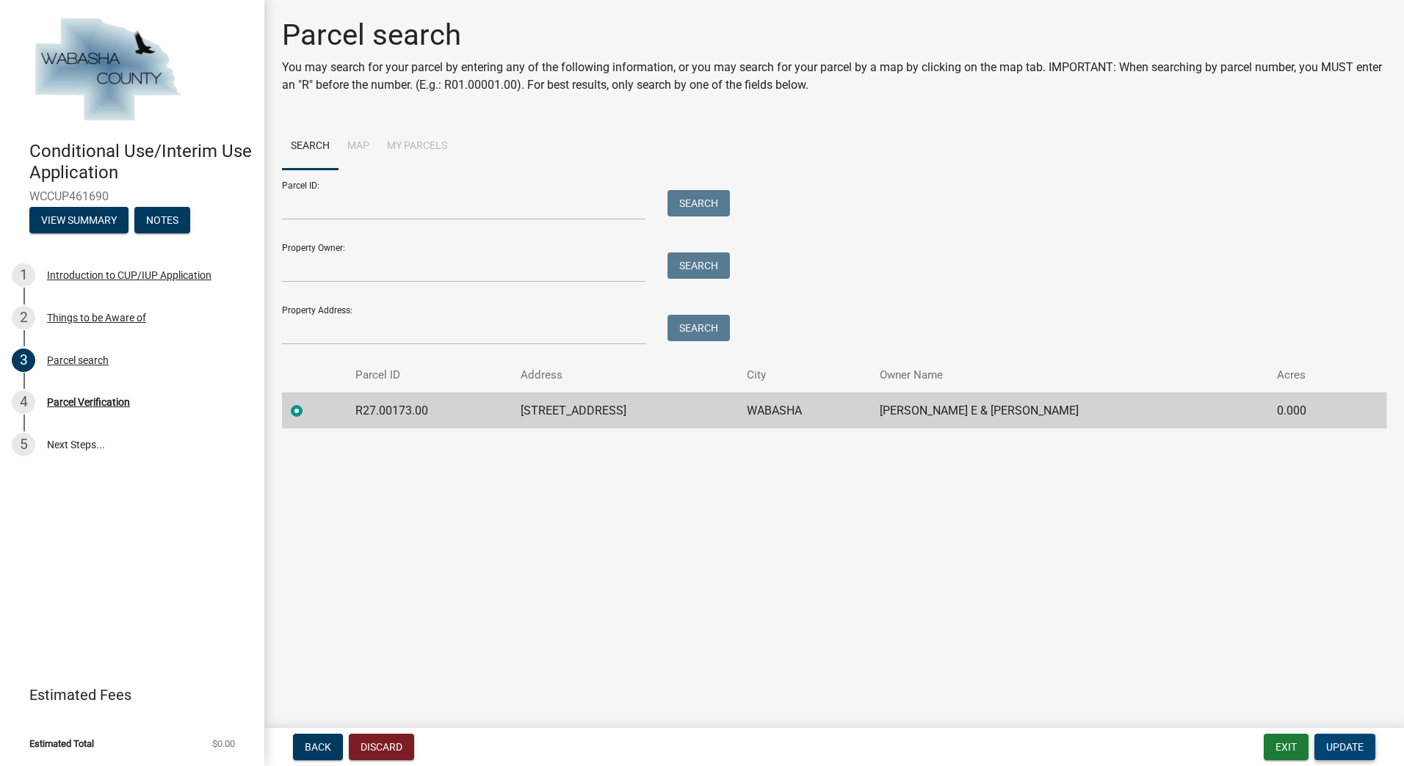
click at [1365, 750] on button "Update" at bounding box center [1344, 747] width 61 height 26
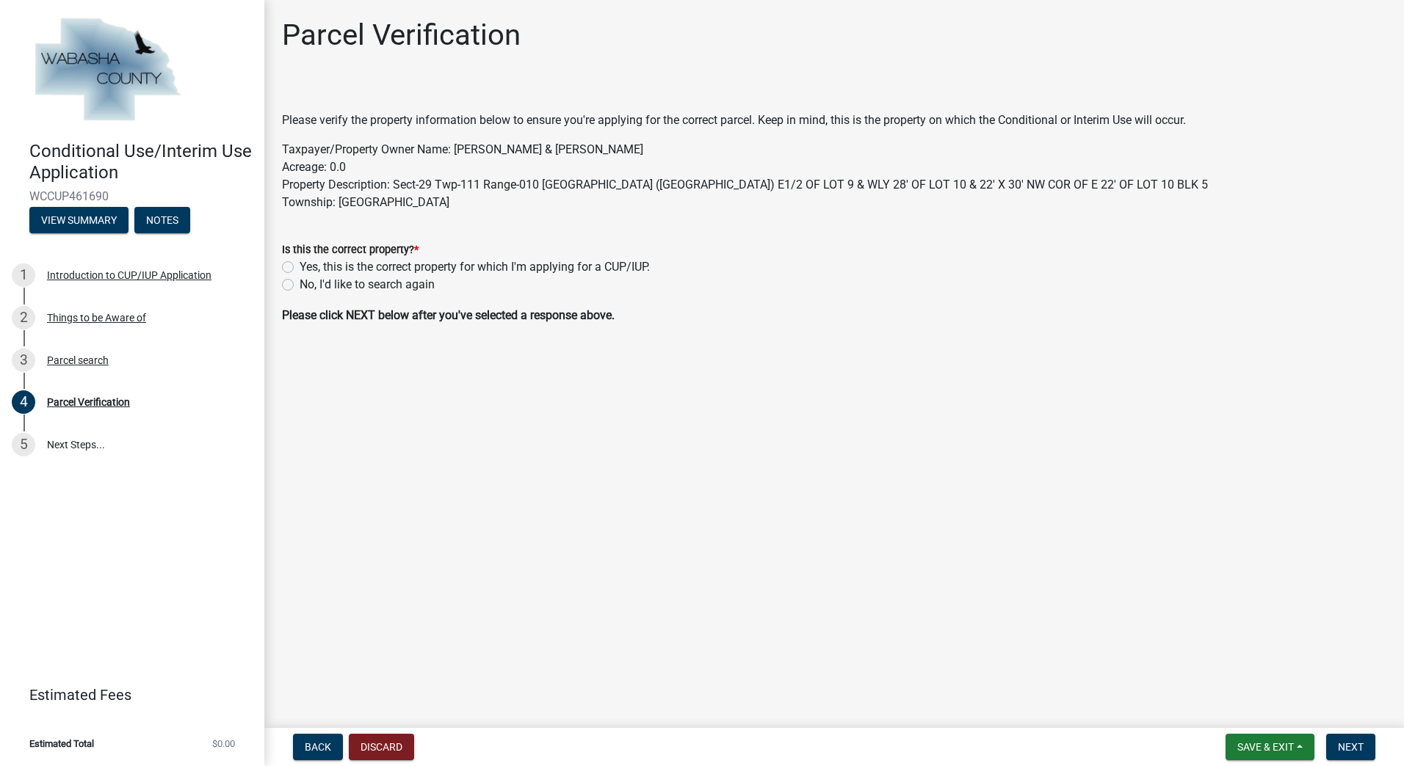
click at [414, 266] on label "Yes, this is the correct property for which I'm applying for a CUP/IUP." at bounding box center [475, 267] width 350 height 18
click at [309, 266] on input "Yes, this is the correct property for which I'm applying for a CUP/IUP." at bounding box center [305, 263] width 10 height 10
radio input "true"
click at [1341, 750] on span "Next" at bounding box center [1351, 747] width 26 height 12
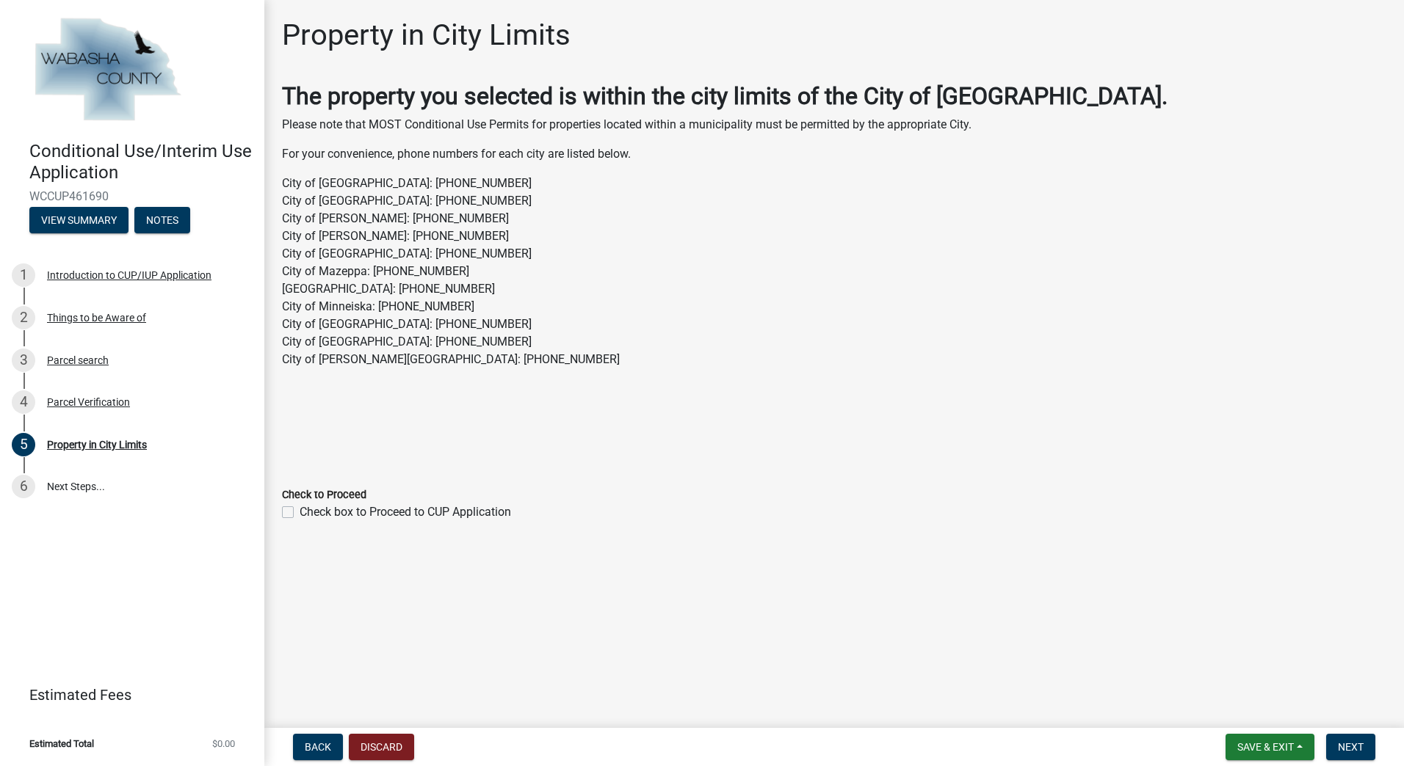
click at [300, 514] on label "Check box to Proceed to CUP Application" at bounding box center [405, 513] width 211 height 18
click at [300, 513] on input "Check box to Proceed to CUP Application" at bounding box center [305, 509] width 10 height 10
checkbox input "true"
drag, startPoint x: 1347, startPoint y: 750, endPoint x: 752, endPoint y: 470, distance: 657.1
click at [760, 476] on wm-app "Conditional Use/Interim Use Application WCCUP461690 View Summary Notes 1 Introd…" at bounding box center [702, 383] width 1404 height 766
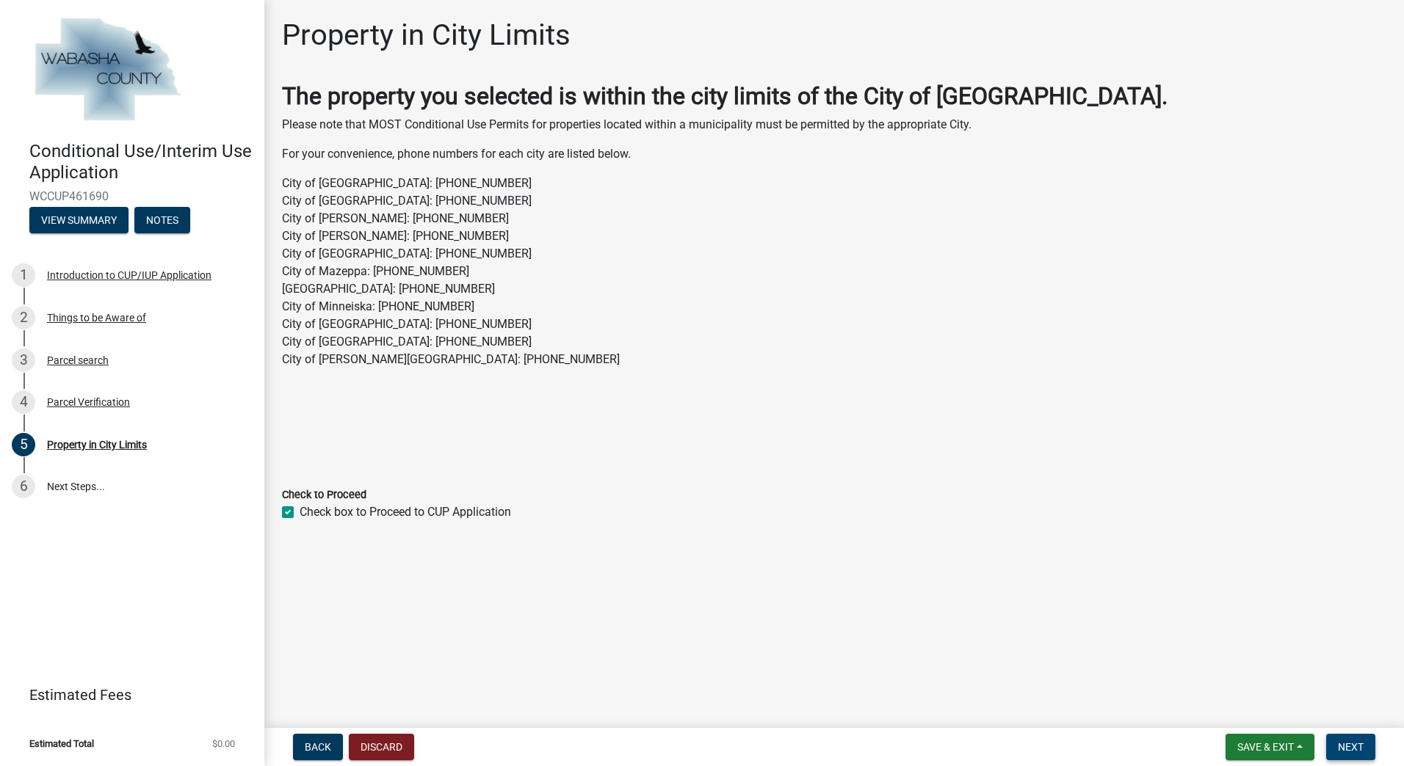
click at [1335, 747] on button "Next" at bounding box center [1350, 747] width 49 height 26
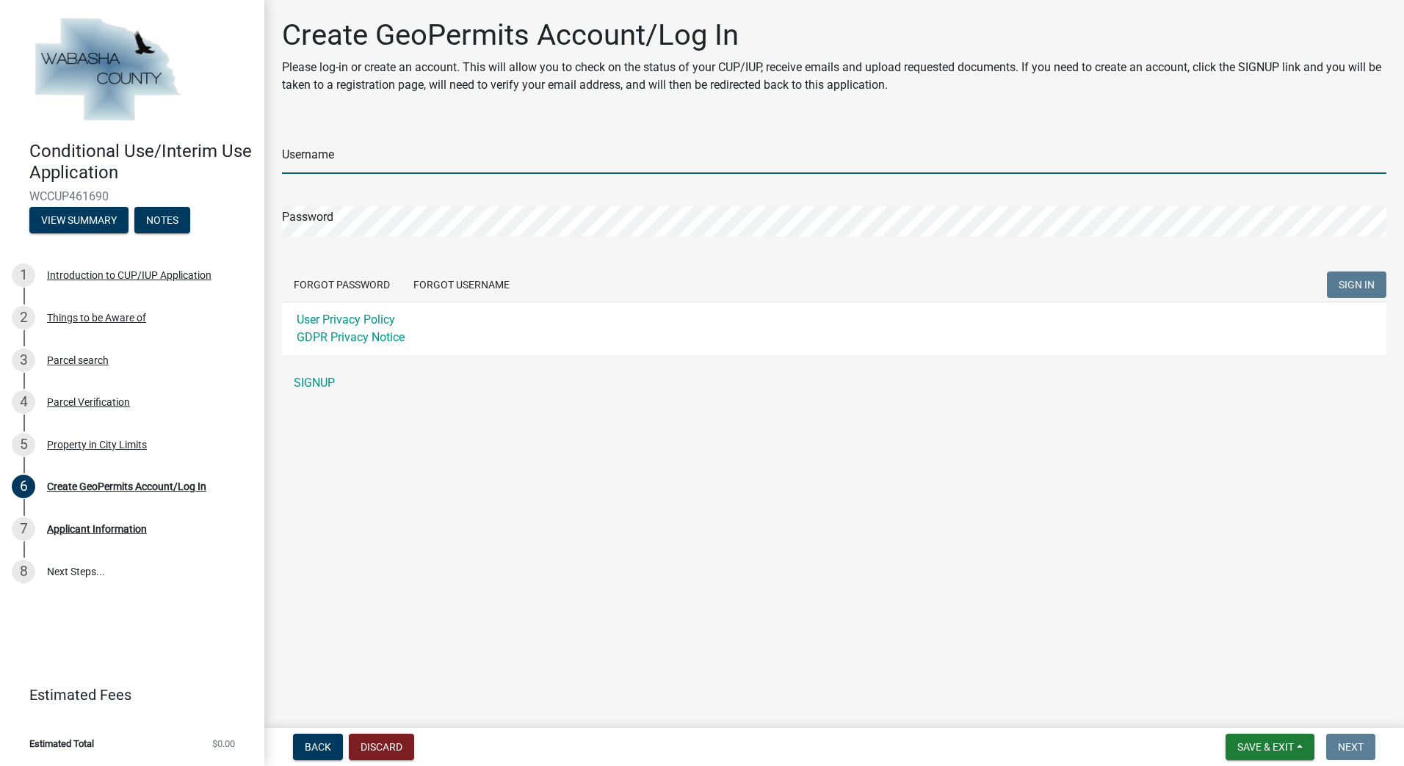
click at [431, 163] on input "Username" at bounding box center [834, 159] width 1104 height 30
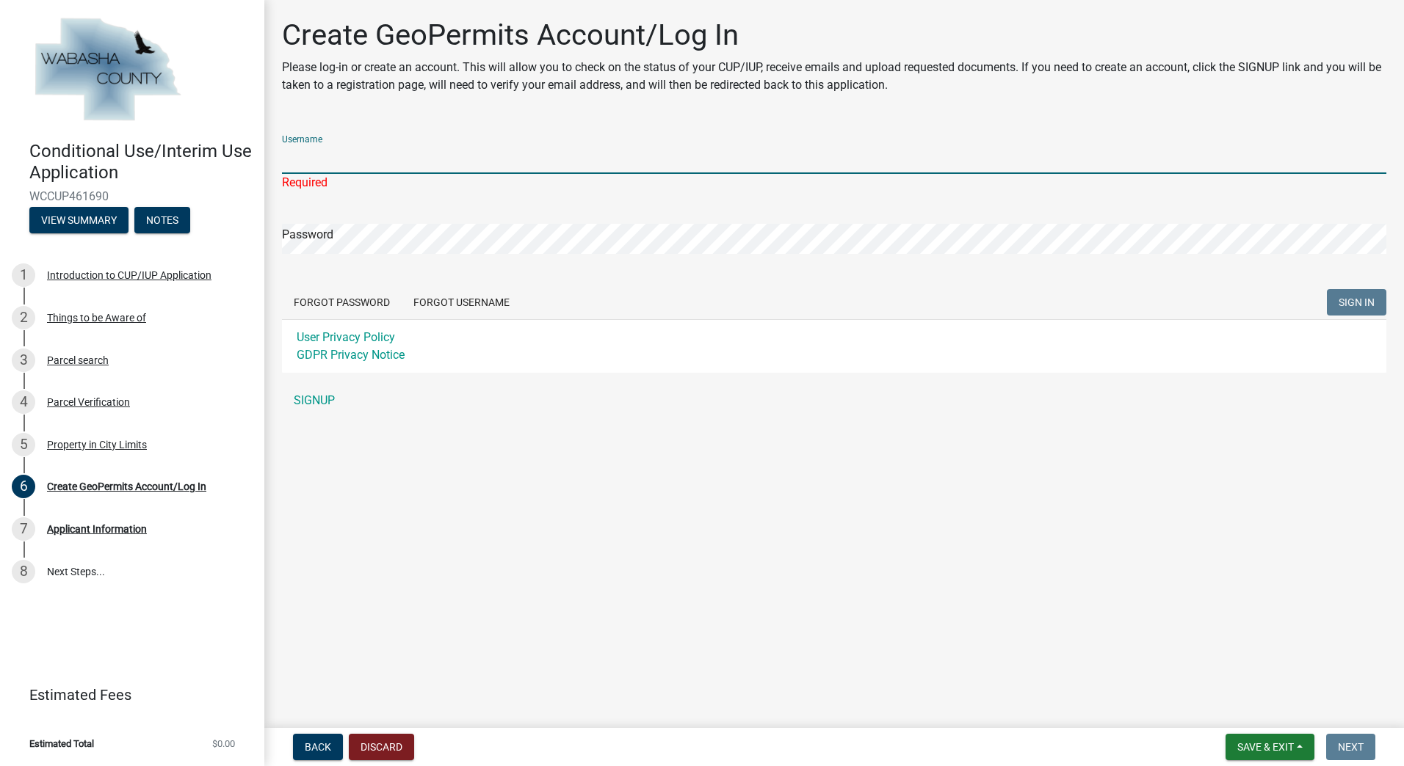
click at [416, 157] on input "Username" at bounding box center [834, 159] width 1104 height 30
click at [399, 153] on input "Username" at bounding box center [834, 159] width 1104 height 30
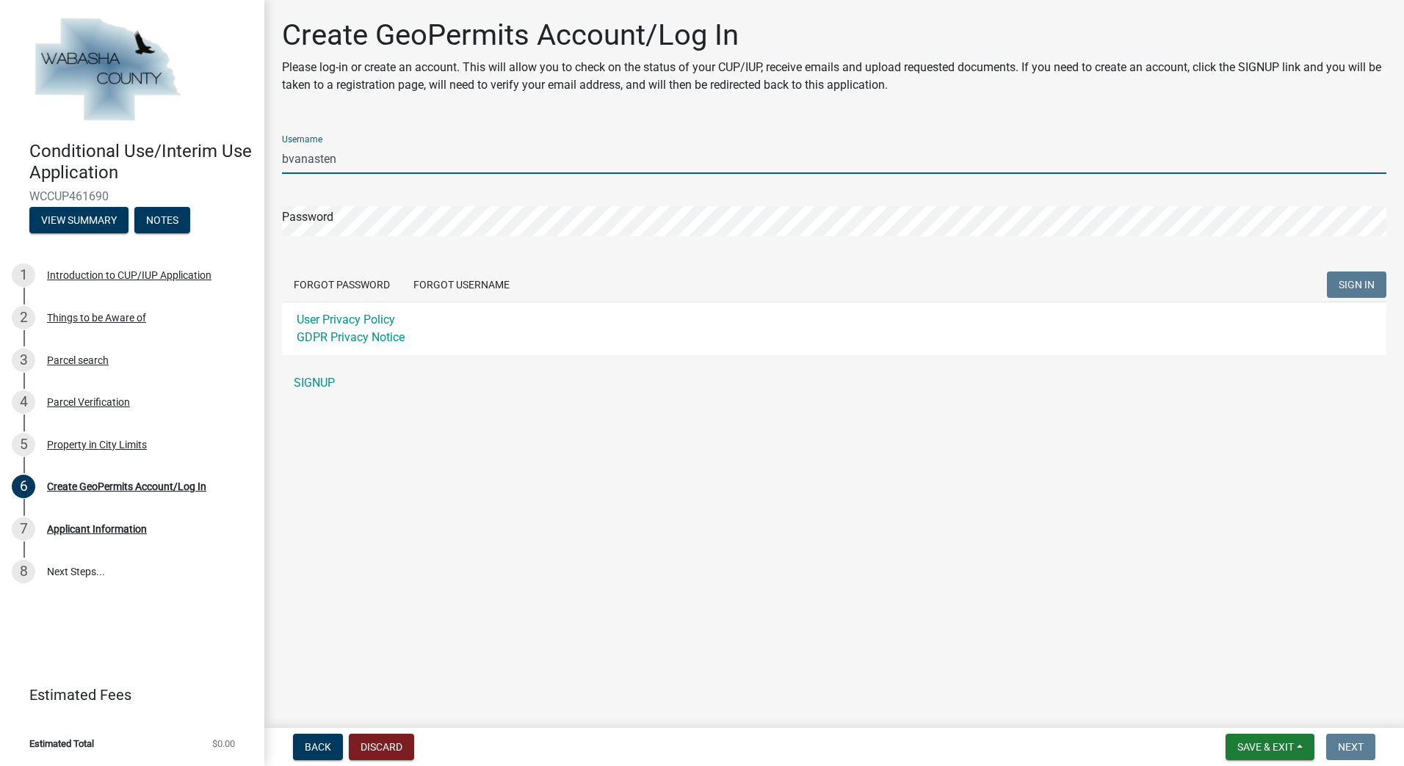
type input "bvanasten"
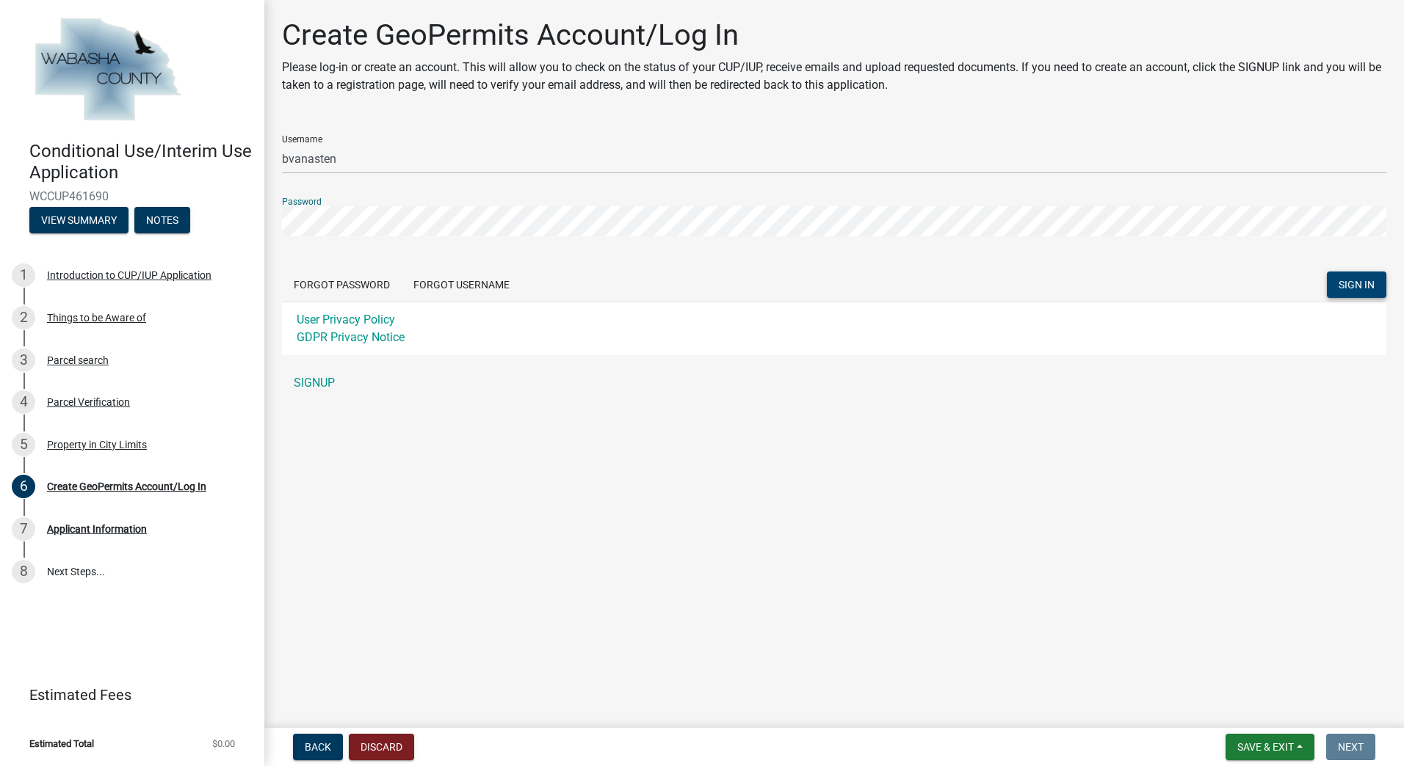
click at [1371, 283] on span "SIGN IN" at bounding box center [1356, 285] width 36 height 12
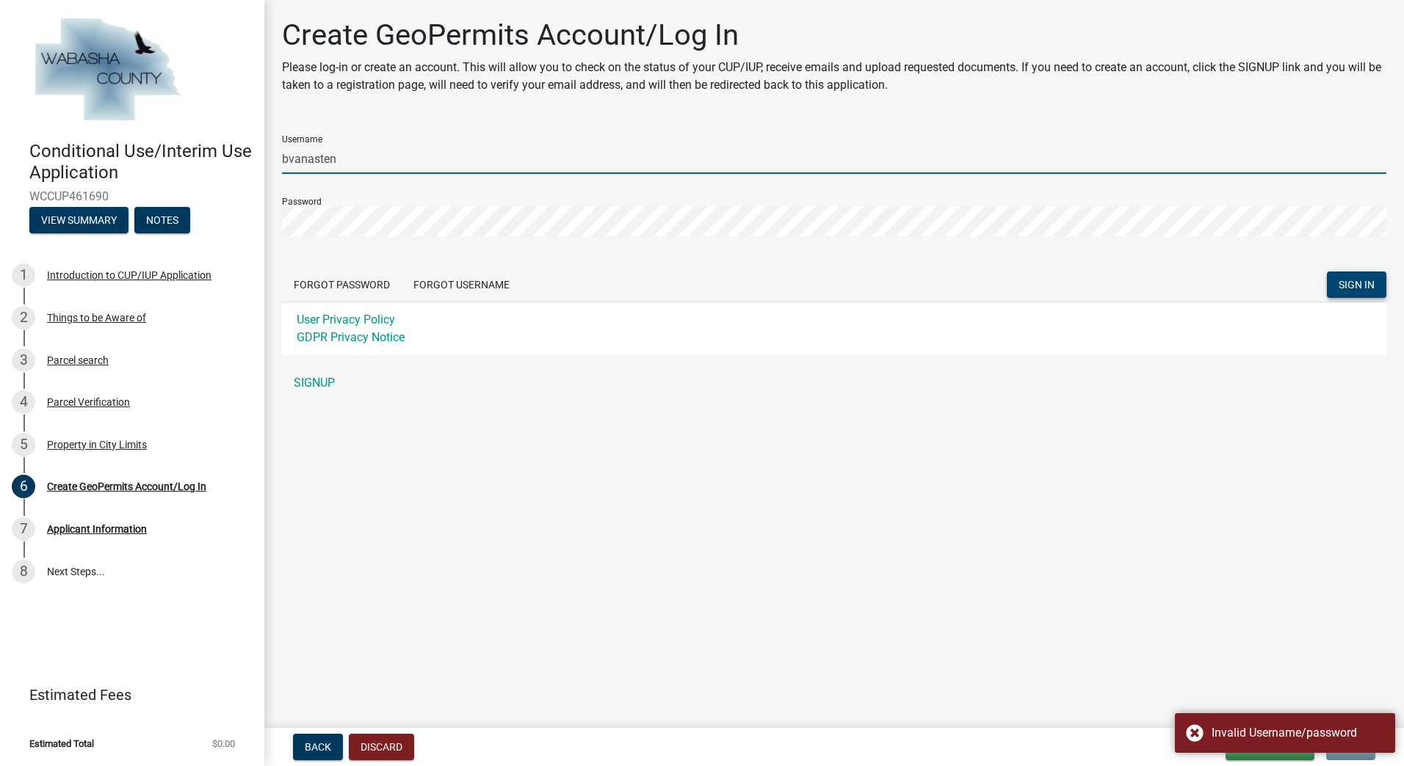
click at [364, 154] on input "bvanasten" at bounding box center [834, 159] width 1104 height 30
click at [313, 381] on link "SIGNUP" at bounding box center [834, 383] width 1104 height 29
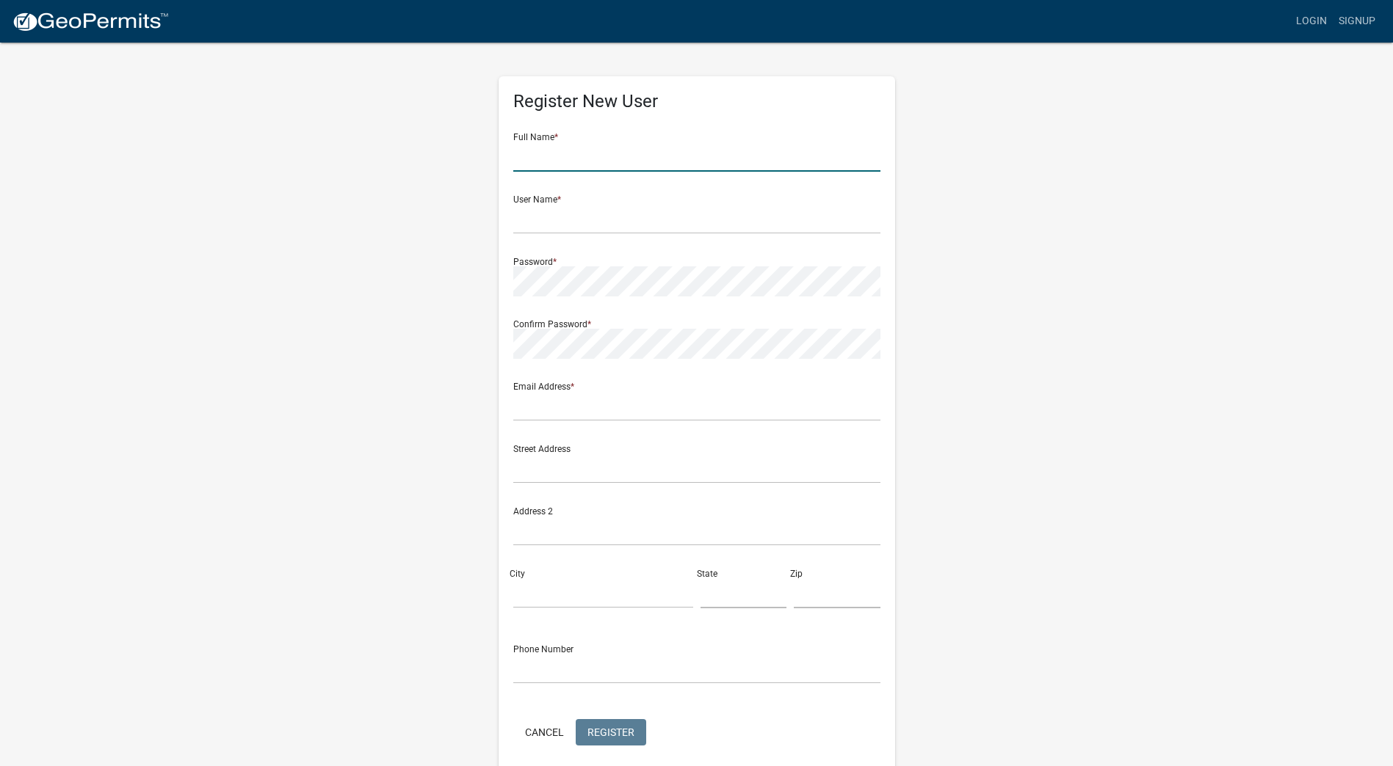
click at [568, 162] on input "text" at bounding box center [696, 157] width 367 height 30
type input "Brandon"
type input "bvanasten"
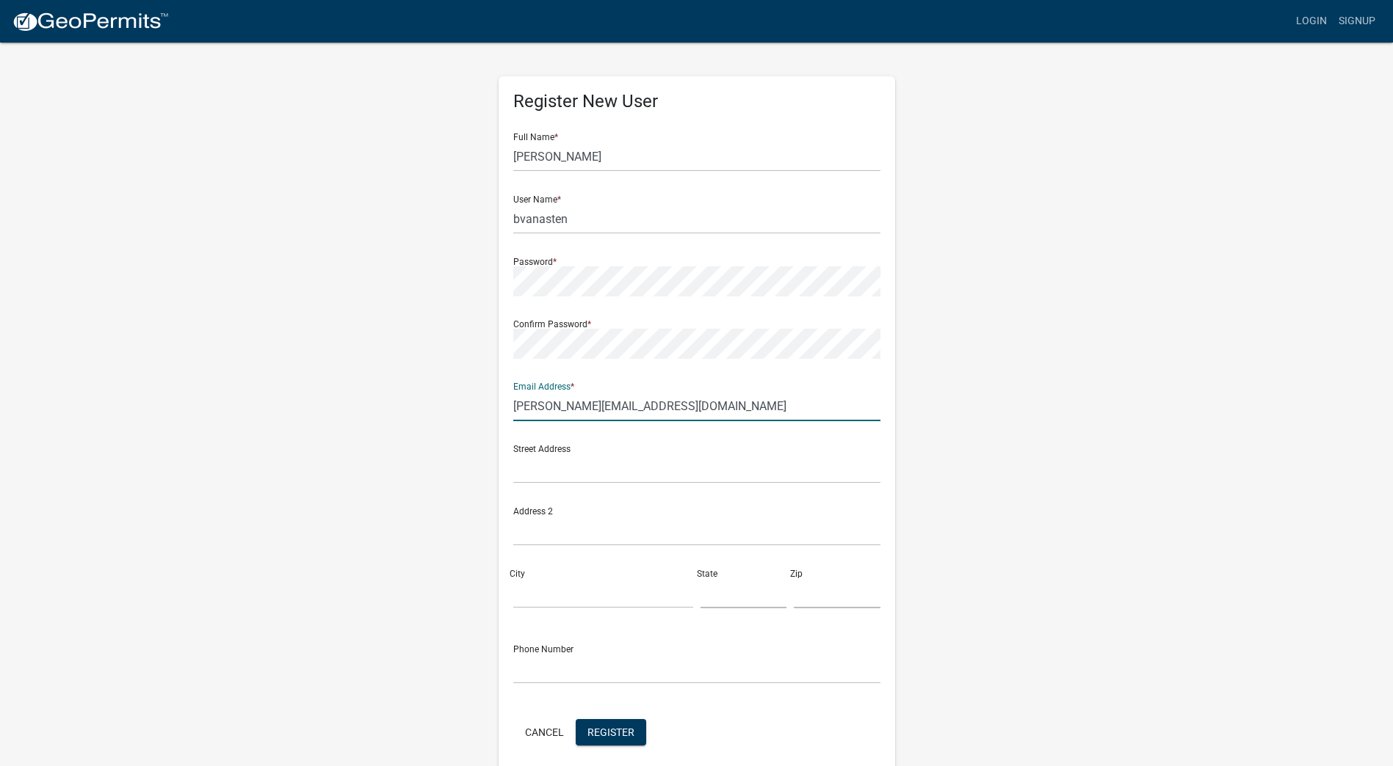
type input "[PERSON_NAME][EMAIL_ADDRESS][DOMAIN_NAME]"
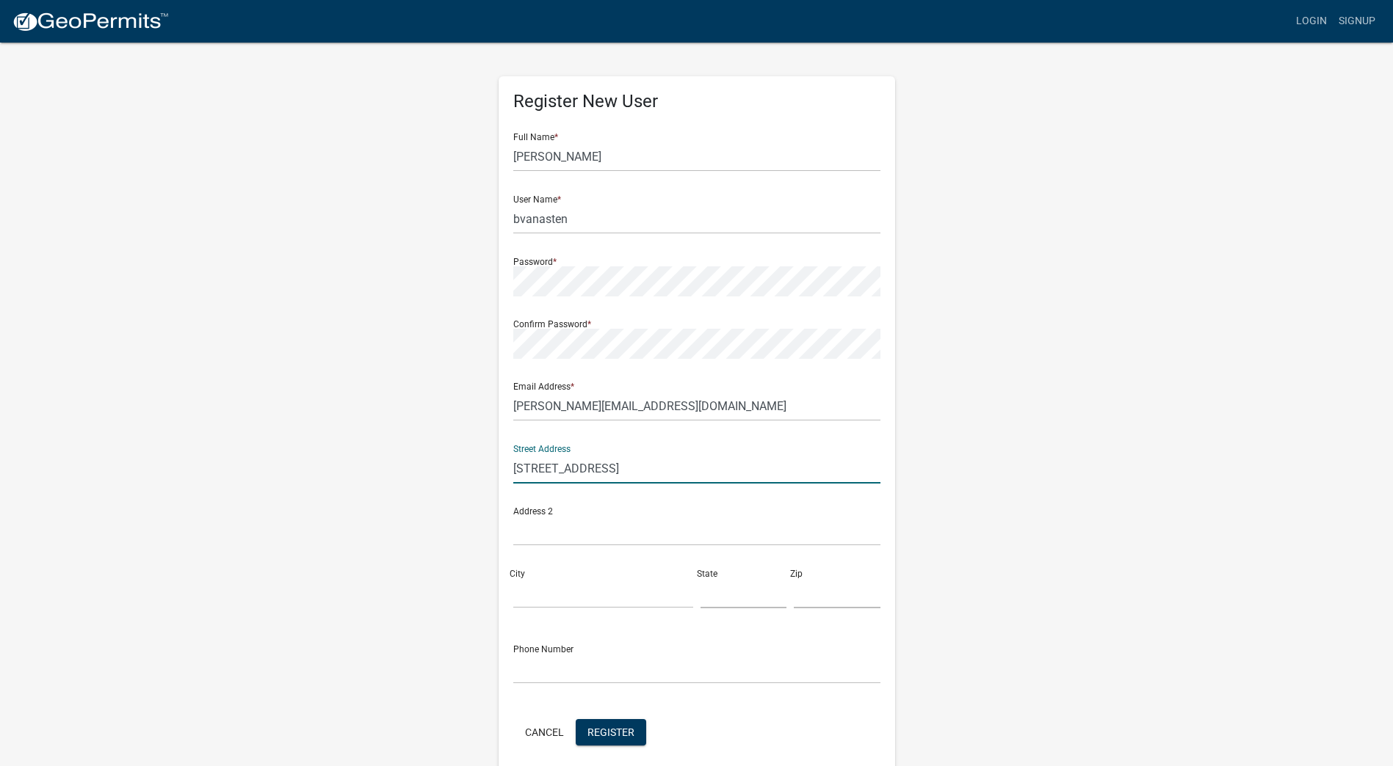
type input "3209 Nicollet Ave"
type input "Minneapolis"
type input "MN"
type input "55408"
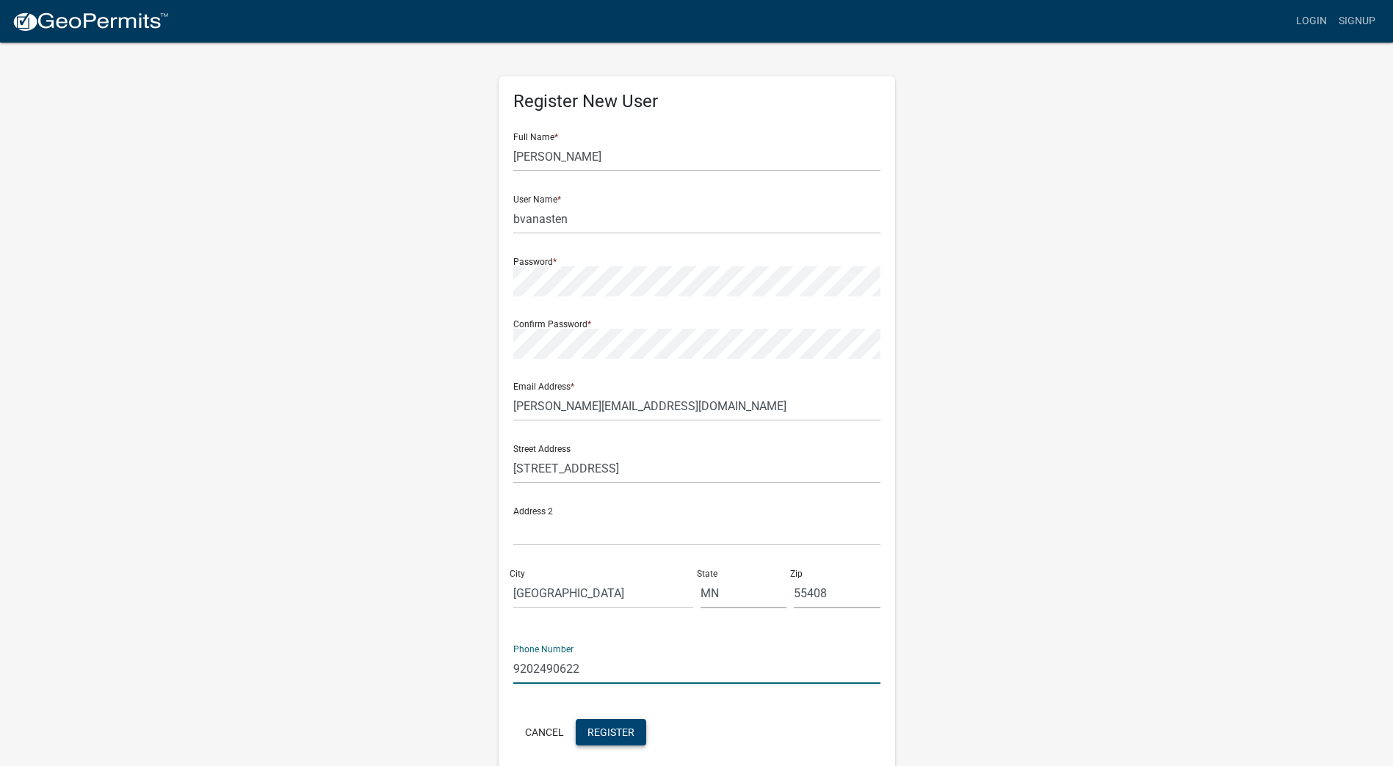
type input "9202490622"
click at [606, 727] on span "Register" at bounding box center [610, 732] width 47 height 12
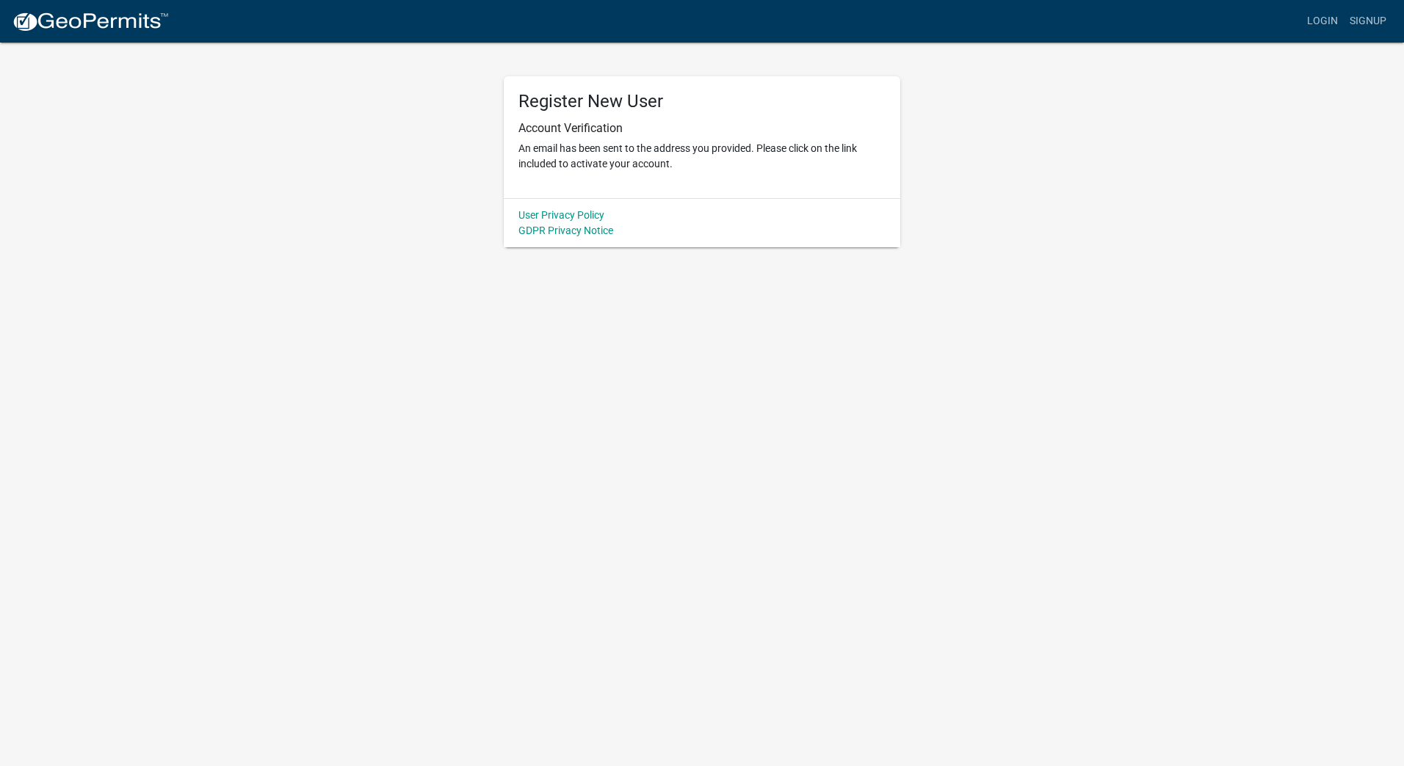
click at [945, 271] on body "Internet Explorer does NOT work with GeoPermits. Get a new browser for more sec…" at bounding box center [702, 383] width 1404 height 766
click at [697, 142] on p "An email has been sent to the address you provided. Please click on the link in…" at bounding box center [701, 156] width 367 height 31
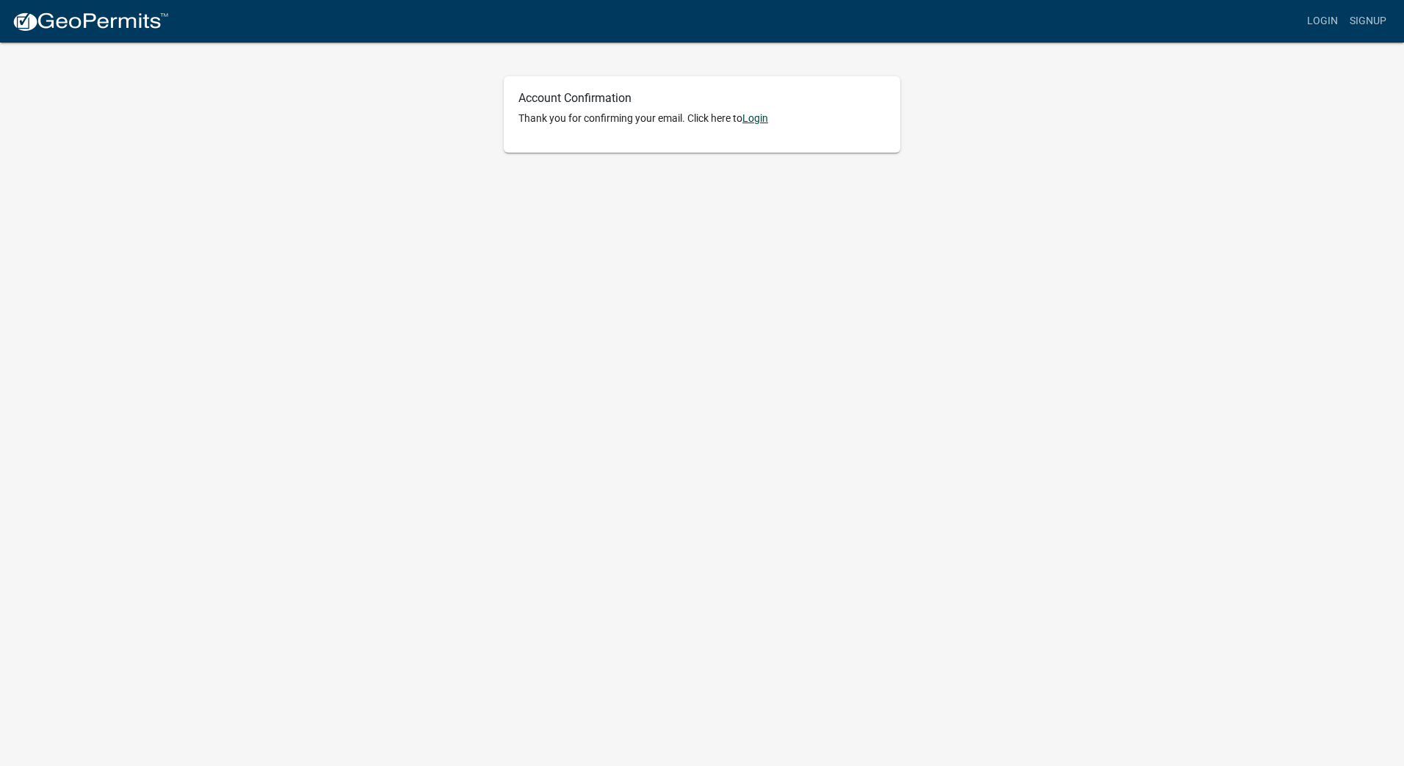
click at [748, 120] on link "Login" at bounding box center [755, 118] width 26 height 12
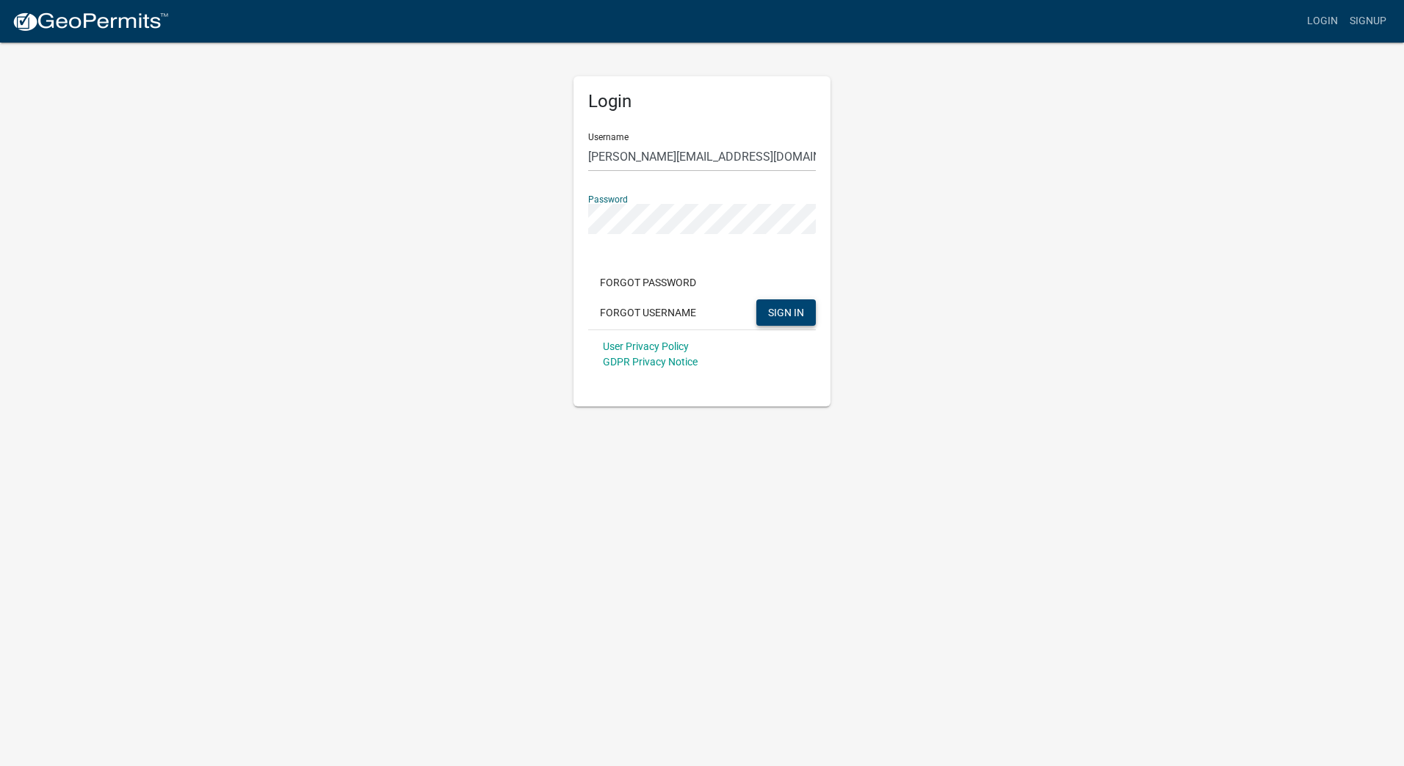
click at [791, 311] on span "SIGN IN" at bounding box center [786, 312] width 36 height 12
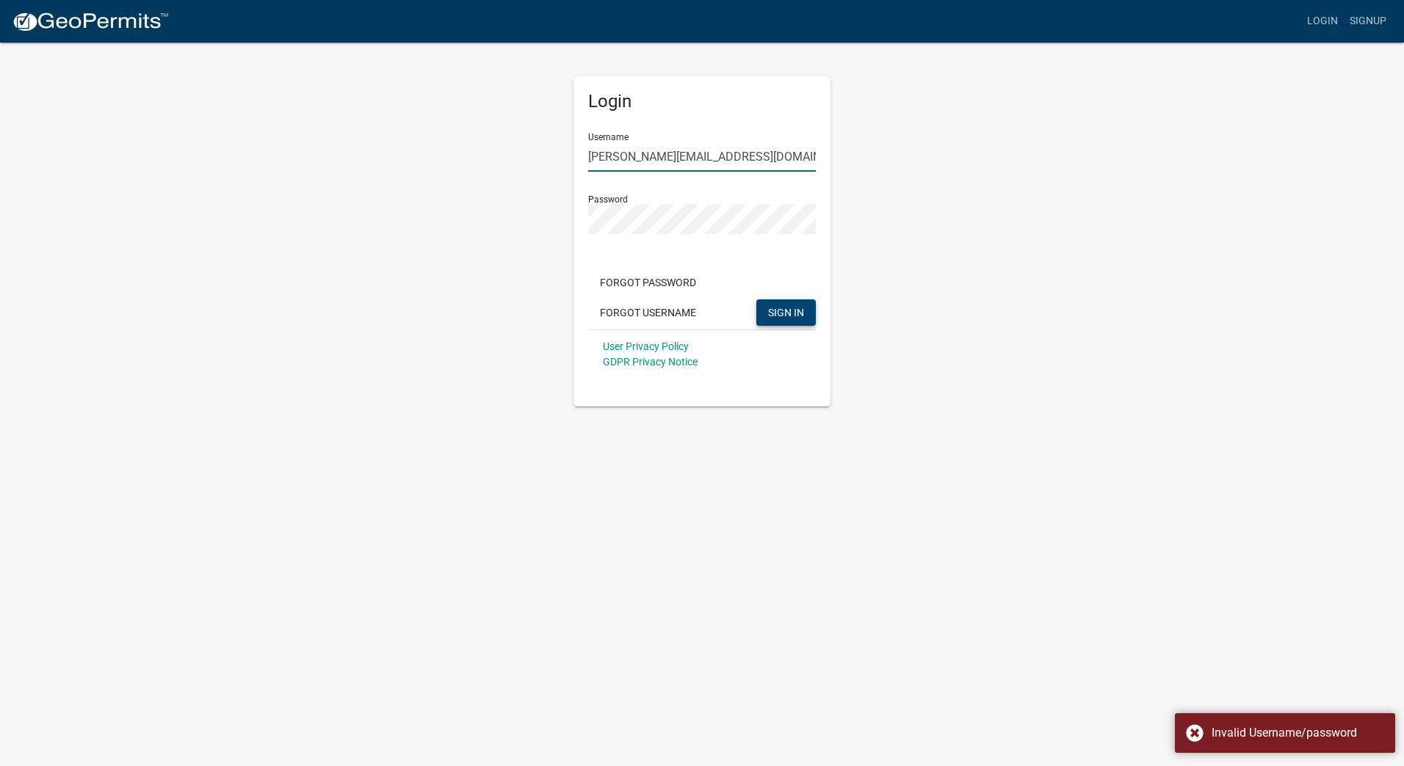
drag, startPoint x: 772, startPoint y: 159, endPoint x: 658, endPoint y: 156, distance: 114.6
click at [756, 159] on input "brandon@mydealermn.com" at bounding box center [702, 157] width 228 height 30
type input "b"
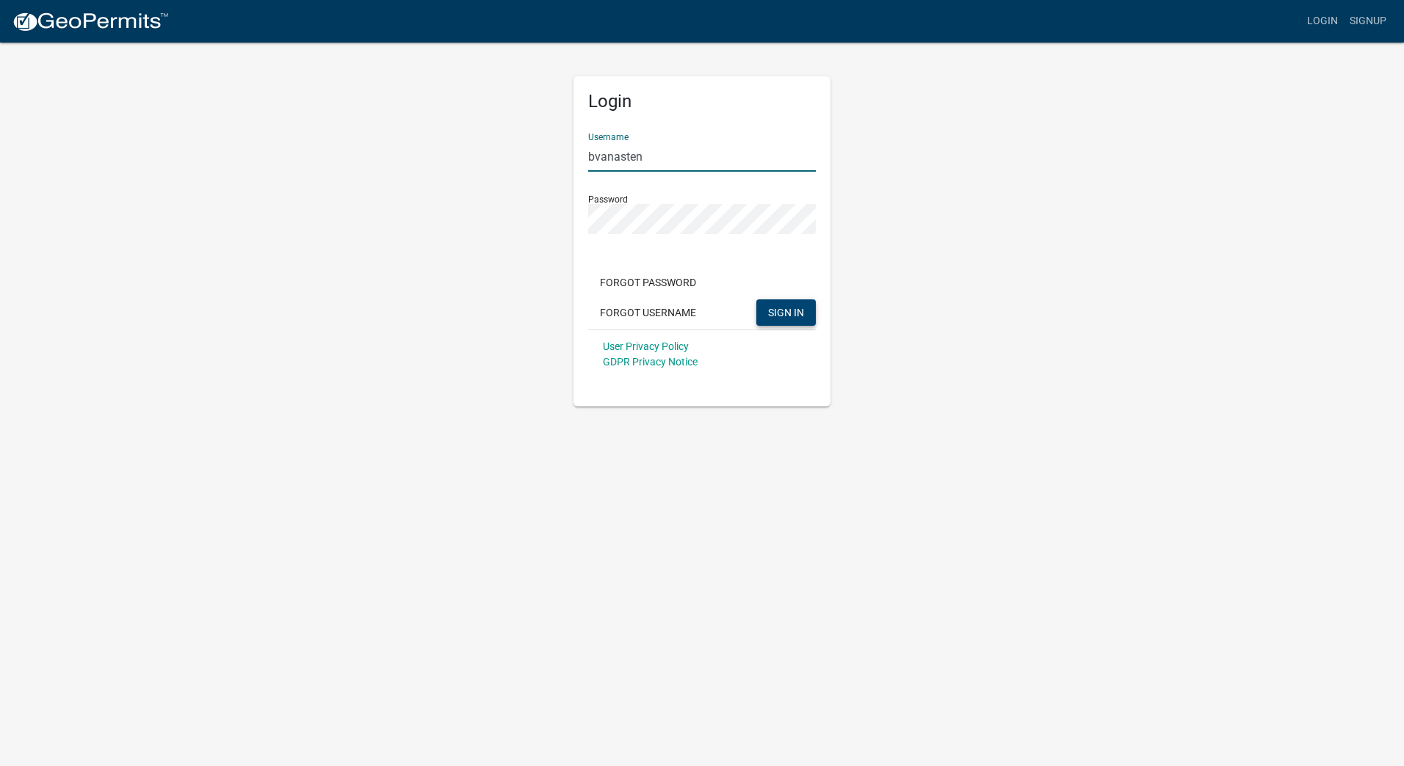
type input "bvanasten"
drag, startPoint x: 815, startPoint y: 262, endPoint x: 788, endPoint y: 304, distance: 49.5
click at [815, 262] on form "Username bvanasten Password Forgot Password Forgot Username SIGN IN User Privac…" at bounding box center [702, 250] width 228 height 258
click at [780, 322] on button "SIGN IN" at bounding box center [785, 313] width 59 height 26
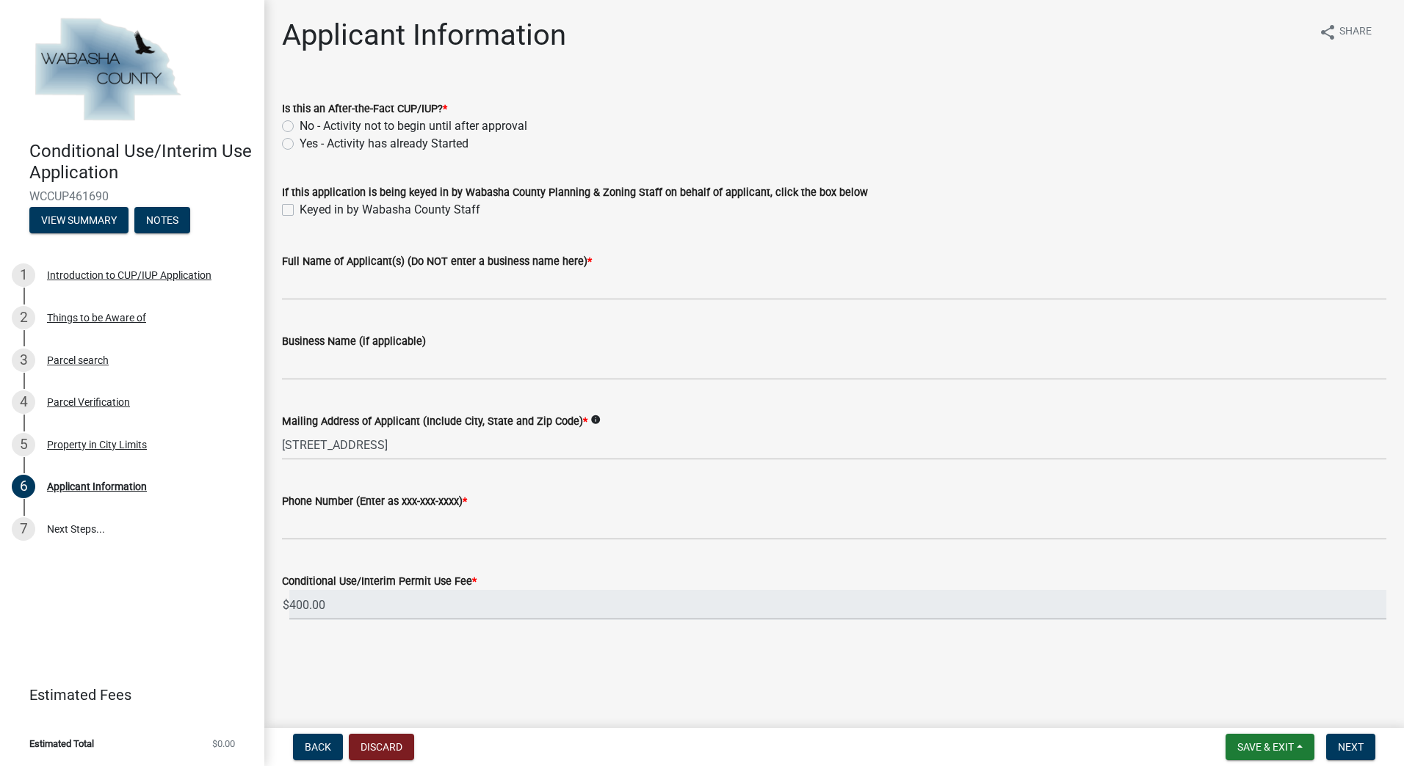
click at [300, 124] on label "No - Activity not to begin until after approval" at bounding box center [414, 126] width 228 height 18
click at [300, 124] on input "No - Activity not to begin until after approval" at bounding box center [305, 122] width 10 height 10
radio input "true"
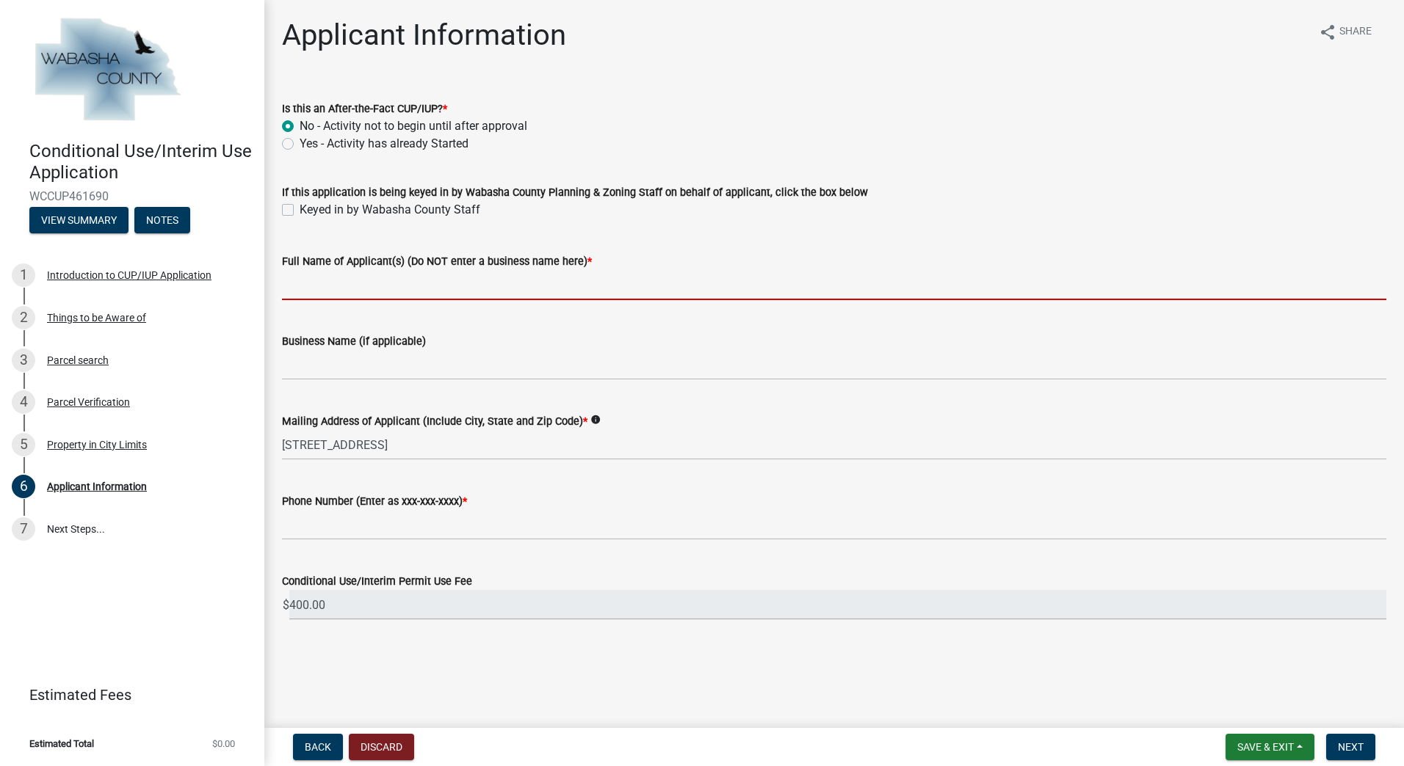
click at [351, 277] on input "Full Name of Applicant(s) (Do NOT enter a business name here) *" at bounding box center [834, 285] width 1104 height 30
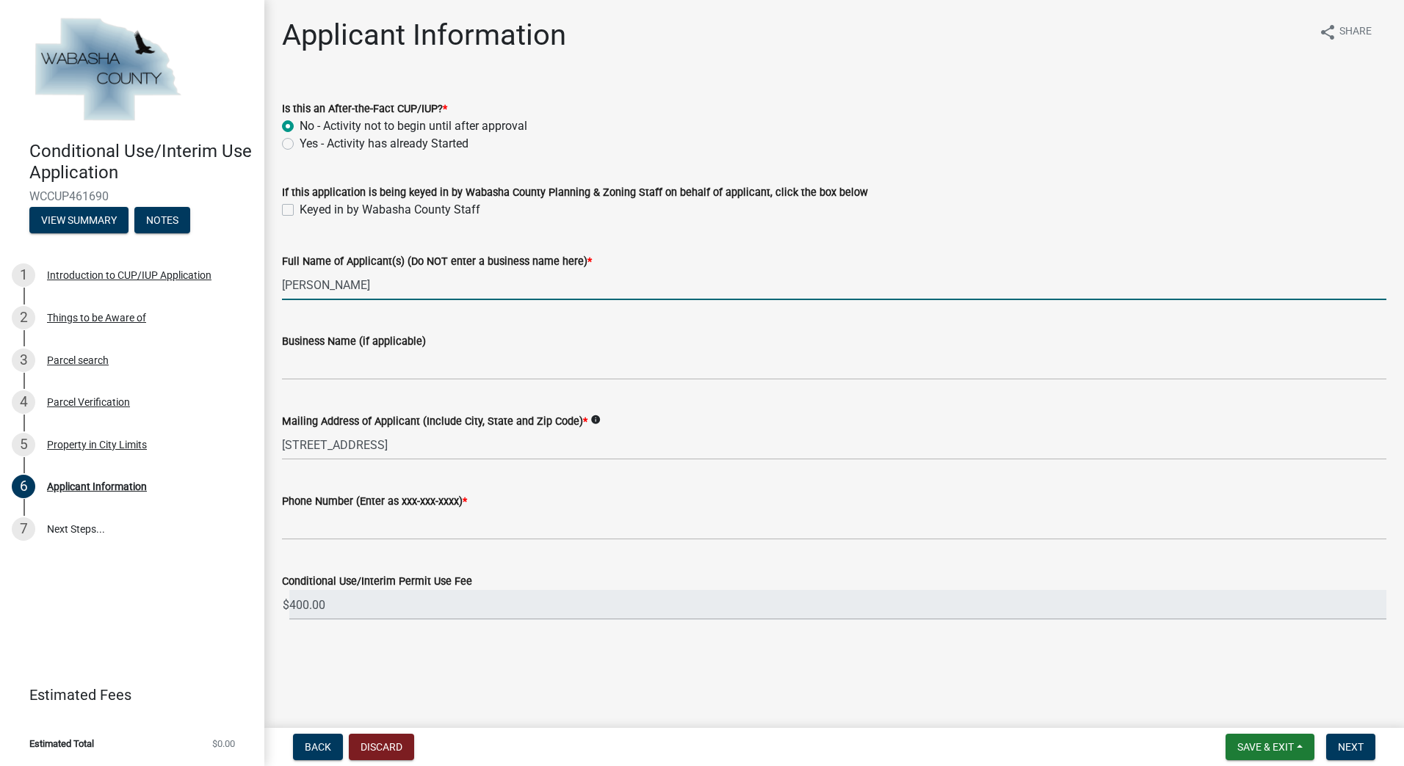
type input "Brandon Van Asten"
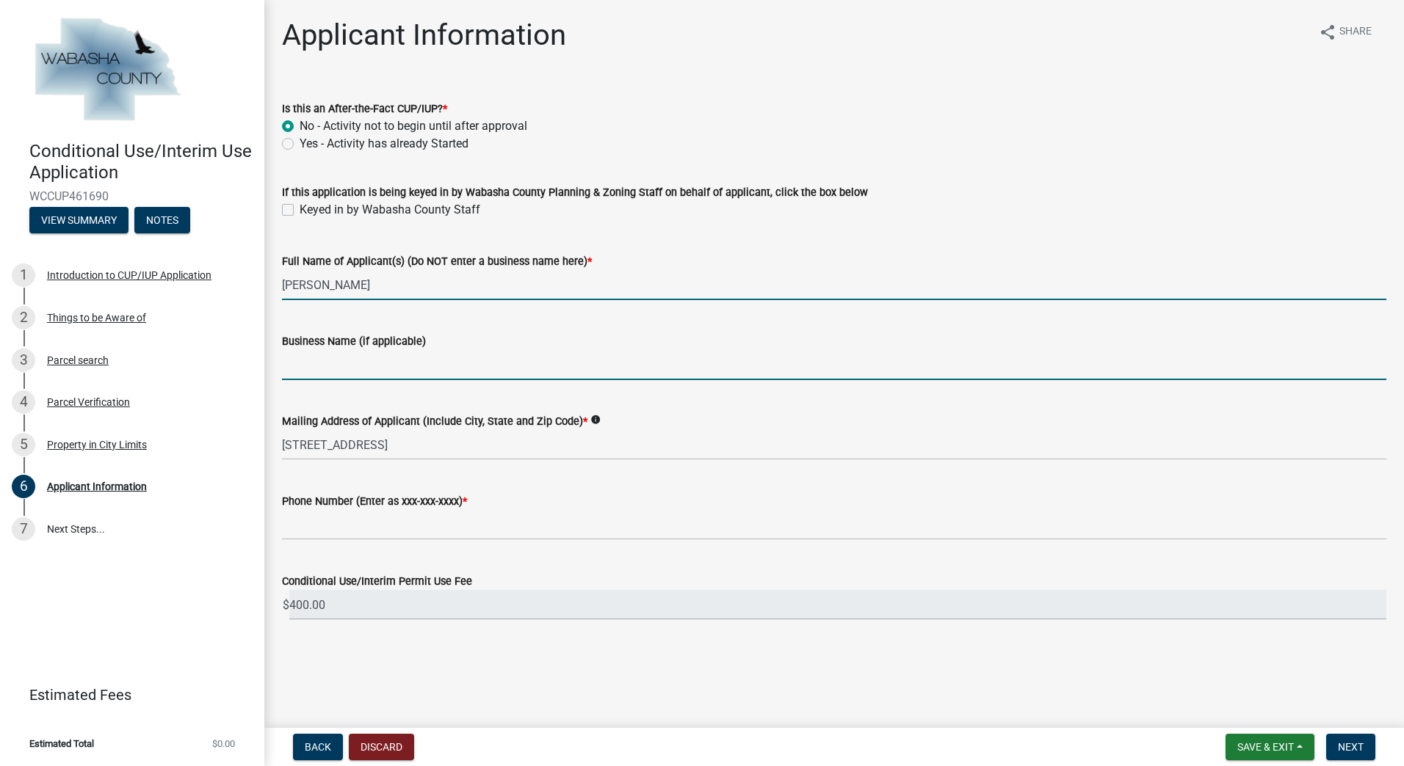
click at [349, 367] on input "Business Name (if applicable)" at bounding box center [834, 365] width 1104 height 30
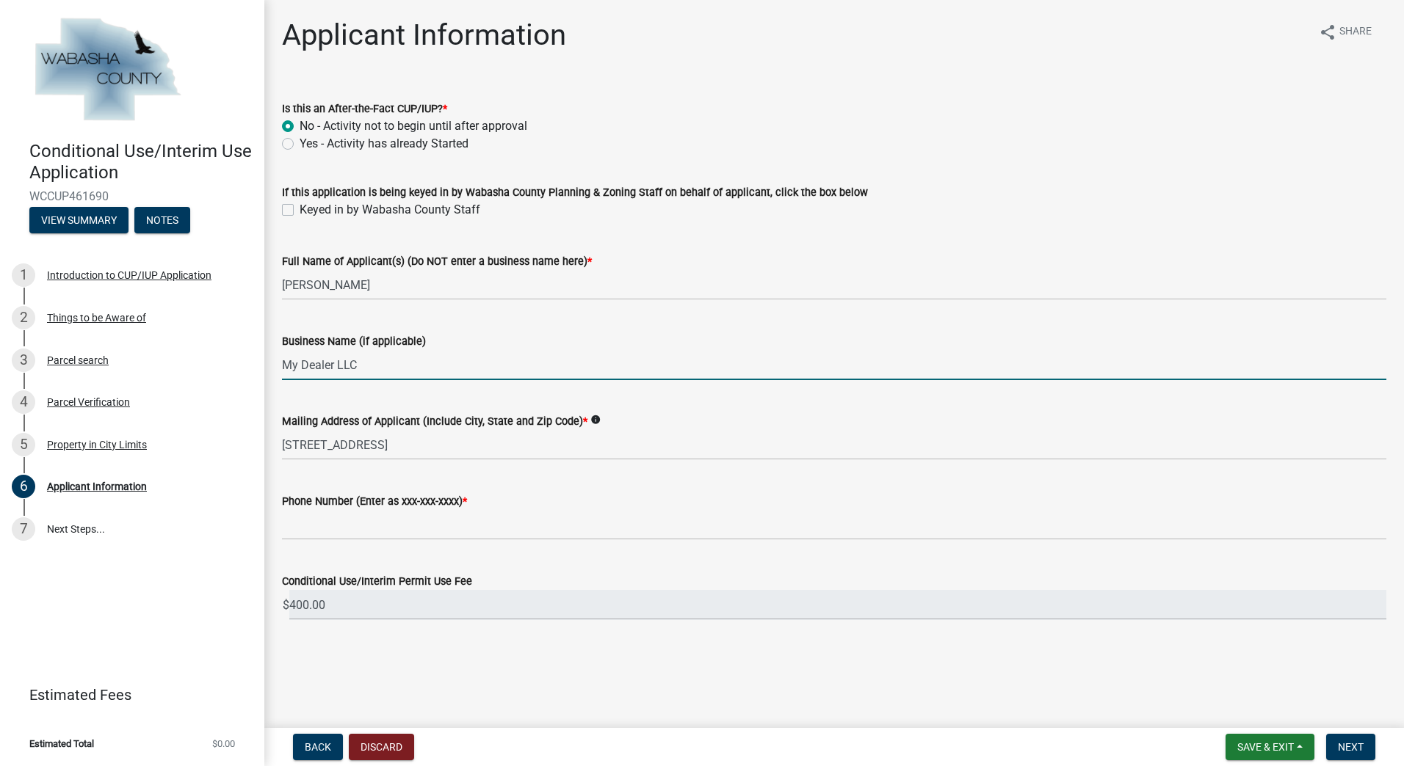
type input "My Dealer LLC"
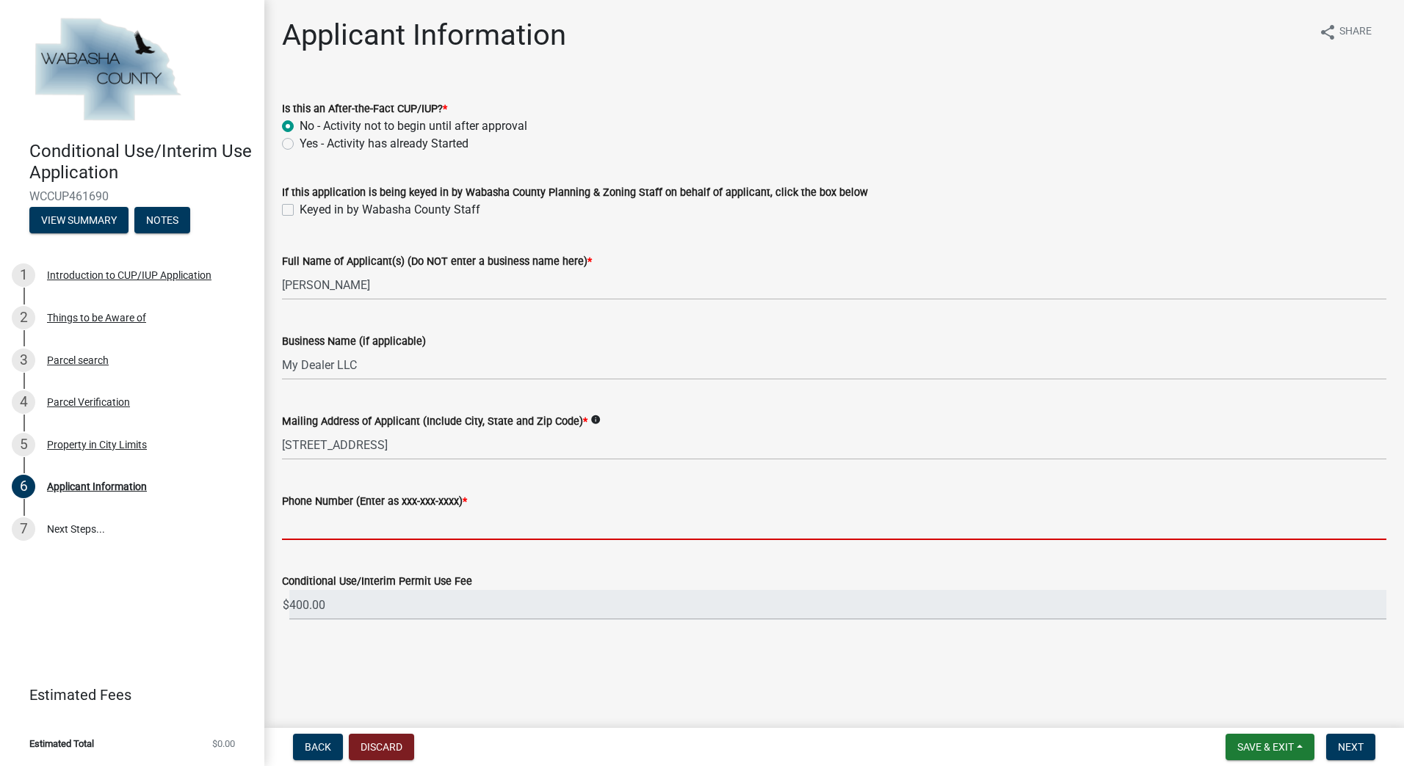
click at [376, 527] on input "Phone Number (Enter as xxx-xxx-xxxx) *" at bounding box center [834, 525] width 1104 height 30
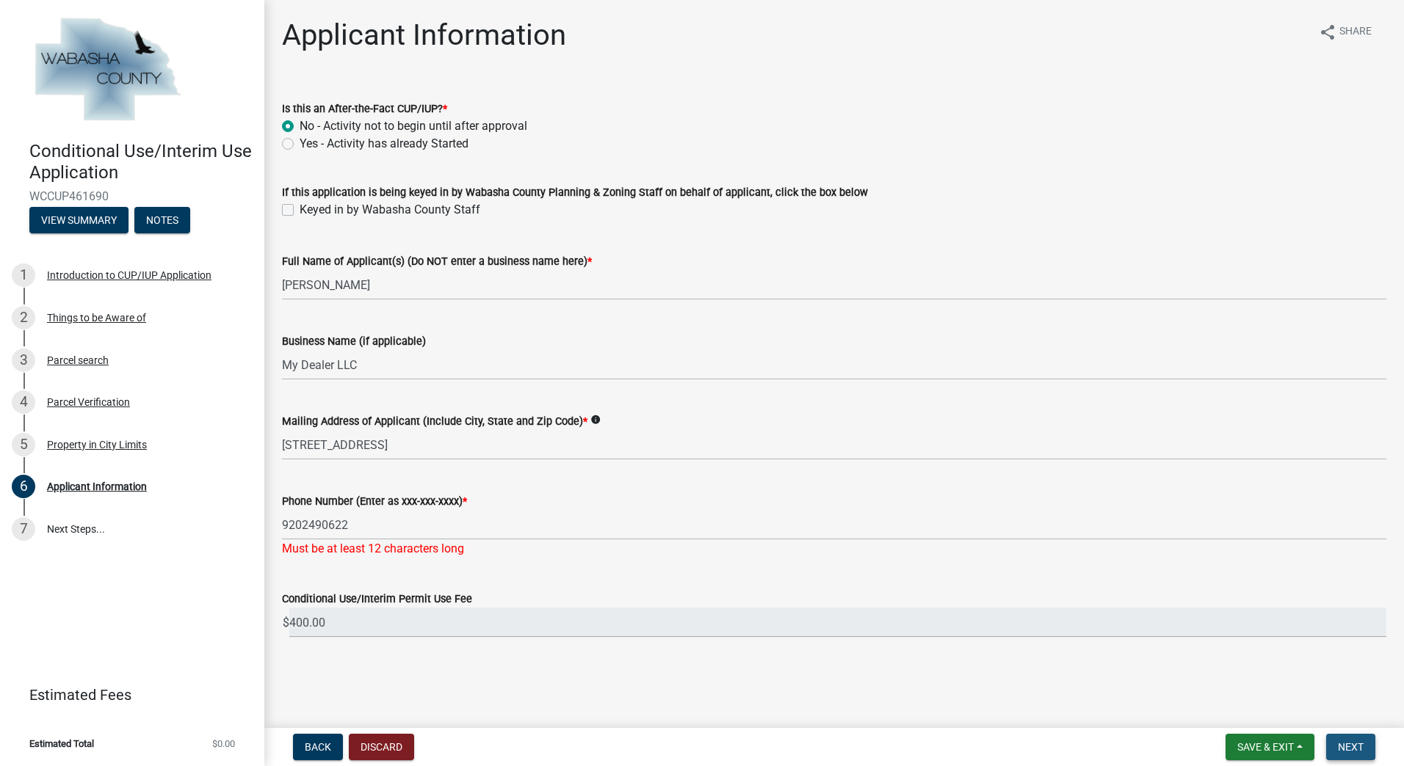
click at [1339, 747] on span "Next" at bounding box center [1351, 747] width 26 height 12
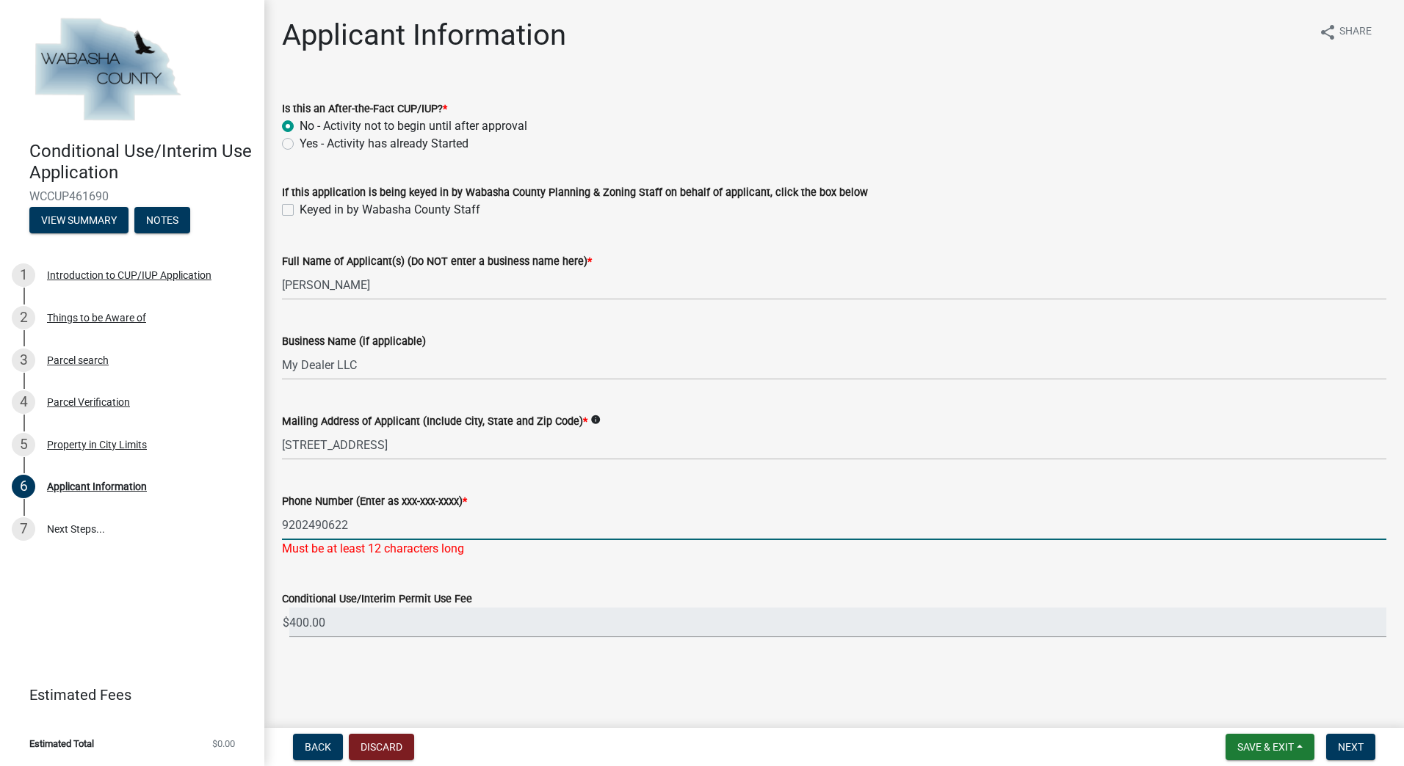
click at [356, 538] on input "9202490622" at bounding box center [834, 525] width 1104 height 30
click at [303, 530] on input "9202490622" at bounding box center [834, 525] width 1104 height 30
click at [324, 528] on input "920-2490622" at bounding box center [834, 525] width 1104 height 30
type input "920-249-0622"
click at [1343, 744] on span "Next" at bounding box center [1351, 747] width 26 height 12
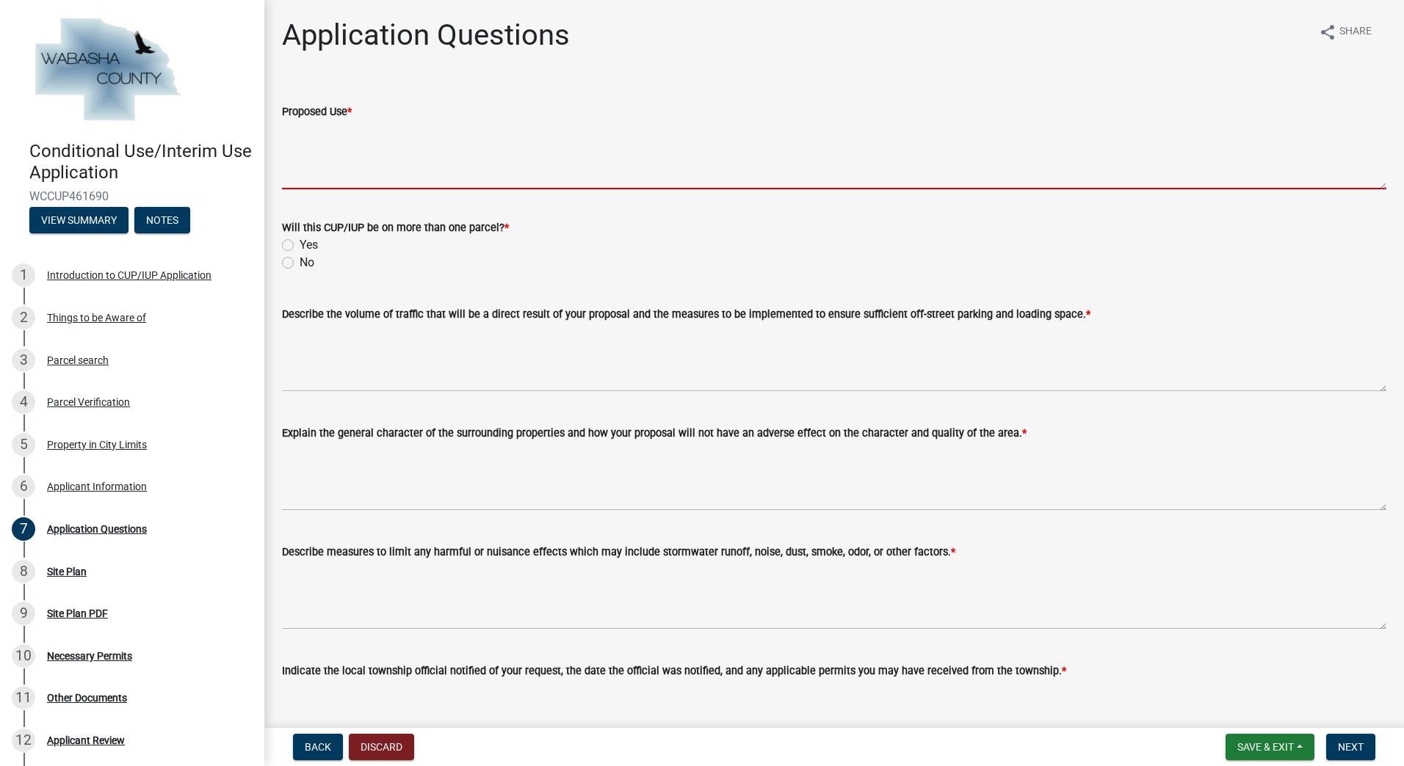
click at [349, 176] on textarea "Proposed Use *" at bounding box center [834, 154] width 1104 height 69
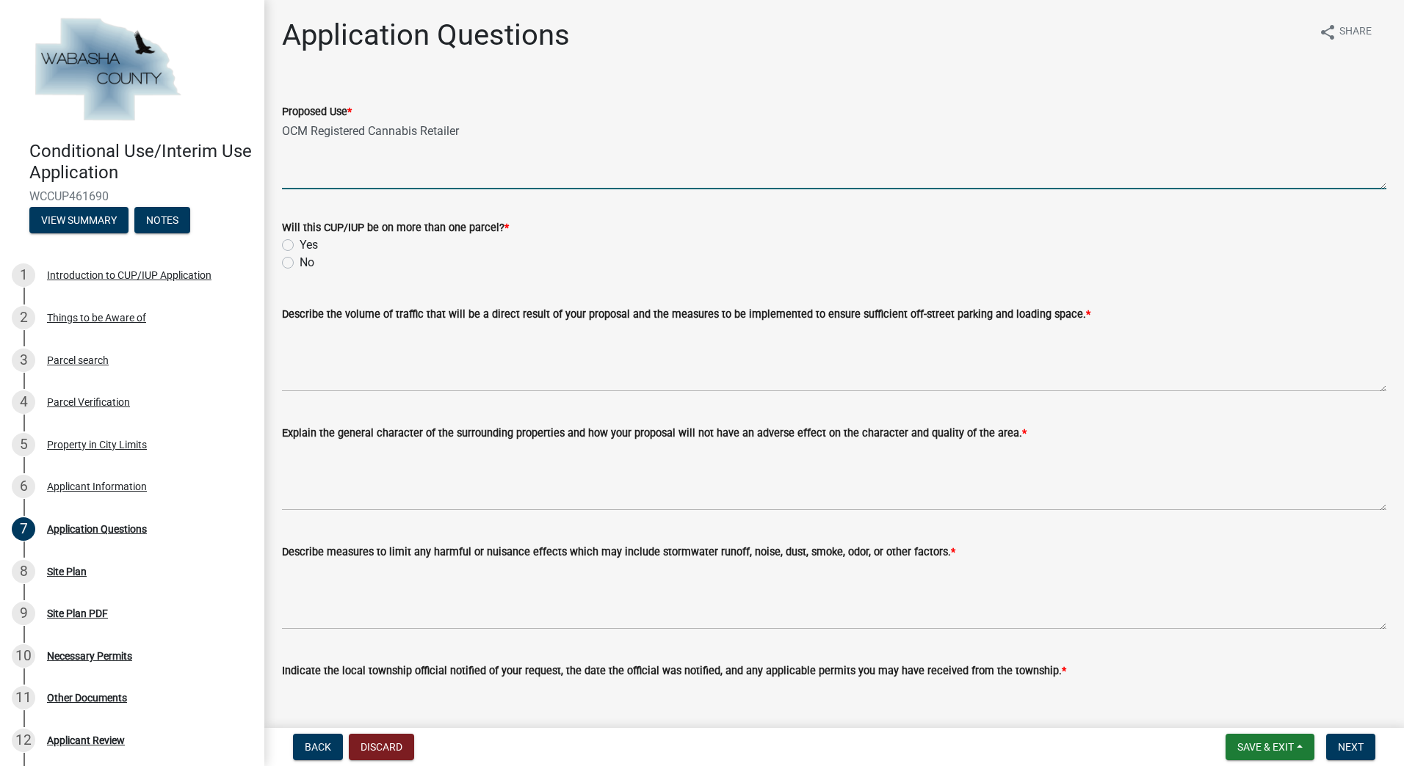
drag, startPoint x: 370, startPoint y: 129, endPoint x: 153, endPoint y: 123, distance: 217.4
click at [156, 123] on div "Conditional Use/Interim Use Application WCCUP461690 View Summary Notes 1 Introd…" at bounding box center [702, 383] width 1404 height 766
click at [464, 133] on textarea "Cannabis Retailer" at bounding box center [834, 154] width 1104 height 69
paste textarea "OCM Registered"
drag, startPoint x: 476, startPoint y: 134, endPoint x: 377, endPoint y: 133, distance: 99.8
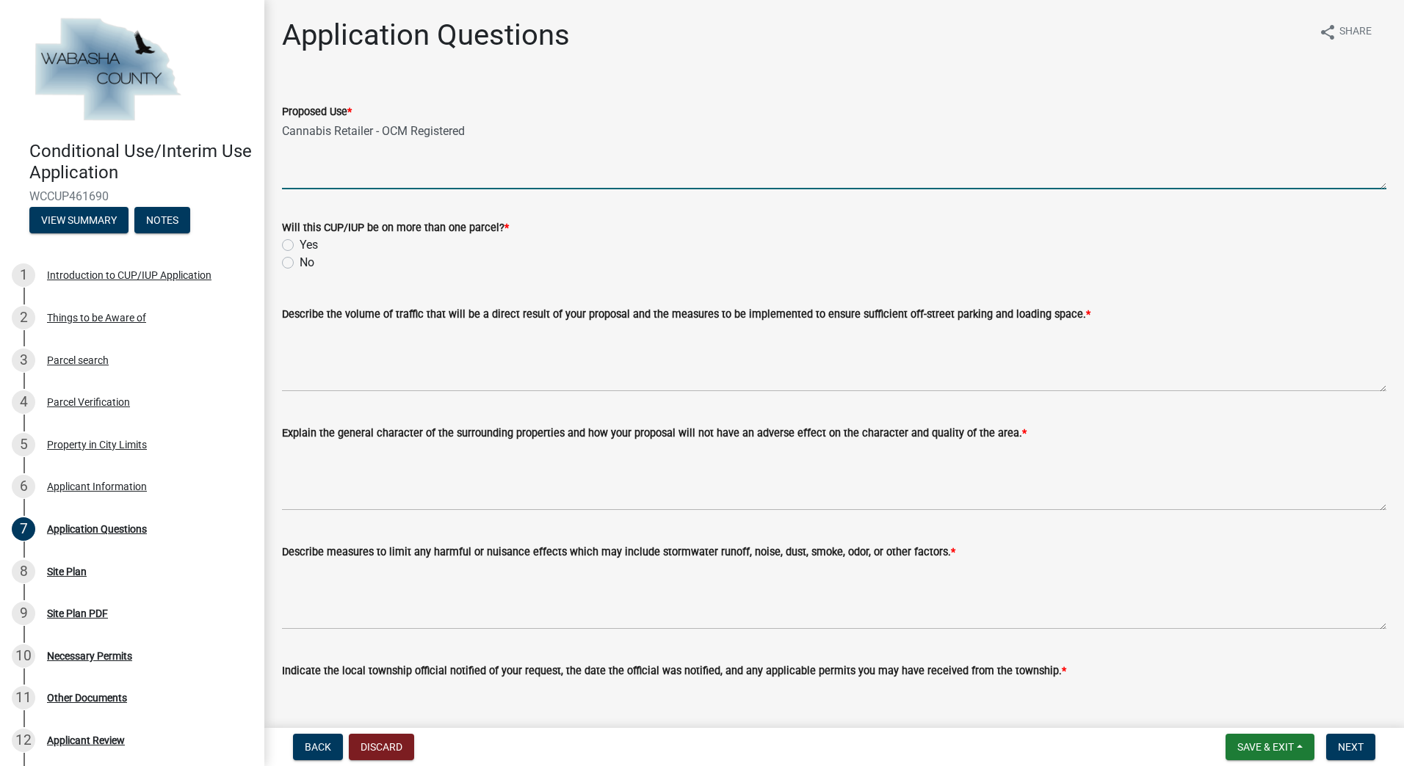
click at [377, 133] on textarea "Cannabis Retailer - OCM Registered" at bounding box center [834, 154] width 1104 height 69
type textarea "Cannabis Retailer"
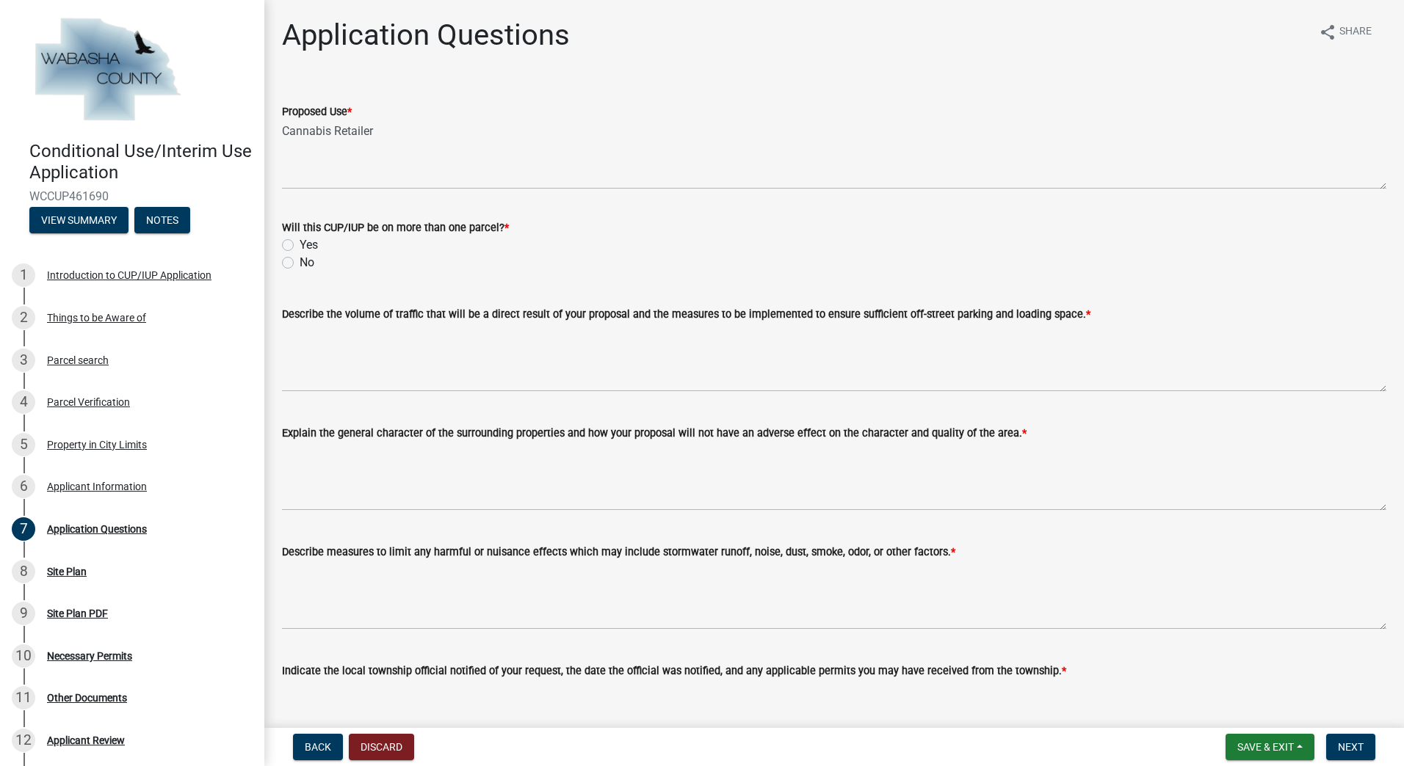
click at [300, 265] on label "No" at bounding box center [307, 263] width 15 height 18
click at [300, 264] on input "No" at bounding box center [305, 259] width 10 height 10
radio input "true"
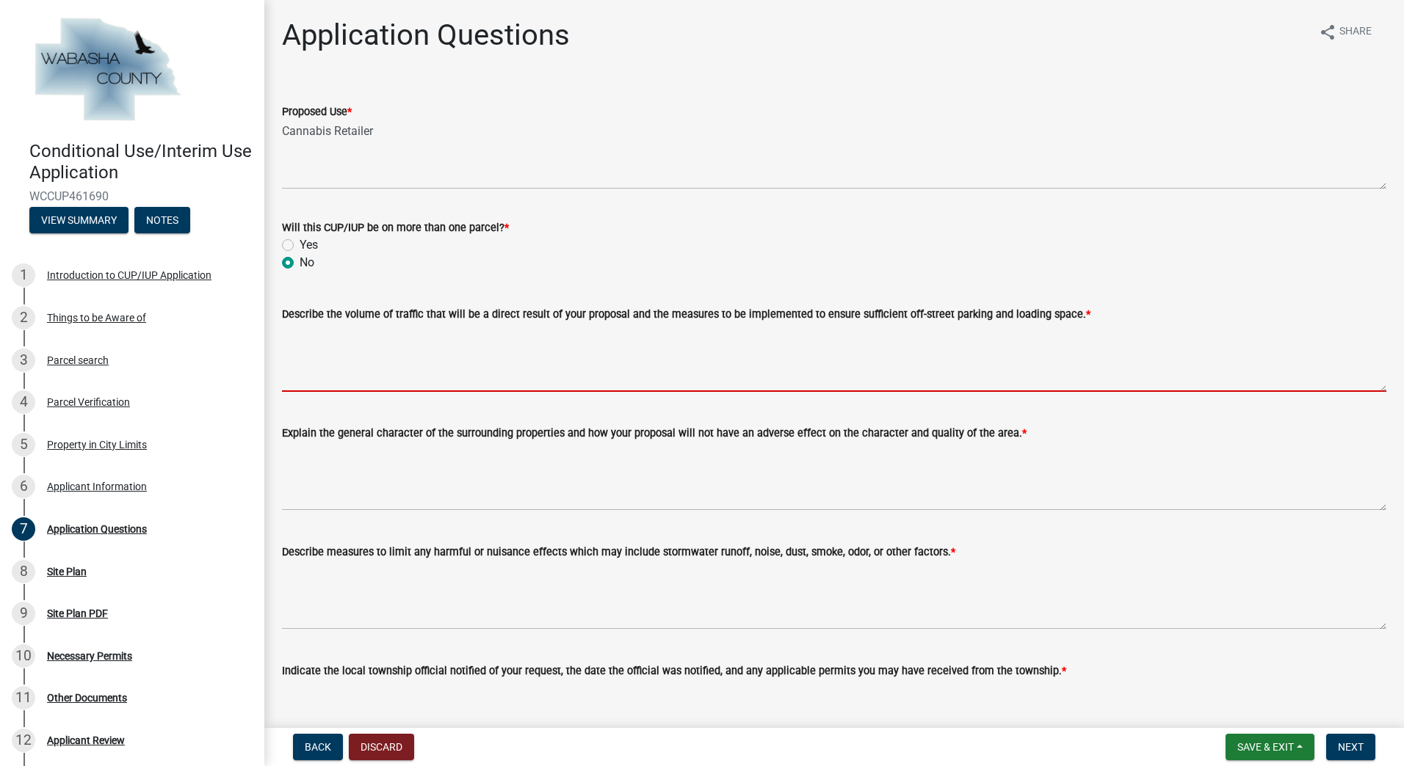
click at [339, 367] on textarea "Describe the volume of traffic that will be a direct result of your proposal an…" at bounding box center [834, 357] width 1104 height 69
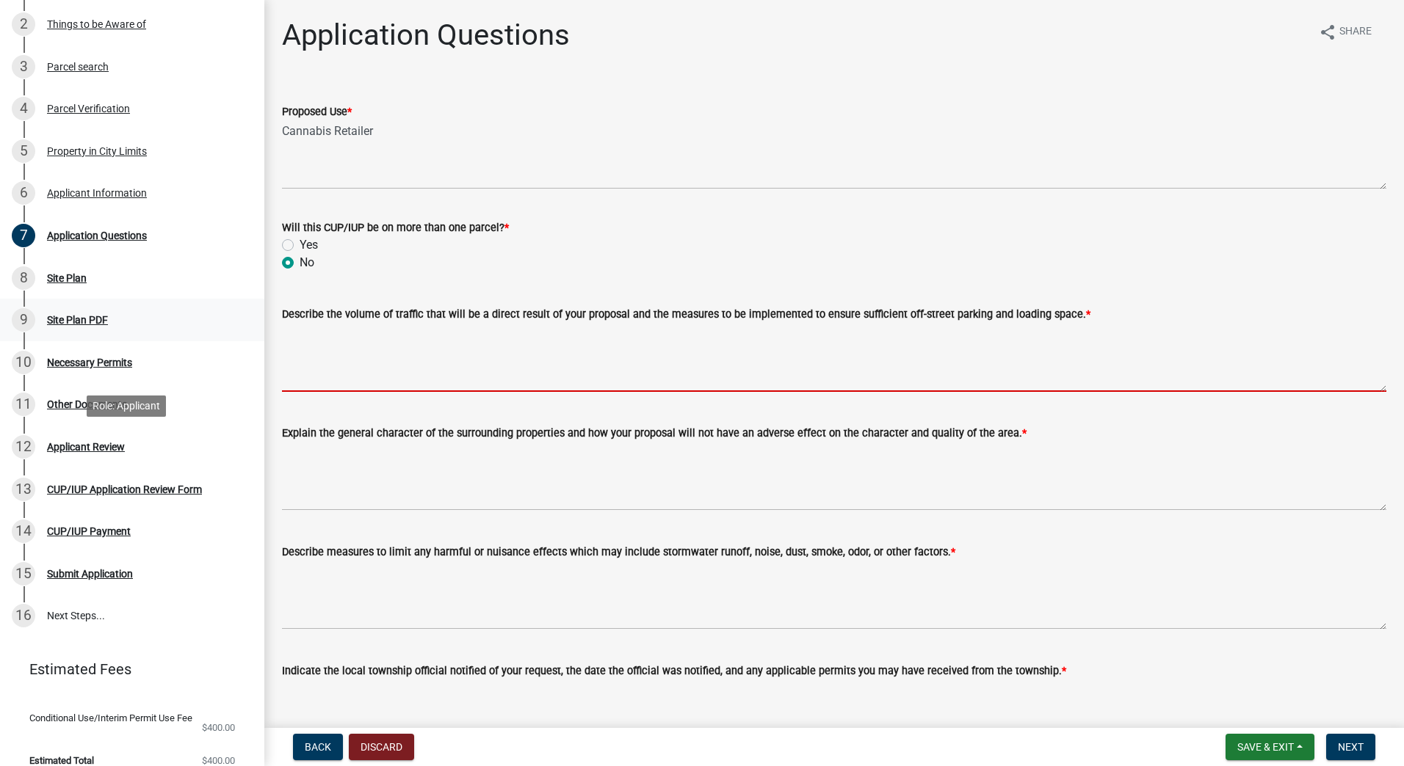
scroll to position [220, 0]
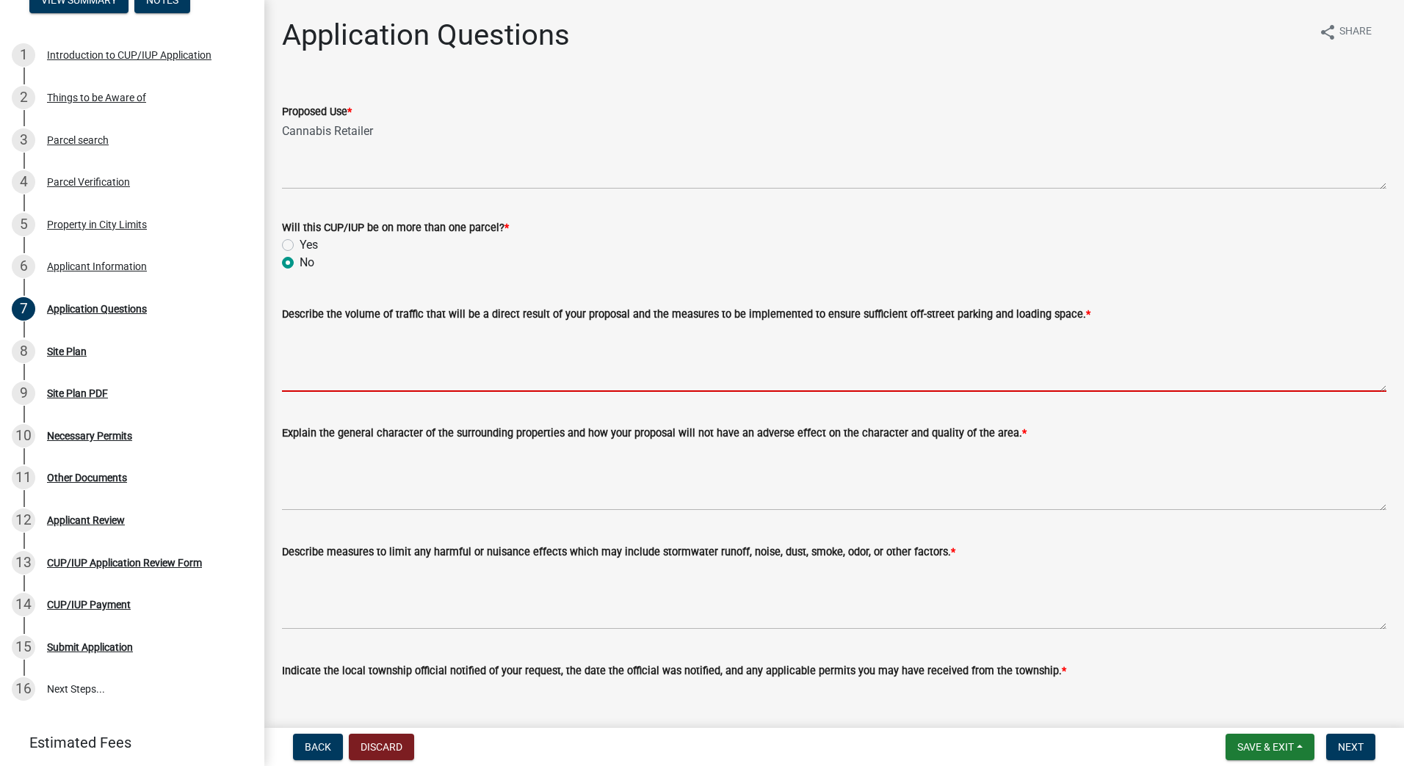
click at [458, 374] on textarea "Describe the volume of traffic that will be a direct result of your proposal an…" at bounding box center [834, 357] width 1104 height 69
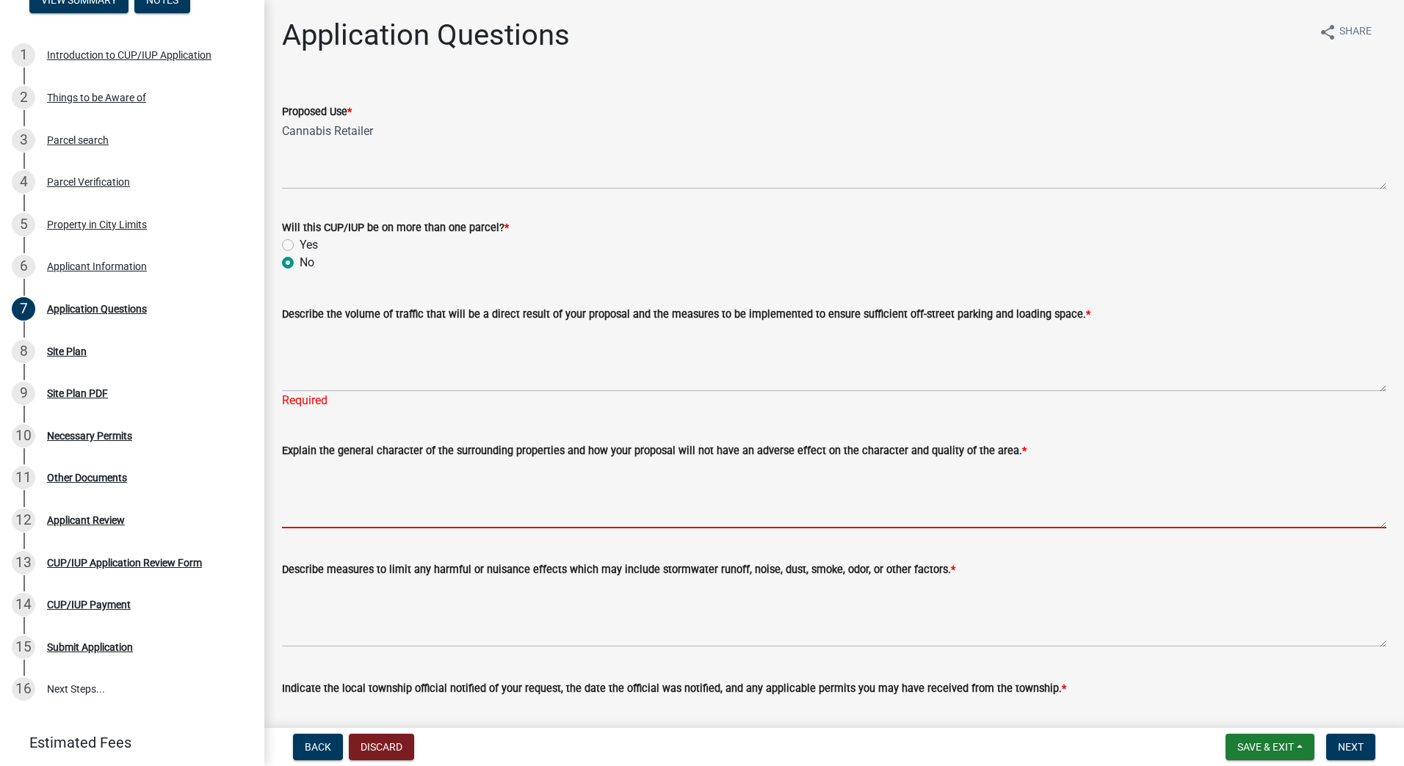
click at [469, 478] on textarea "Explain the general character of the surrounding properties and how your propos…" at bounding box center [834, 494] width 1104 height 69
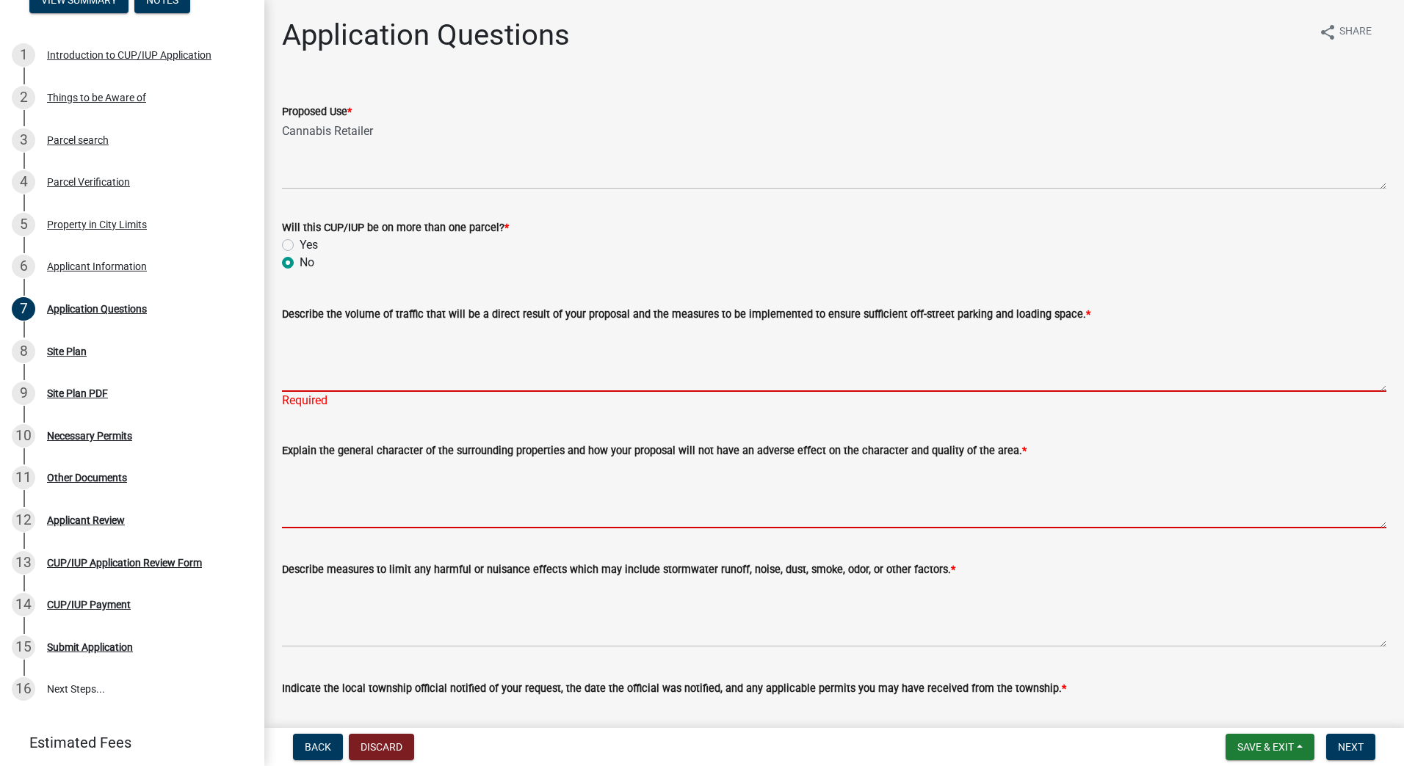
click at [453, 361] on textarea "Describe the volume of traffic that will be a direct result of your proposal an…" at bounding box center [834, 357] width 1104 height 69
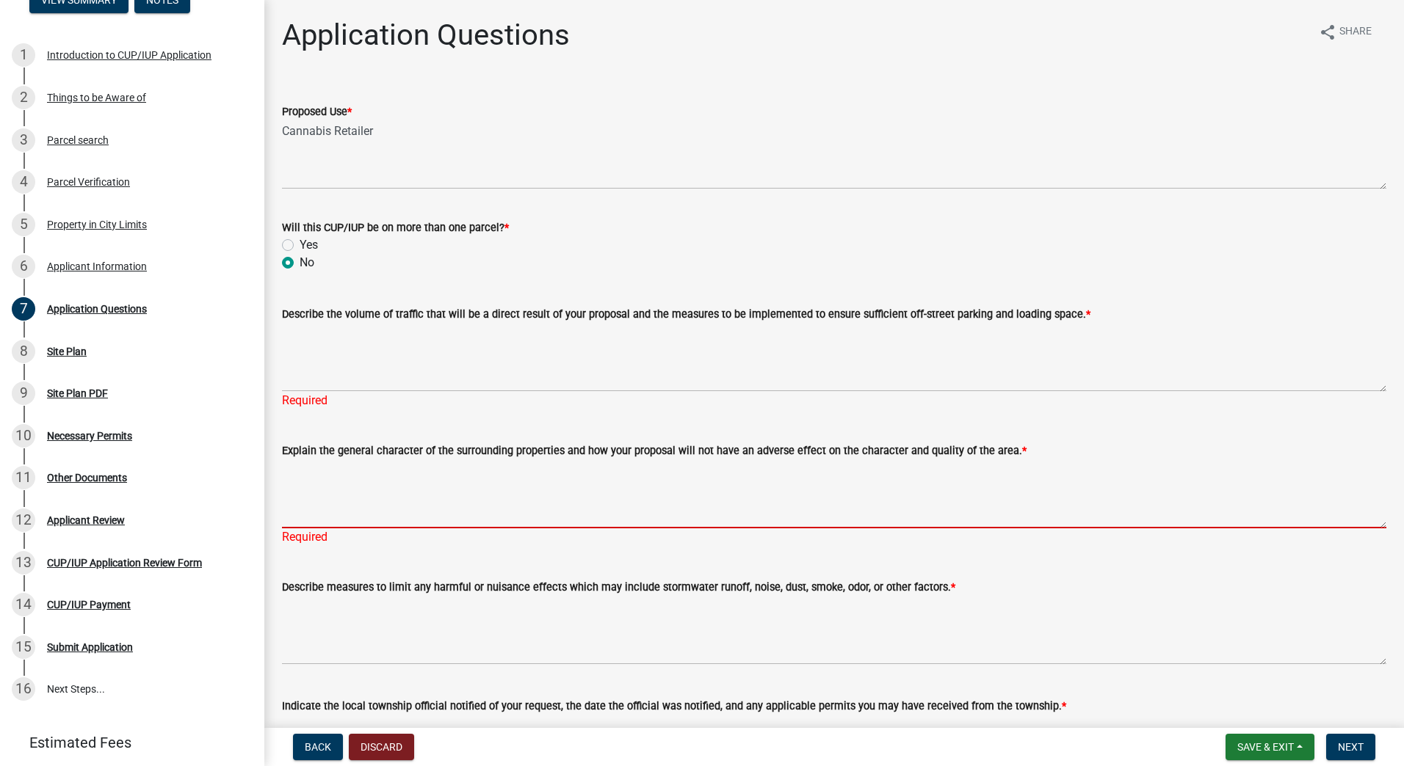
click at [739, 491] on textarea "Explain the general character of the surrounding properties and how your propos…" at bounding box center [834, 494] width 1104 height 69
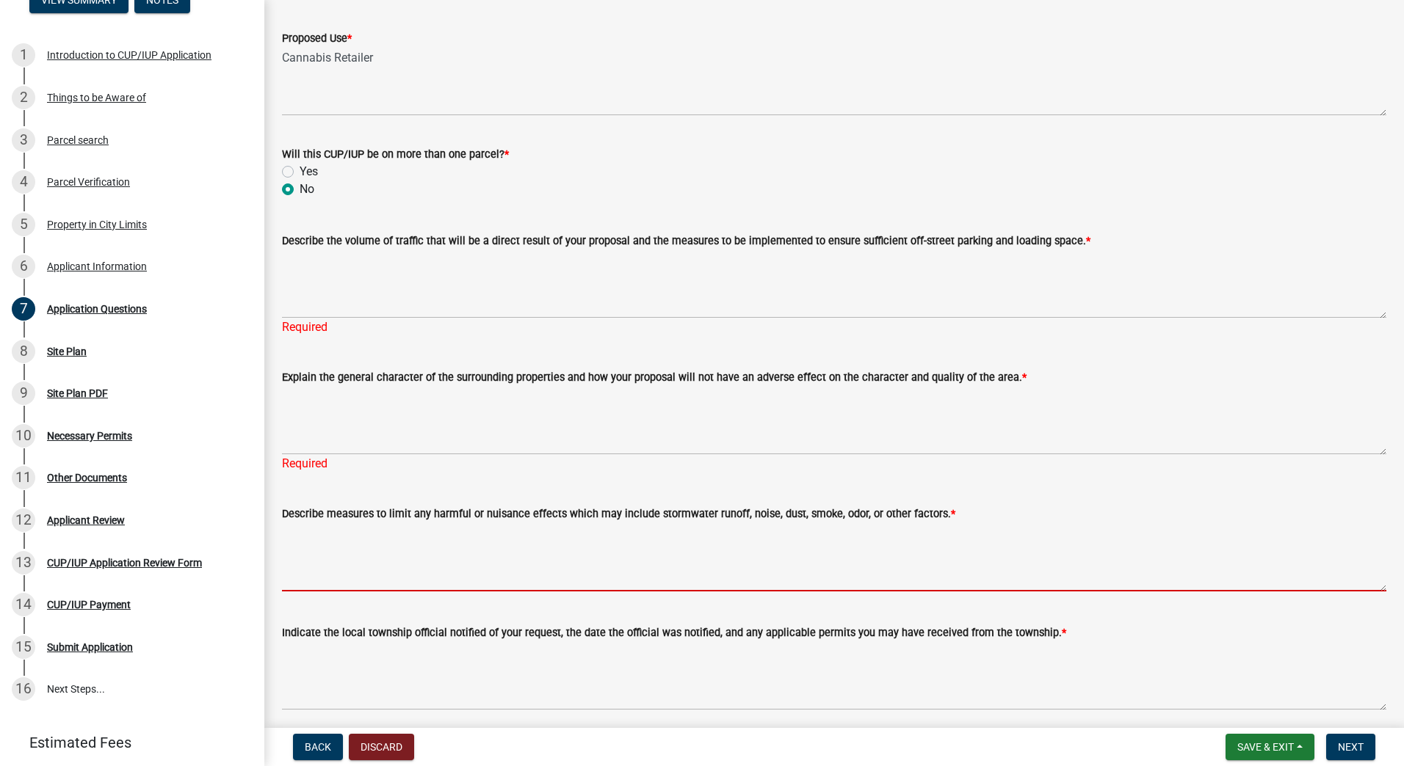
click at [358, 556] on textarea "Describe measures to limit any harmful or nuisance effects which may include st…" at bounding box center [834, 557] width 1104 height 69
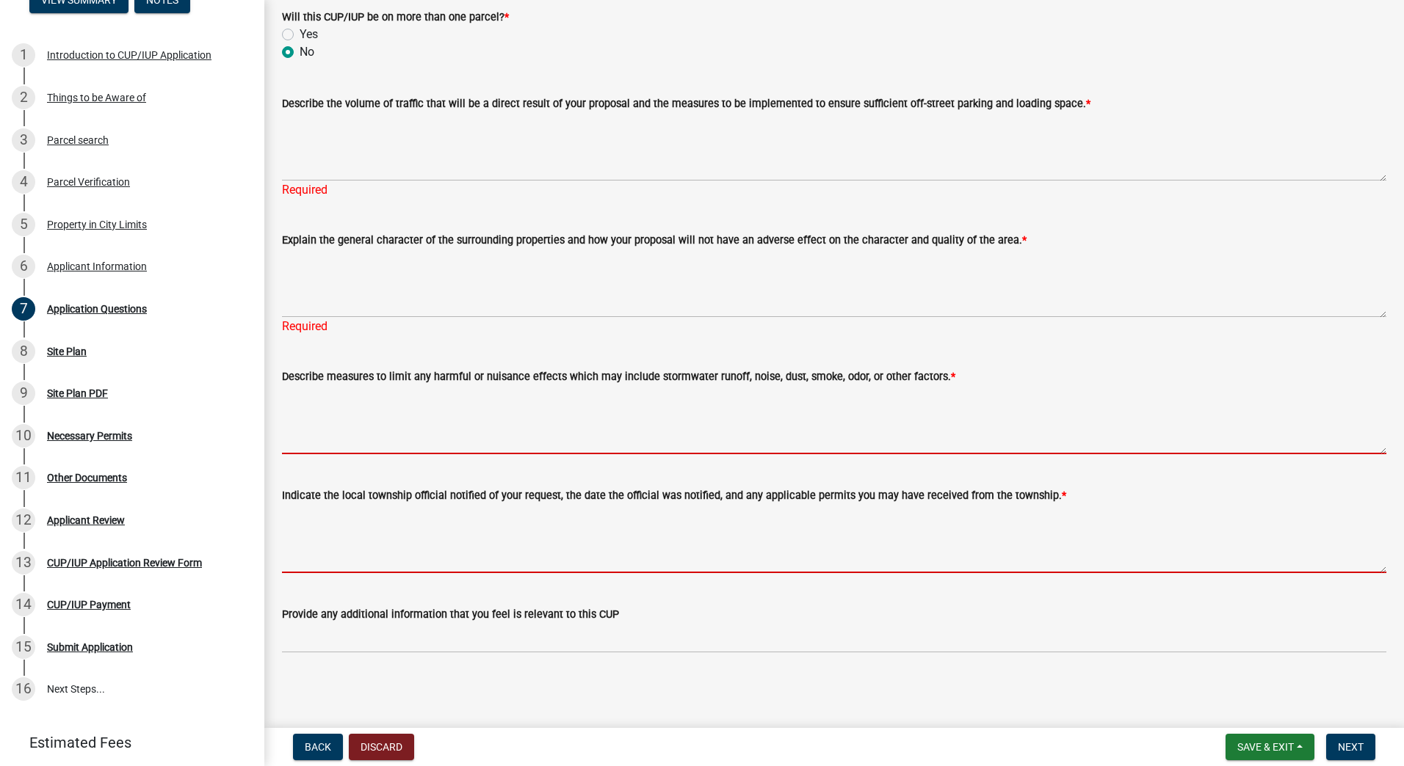
click at [448, 518] on form "Indicate the local township official notified of your request, the date the off…" at bounding box center [834, 530] width 1104 height 87
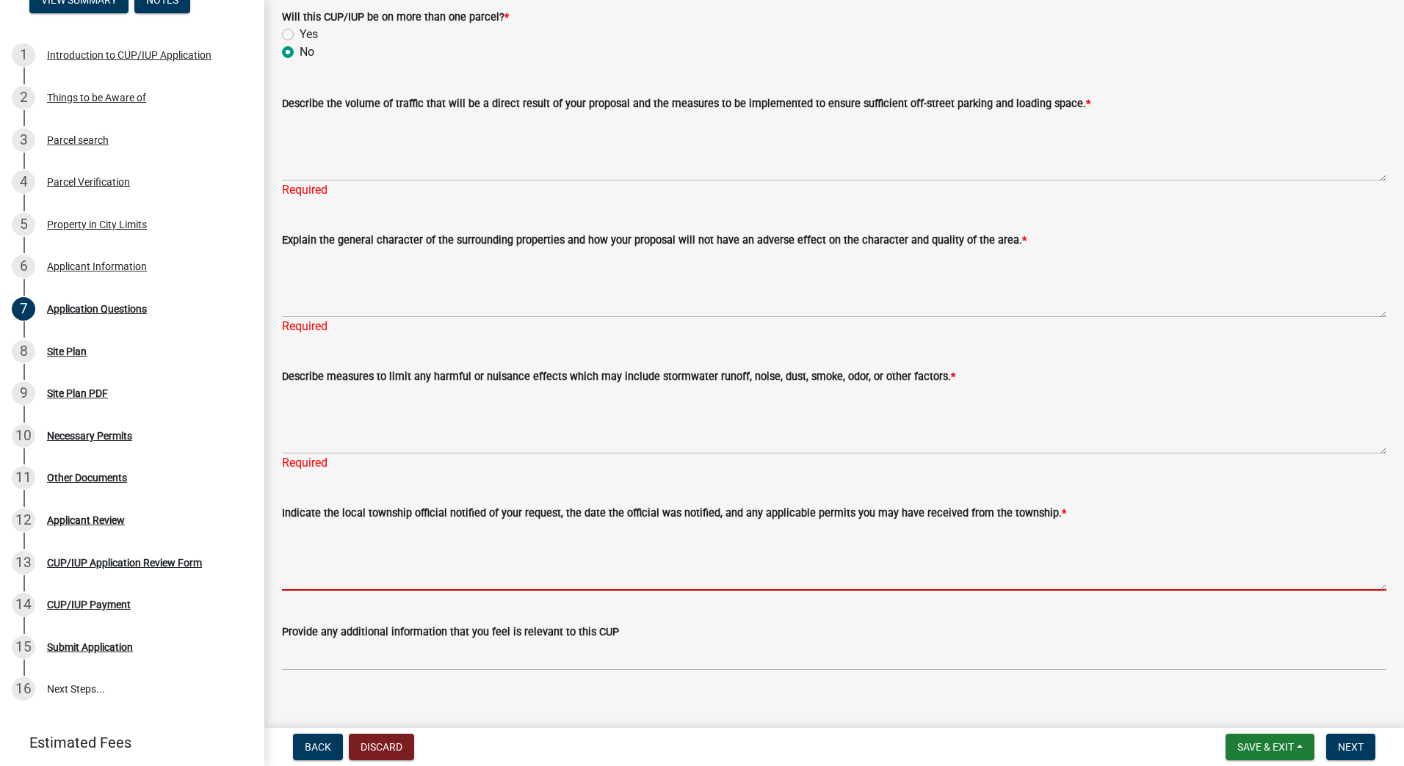
click at [454, 542] on textarea "Indicate the local township official notified of your request, the date the off…" at bounding box center [834, 556] width 1104 height 69
click at [459, 548] on textarea "Indicate the local township official notified of your request, the date the off…" at bounding box center [834, 556] width 1104 height 69
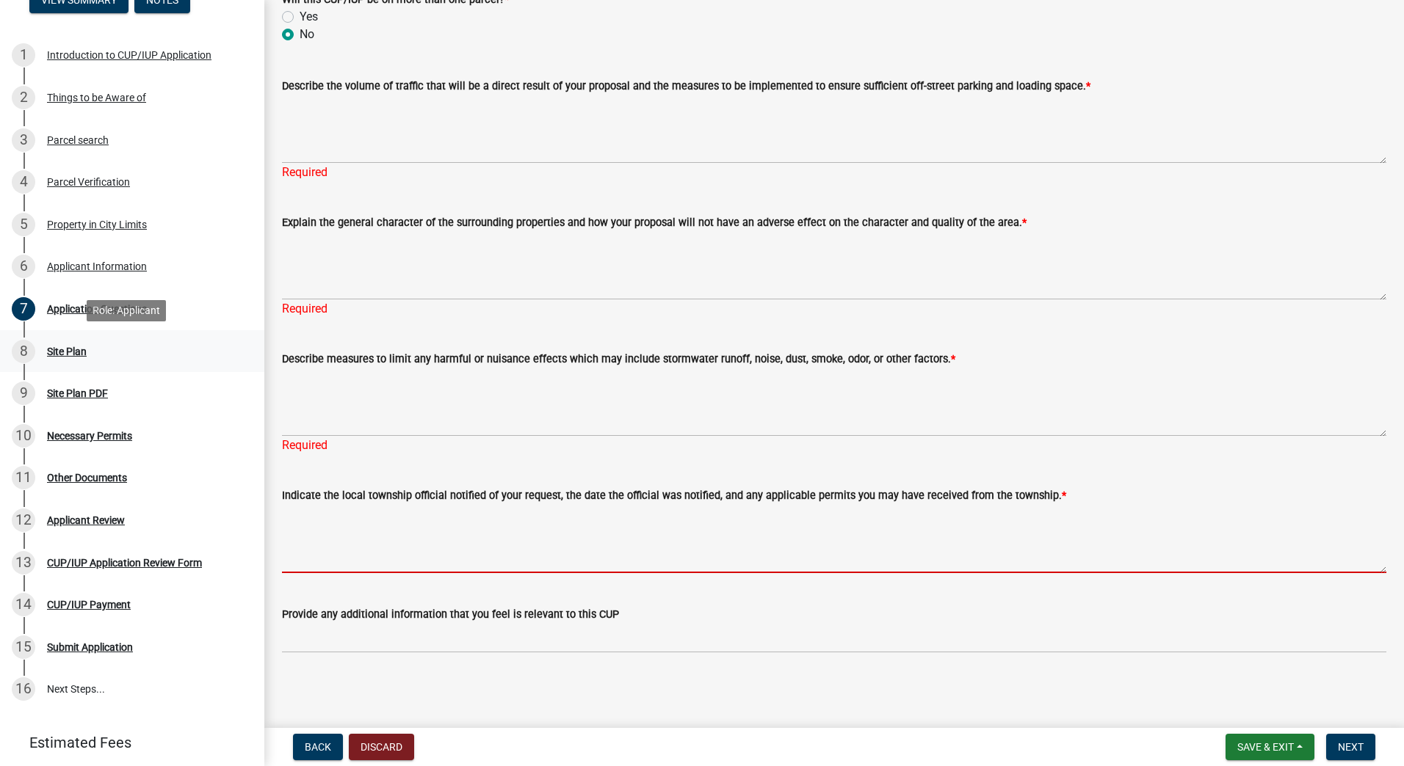
click at [68, 359] on div "8 Site Plan" at bounding box center [126, 351] width 229 height 23
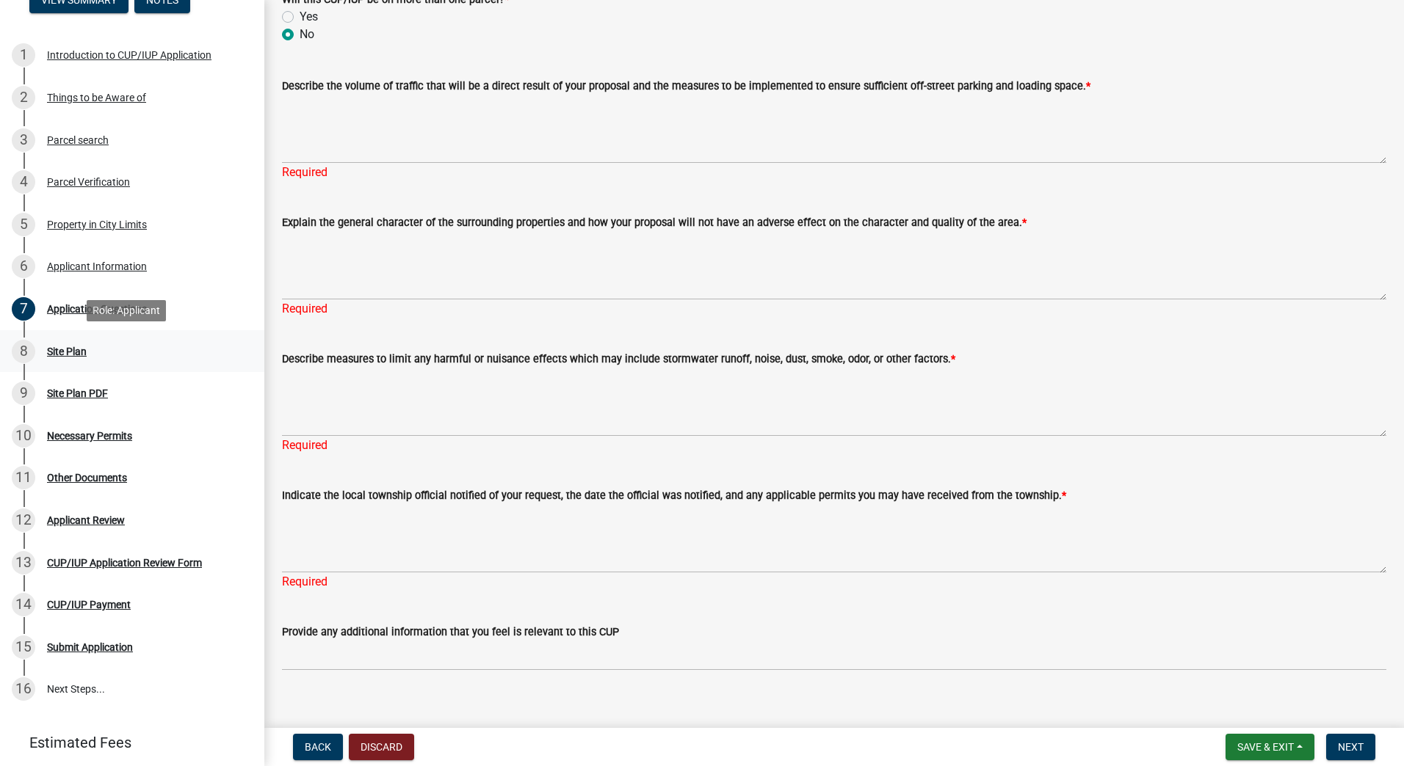
click at [68, 355] on div "Site Plan" at bounding box center [67, 351] width 40 height 10
click at [1368, 744] on button "Next" at bounding box center [1350, 747] width 49 height 26
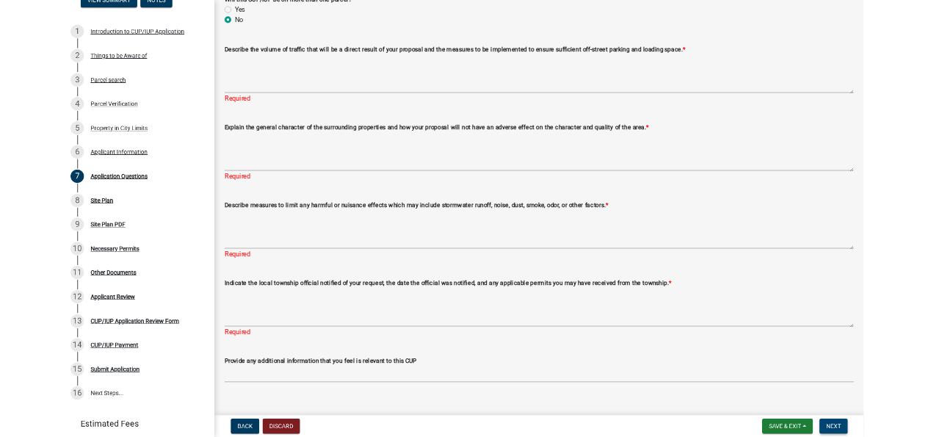
scroll to position [0, 0]
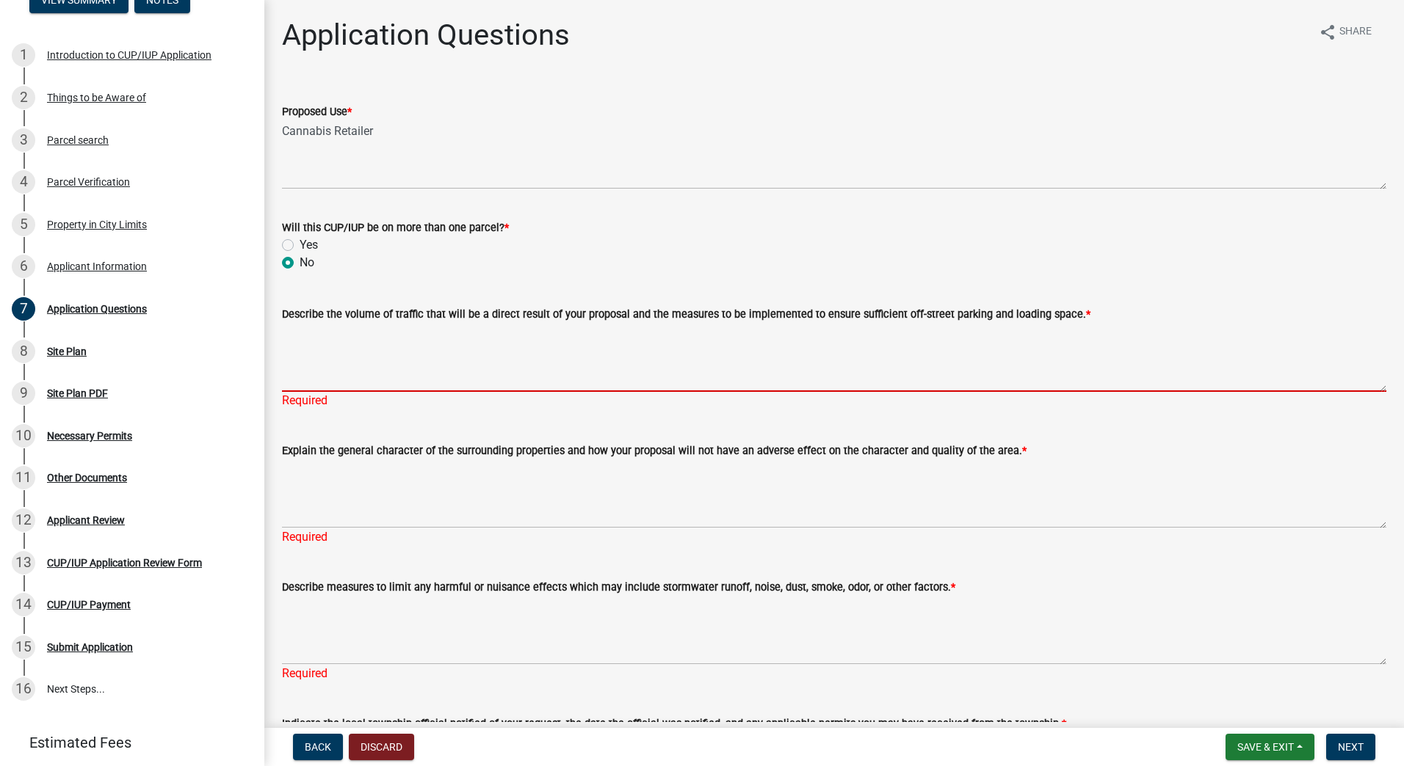
click at [422, 379] on textarea "Describe the volume of traffic that will be a direct result of your proposal an…" at bounding box center [834, 357] width 1104 height 69
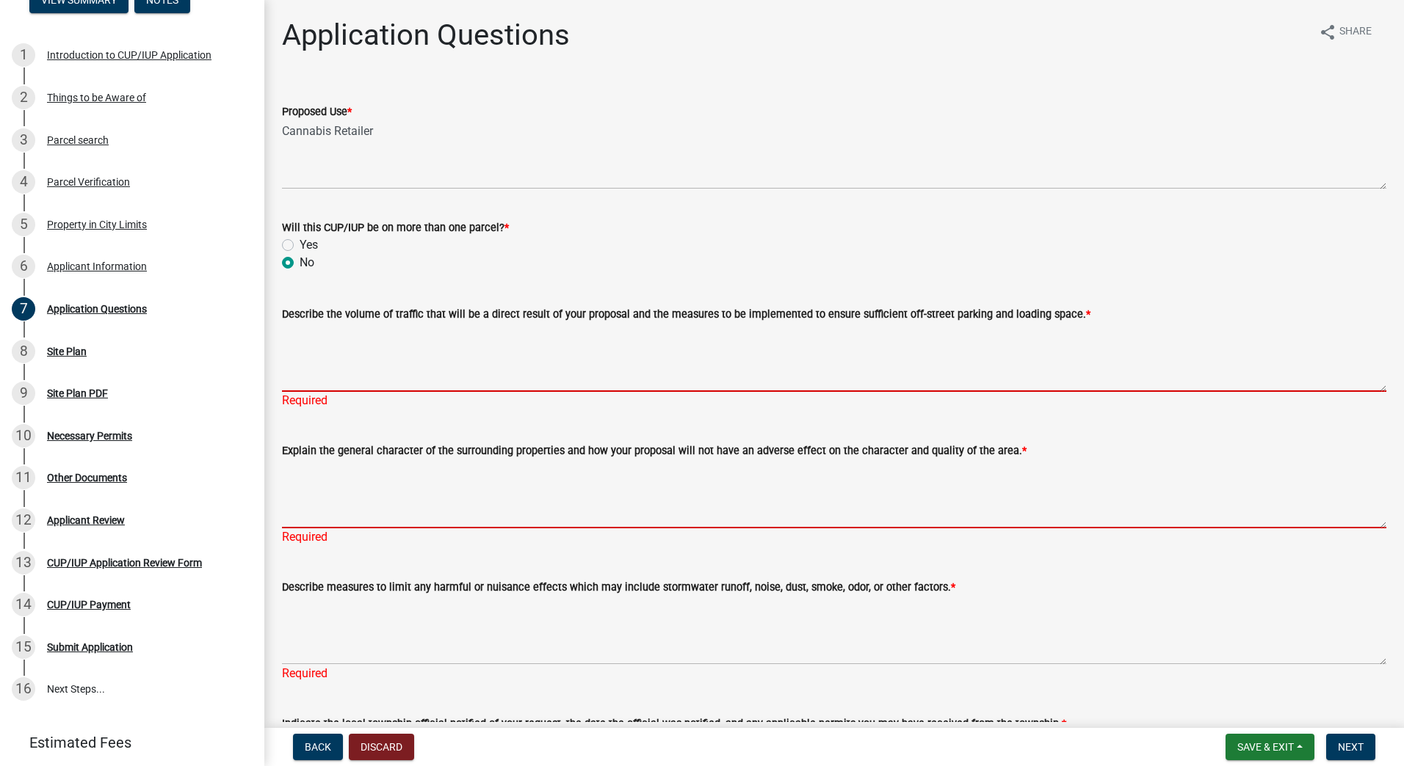
click at [429, 490] on textarea "Explain the general character of the surrounding properties and how your propos…" at bounding box center [834, 494] width 1104 height 69
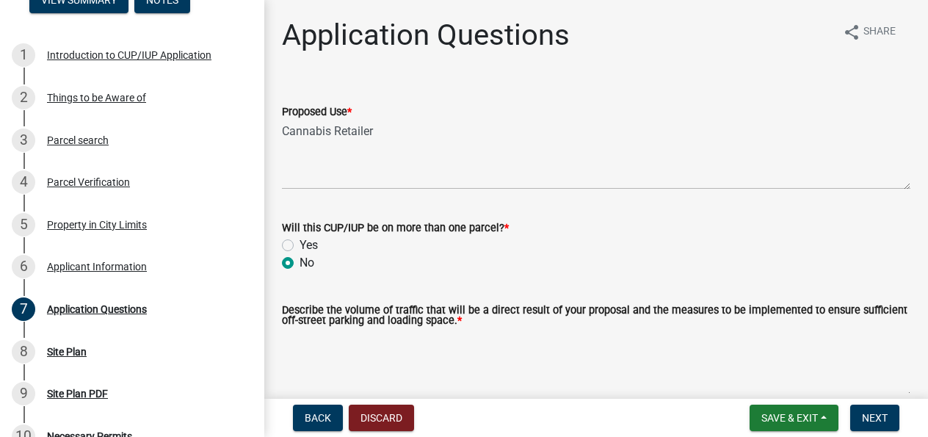
click at [560, 420] on div "Back Discard Save & Exit Save Save & Exit Next" at bounding box center [596, 417] width 640 height 26
click at [754, 415] on button "Save & Exit" at bounding box center [794, 417] width 89 height 26
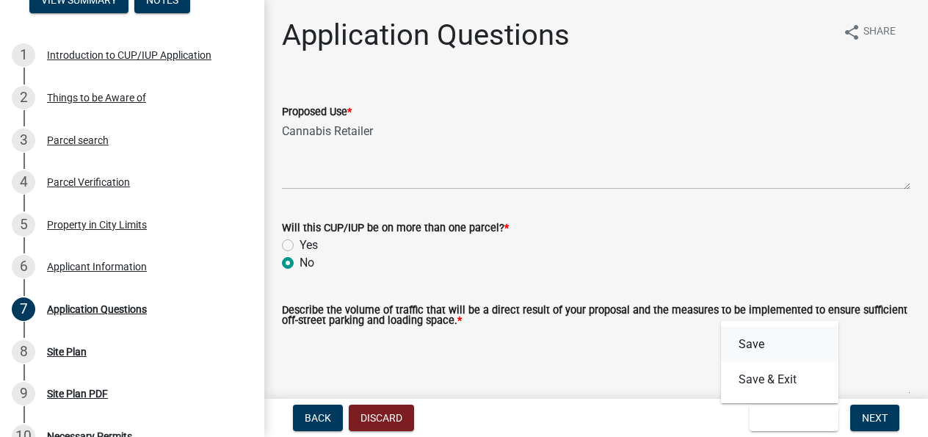
click at [774, 345] on button "Save" at bounding box center [779, 344] width 117 height 35
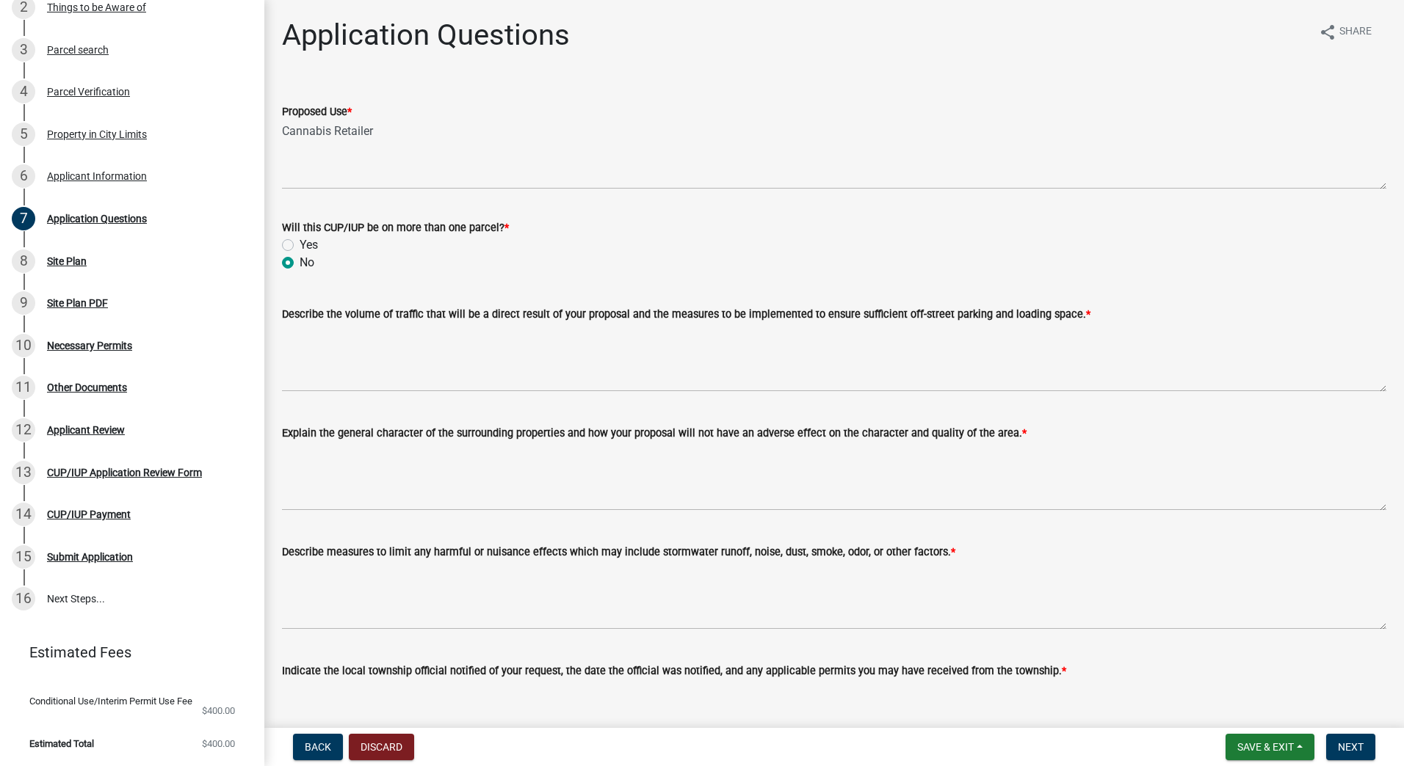
scroll to position [175, 0]
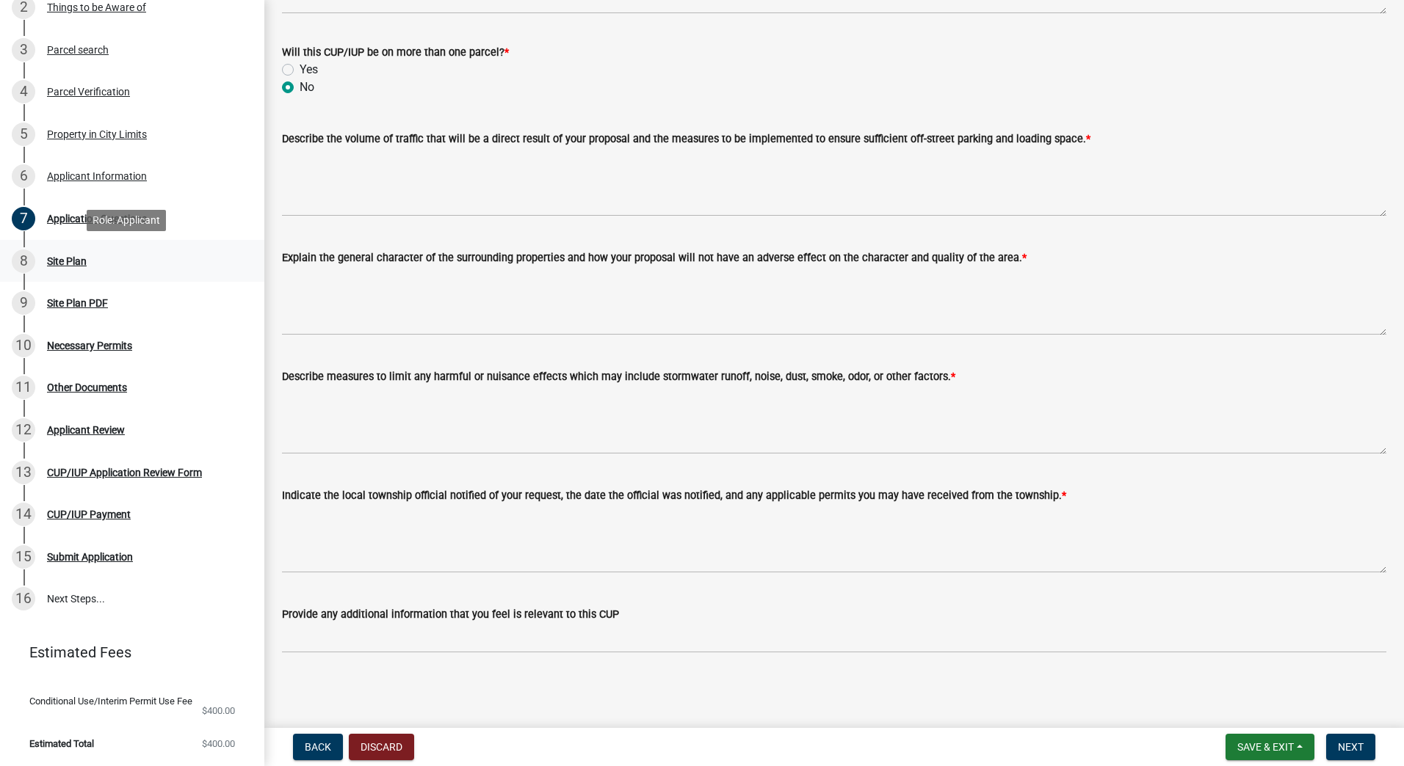
click at [76, 261] on div "Site Plan" at bounding box center [67, 261] width 40 height 10
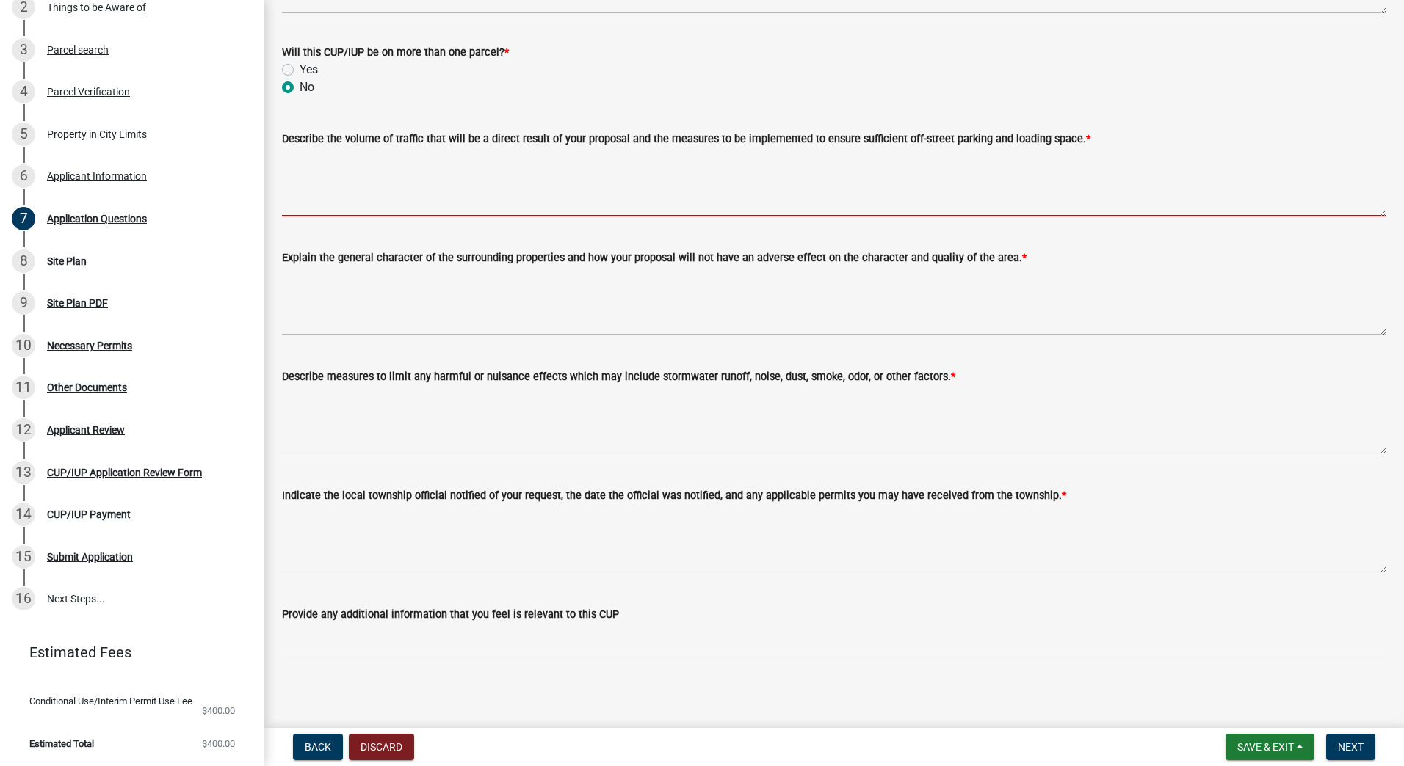
click at [392, 173] on textarea "Describe the volume of traffic that will be a direct result of your proposal an…" at bounding box center [834, 182] width 1104 height 69
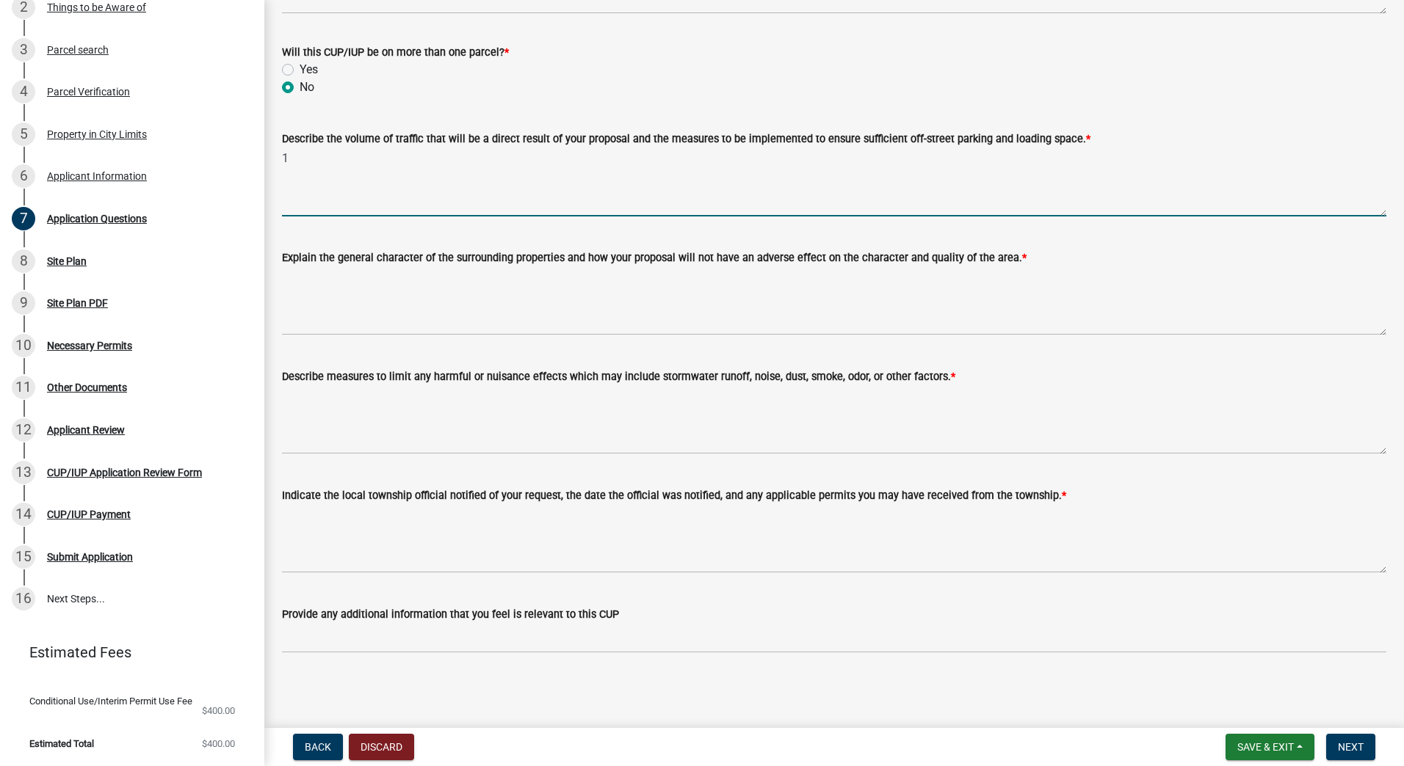
type textarea "1"
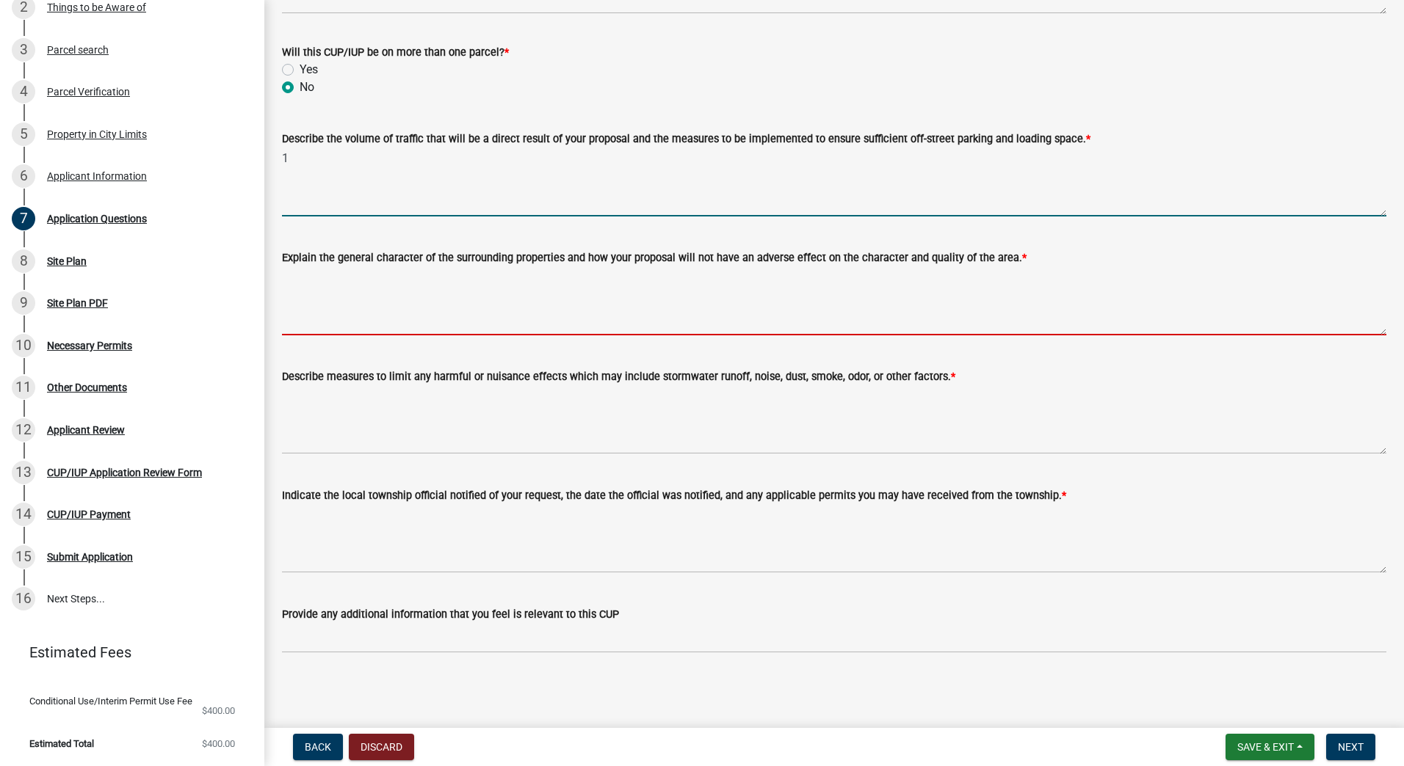
click at [393, 312] on textarea "Explain the general character of the surrounding properties and how your propos…" at bounding box center [834, 300] width 1104 height 69
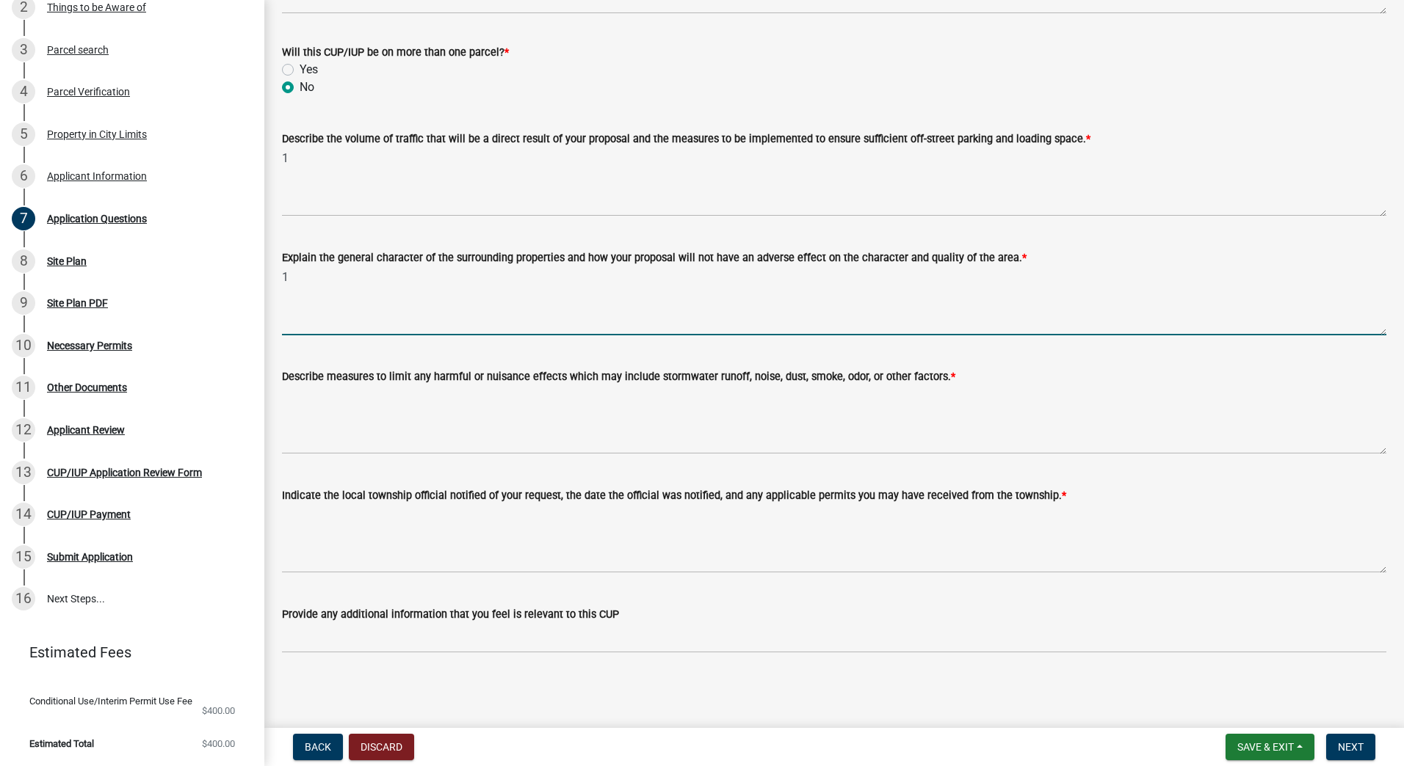
type textarea "1"
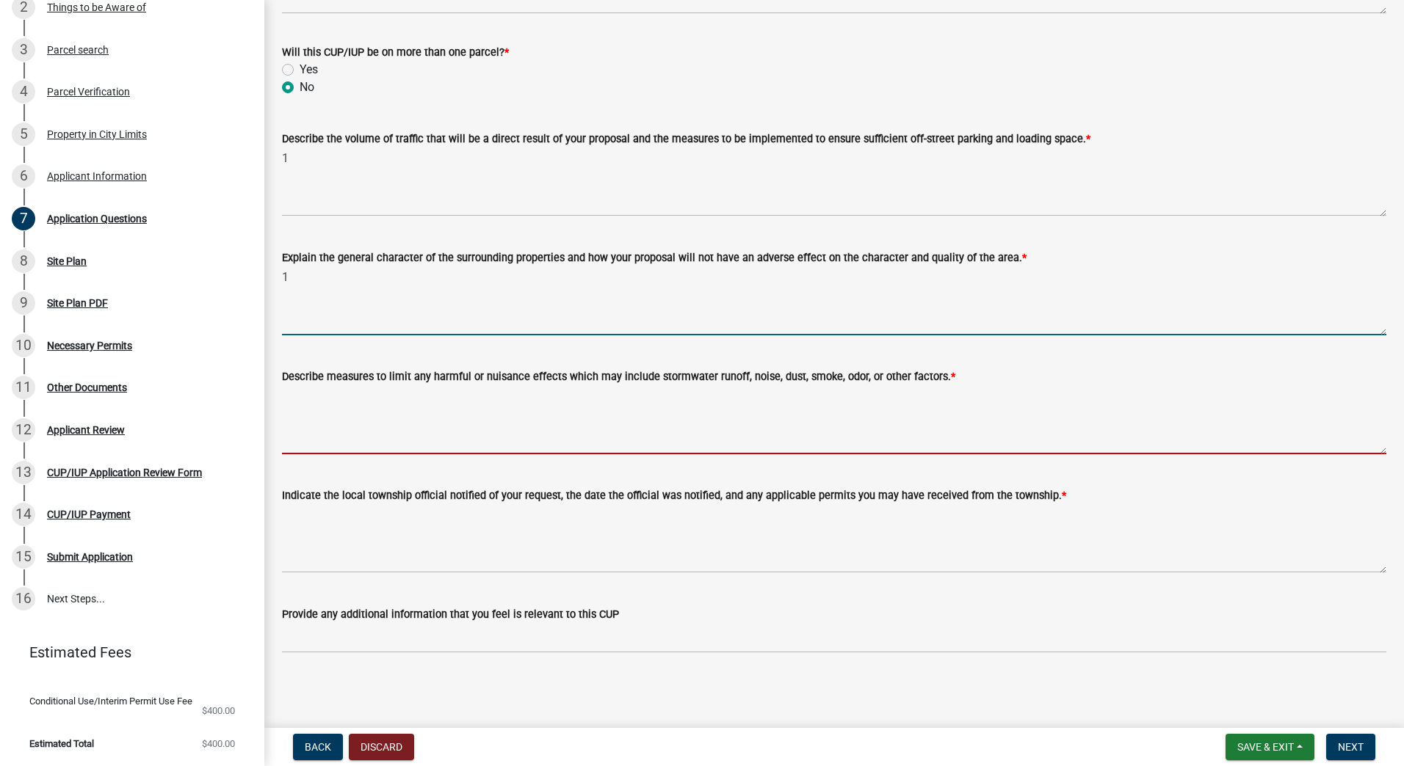
click at [392, 422] on textarea "Describe measures to limit any harmful or nuisance effects which may include st…" at bounding box center [834, 419] width 1104 height 69
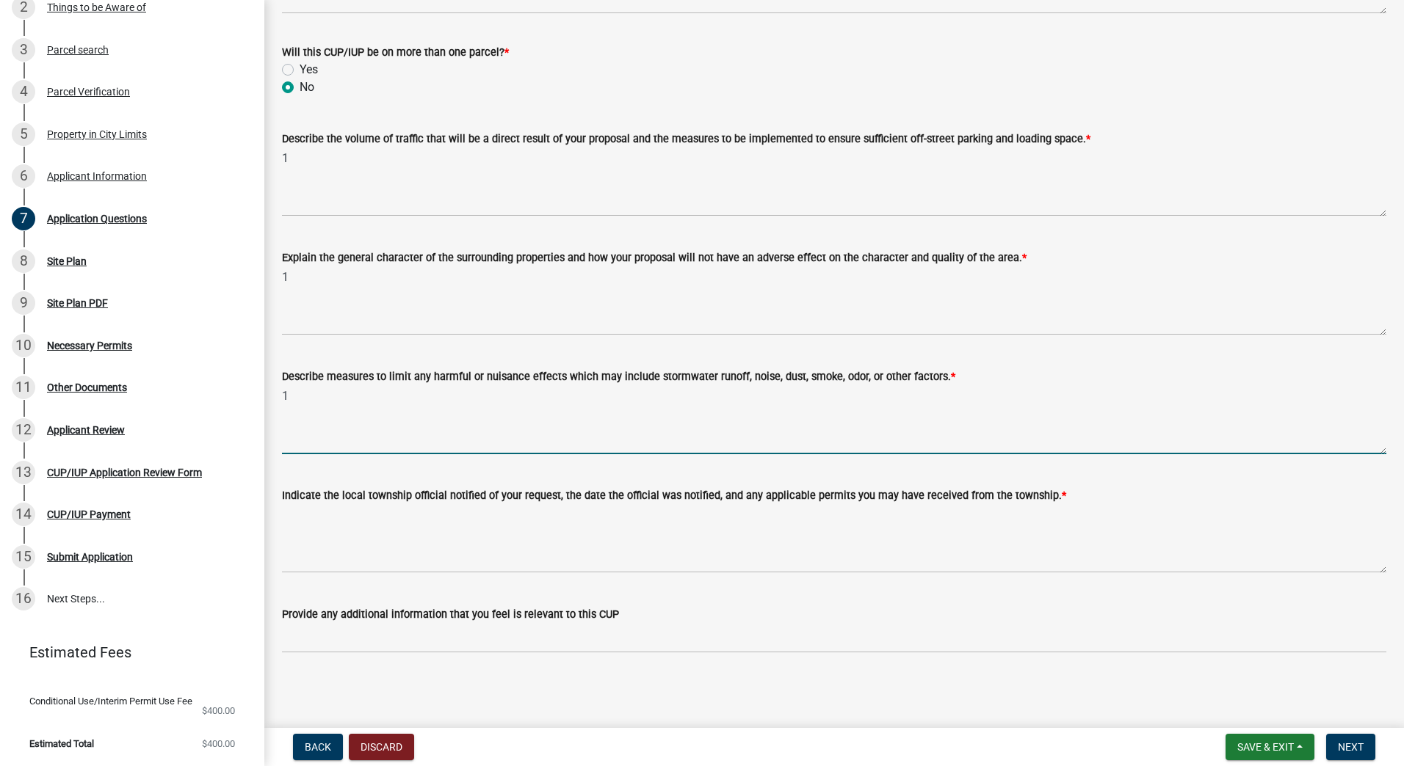
type textarea "1"
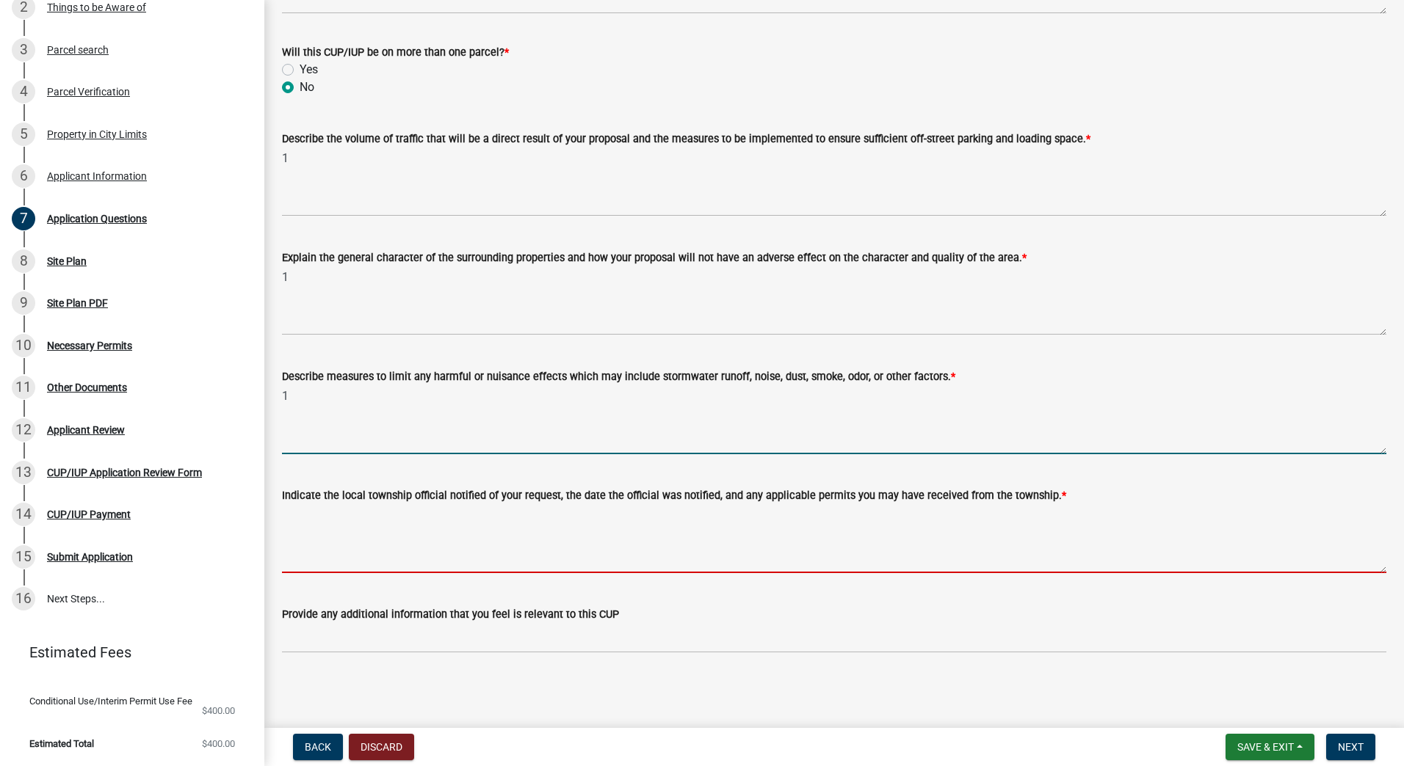
click at [409, 537] on textarea "Indicate the local township official notified of your request, the date the off…" at bounding box center [834, 538] width 1104 height 69
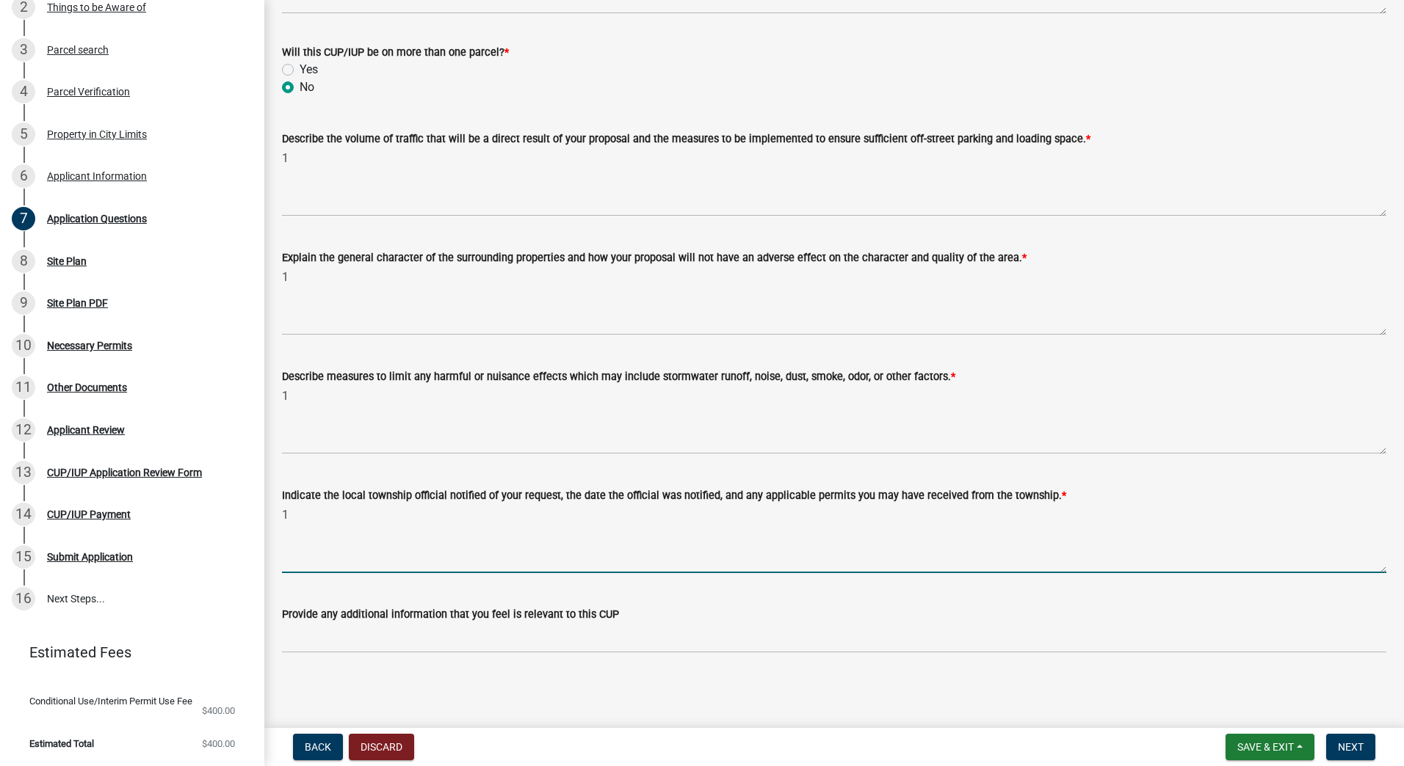
type textarea "1"
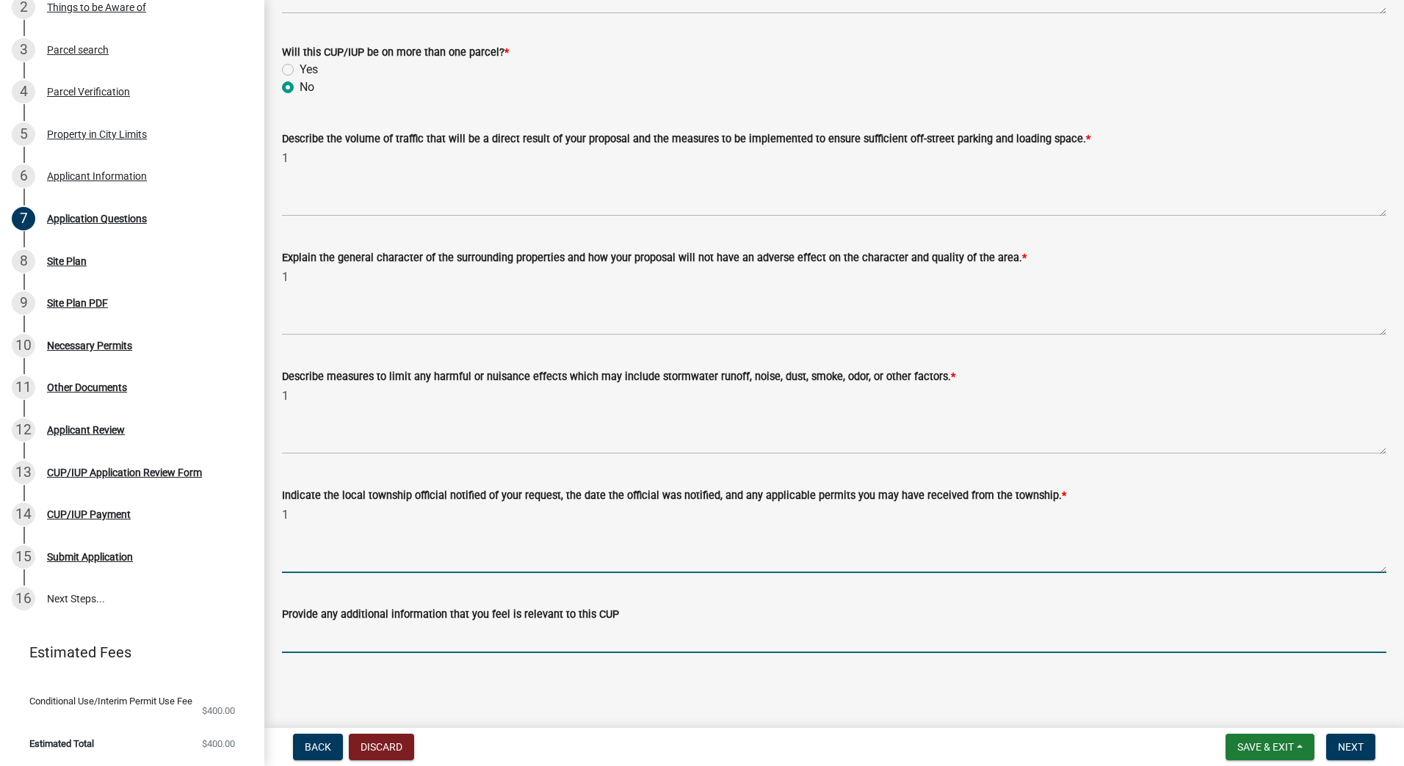
click at [431, 634] on input "Provide any additional information that you feel is relevant to this CUP" at bounding box center [834, 638] width 1104 height 30
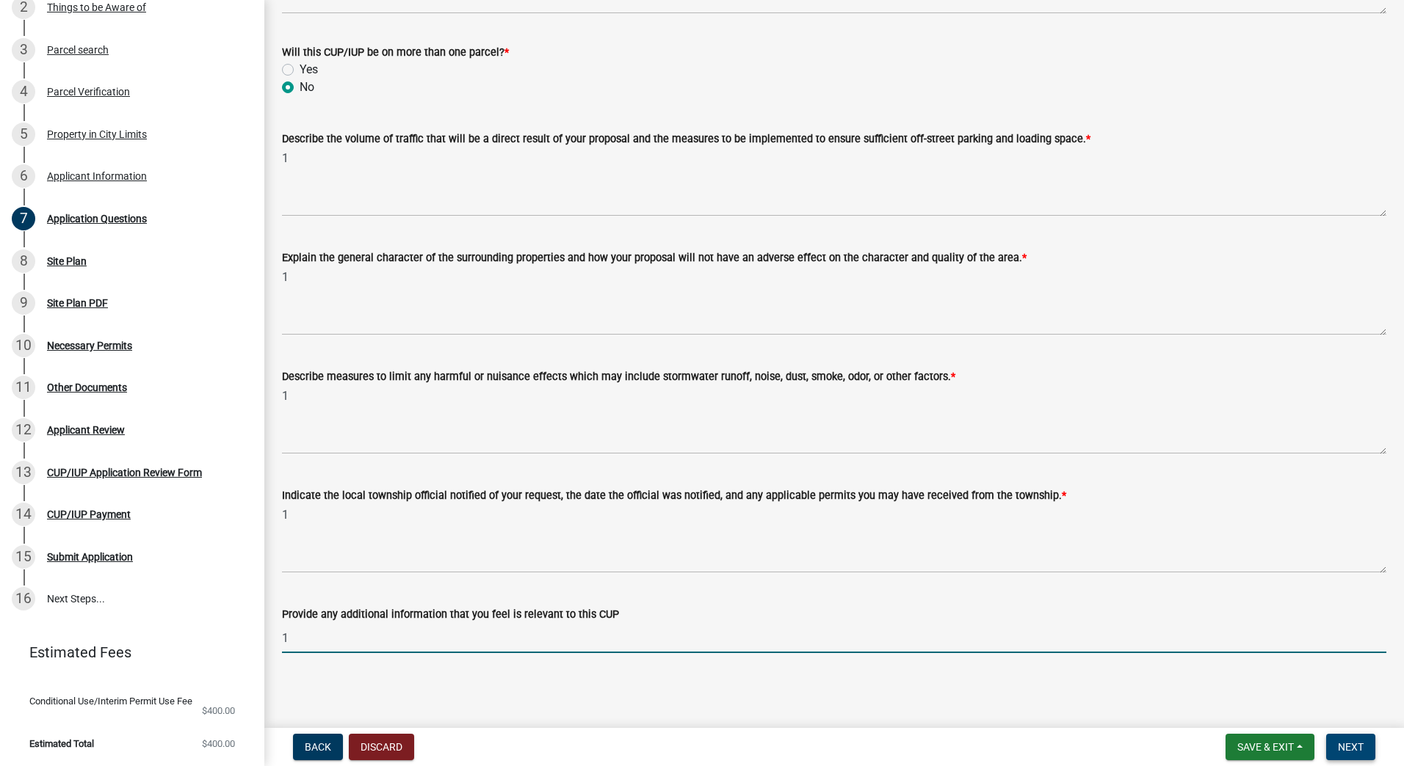
type input "1"
click at [1346, 740] on button "Next" at bounding box center [1350, 747] width 49 height 26
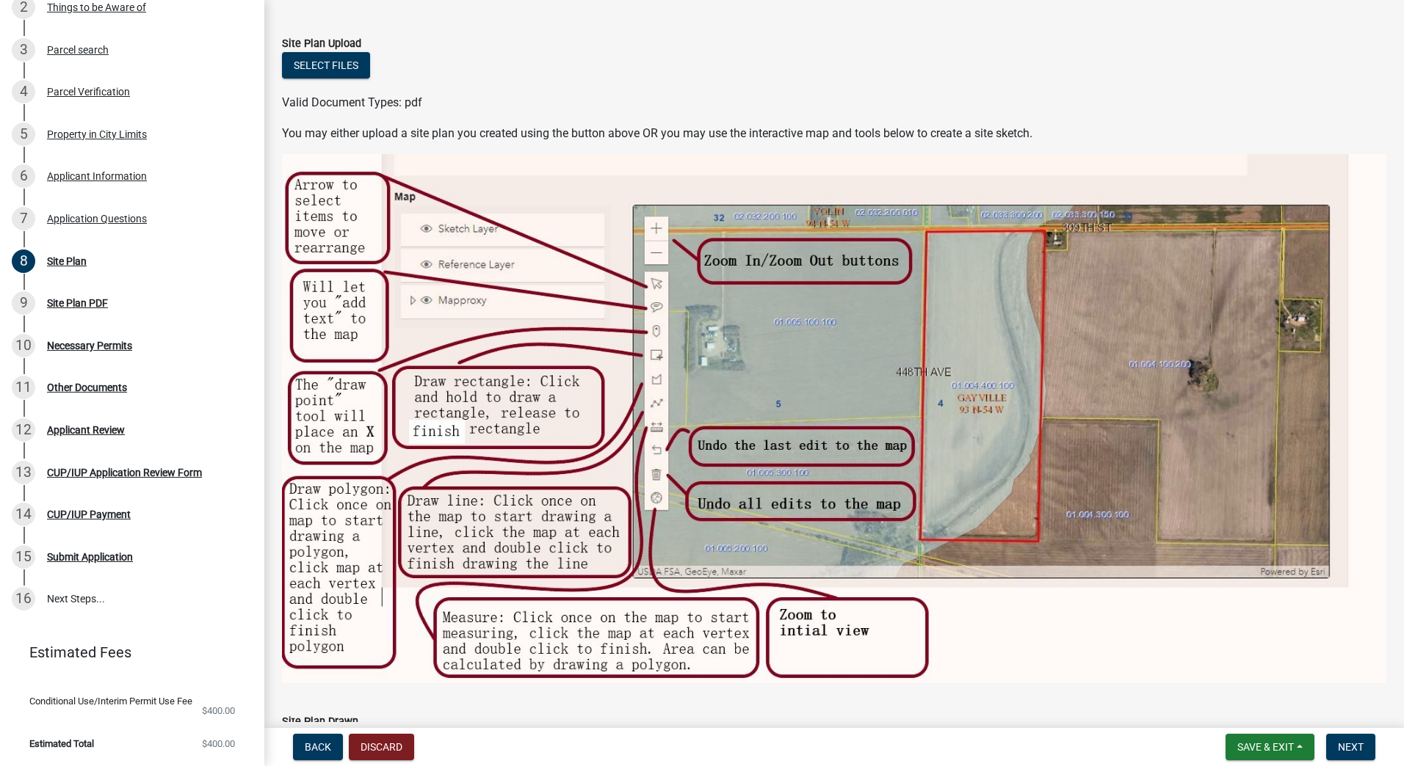
scroll to position [0, 0]
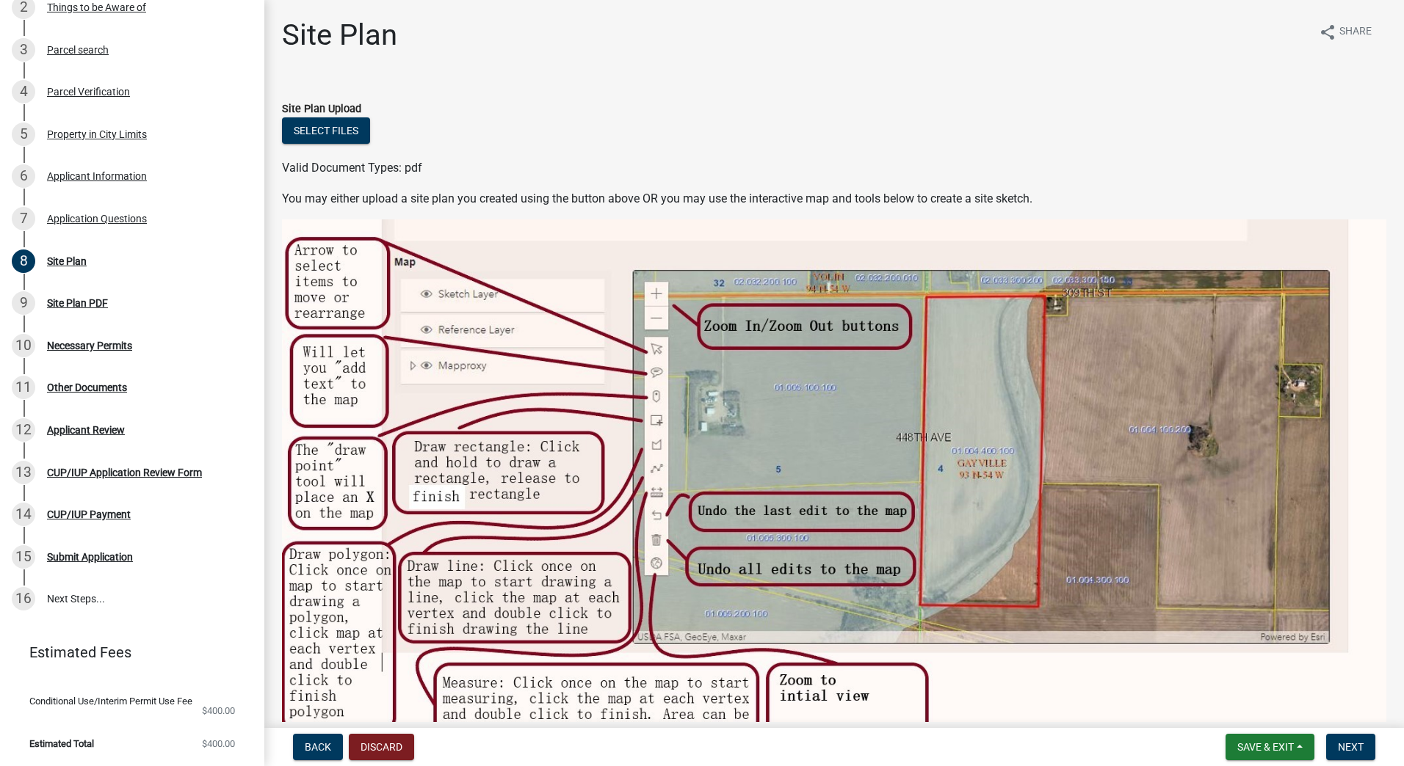
click at [329, 107] on label "Site Plan Upload" at bounding box center [321, 109] width 79 height 10
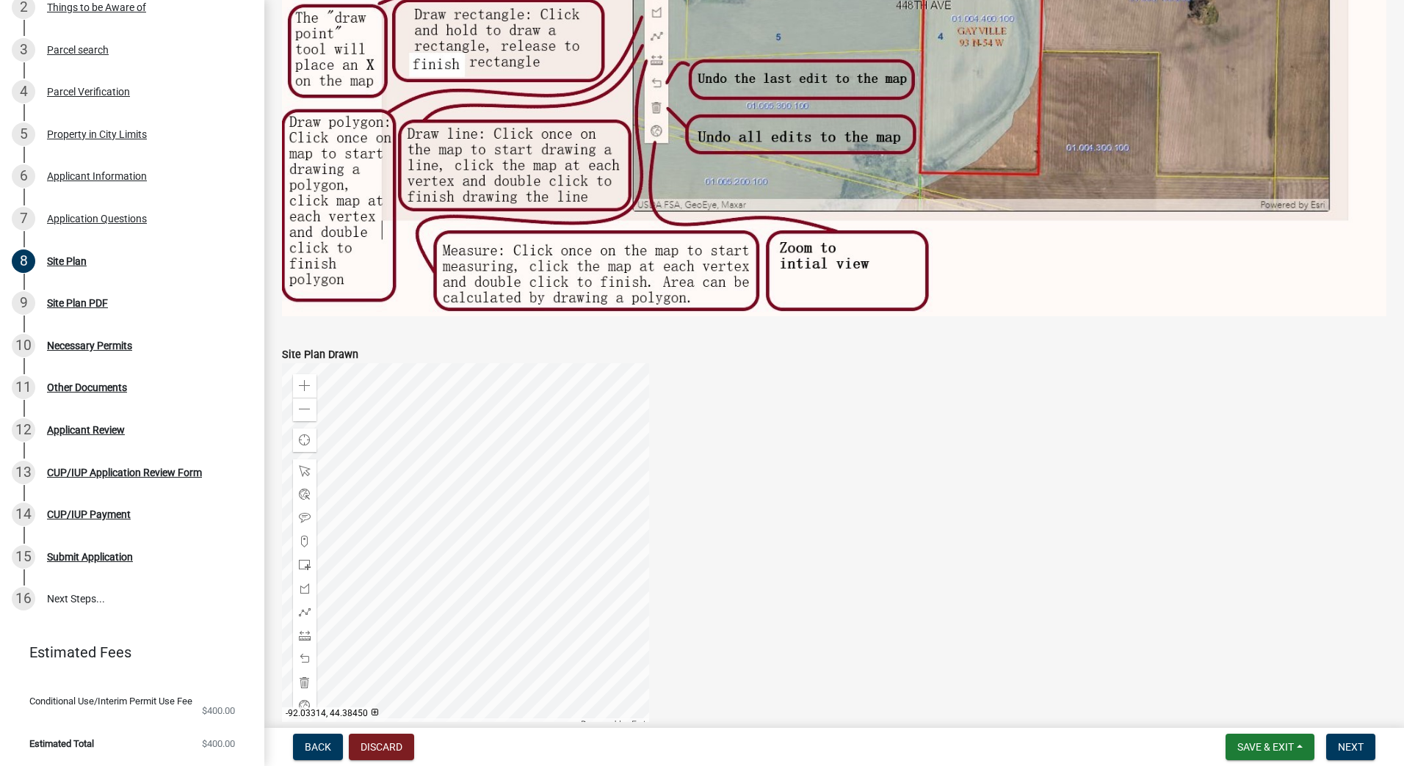
scroll to position [506, 0]
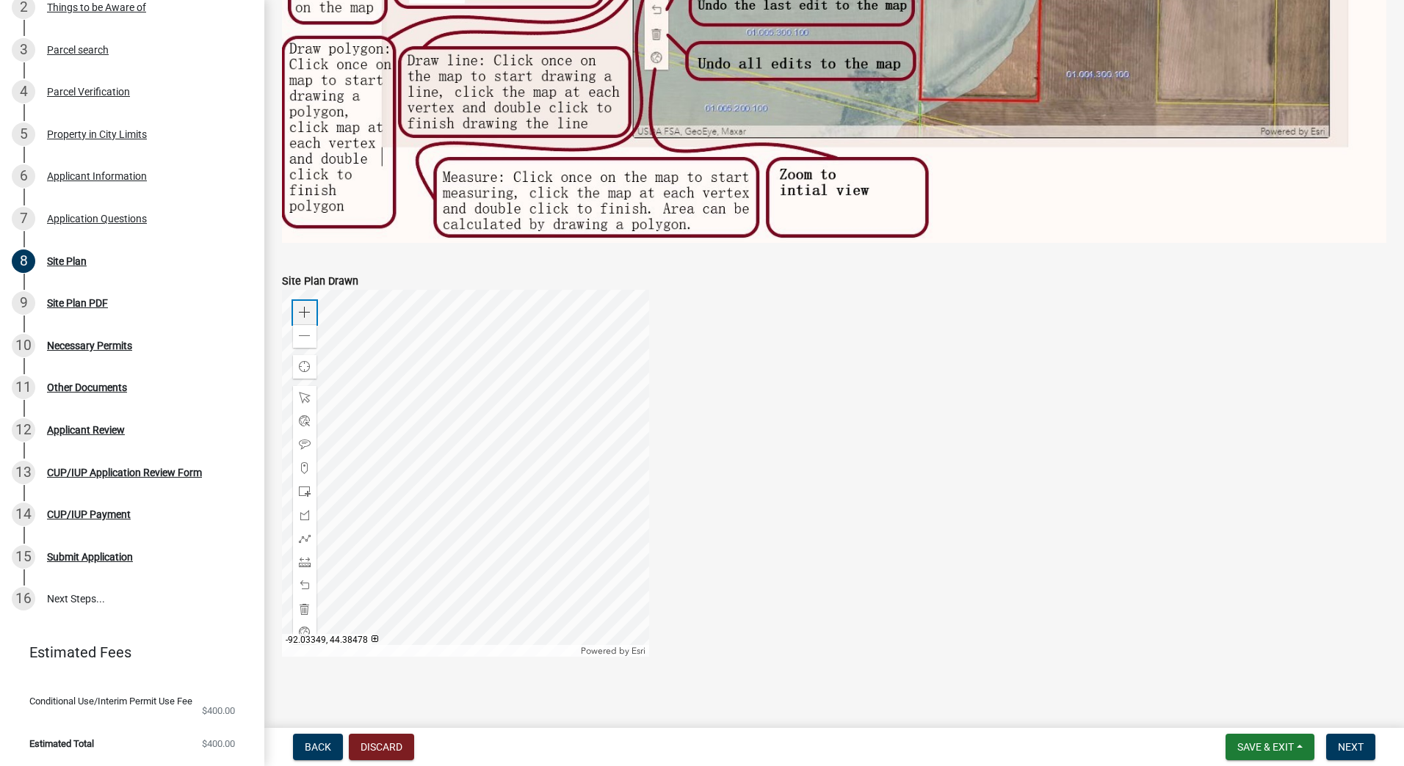
click at [306, 308] on span at bounding box center [305, 313] width 12 height 12
click at [544, 479] on div at bounding box center [465, 473] width 367 height 367
click at [311, 331] on div "Zoom out" at bounding box center [304, 335] width 23 height 23
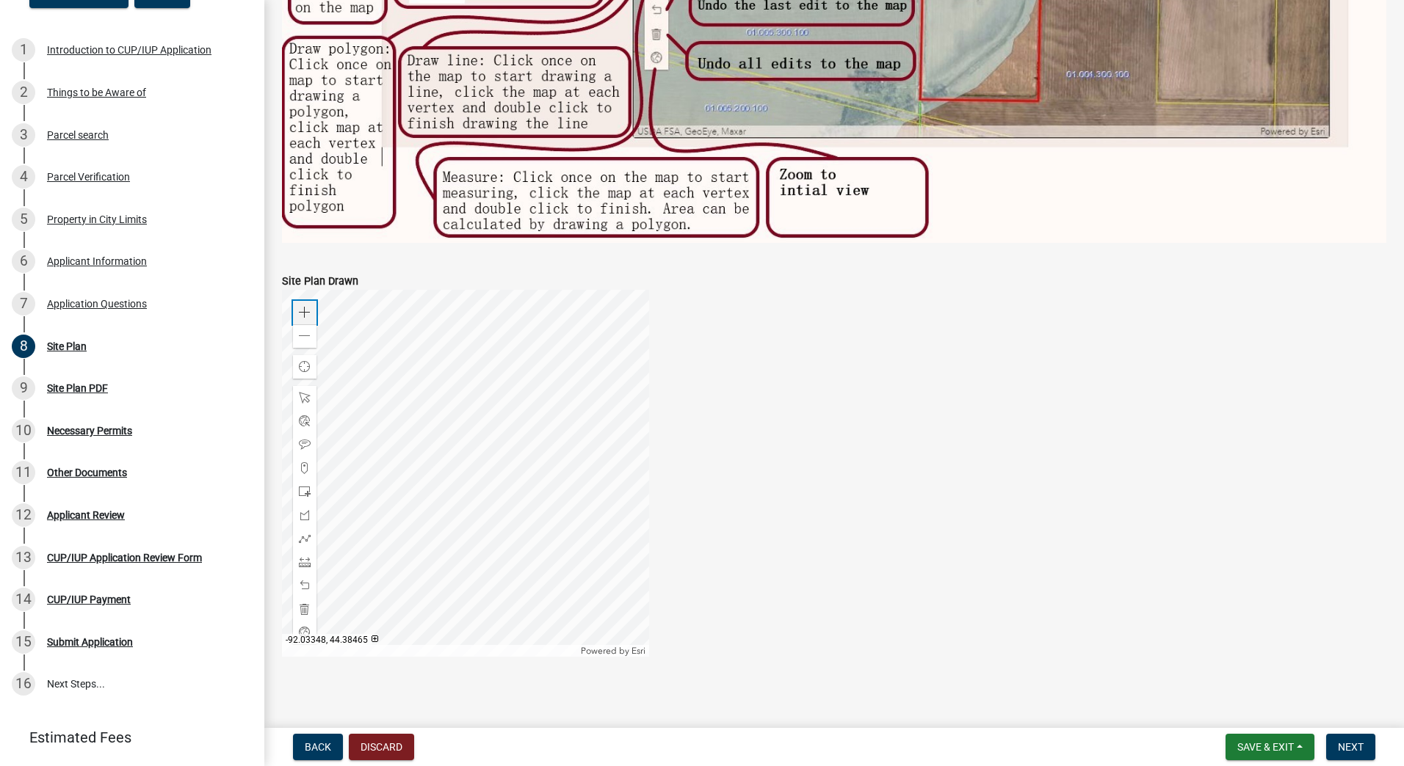
click at [304, 307] on span at bounding box center [305, 313] width 12 height 12
click at [552, 499] on div at bounding box center [465, 473] width 367 height 367
click at [303, 509] on span at bounding box center [305, 515] width 12 height 12
click at [449, 556] on div at bounding box center [465, 473] width 367 height 367
click at [423, 549] on div at bounding box center [465, 473] width 367 height 367
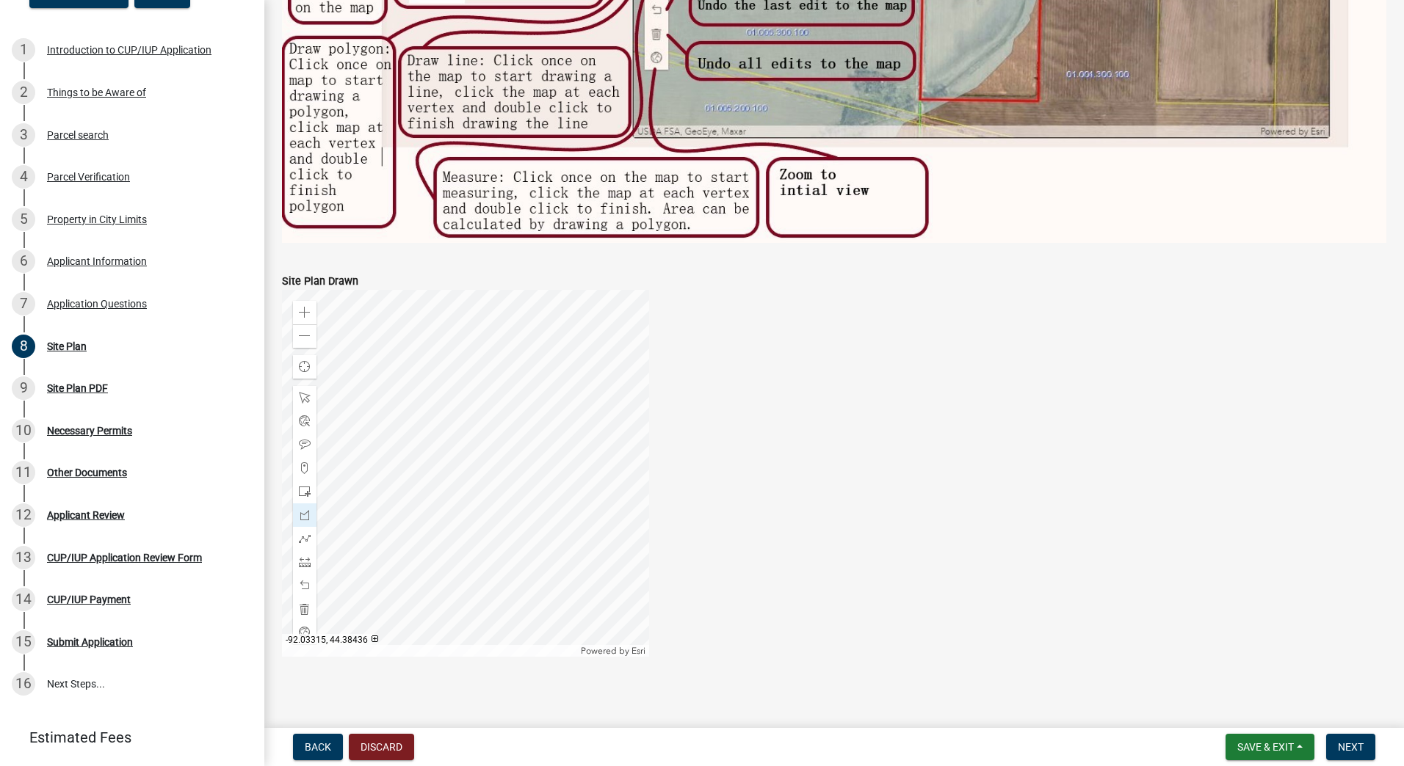
click at [454, 556] on div at bounding box center [465, 473] width 367 height 367
click at [430, 538] on div at bounding box center [465, 473] width 367 height 367
click at [427, 548] on div at bounding box center [465, 473] width 367 height 367
click at [300, 330] on span at bounding box center [305, 336] width 12 height 12
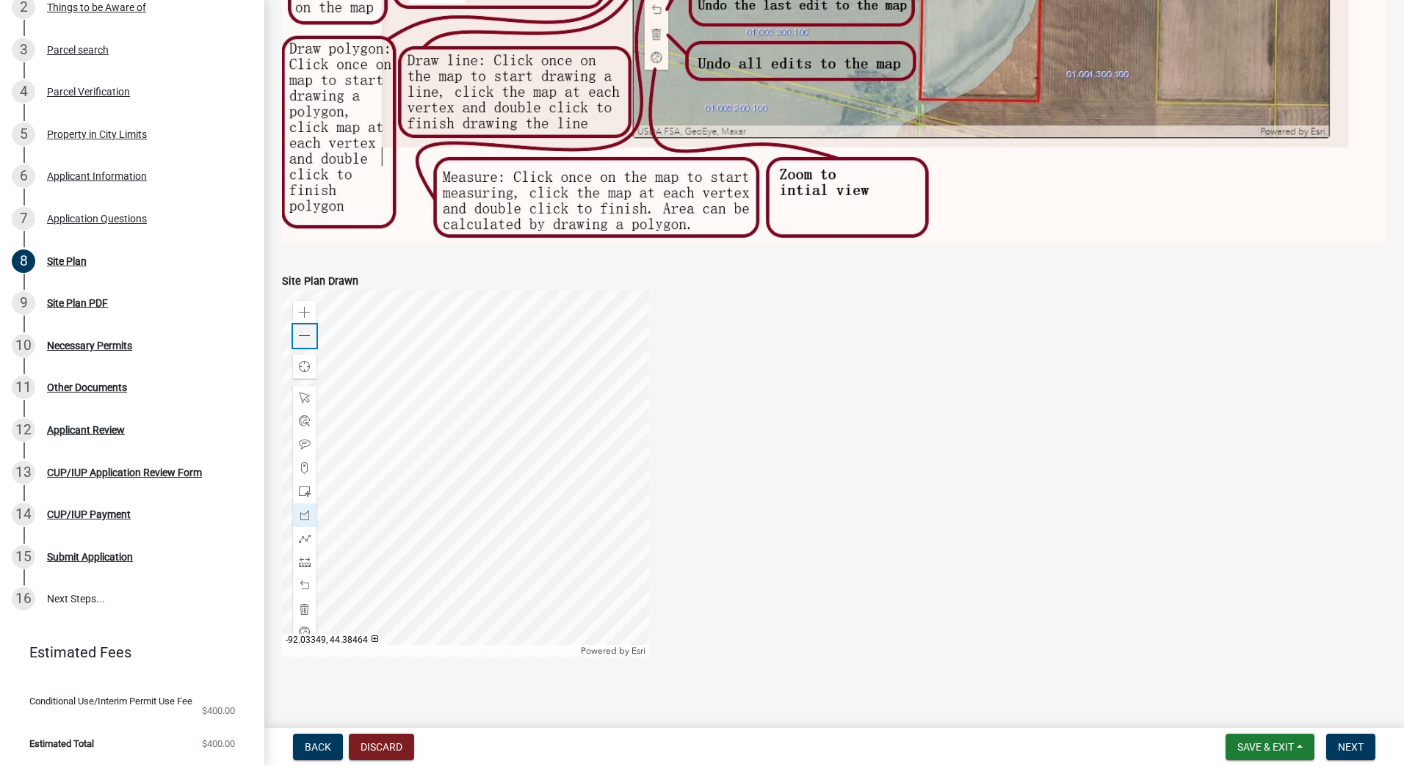
click at [311, 330] on div "Zoom out" at bounding box center [304, 335] width 23 height 23
click at [494, 451] on div at bounding box center [465, 473] width 367 height 367
click at [425, 494] on div at bounding box center [465, 473] width 367 height 367
click at [298, 301] on div "Zoom in" at bounding box center [304, 312] width 23 height 23
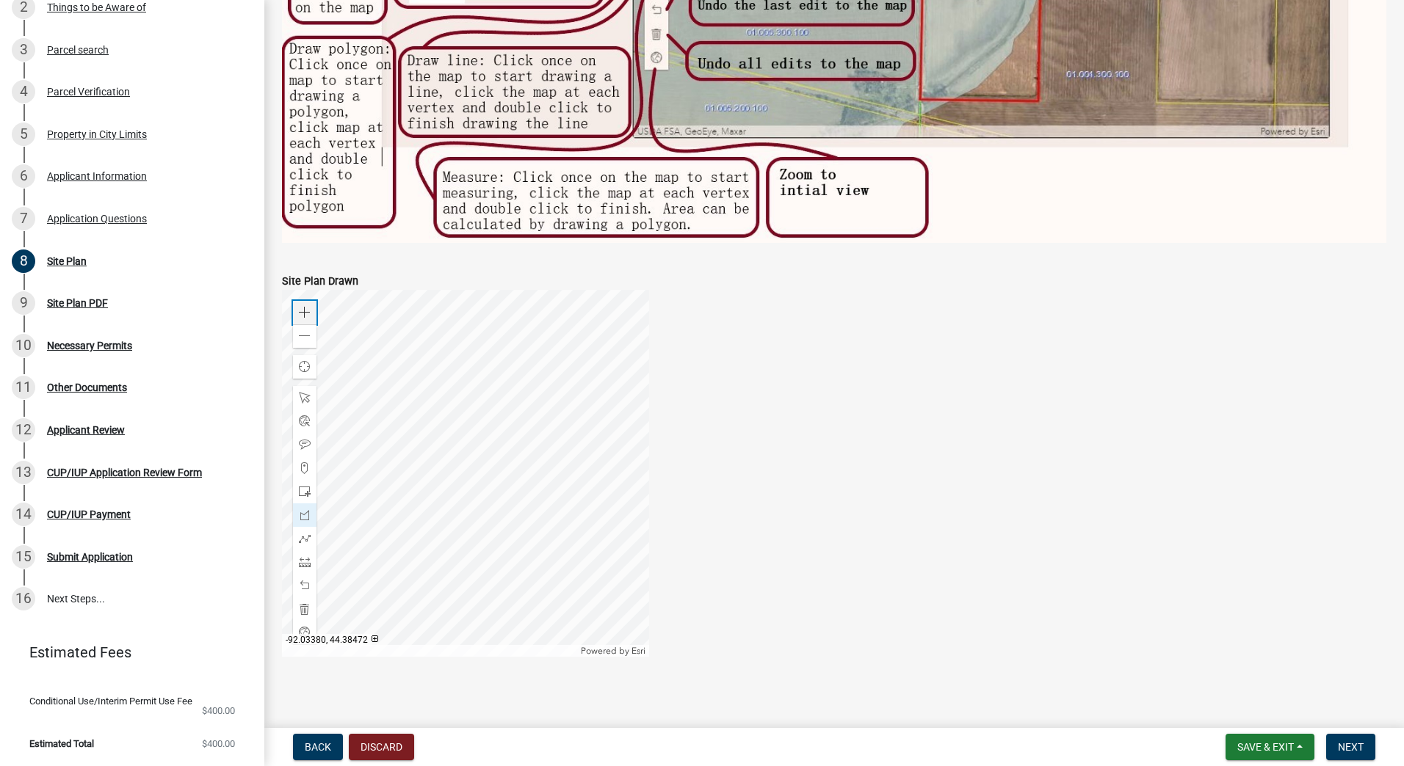
click at [298, 301] on div "Zoom in" at bounding box center [304, 312] width 23 height 23
click at [626, 509] on div at bounding box center [465, 473] width 367 height 367
click at [507, 496] on div at bounding box center [465, 473] width 367 height 367
click at [302, 392] on span at bounding box center [305, 398] width 12 height 12
click at [500, 524] on div at bounding box center [465, 473] width 367 height 367
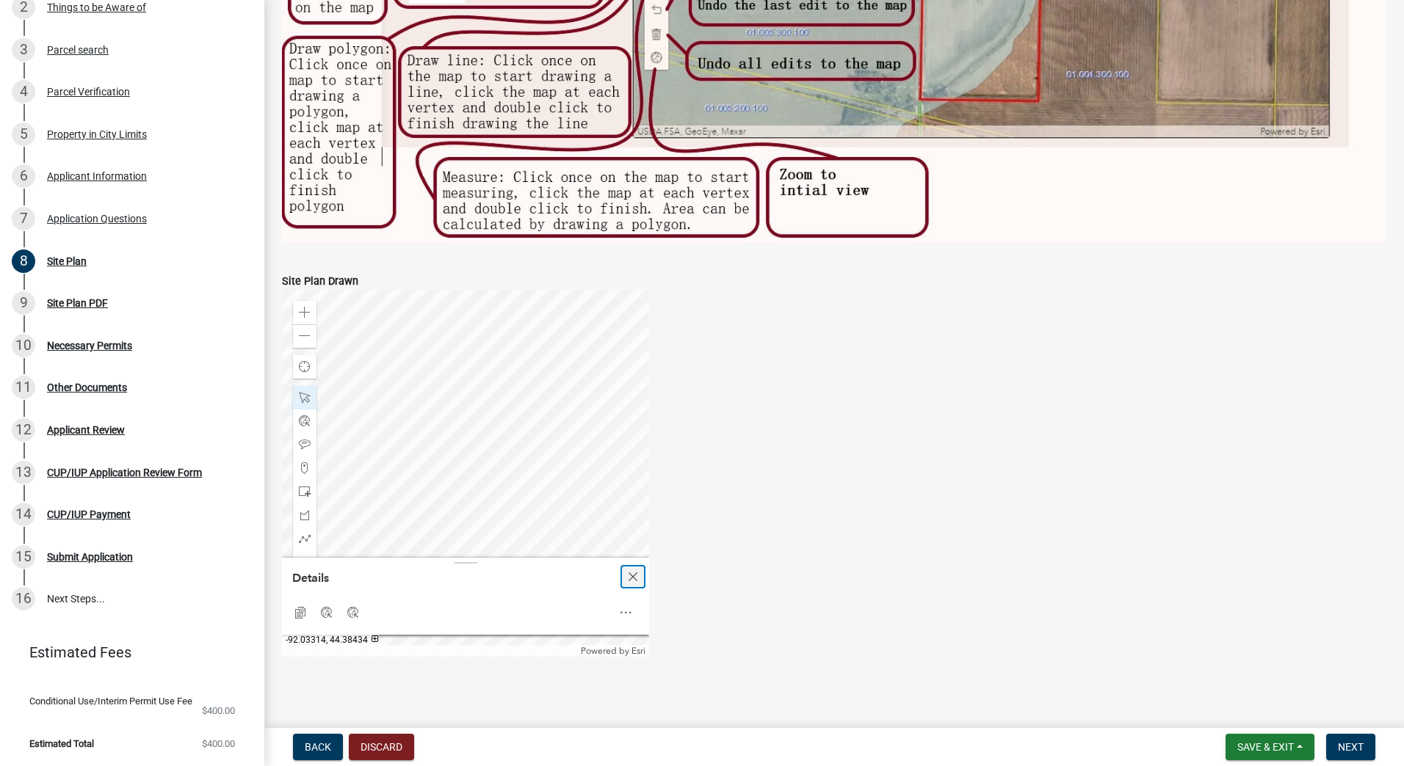
click at [629, 571] on span "Close" at bounding box center [633, 577] width 12 height 12
drag, startPoint x: 670, startPoint y: 493, endPoint x: 778, endPoint y: 556, distance: 125.4
click at [778, 556] on div "Zoom in Zoom out Find my location Powered by Esri -92.03307, 44.38436 Loading..." at bounding box center [834, 473] width 1126 height 367
click at [647, 550] on div at bounding box center [465, 473] width 367 height 367
click at [305, 324] on div "Zoom out" at bounding box center [304, 335] width 23 height 23
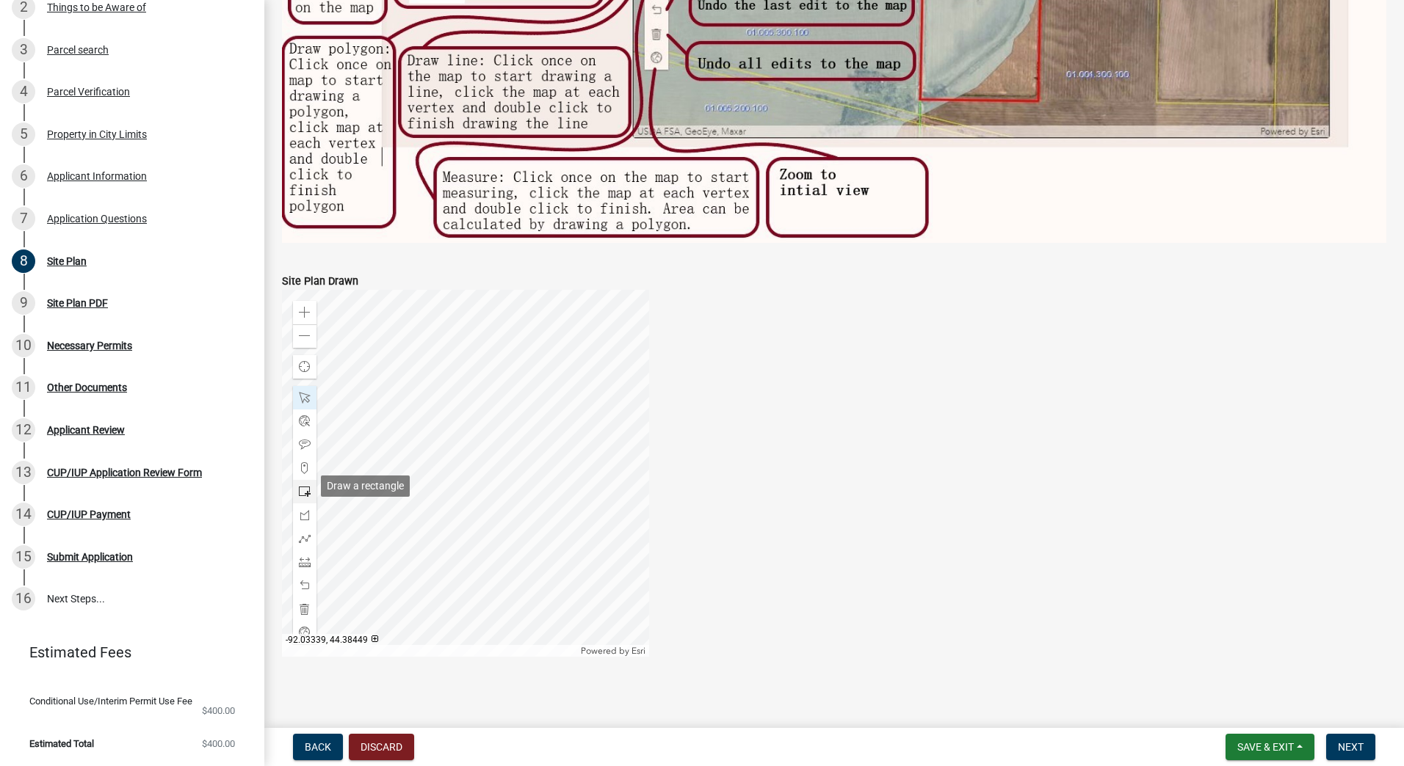
click at [304, 486] on span at bounding box center [305, 492] width 12 height 12
click at [471, 321] on div at bounding box center [465, 473] width 367 height 367
click at [516, 413] on div at bounding box center [465, 473] width 367 height 367
click at [511, 384] on div at bounding box center [465, 473] width 367 height 367
click at [305, 392] on span at bounding box center [305, 398] width 12 height 12
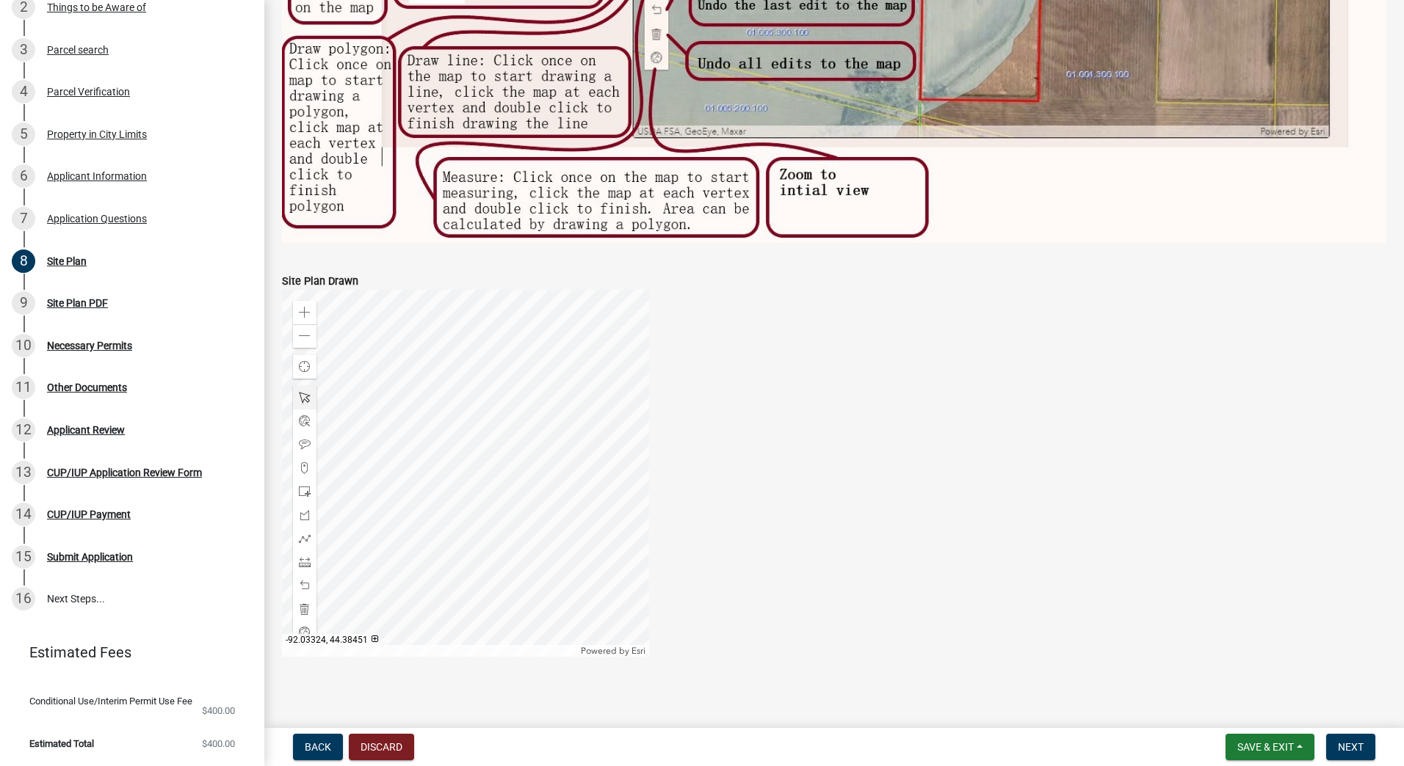
click at [467, 334] on div at bounding box center [465, 473] width 367 height 367
click at [503, 371] on div at bounding box center [465, 473] width 367 height 367
click at [515, 382] on div at bounding box center [465, 473] width 367 height 367
click at [305, 509] on span at bounding box center [305, 515] width 12 height 12
click at [472, 322] on div at bounding box center [465, 473] width 367 height 367
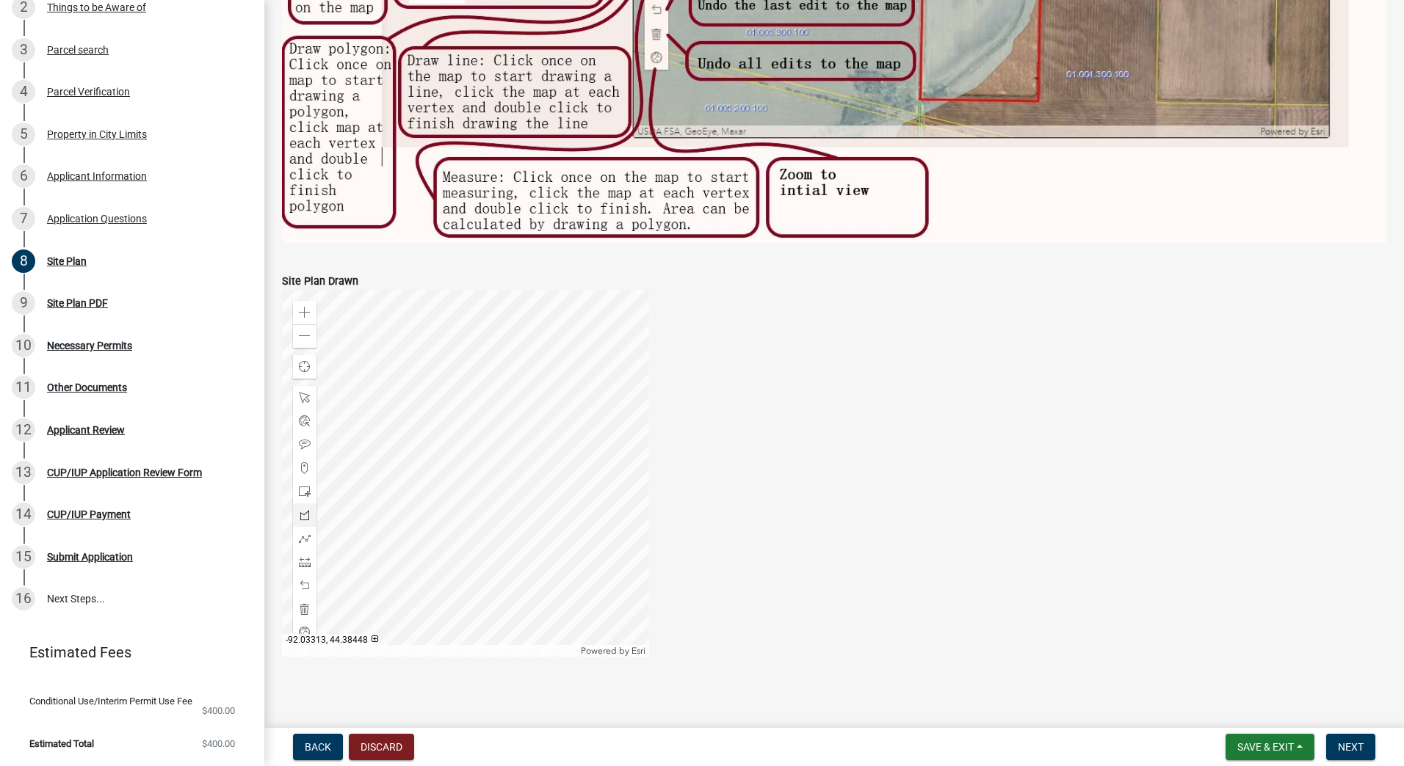
click at [542, 364] on div at bounding box center [465, 473] width 367 height 367
click at [474, 475] on div at bounding box center [465, 473] width 367 height 367
click at [399, 429] on div at bounding box center [465, 473] width 367 height 367
click at [472, 323] on div at bounding box center [465, 473] width 367 height 367
click at [307, 439] on span at bounding box center [305, 445] width 12 height 12
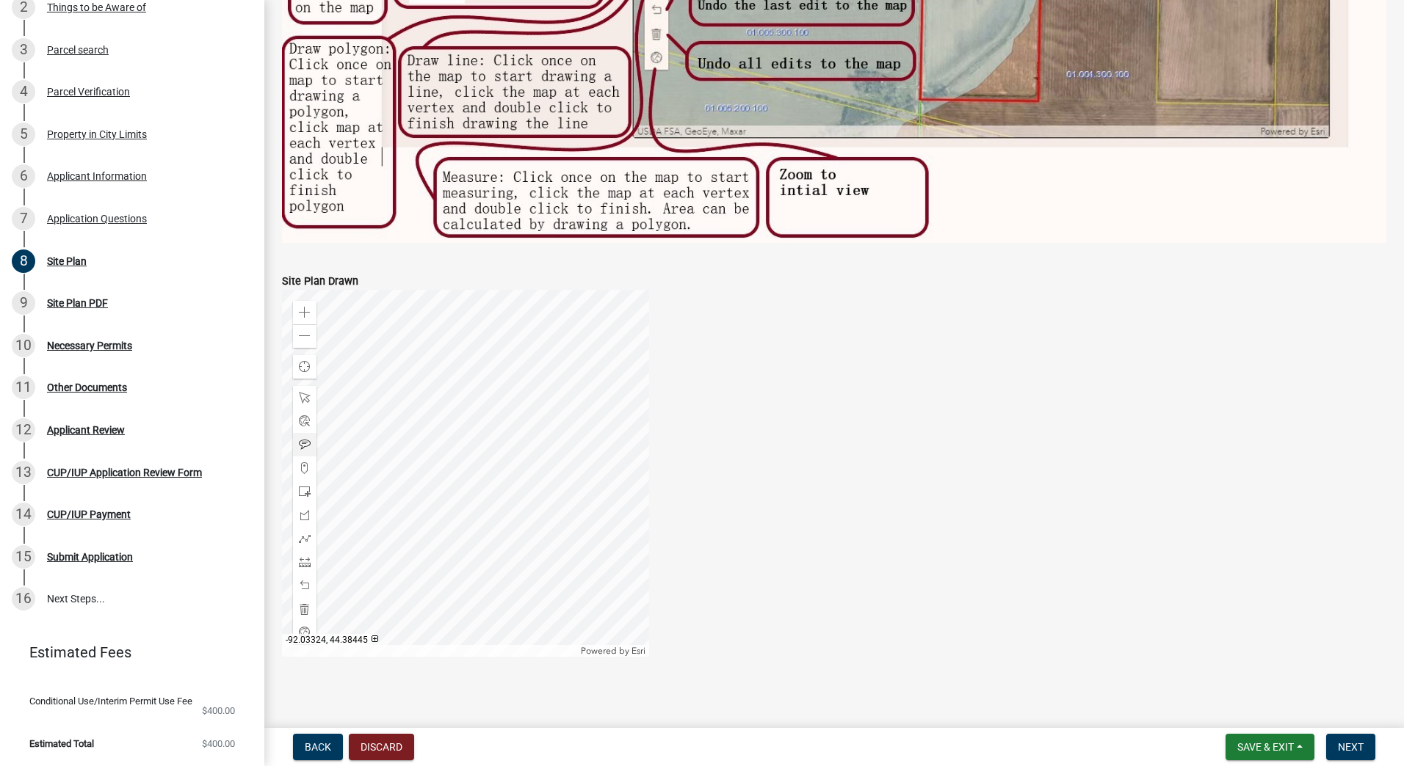
click at [451, 401] on div at bounding box center [465, 473] width 367 height 367
click at [442, 394] on div at bounding box center [465, 473] width 367 height 367
click at [308, 340] on div "Zoom out" at bounding box center [304, 335] width 23 height 23
click at [504, 434] on div at bounding box center [465, 473] width 367 height 367
click at [308, 509] on span at bounding box center [305, 515] width 12 height 12
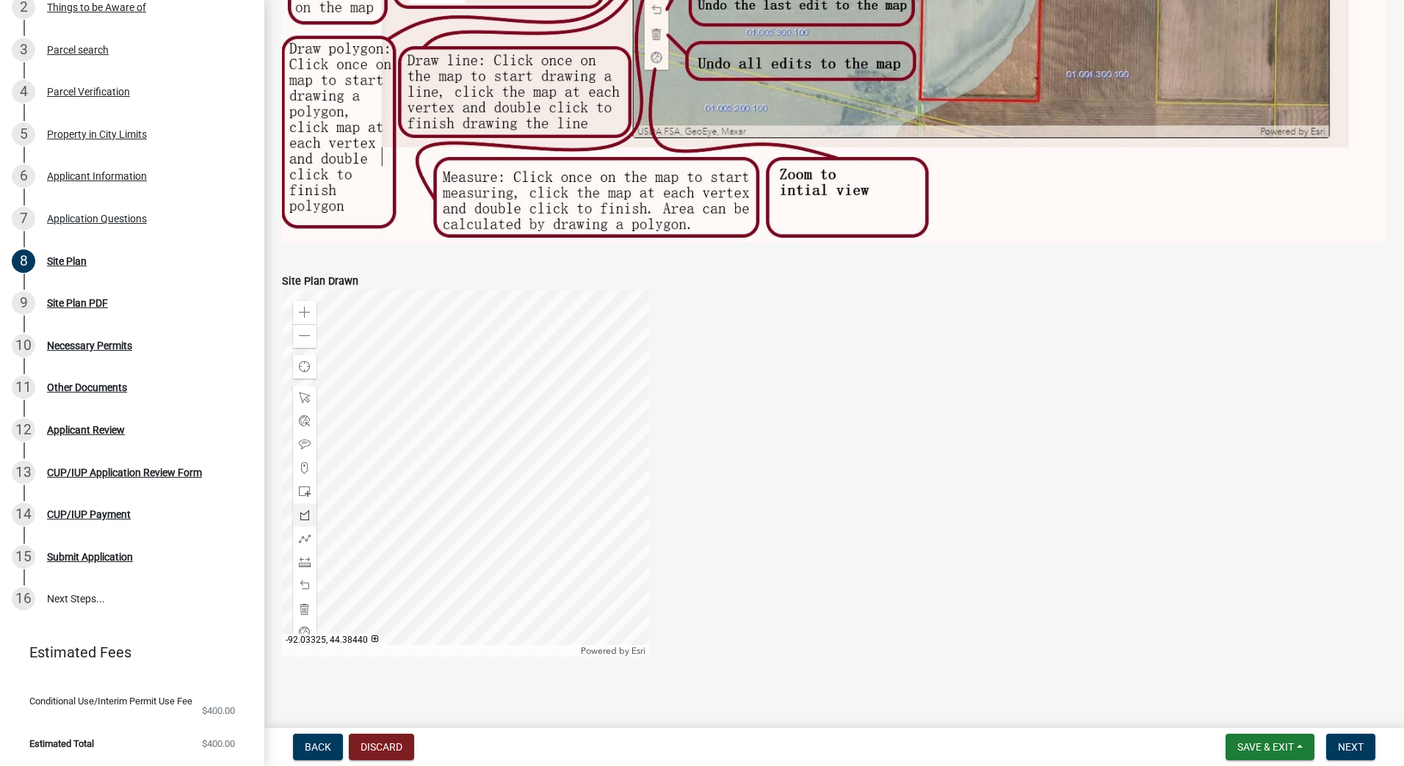
click at [423, 482] on div at bounding box center [465, 473] width 367 height 367
click at [407, 477] on div at bounding box center [465, 473] width 367 height 367
click at [412, 473] on div at bounding box center [465, 473] width 367 height 367
click at [423, 481] on div at bounding box center [465, 473] width 367 height 367
click at [307, 603] on span at bounding box center [305, 609] width 12 height 12
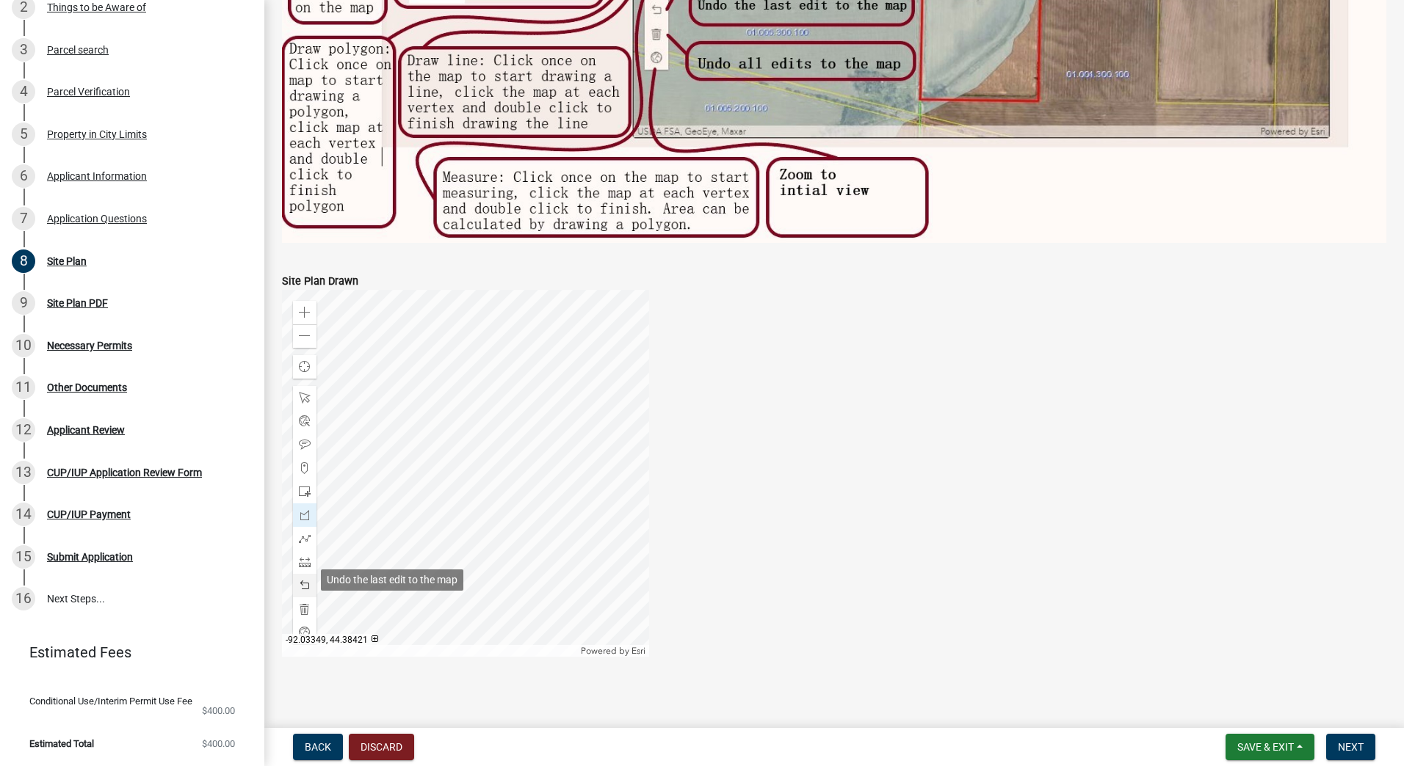
click at [306, 580] on span at bounding box center [305, 586] width 12 height 12
click at [305, 486] on span at bounding box center [305, 492] width 12 height 12
click at [301, 533] on span at bounding box center [305, 539] width 12 height 12
click at [438, 413] on div at bounding box center [465, 473] width 367 height 367
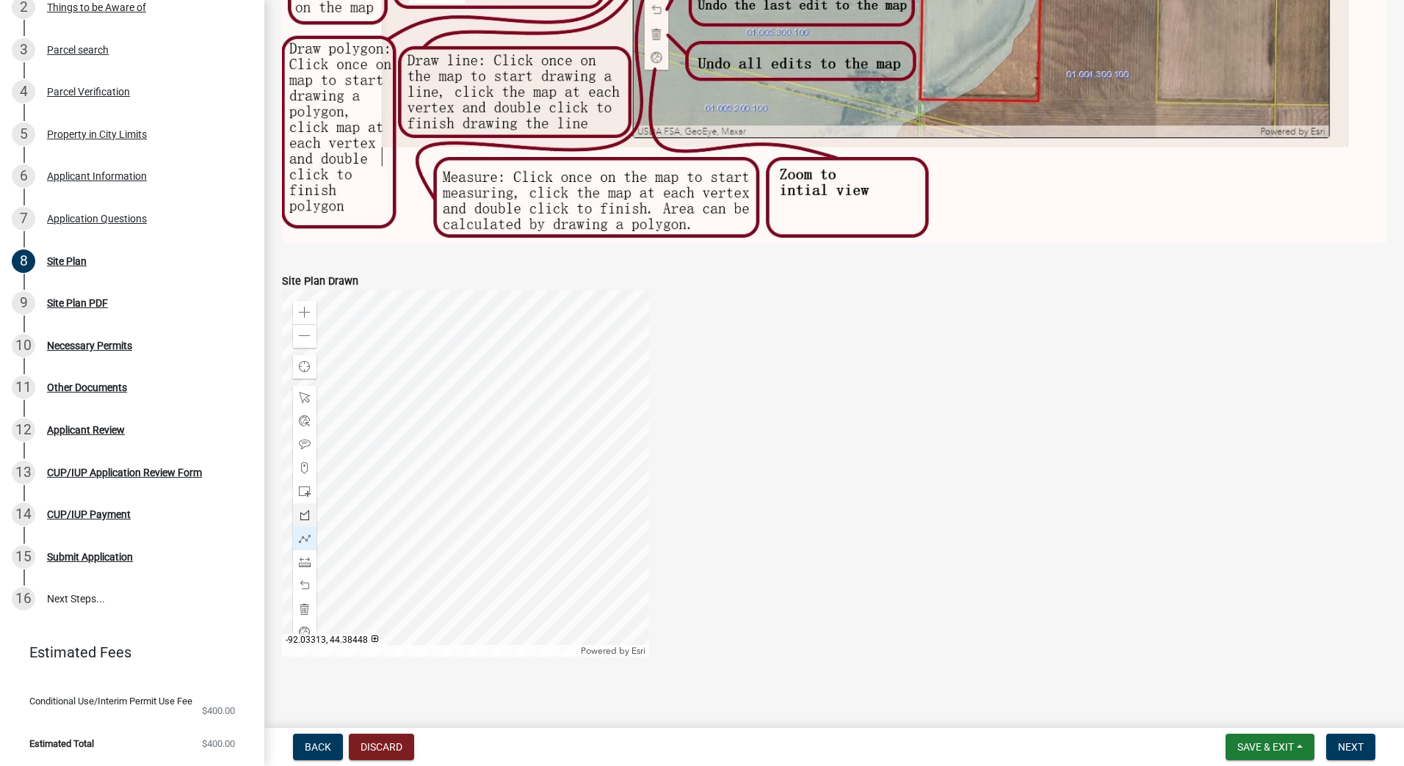
click at [471, 435] on div at bounding box center [465, 473] width 367 height 367
click at [438, 486] on div at bounding box center [465, 473] width 367 height 367
click at [402, 463] on div at bounding box center [465, 473] width 367 height 367
click at [435, 413] on div at bounding box center [465, 473] width 367 height 367
click at [308, 486] on span at bounding box center [305, 492] width 12 height 12
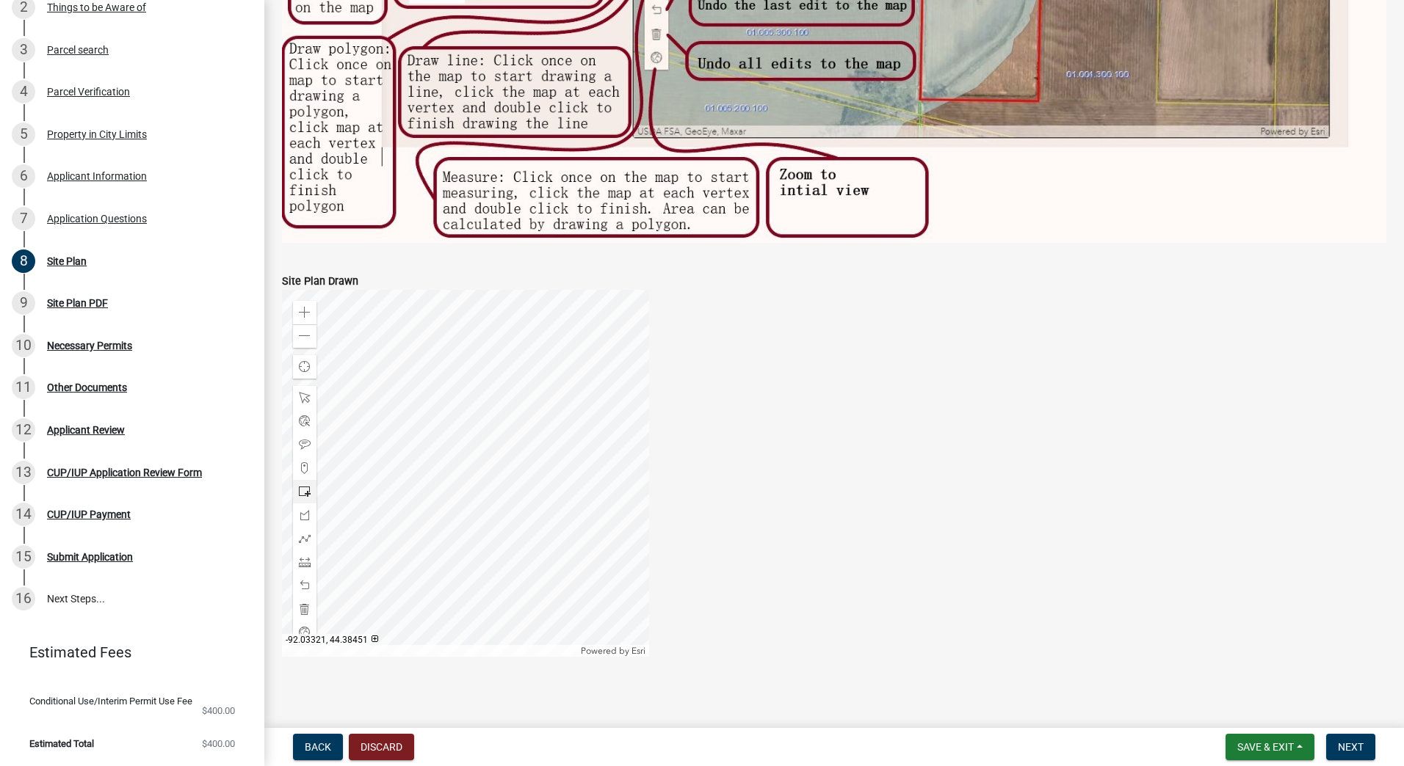
click at [438, 413] on div at bounding box center [465, 473] width 367 height 367
click at [305, 580] on span at bounding box center [305, 586] width 12 height 12
click at [307, 509] on span at bounding box center [305, 515] width 12 height 12
click at [437, 412] on div at bounding box center [465, 473] width 367 height 367
click at [471, 435] on div at bounding box center [465, 473] width 367 height 367
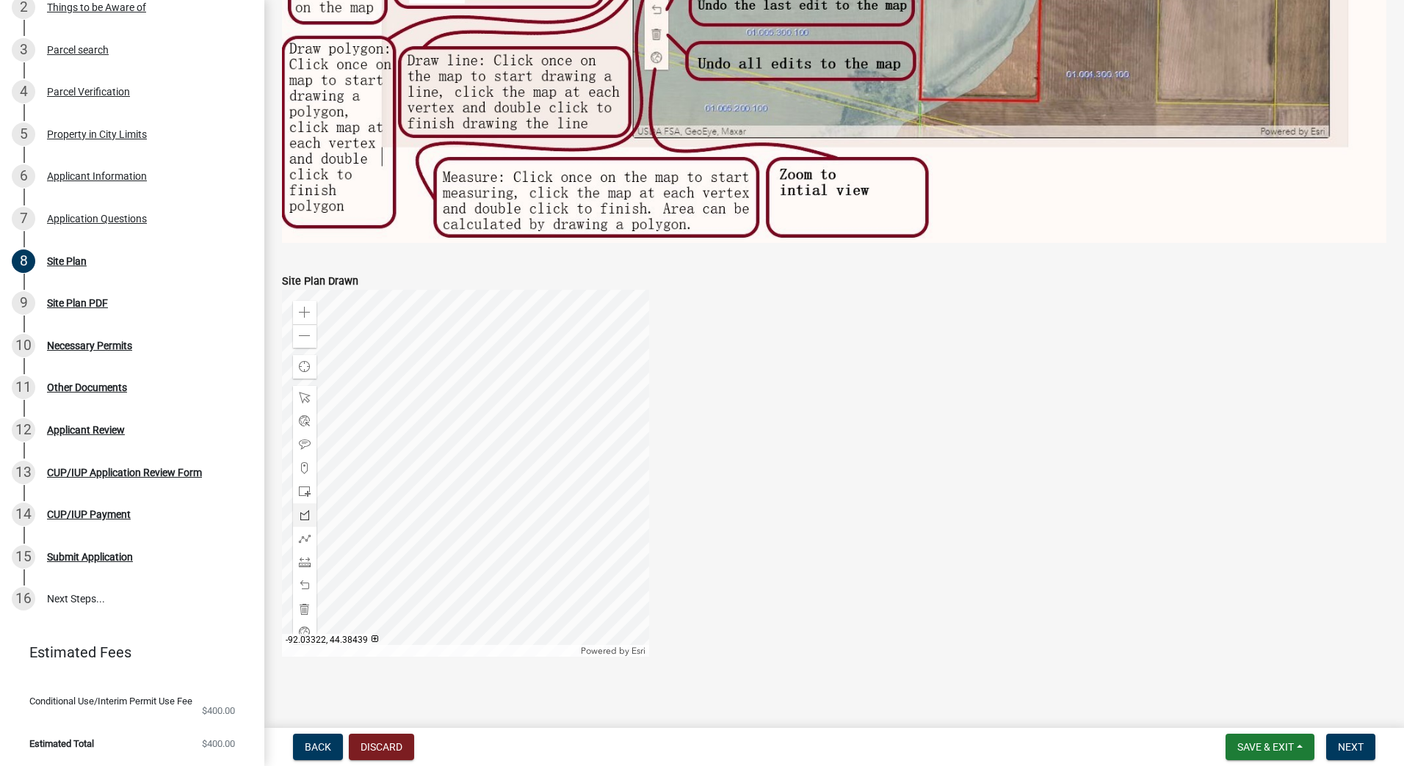
click at [435, 486] on div at bounding box center [465, 473] width 367 height 367
click at [399, 461] on div at bounding box center [465, 473] width 367 height 367
click at [437, 412] on div at bounding box center [465, 473] width 367 height 367
click at [297, 438] on div at bounding box center [304, 444] width 23 height 23
click at [414, 453] on div at bounding box center [465, 473] width 367 height 367
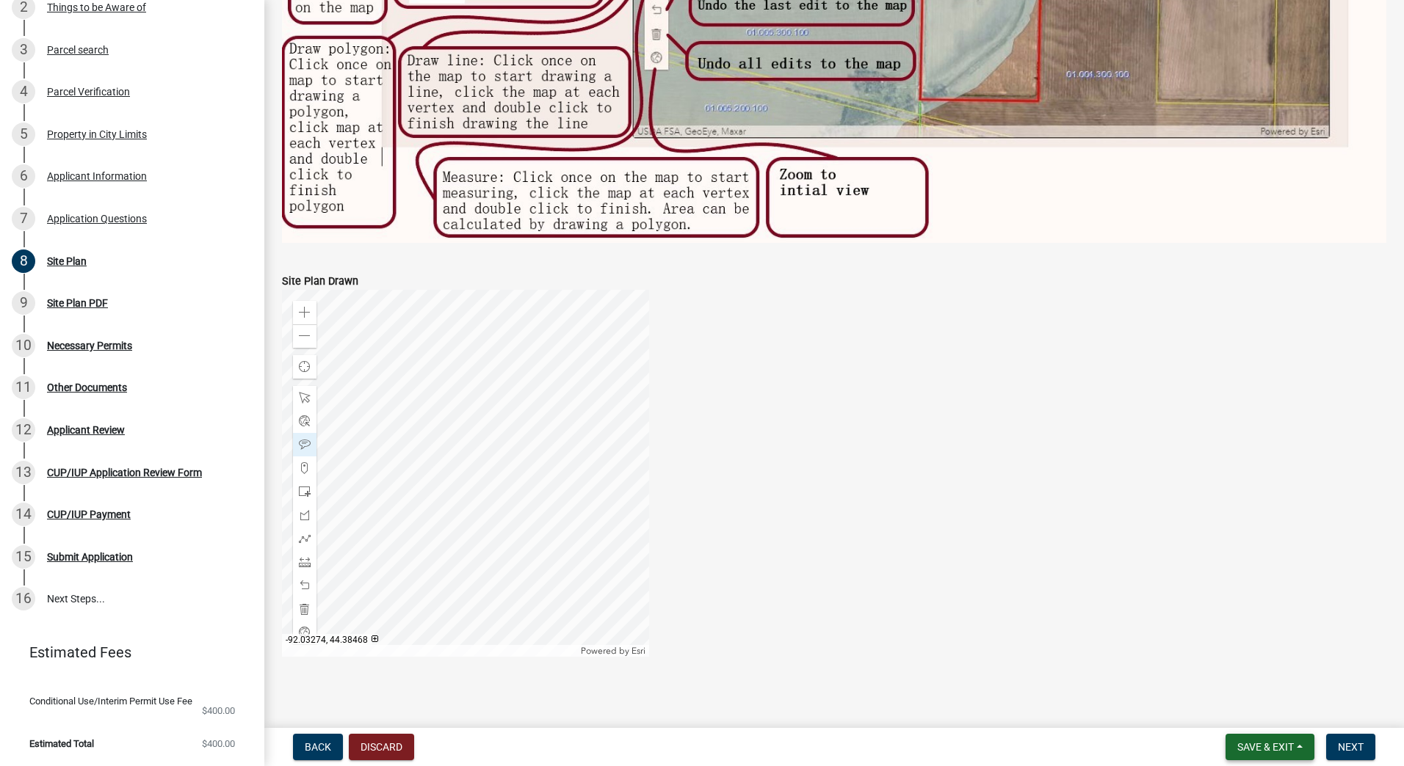
click at [1300, 745] on button "Save & Exit" at bounding box center [1269, 747] width 89 height 26
click at [1271, 676] on button "Save" at bounding box center [1255, 673] width 117 height 35
click at [304, 332] on span at bounding box center [305, 336] width 12 height 12
click at [305, 440] on span at bounding box center [305, 445] width 12 height 12
click at [377, 543] on div at bounding box center [465, 473] width 367 height 367
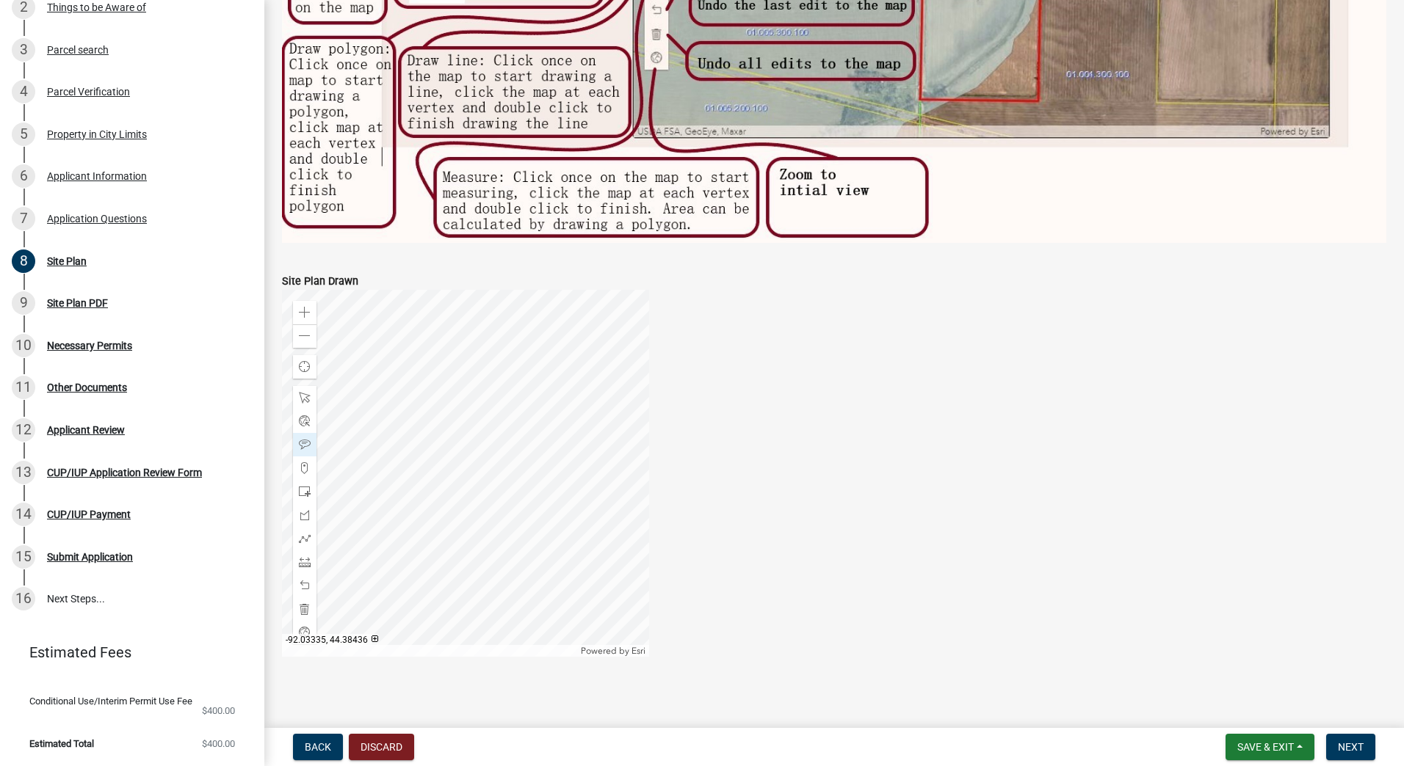
click at [396, 539] on div at bounding box center [465, 473] width 367 height 367
click at [302, 393] on span at bounding box center [305, 398] width 12 height 12
click at [452, 548] on div at bounding box center [465, 473] width 367 height 367
click at [419, 552] on div at bounding box center [465, 473] width 367 height 367
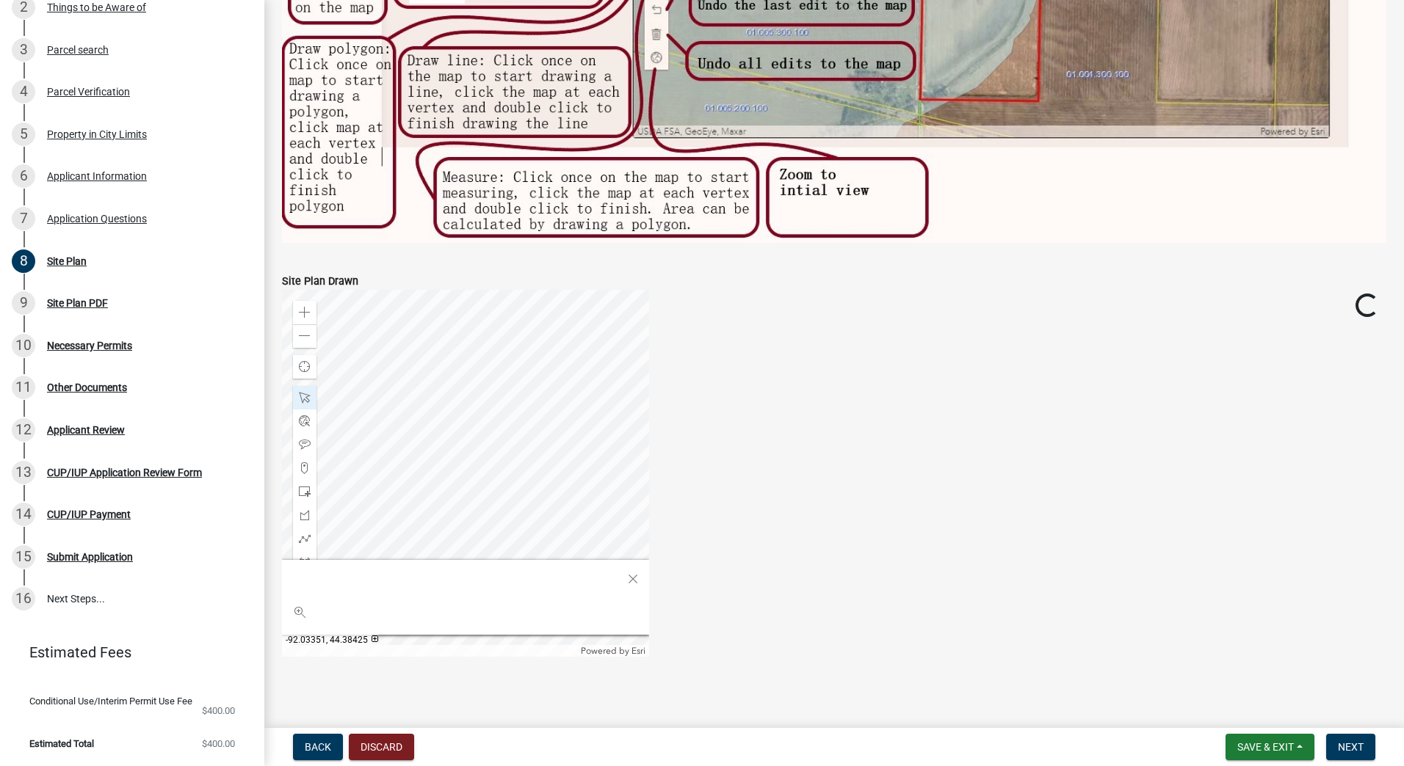
click at [401, 545] on div at bounding box center [465, 473] width 367 height 367
click at [434, 461] on div at bounding box center [465, 473] width 367 height 367
click at [381, 372] on div at bounding box center [465, 473] width 367 height 367
click at [498, 418] on div at bounding box center [465, 473] width 367 height 367
click at [451, 454] on div at bounding box center [465, 473] width 367 height 367
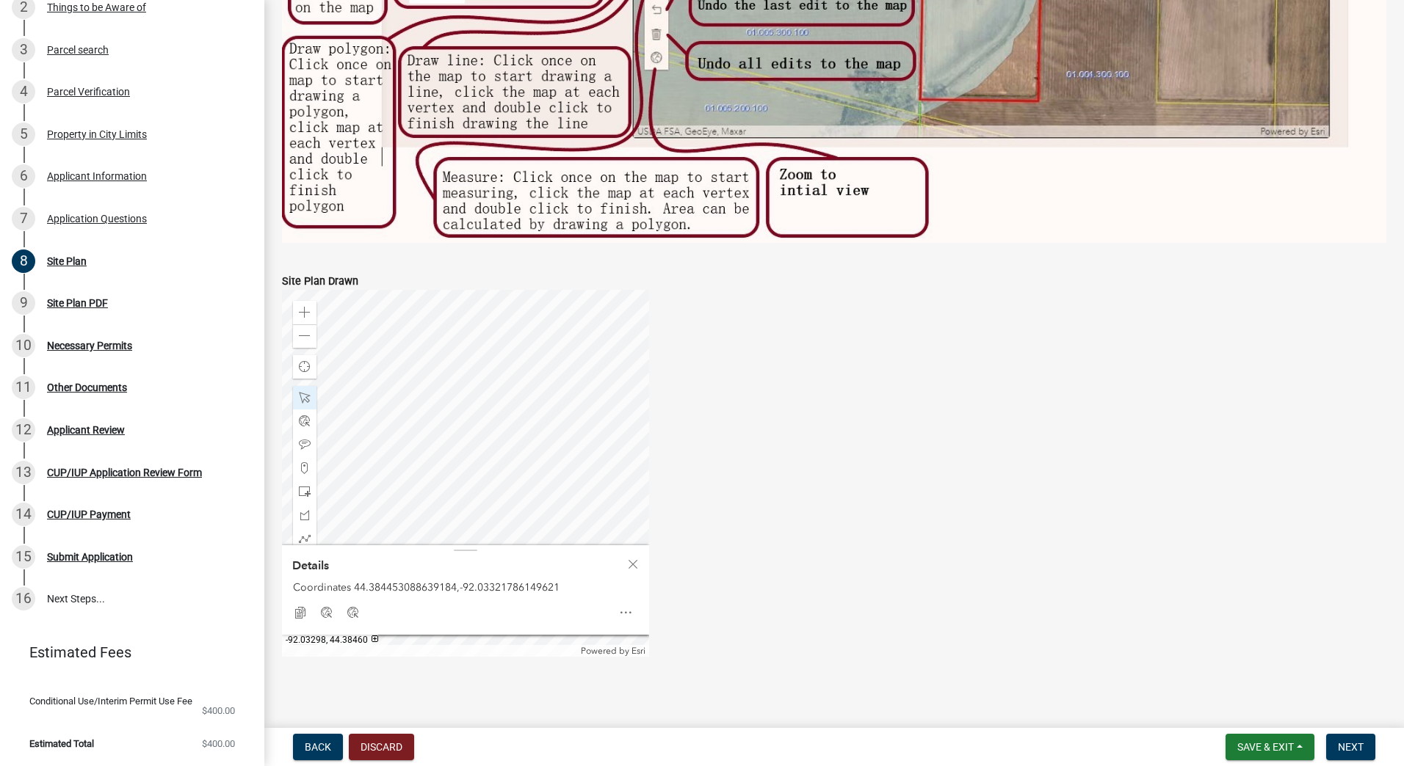
click at [784, 393] on div "Zoom in Zoom out Find my location Powered by Esri Details Coordinates 44.384453…" at bounding box center [834, 473] width 1126 height 367
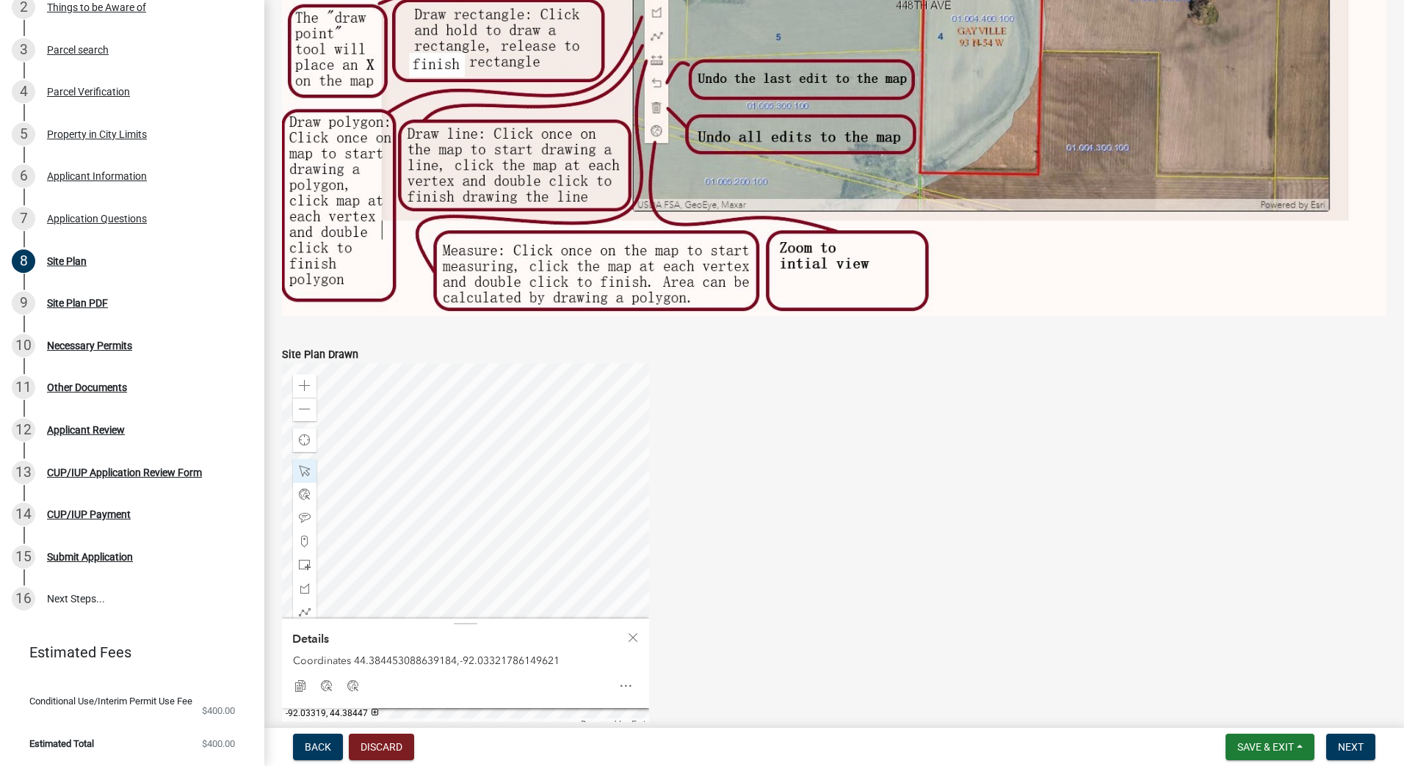
click at [478, 527] on div at bounding box center [465, 546] width 367 height 367
click at [303, 606] on span at bounding box center [305, 612] width 12 height 12
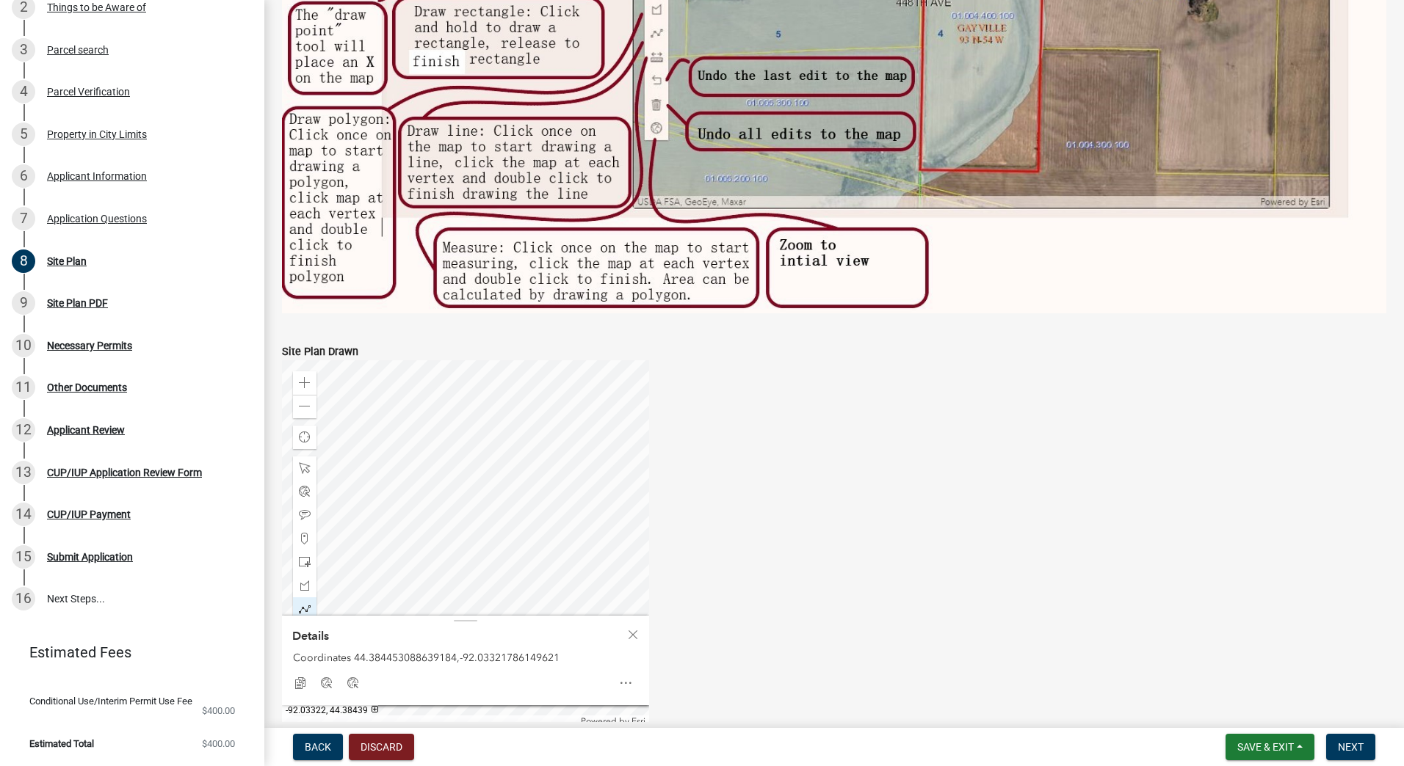
click at [467, 586] on div at bounding box center [465, 543] width 367 height 367
click at [509, 518] on div at bounding box center [465, 543] width 367 height 367
click at [468, 493] on div at bounding box center [465, 543] width 367 height 367
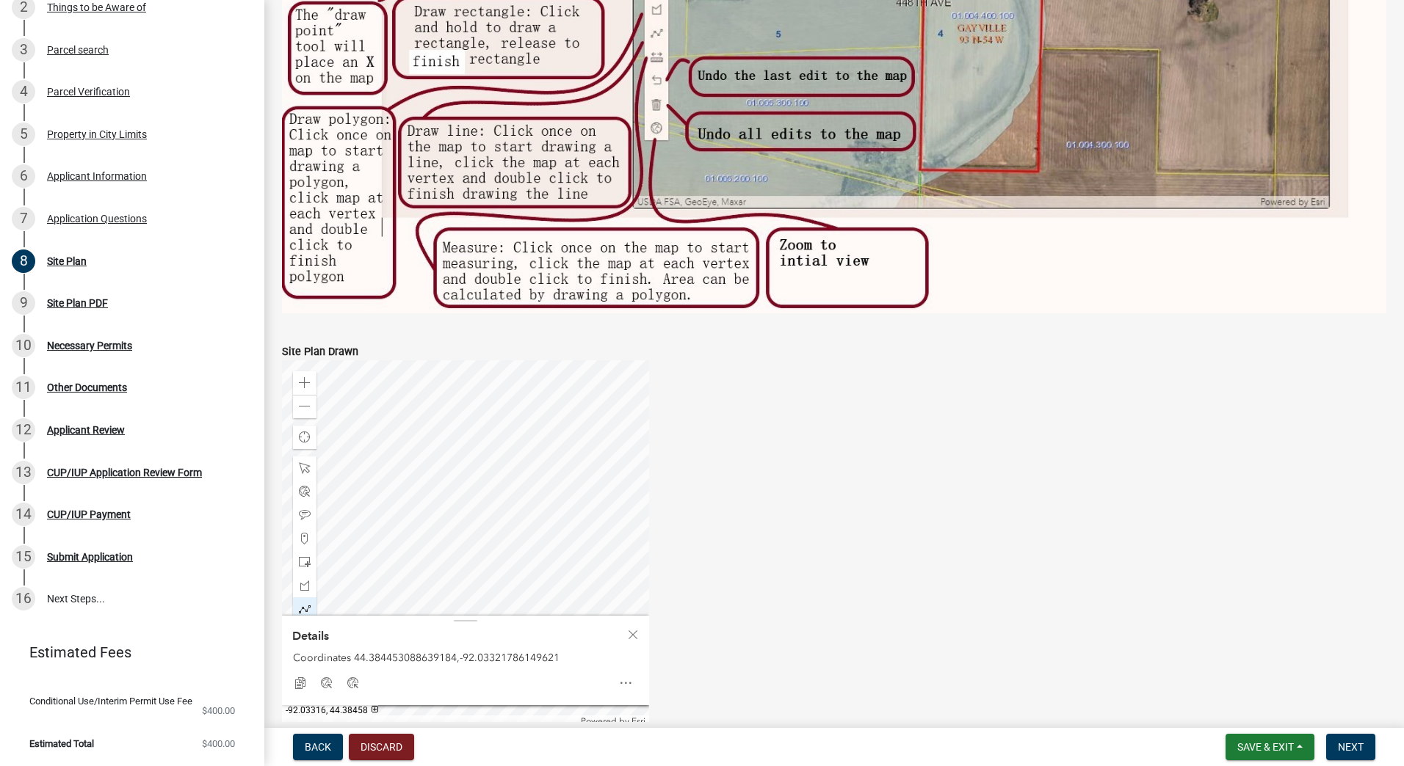
click at [497, 443] on div at bounding box center [465, 543] width 367 height 367
click at [542, 471] on div at bounding box center [465, 543] width 367 height 367
click at [559, 440] on div at bounding box center [465, 543] width 367 height 367
click at [607, 470] on div at bounding box center [465, 543] width 367 height 367
click at [498, 443] on div at bounding box center [465, 543] width 367 height 367
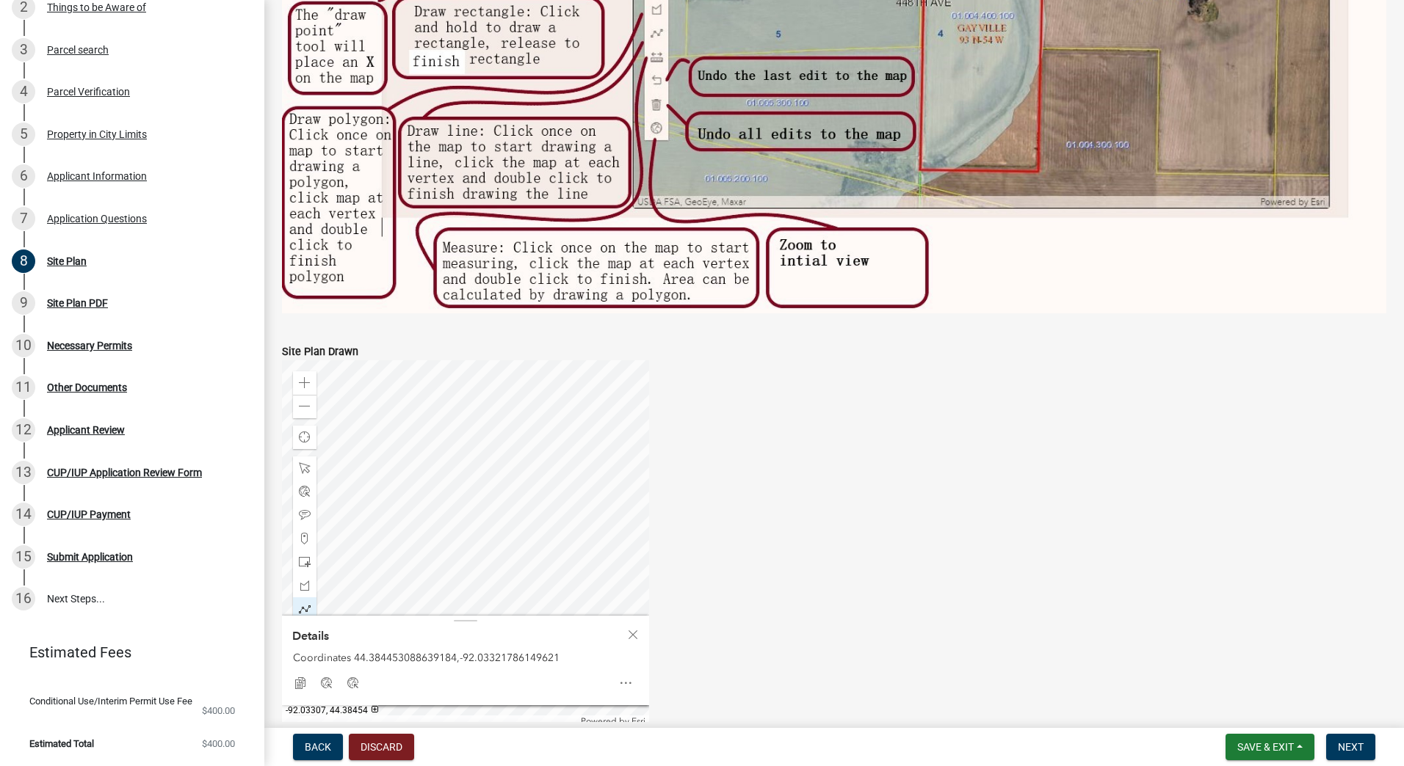
click at [542, 471] on div at bounding box center [465, 543] width 367 height 367
click at [560, 439] on div at bounding box center [465, 543] width 367 height 367
click at [569, 443] on div at bounding box center [465, 543] width 367 height 367
click at [574, 435] on div at bounding box center [465, 543] width 367 height 367
click at [614, 462] on div at bounding box center [465, 543] width 367 height 367
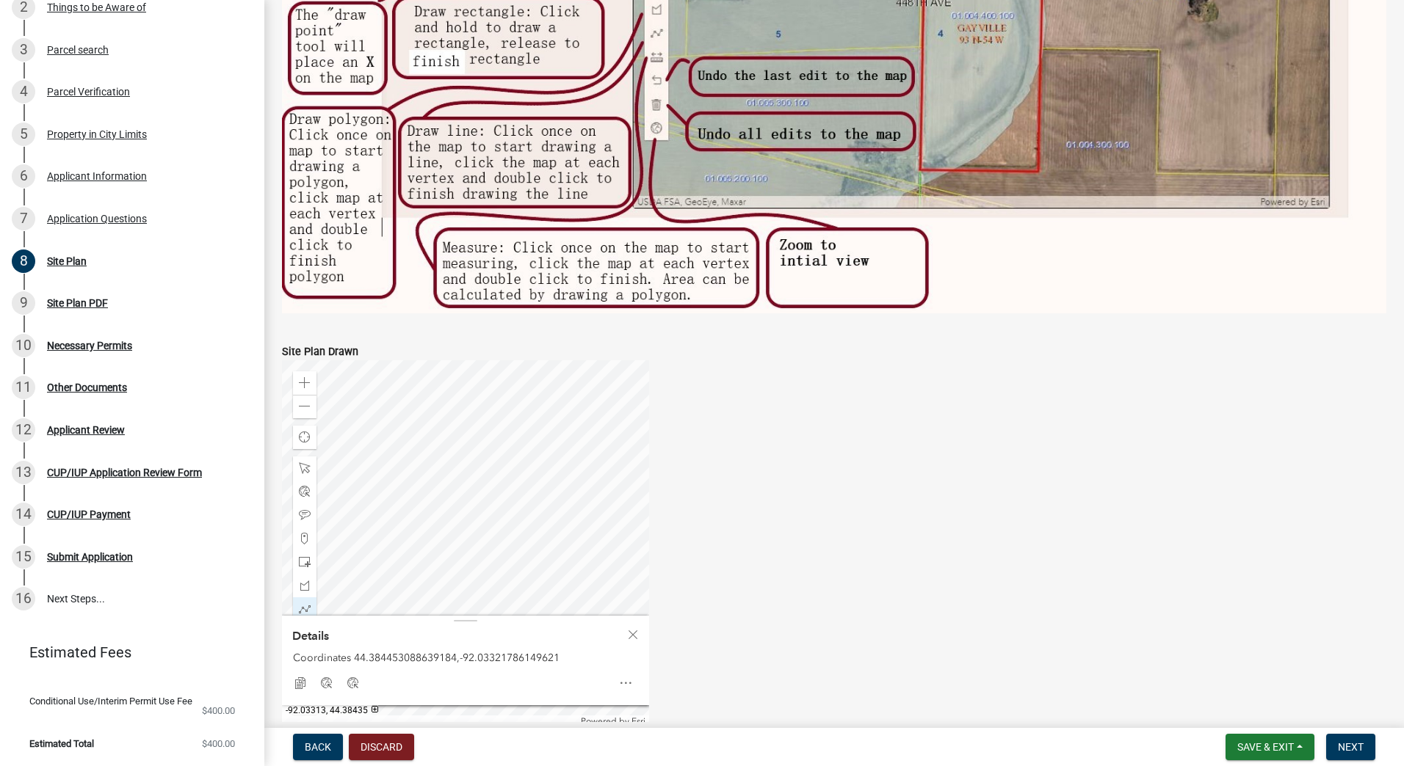
scroll to position [506, 0]
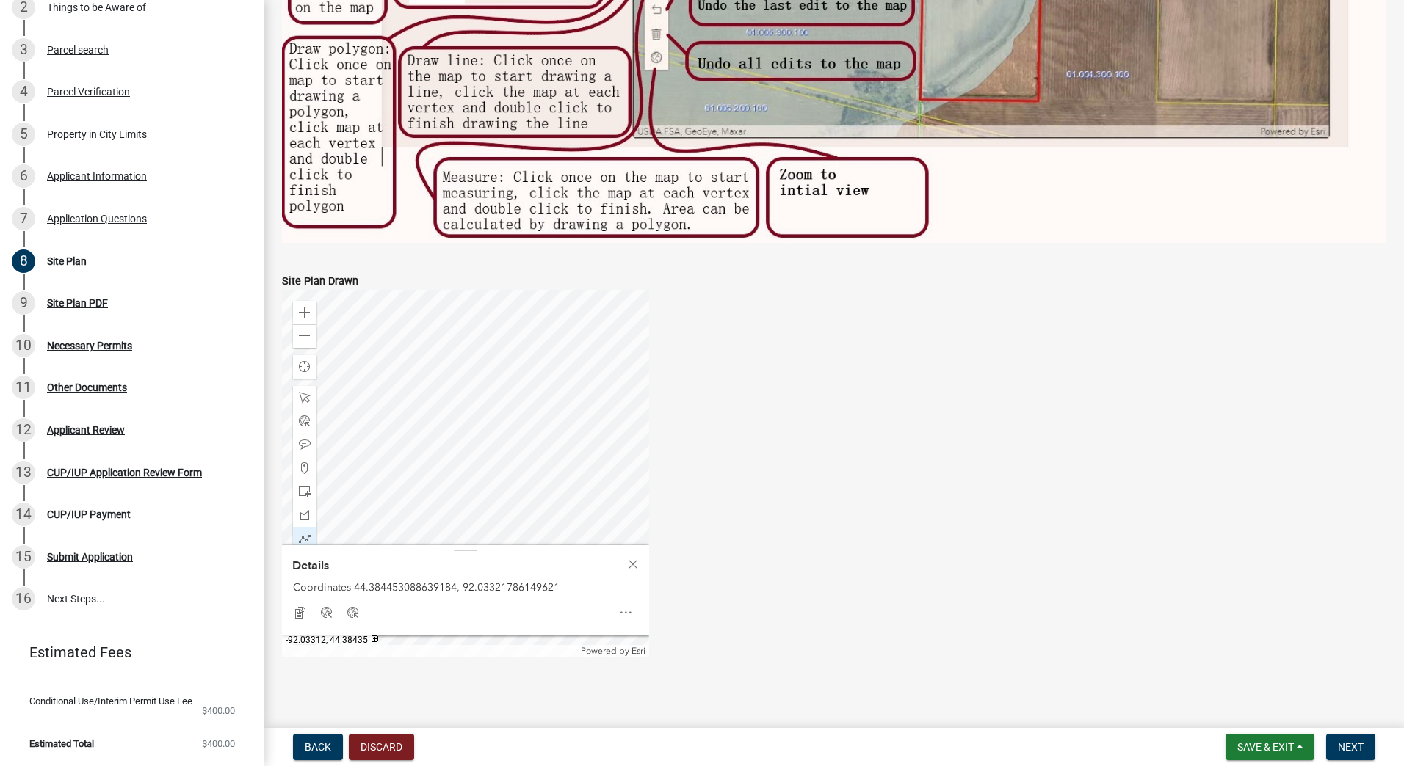
click at [525, 539] on div at bounding box center [465, 473] width 367 height 367
click at [479, 509] on div at bounding box center [465, 473] width 367 height 367
click at [313, 390] on div at bounding box center [304, 397] width 23 height 23
click at [415, 403] on div at bounding box center [465, 473] width 367 height 367
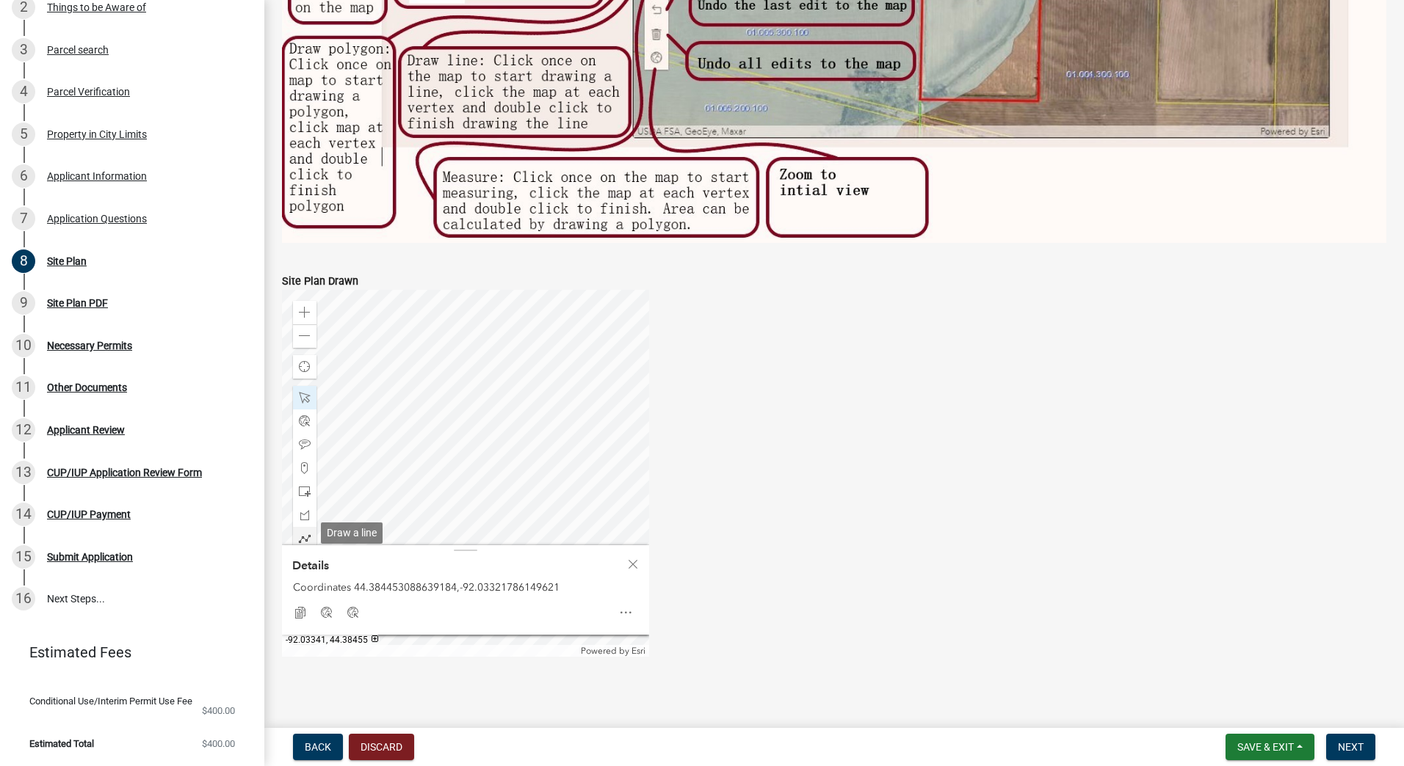
click at [305, 534] on span at bounding box center [305, 539] width 12 height 12
click at [407, 396] on div at bounding box center [465, 473] width 367 height 367
click at [440, 346] on div at bounding box center [465, 473] width 367 height 367
click at [440, 347] on div at bounding box center [465, 473] width 367 height 367
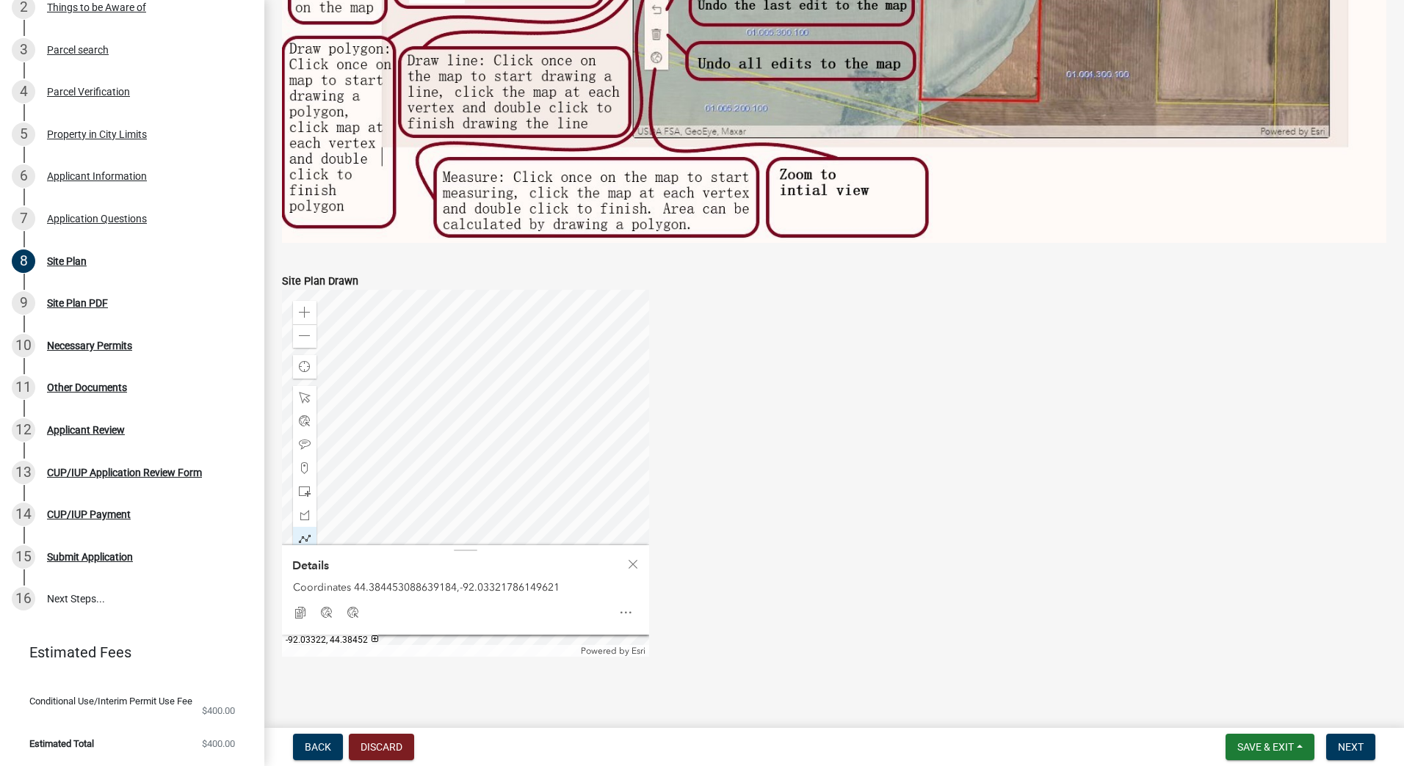
click at [407, 396] on div at bounding box center [465, 473] width 367 height 367
click at [364, 462] on div at bounding box center [465, 473] width 367 height 367
click at [411, 491] on div at bounding box center [465, 473] width 367 height 367
click at [634, 559] on span "Close" at bounding box center [633, 565] width 12 height 12
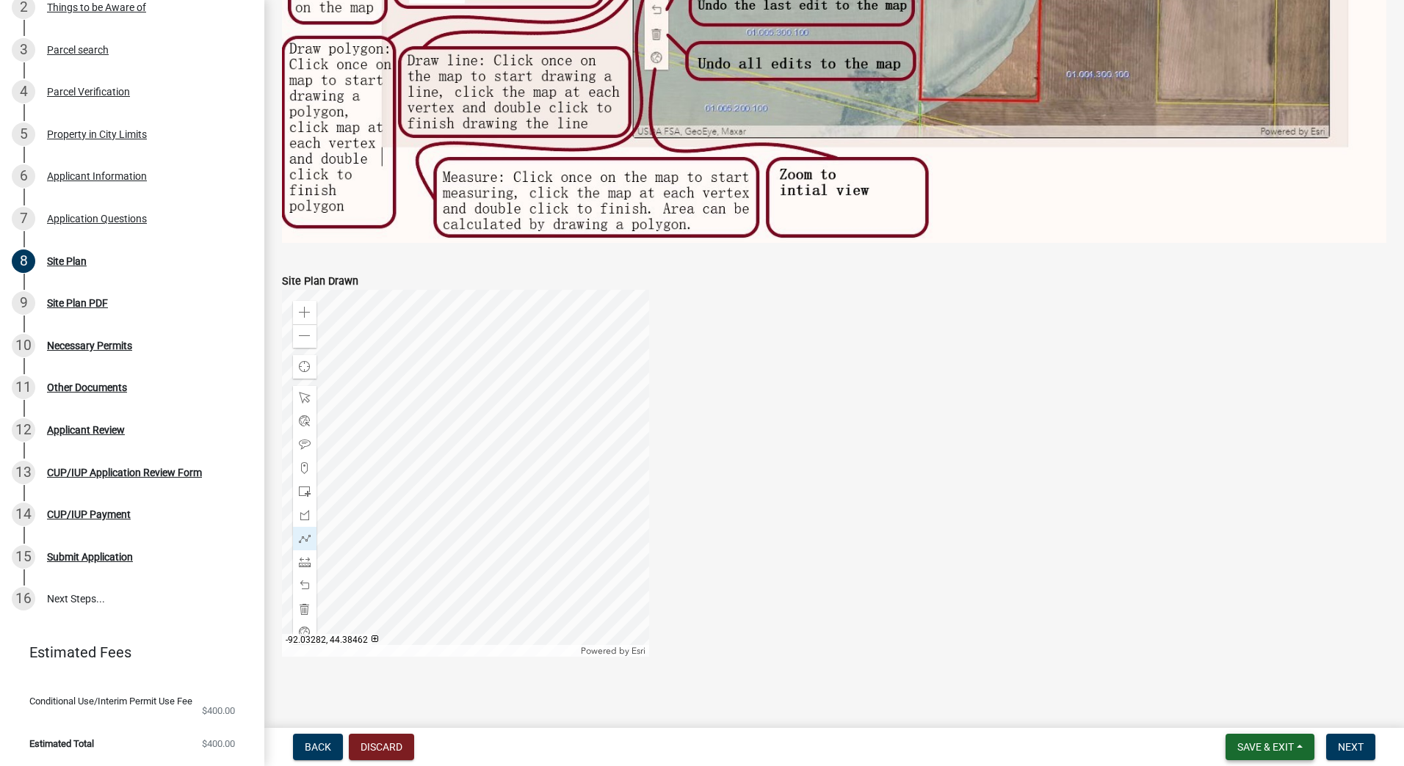
click at [1313, 739] on button "Save & Exit" at bounding box center [1269, 747] width 89 height 26
click at [1258, 674] on button "Save" at bounding box center [1255, 673] width 117 height 35
drag, startPoint x: 730, startPoint y: 537, endPoint x: 777, endPoint y: 520, distance: 49.2
click at [777, 520] on div "Zoom in Zoom out Find my location Powered by Esri -92.03276, 44.38428 Loading..." at bounding box center [834, 473] width 1126 height 367
click at [587, 535] on div at bounding box center [465, 473] width 367 height 367
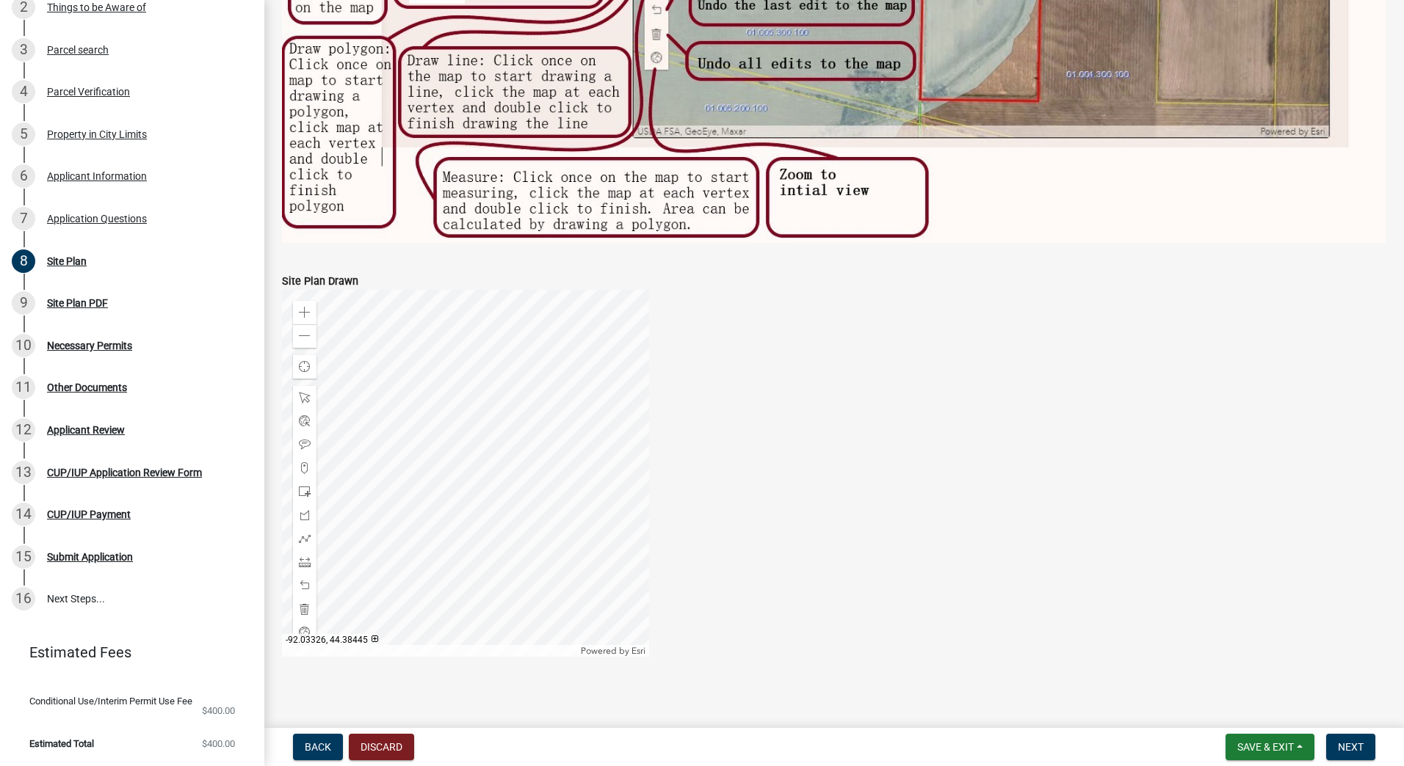
click at [465, 468] on div at bounding box center [465, 473] width 367 height 367
click at [623, 607] on span "Open" at bounding box center [626, 613] width 12 height 12
click at [634, 559] on span "Close" at bounding box center [633, 565] width 12 height 12
click at [311, 391] on div at bounding box center [304, 397] width 23 height 23
click at [503, 462] on div at bounding box center [465, 473] width 367 height 367
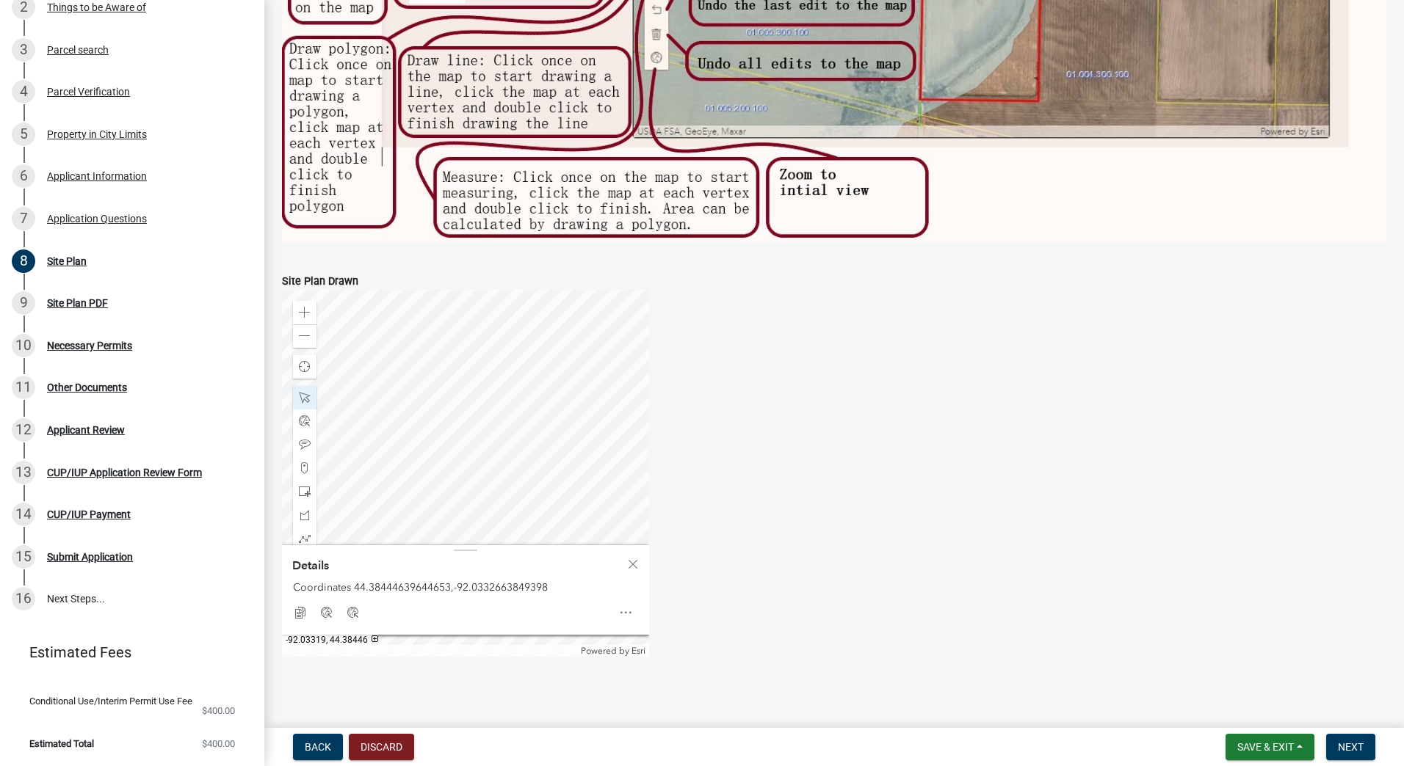
click at [492, 462] on div at bounding box center [465, 473] width 367 height 367
click at [624, 612] on span "Open" at bounding box center [626, 613] width 12 height 12
click at [545, 606] on div "Copy Coordinates Google Bing Zoom to" at bounding box center [465, 612] width 357 height 29
click at [627, 559] on span "Close" at bounding box center [633, 565] width 12 height 12
click at [480, 467] on div at bounding box center [465, 473] width 367 height 367
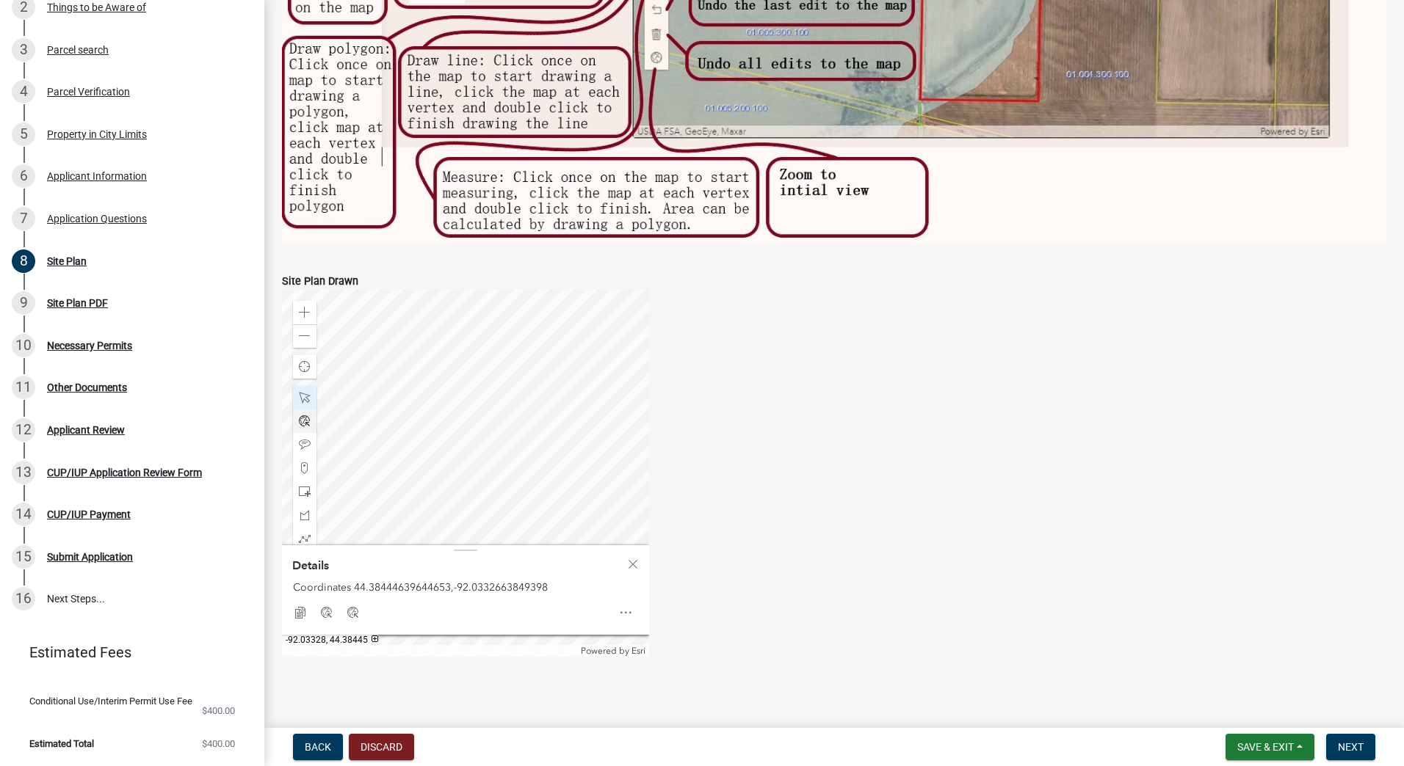
click at [460, 464] on div at bounding box center [465, 473] width 367 height 367
click at [451, 462] on div at bounding box center [465, 473] width 367 height 367
click at [634, 559] on span "Close" at bounding box center [633, 565] width 12 height 12
click at [456, 515] on div at bounding box center [465, 473] width 367 height 367
click at [488, 459] on div at bounding box center [465, 473] width 367 height 367
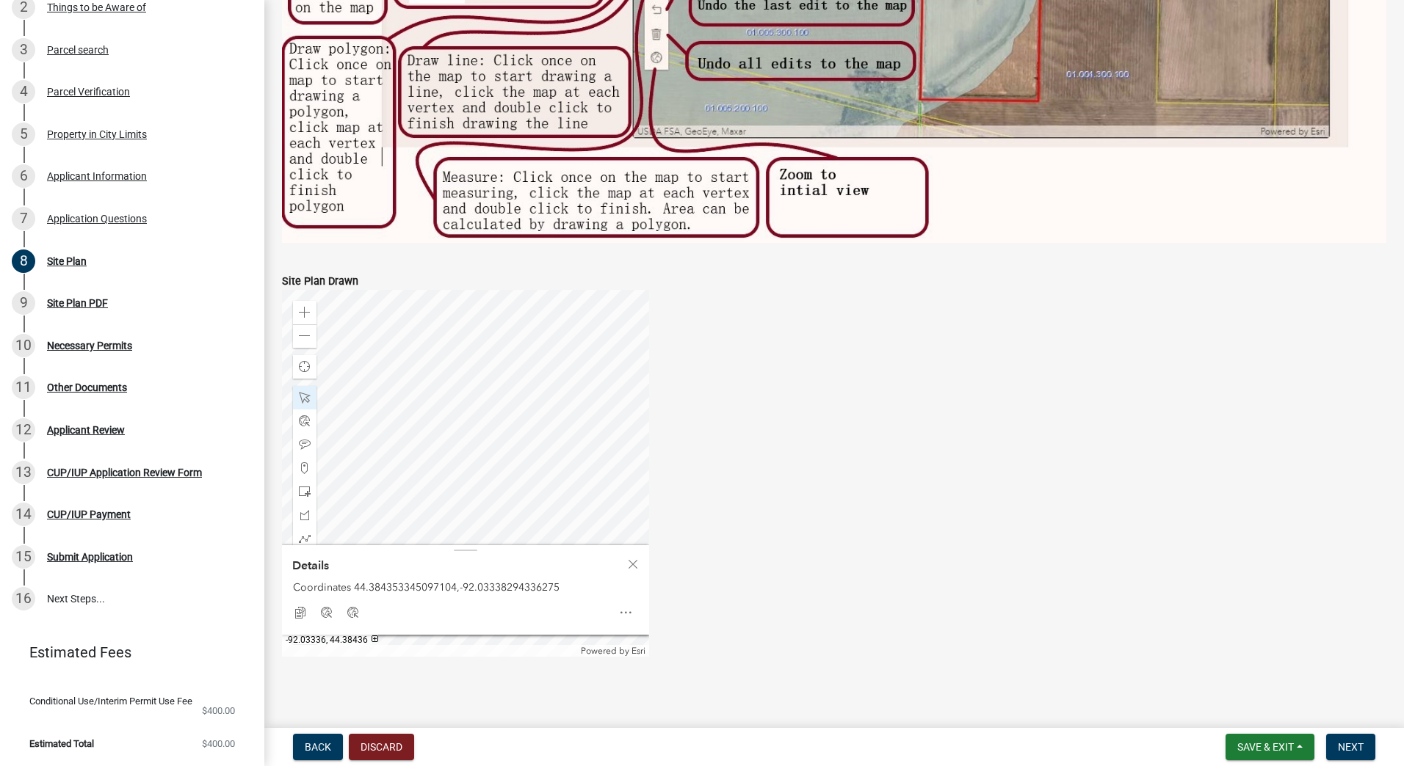
click at [366, 466] on div at bounding box center [465, 473] width 367 height 367
click at [403, 468] on div at bounding box center [465, 473] width 367 height 367
click at [465, 462] on div at bounding box center [465, 473] width 367 height 367
click at [463, 468] on div at bounding box center [465, 473] width 367 height 367
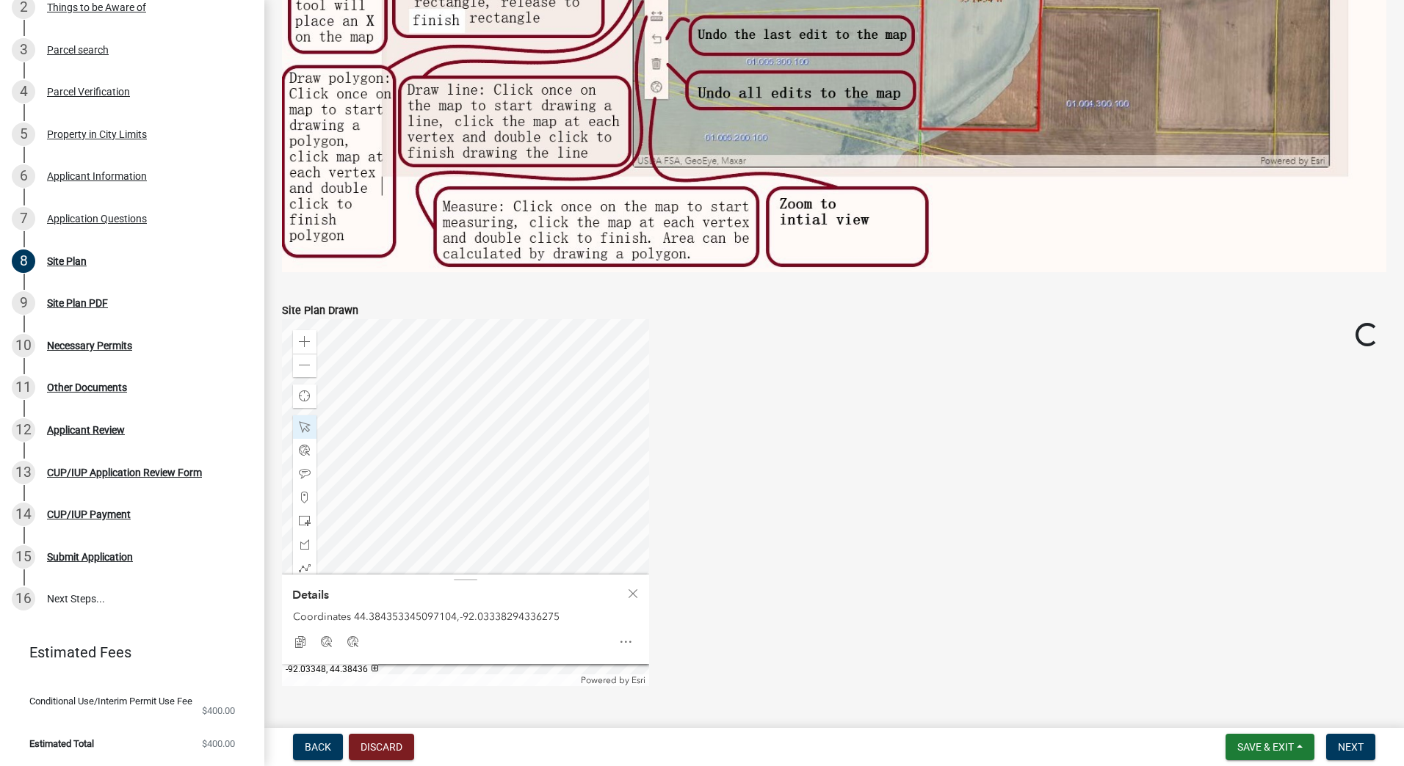
scroll to position [447, 0]
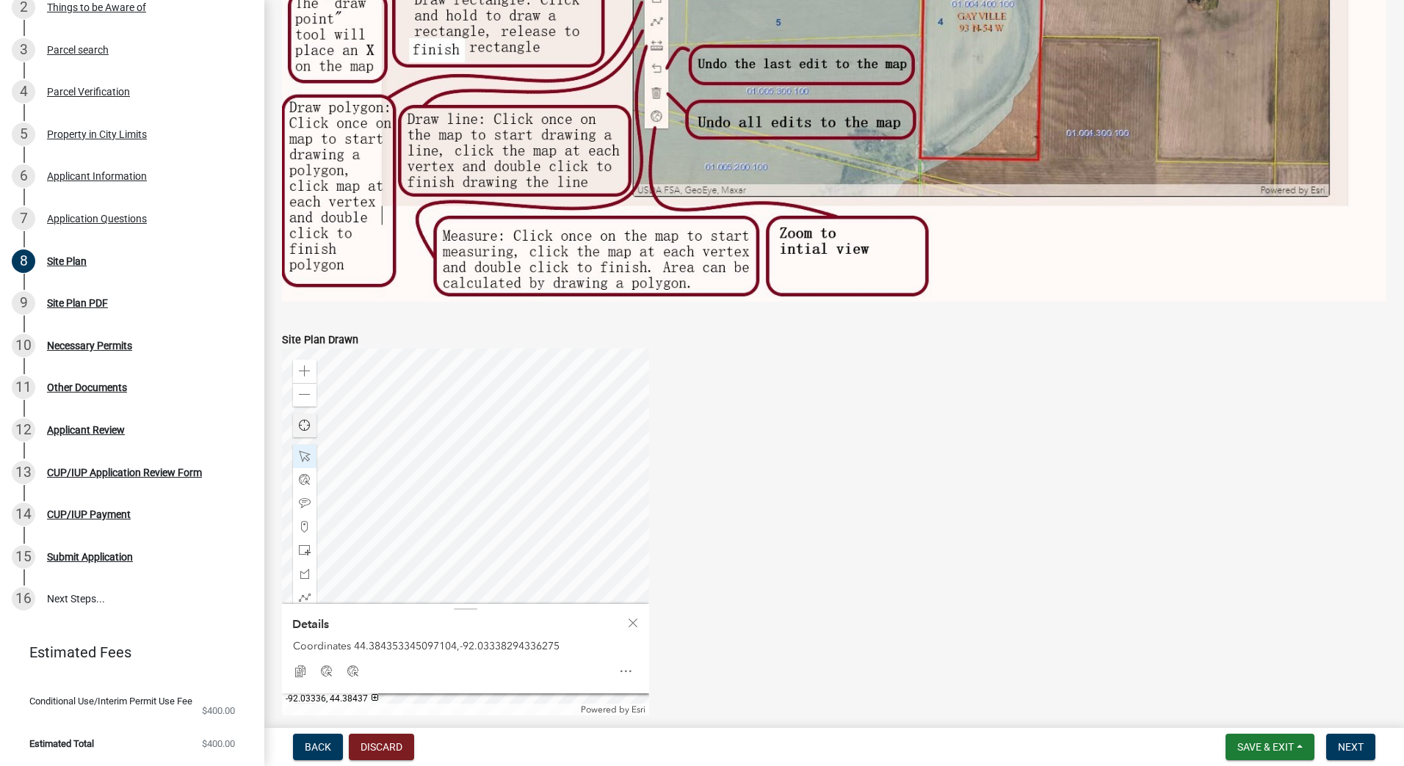
click at [475, 493] on div at bounding box center [465, 532] width 367 height 367
click at [427, 522] on div at bounding box center [465, 532] width 367 height 367
click at [403, 464] on div at bounding box center [465, 532] width 367 height 367
click at [306, 562] on div at bounding box center [304, 573] width 23 height 23
click at [472, 497] on div at bounding box center [465, 532] width 367 height 367
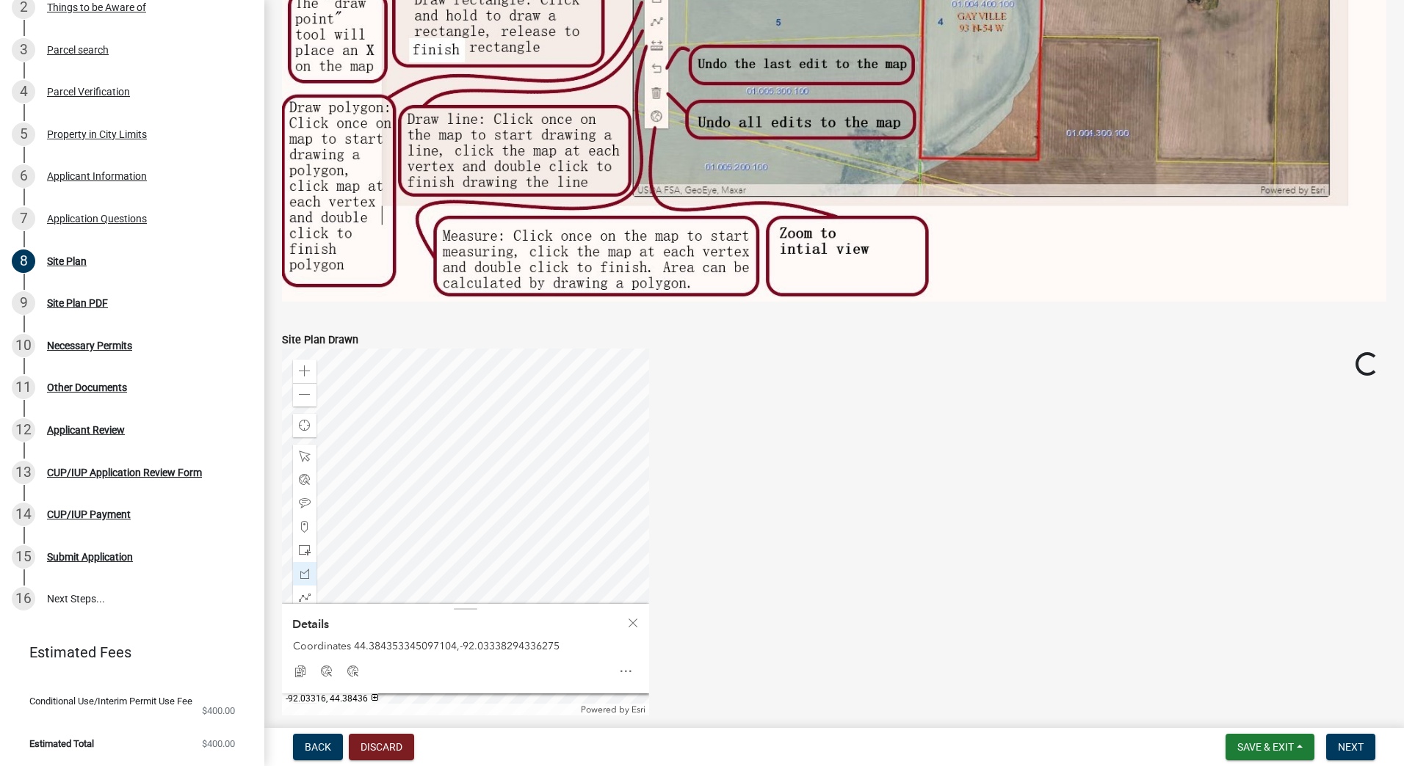
click at [471, 497] on div at bounding box center [465, 532] width 367 height 367
click at [450, 497] on div at bounding box center [465, 532] width 367 height 367
click at [458, 488] on div at bounding box center [465, 532] width 367 height 367
click at [472, 497] on div at bounding box center [465, 532] width 367 height 367
click at [305, 456] on span at bounding box center [305, 457] width 12 height 12
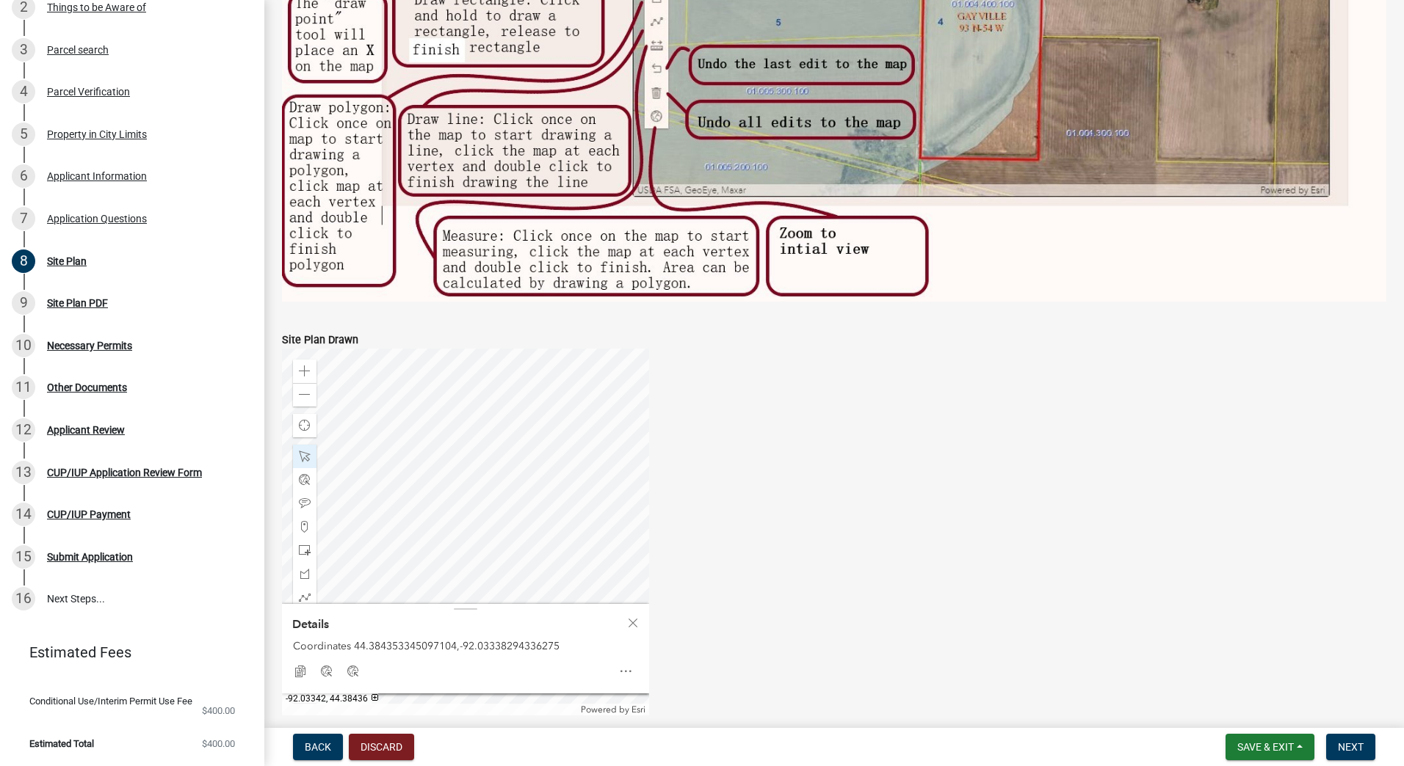
click at [367, 499] on div at bounding box center [465, 532] width 367 height 367
click at [466, 521] on div at bounding box center [465, 532] width 367 height 367
click at [514, 549] on div at bounding box center [465, 532] width 367 height 367
click at [475, 516] on div at bounding box center [465, 532] width 367 height 367
click at [524, 486] on div at bounding box center [465, 532] width 367 height 367
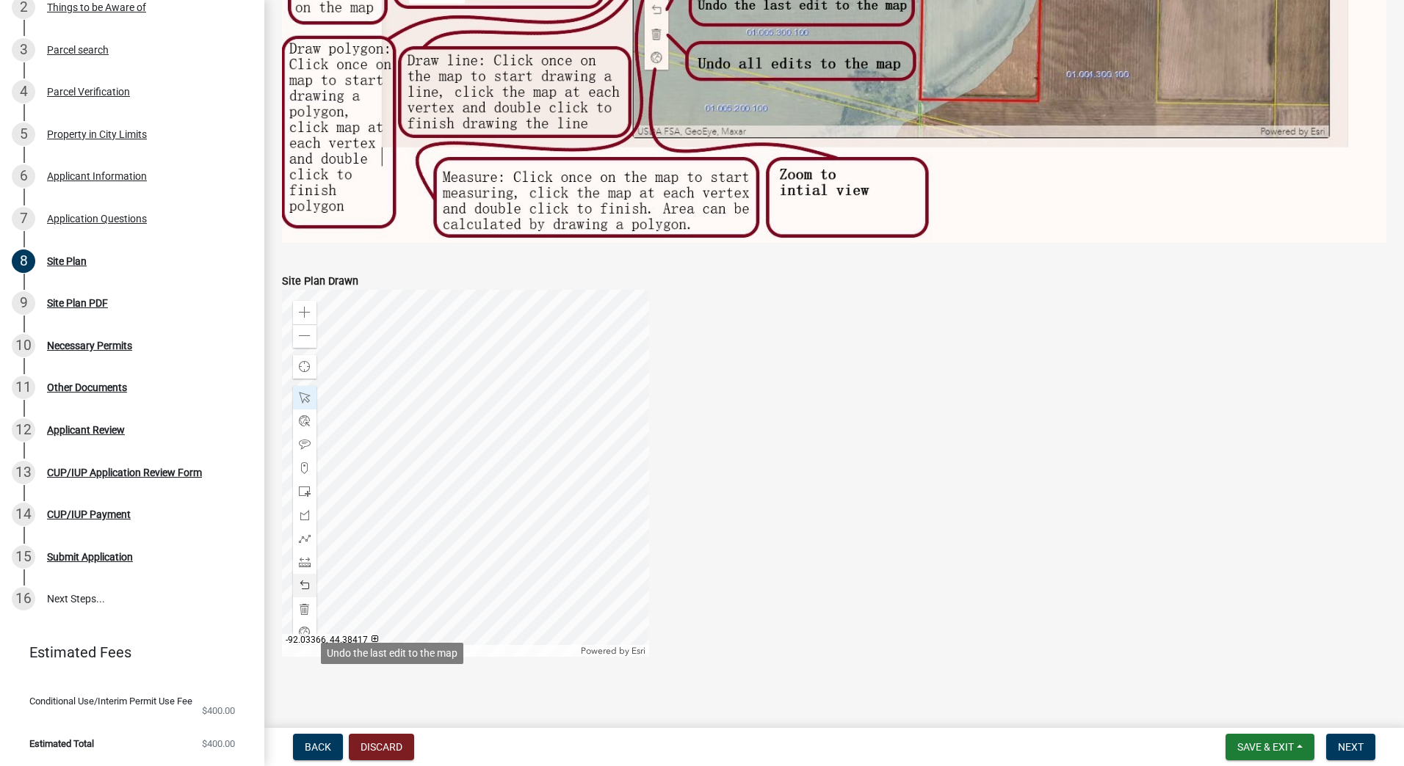
scroll to position [432, 0]
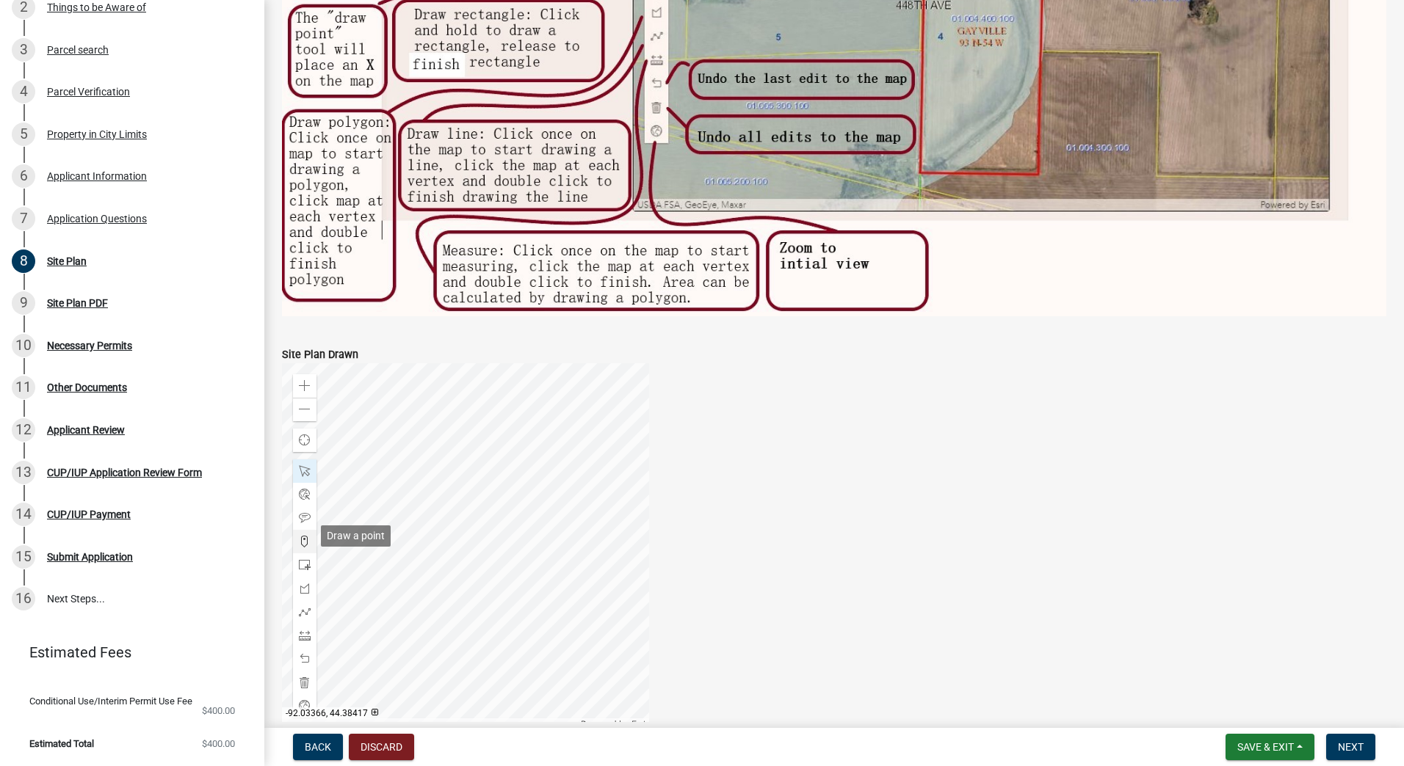
click at [303, 538] on span at bounding box center [305, 542] width 12 height 12
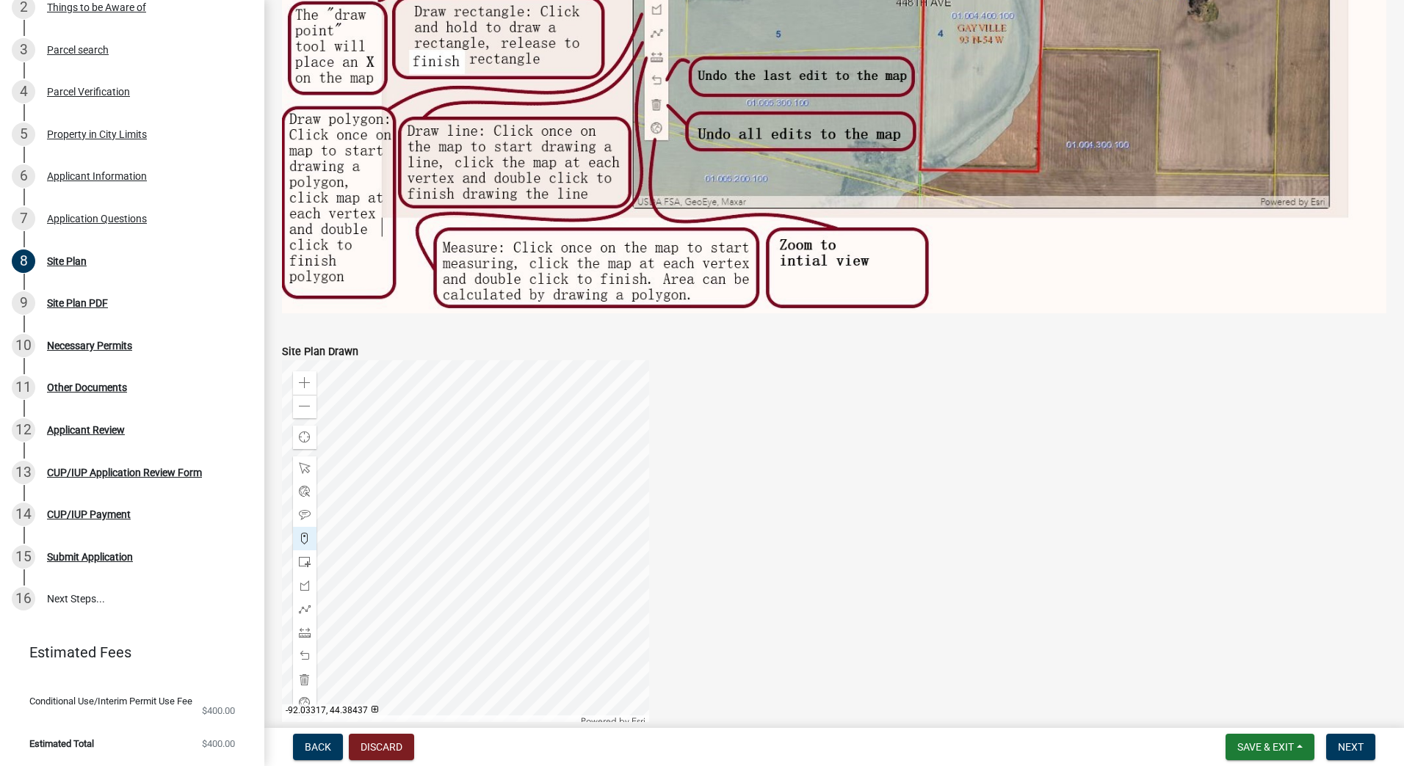
click at [486, 536] on div at bounding box center [465, 543] width 367 height 367
click at [300, 466] on span at bounding box center [305, 468] width 12 height 12
click at [475, 541] on div at bounding box center [465, 543] width 367 height 367
click at [570, 448] on div at bounding box center [465, 543] width 367 height 367
click at [624, 424] on div at bounding box center [465, 543] width 367 height 367
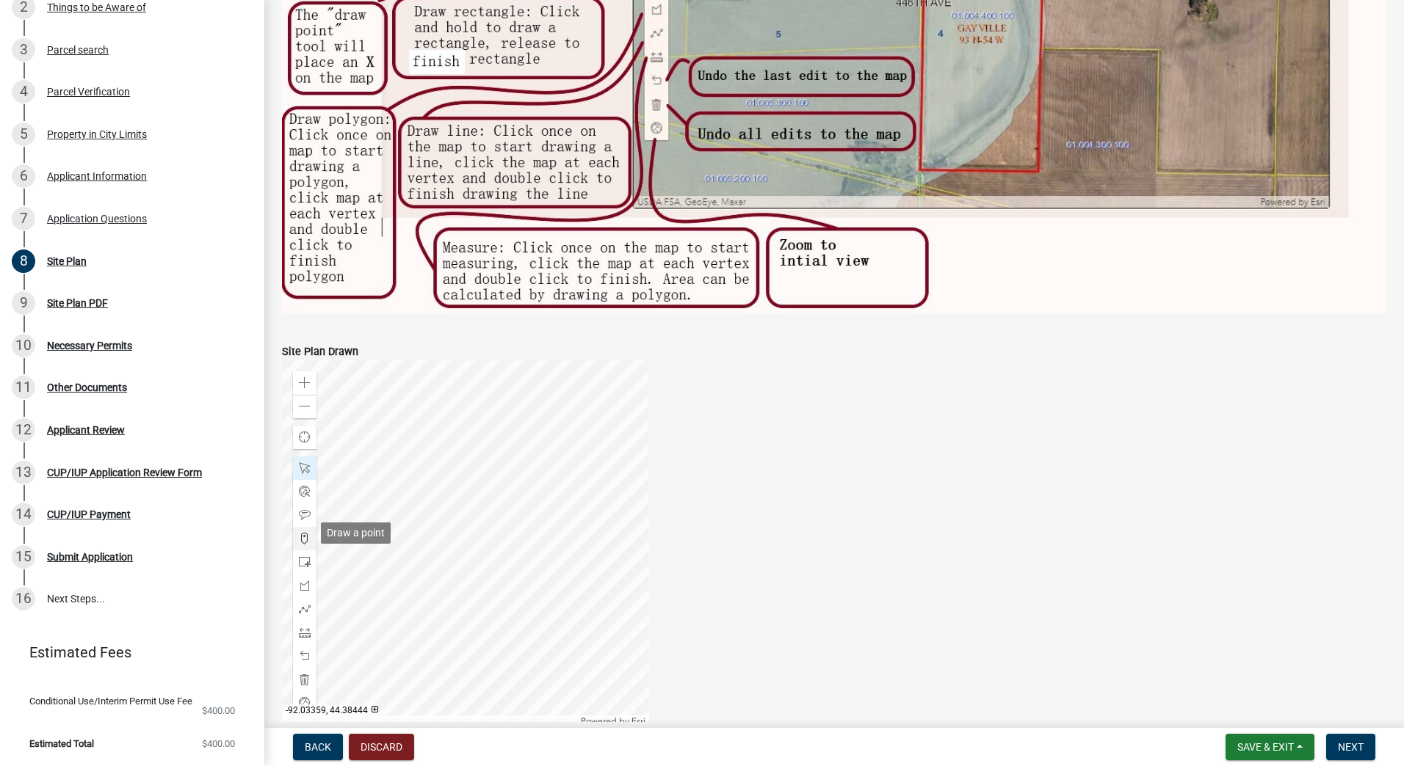
click at [305, 535] on span at bounding box center [305, 539] width 12 height 12
click at [550, 416] on div at bounding box center [465, 543] width 367 height 367
click at [312, 507] on div at bounding box center [304, 515] width 23 height 23
click at [543, 391] on div at bounding box center [465, 543] width 367 height 367
click at [441, 544] on div at bounding box center [465, 543] width 367 height 367
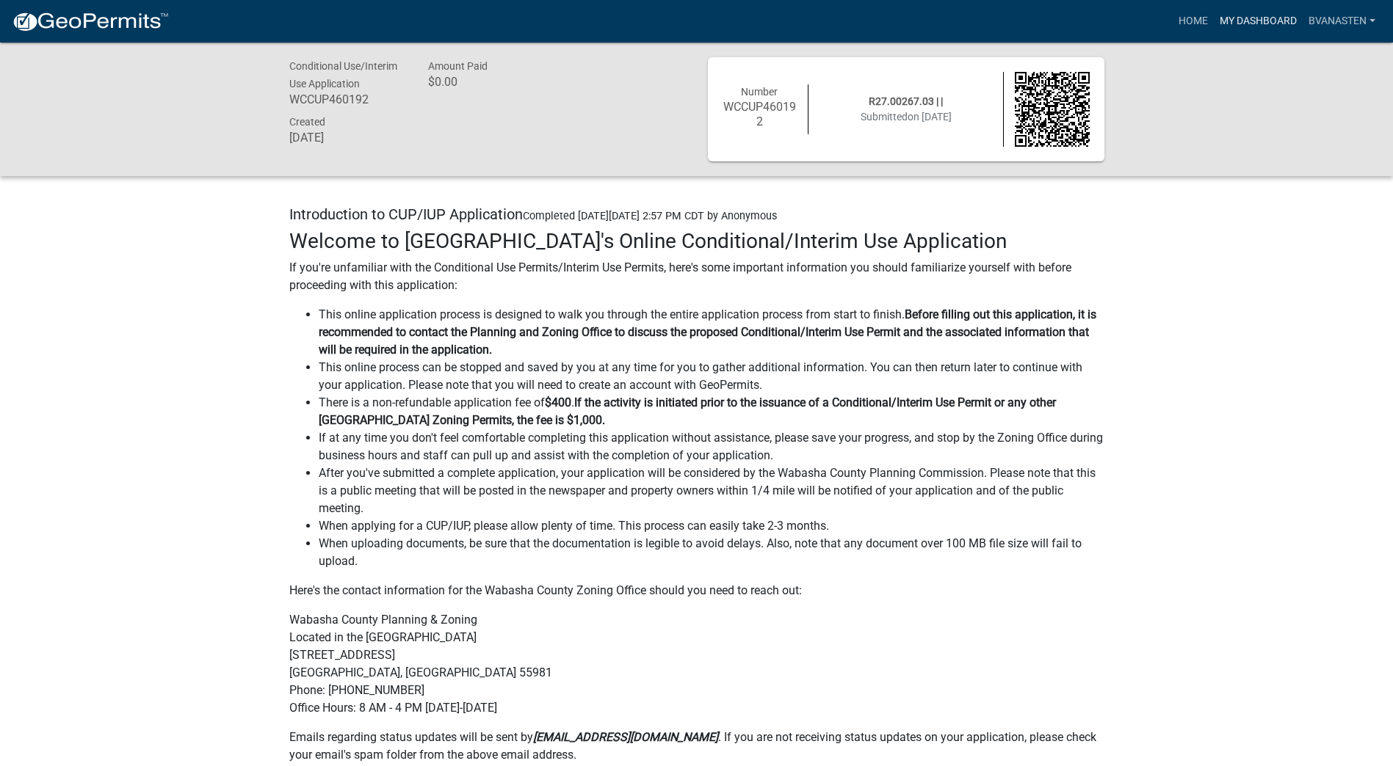
click at [1245, 22] on link "My Dashboard" at bounding box center [1257, 21] width 89 height 28
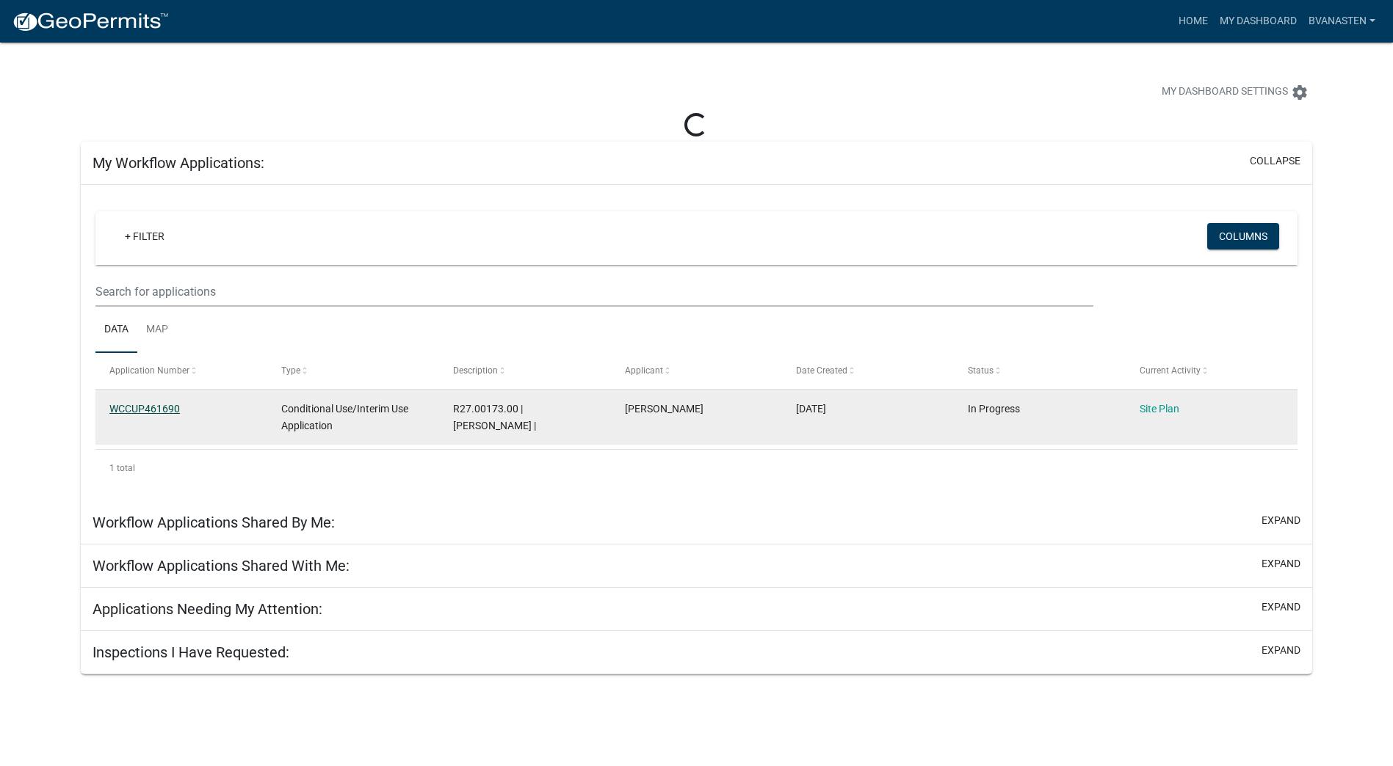
click at [145, 405] on link "WCCUP461690" at bounding box center [144, 409] width 70 height 12
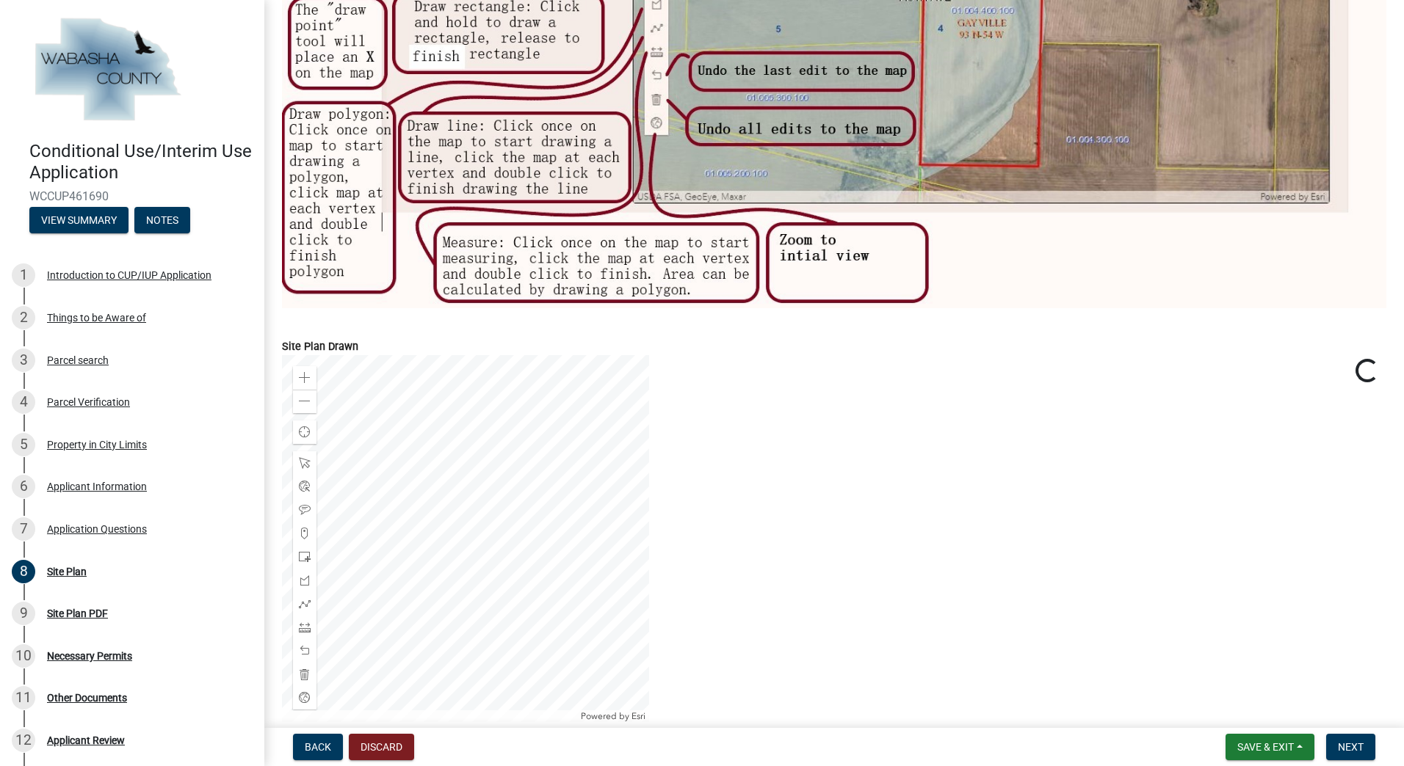
scroll to position [506, 0]
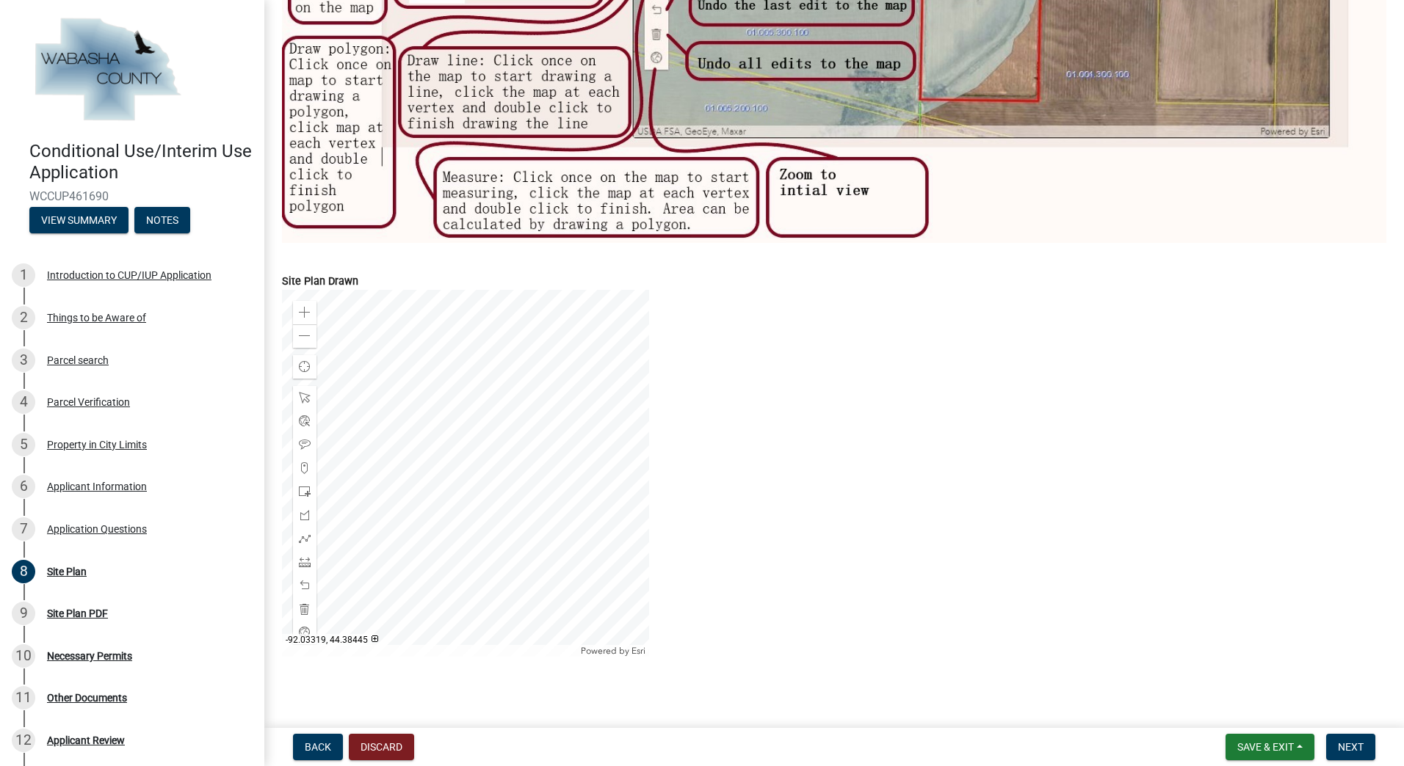
click at [443, 476] on div at bounding box center [465, 473] width 367 height 367
click at [517, 452] on div at bounding box center [465, 473] width 367 height 367
click at [384, 515] on div at bounding box center [465, 473] width 367 height 367
click at [485, 448] on div at bounding box center [465, 473] width 367 height 367
click at [462, 449] on div at bounding box center [465, 473] width 367 height 367
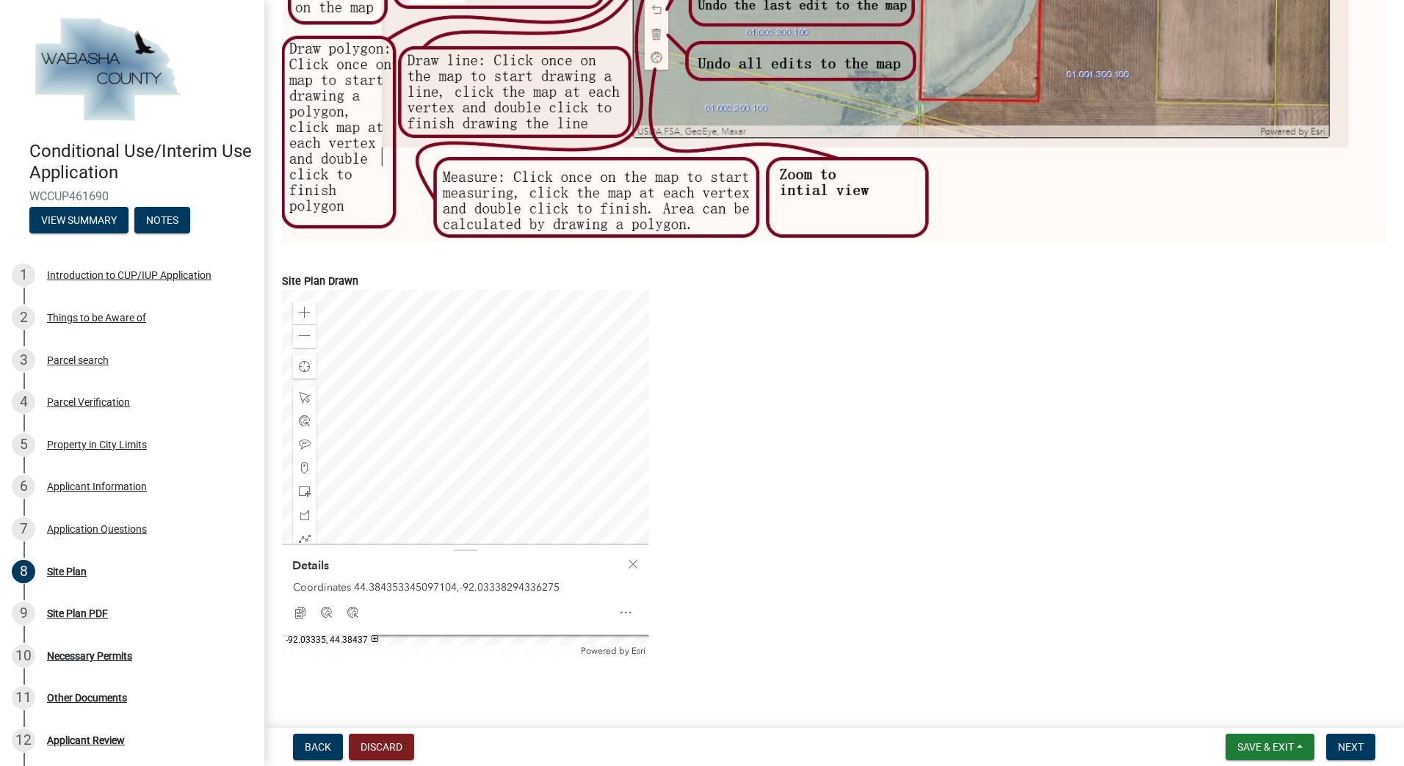
click at [470, 448] on div at bounding box center [465, 473] width 367 height 367
click at [463, 458] on div at bounding box center [465, 473] width 367 height 367
click at [434, 462] on div at bounding box center [465, 473] width 367 height 367
click at [432, 462] on div at bounding box center [465, 473] width 367 height 367
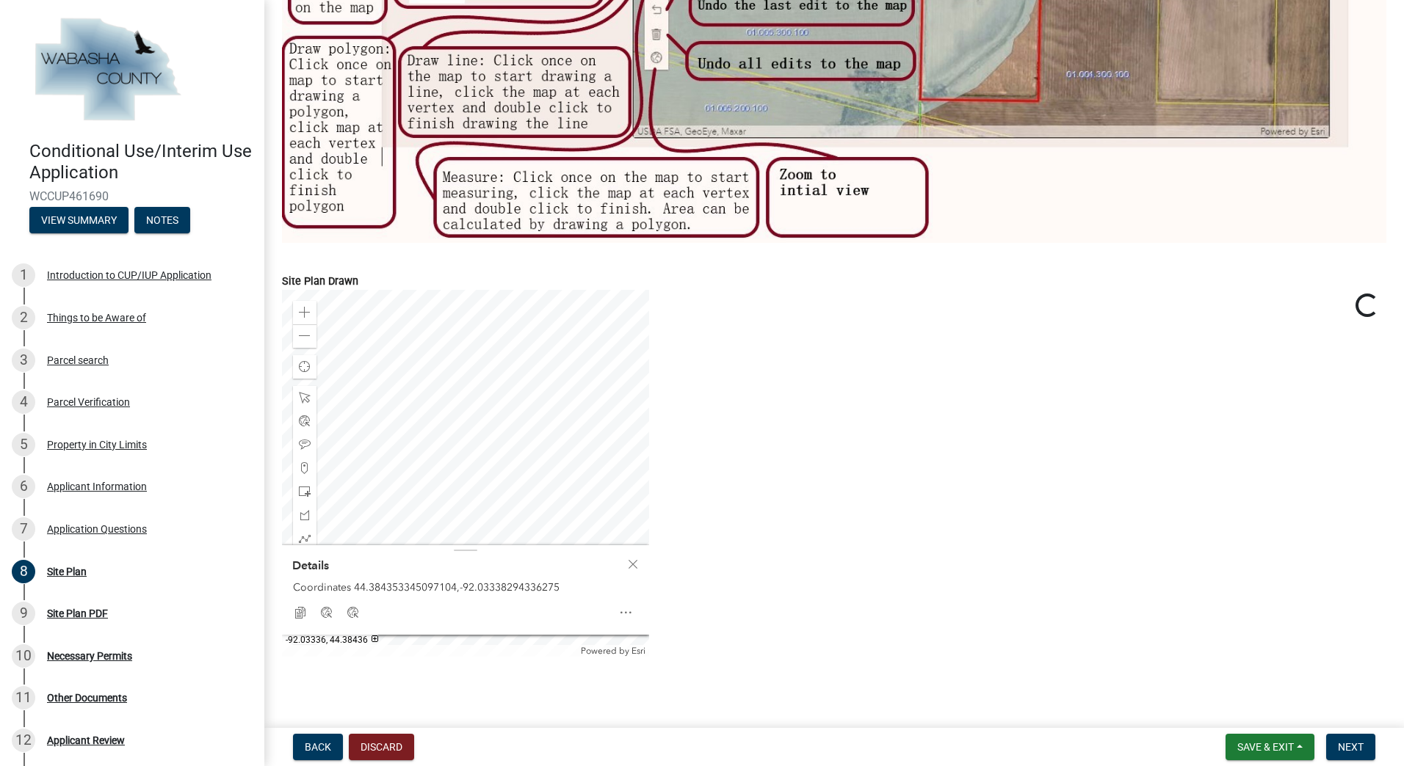
click at [486, 421] on div at bounding box center [465, 473] width 367 height 367
click at [473, 465] on div at bounding box center [465, 473] width 367 height 367
click at [491, 461] on div at bounding box center [465, 473] width 367 height 367
click at [495, 460] on div at bounding box center [465, 473] width 367 height 367
click at [499, 462] on div at bounding box center [465, 473] width 367 height 367
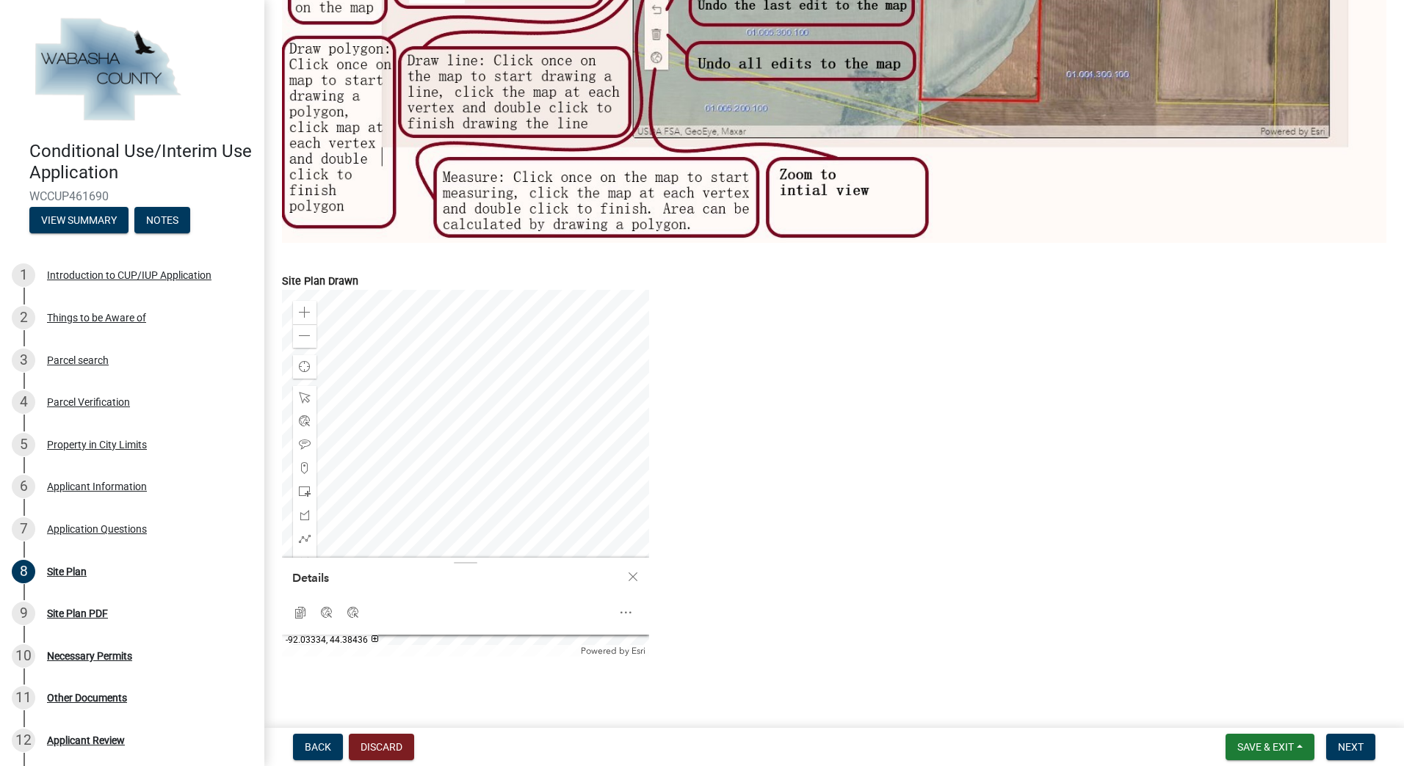
click at [501, 463] on div at bounding box center [465, 473] width 367 height 367
click at [317, 463] on div at bounding box center [465, 473] width 367 height 367
click at [311, 334] on div "Zoom out" at bounding box center [304, 335] width 23 height 23
click at [390, 456] on div at bounding box center [465, 473] width 367 height 367
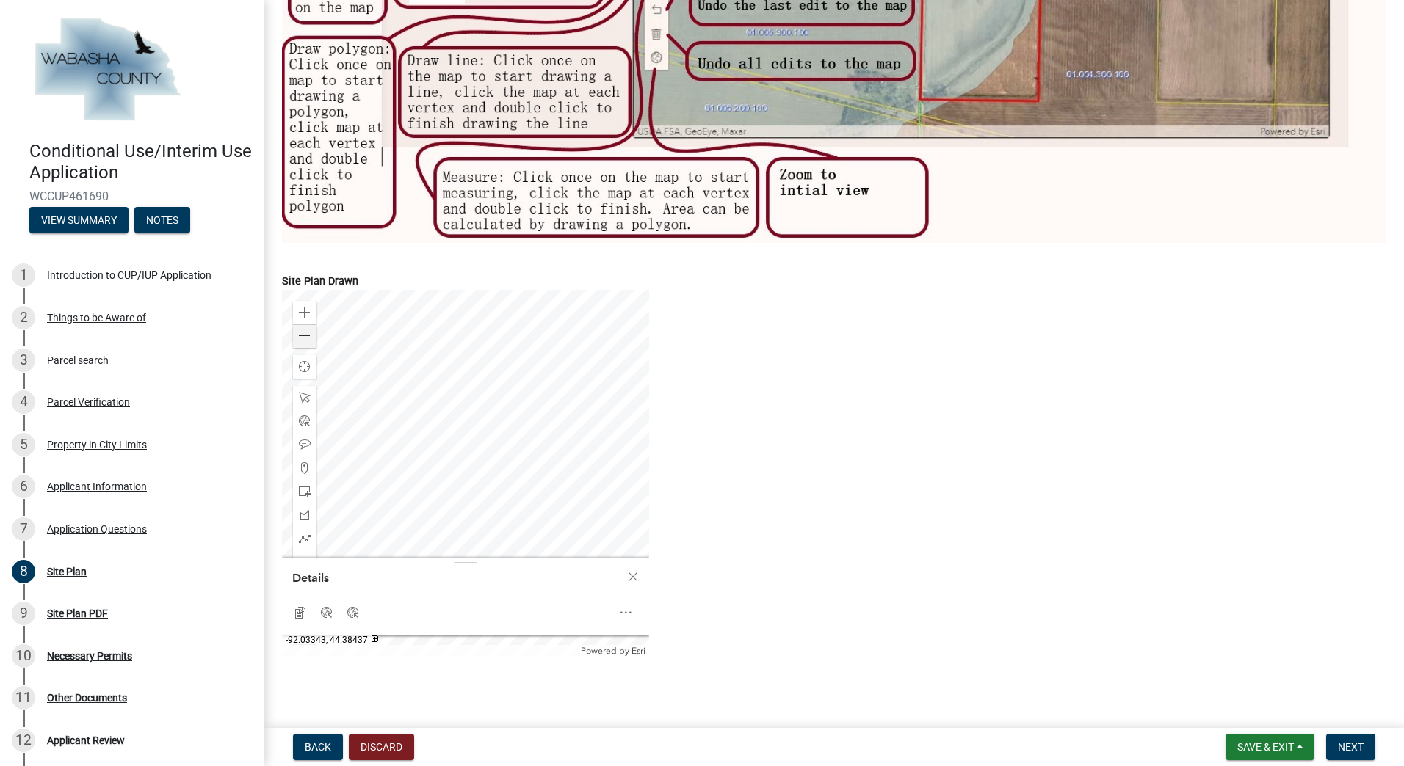
click at [412, 462] on div at bounding box center [465, 473] width 367 height 367
click at [386, 460] on div at bounding box center [465, 473] width 367 height 367
click at [387, 460] on div at bounding box center [465, 473] width 367 height 367
click at [483, 468] on div at bounding box center [465, 473] width 367 height 367
click at [501, 457] on div at bounding box center [465, 473] width 367 height 367
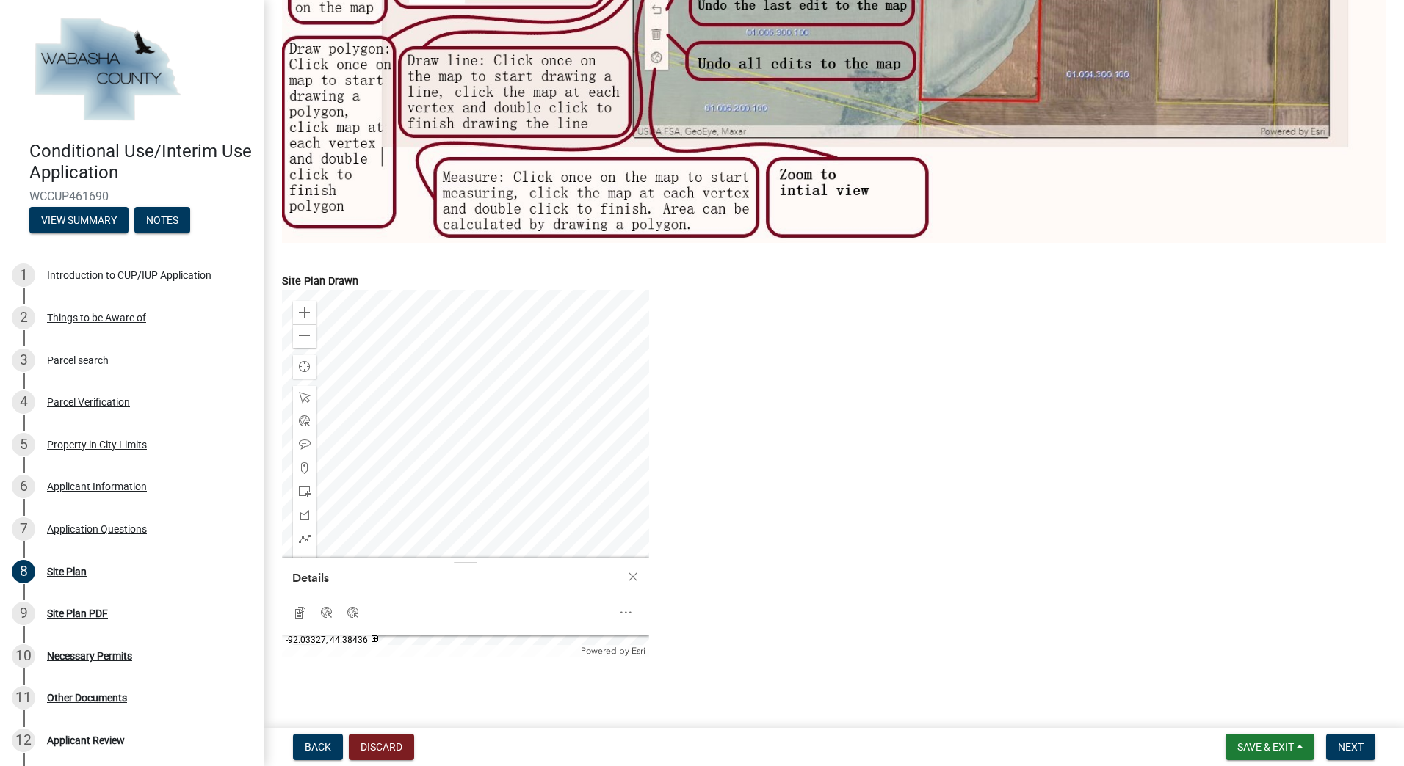
click at [502, 456] on div at bounding box center [465, 473] width 367 height 367
click at [523, 461] on div at bounding box center [465, 473] width 367 height 367
click at [631, 571] on span "Close" at bounding box center [633, 577] width 12 height 12
click at [460, 458] on div at bounding box center [465, 473] width 367 height 367
click at [465, 454] on div at bounding box center [465, 473] width 367 height 367
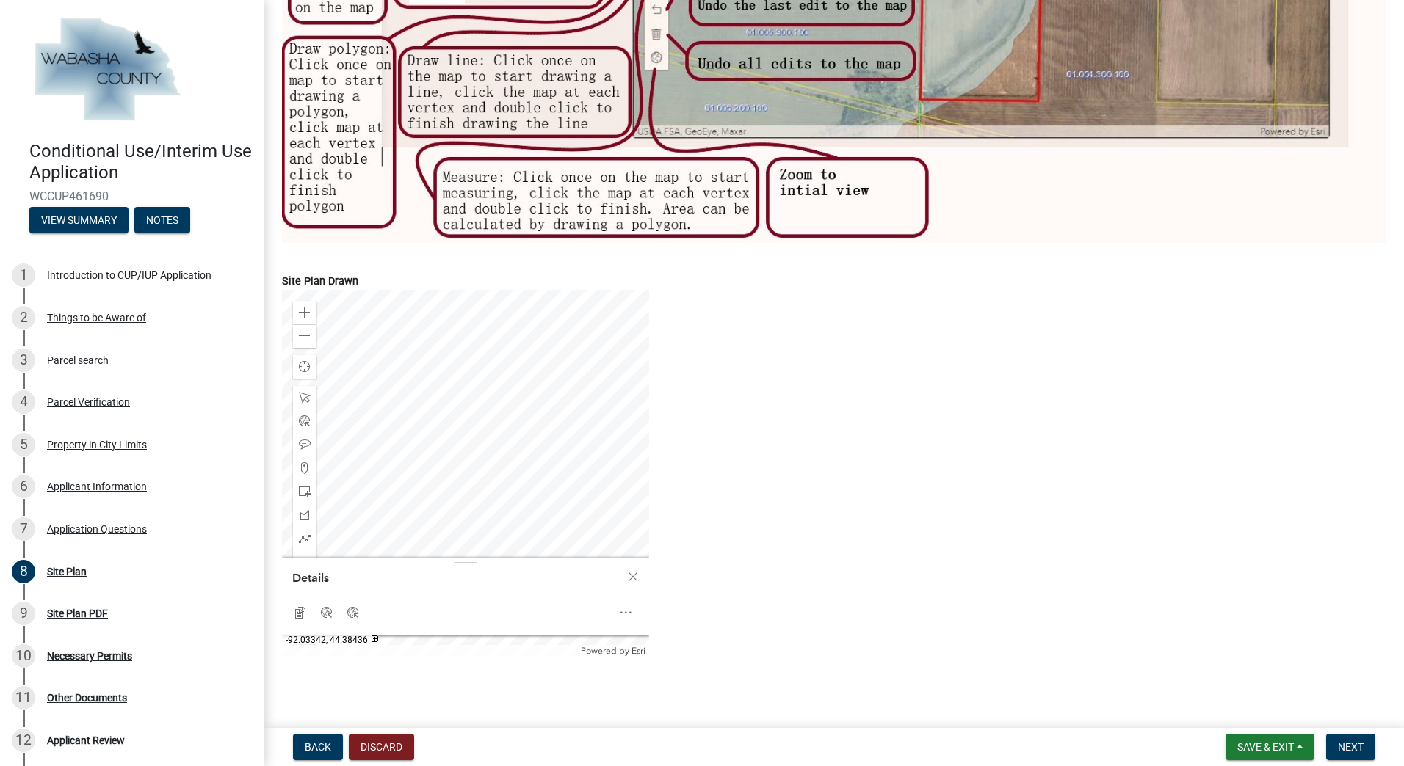
click at [377, 462] on div at bounding box center [465, 473] width 367 height 367
click at [474, 468] on div at bounding box center [465, 473] width 367 height 367
click at [422, 467] on div at bounding box center [465, 473] width 367 height 367
click at [432, 440] on div at bounding box center [465, 473] width 367 height 367
click at [304, 465] on span at bounding box center [305, 468] width 12 height 12
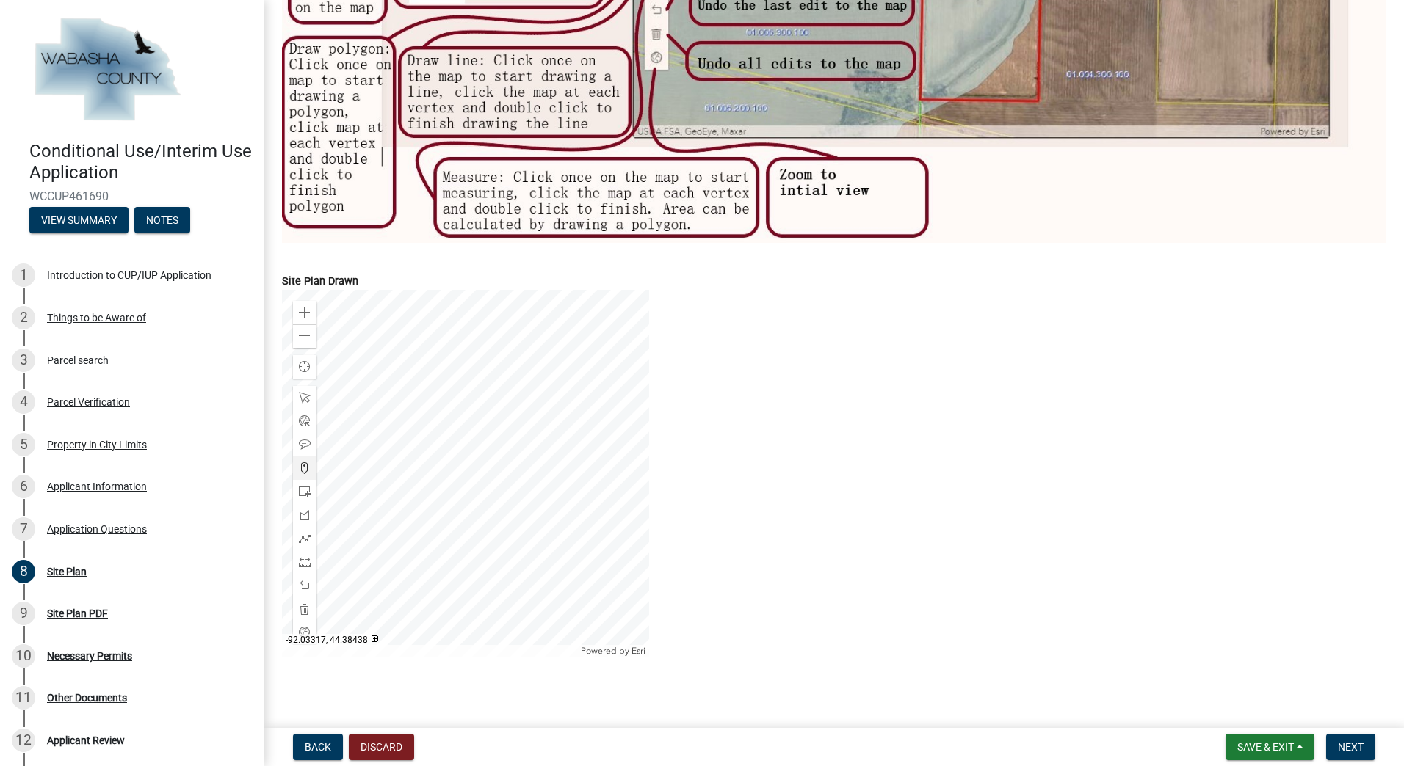
click at [435, 457] on div at bounding box center [465, 473] width 367 height 367
click at [501, 344] on div at bounding box center [465, 473] width 367 height 367
click at [309, 439] on span at bounding box center [305, 445] width 12 height 12
click at [548, 500] on div at bounding box center [465, 473] width 367 height 367
click at [555, 305] on div at bounding box center [465, 473] width 367 height 367
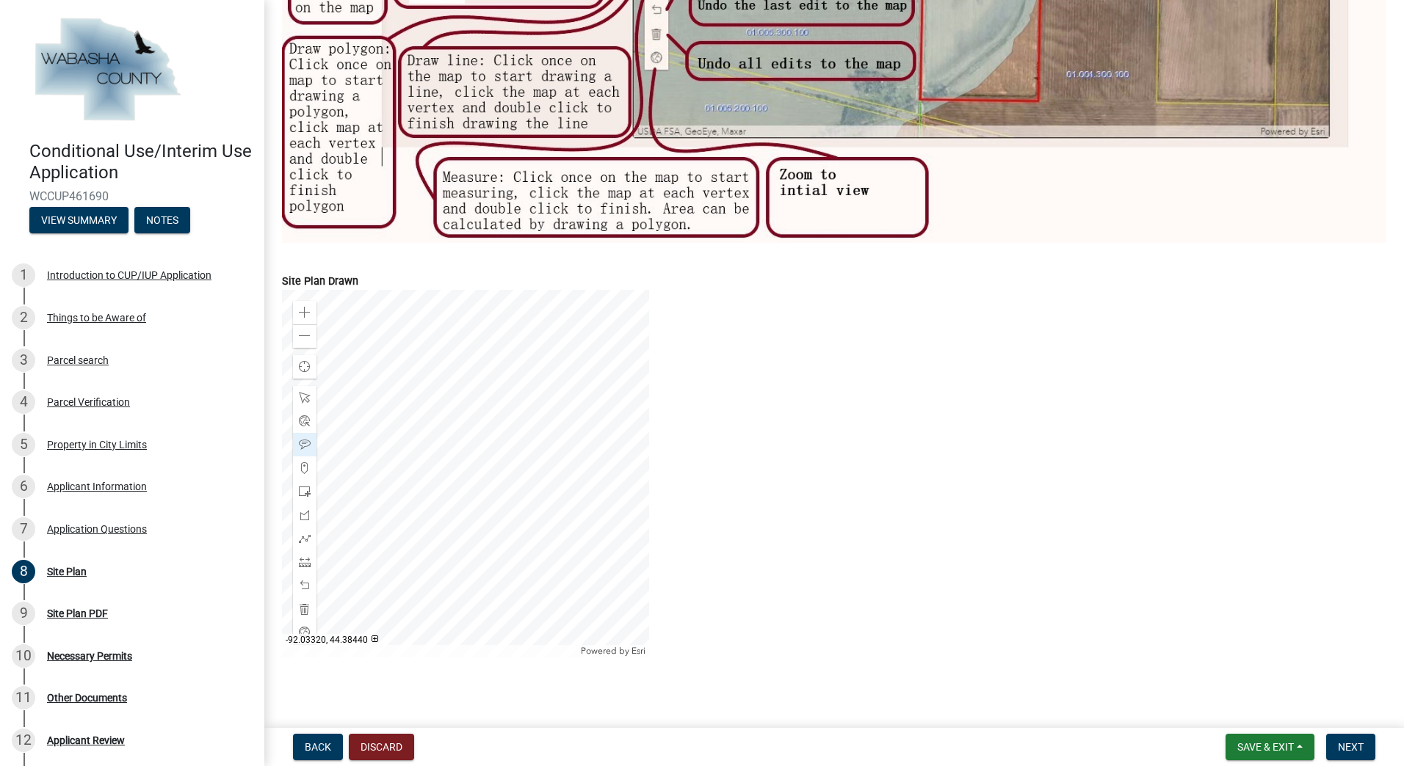
click at [473, 421] on div at bounding box center [465, 473] width 367 height 367
click at [308, 399] on div at bounding box center [304, 397] width 23 height 23
click at [490, 415] on div at bounding box center [465, 473] width 367 height 367
click at [481, 415] on div at bounding box center [465, 473] width 367 height 367
click at [477, 420] on div at bounding box center [465, 473] width 367 height 367
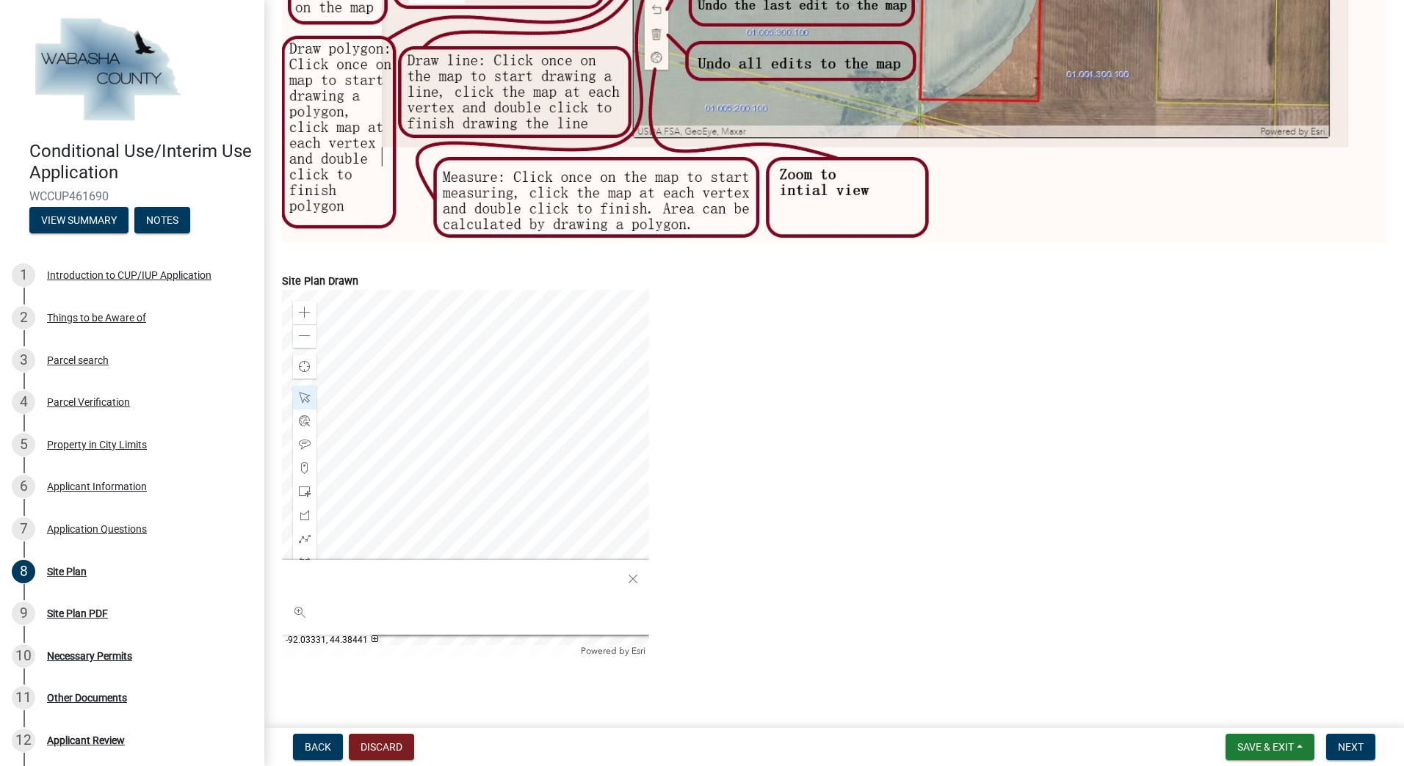
click at [429, 424] on div at bounding box center [465, 473] width 367 height 367
click at [628, 573] on span "Close" at bounding box center [633, 579] width 12 height 12
click at [446, 371] on div at bounding box center [465, 473] width 367 height 367
click at [440, 381] on div at bounding box center [465, 473] width 367 height 367
click at [436, 377] on div at bounding box center [465, 473] width 367 height 367
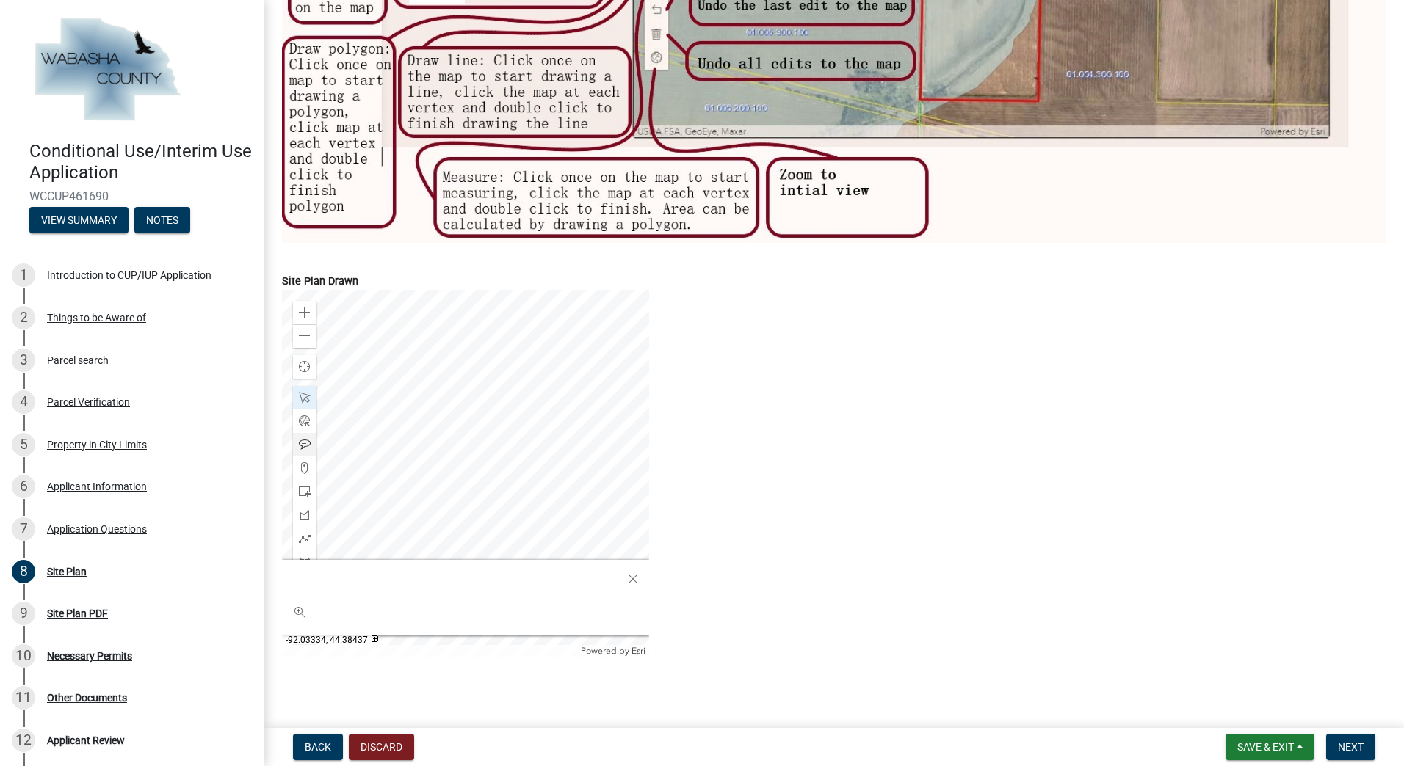
click at [418, 405] on div at bounding box center [465, 473] width 367 height 367
click at [649, 464] on div at bounding box center [465, 473] width 367 height 367
click at [416, 362] on div at bounding box center [465, 473] width 367 height 367
click at [306, 441] on span at bounding box center [305, 445] width 12 height 12
click at [416, 440] on div at bounding box center [465, 473] width 367 height 367
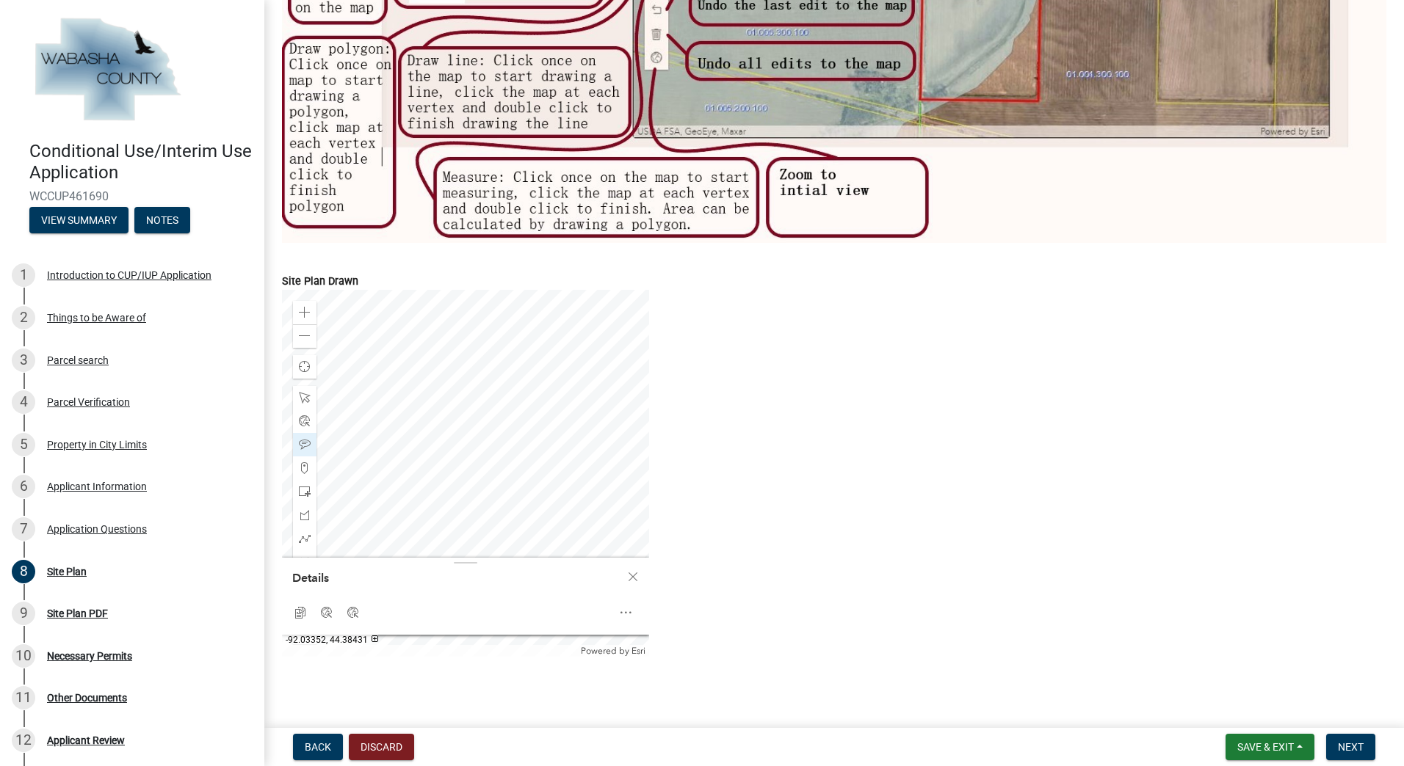
click at [401, 435] on div at bounding box center [465, 473] width 367 height 367
click at [305, 396] on span at bounding box center [305, 398] width 12 height 12
click at [436, 433] on div at bounding box center [465, 473] width 367 height 367
click at [418, 424] on div at bounding box center [465, 473] width 367 height 367
click at [410, 424] on div at bounding box center [465, 473] width 367 height 367
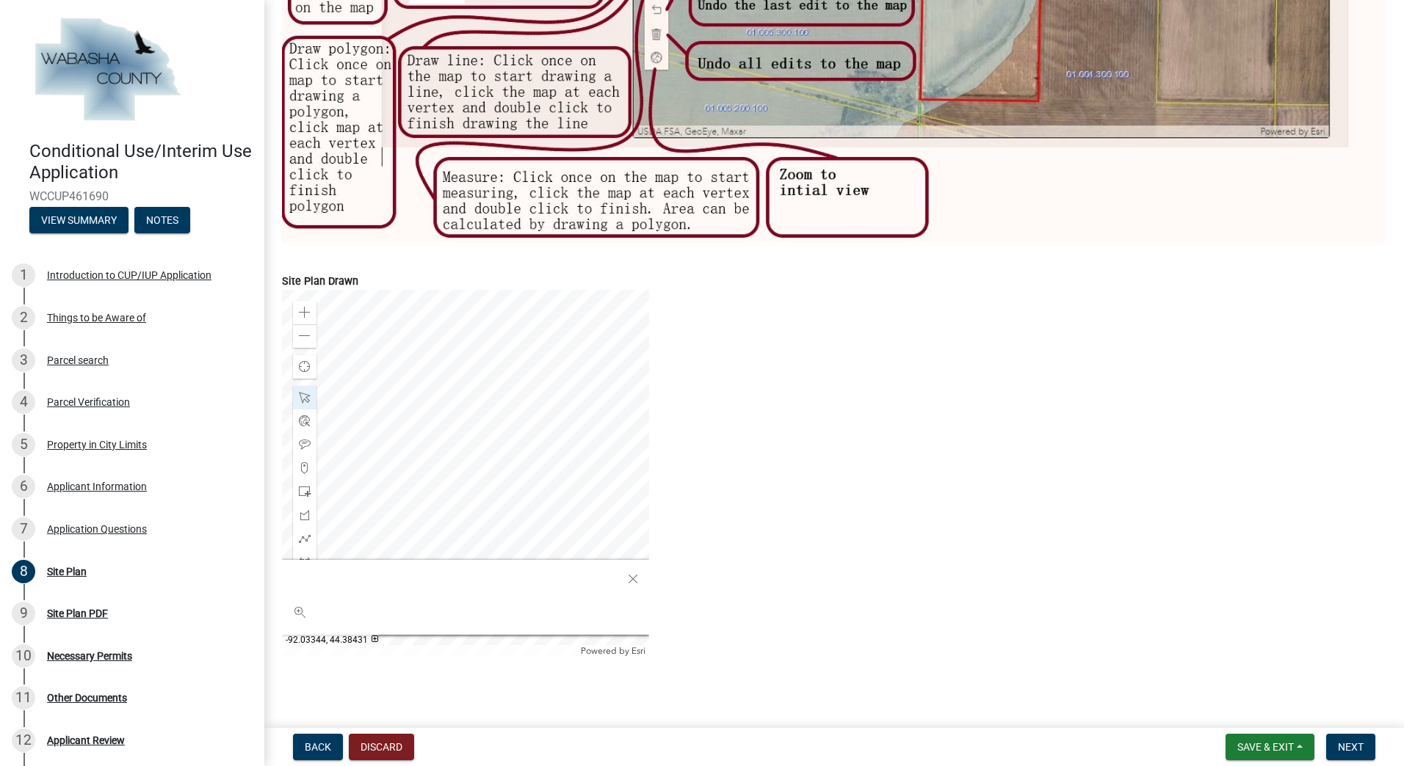
click at [459, 424] on div at bounding box center [465, 473] width 367 height 367
click at [460, 424] on div at bounding box center [465, 473] width 367 height 367
click at [459, 424] on div at bounding box center [465, 473] width 367 height 367
click at [540, 427] on div at bounding box center [465, 473] width 367 height 367
click at [485, 390] on div at bounding box center [465, 473] width 367 height 367
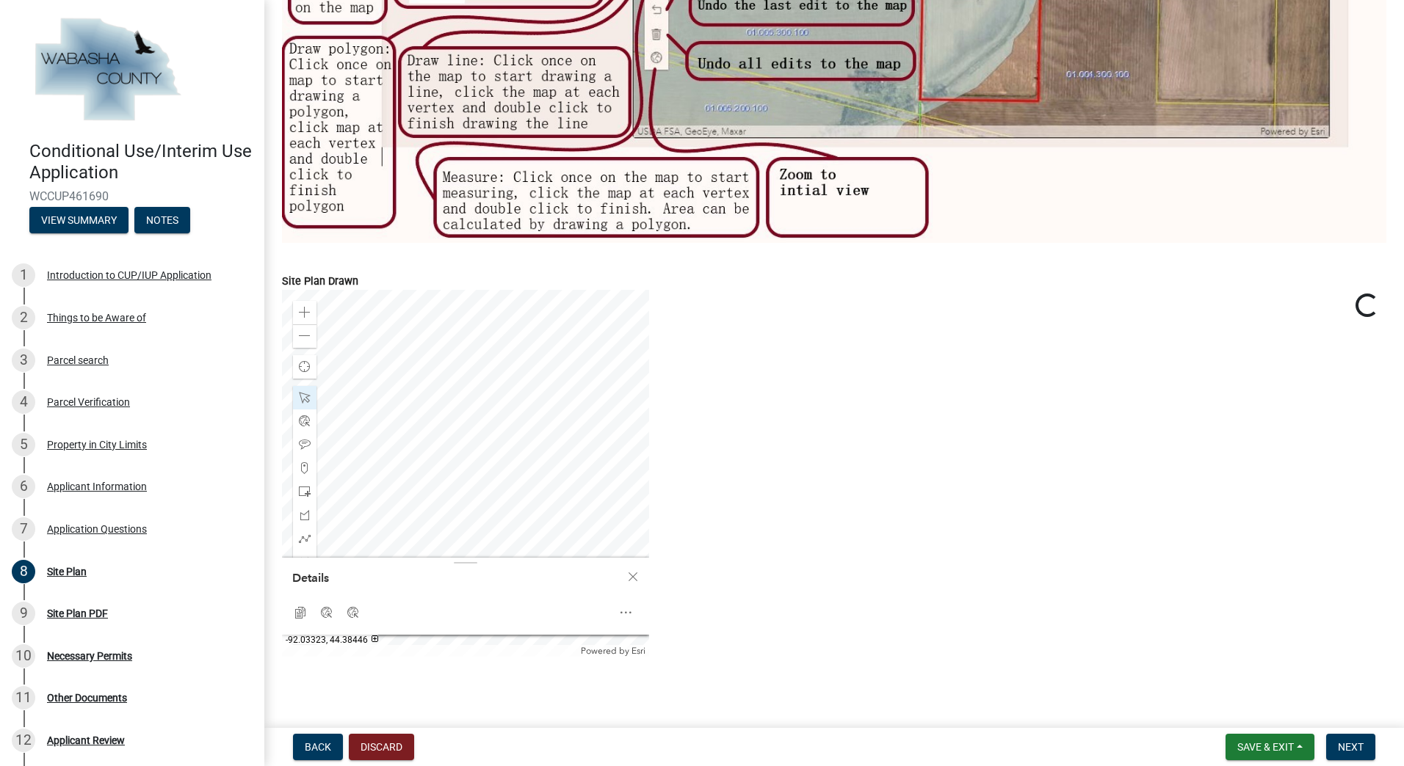
click at [972, 378] on div "Zoom in Zoom out Find my location Powered by Esri Details Copy Coordinates Goog…" at bounding box center [834, 473] width 1126 height 367
click at [486, 391] on div at bounding box center [465, 473] width 367 height 367
click at [595, 388] on div at bounding box center [465, 473] width 367 height 367
click at [1341, 750] on span "Next" at bounding box center [1351, 747] width 26 height 12
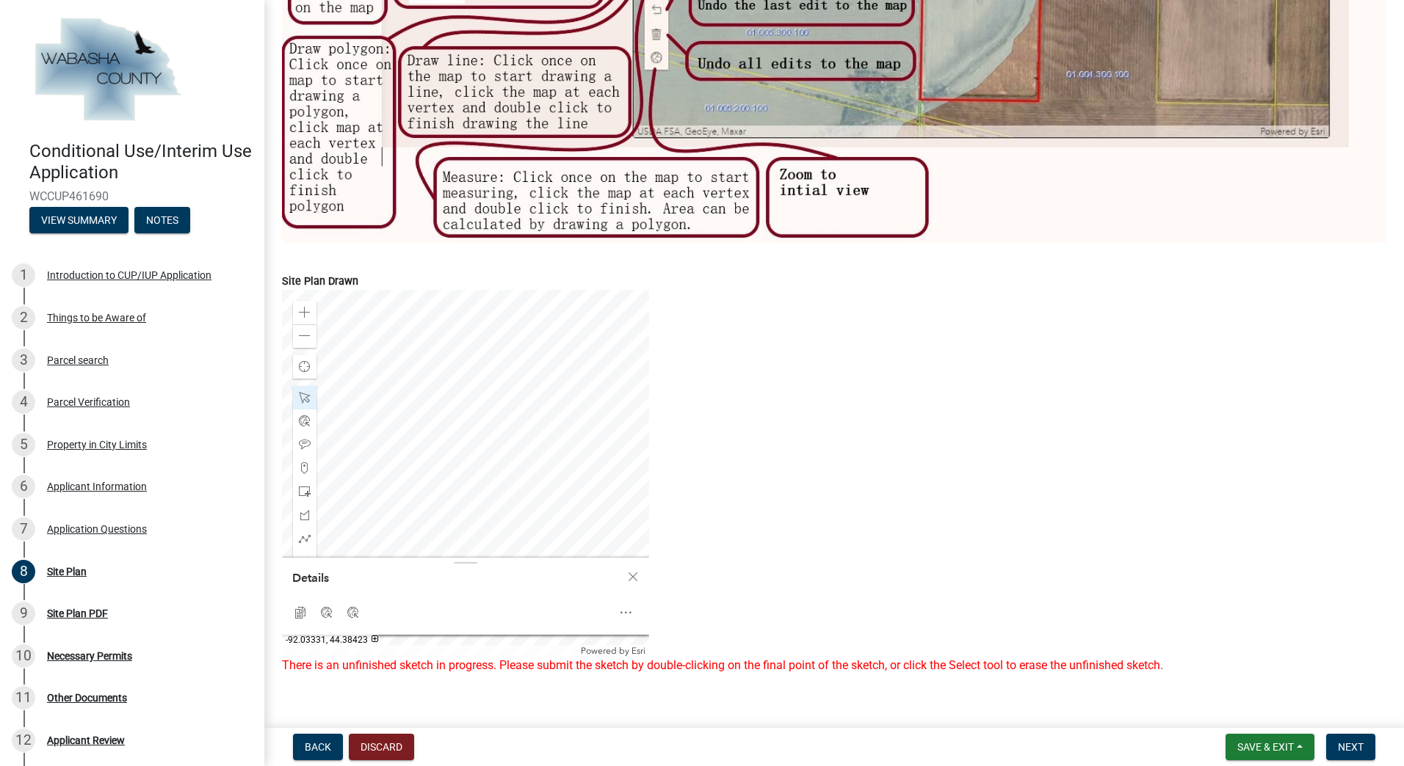
click at [410, 543] on div at bounding box center [465, 473] width 367 height 367
click at [524, 429] on div at bounding box center [465, 473] width 367 height 367
click at [507, 418] on div at bounding box center [465, 473] width 367 height 367
click at [431, 368] on div at bounding box center [465, 473] width 367 height 367
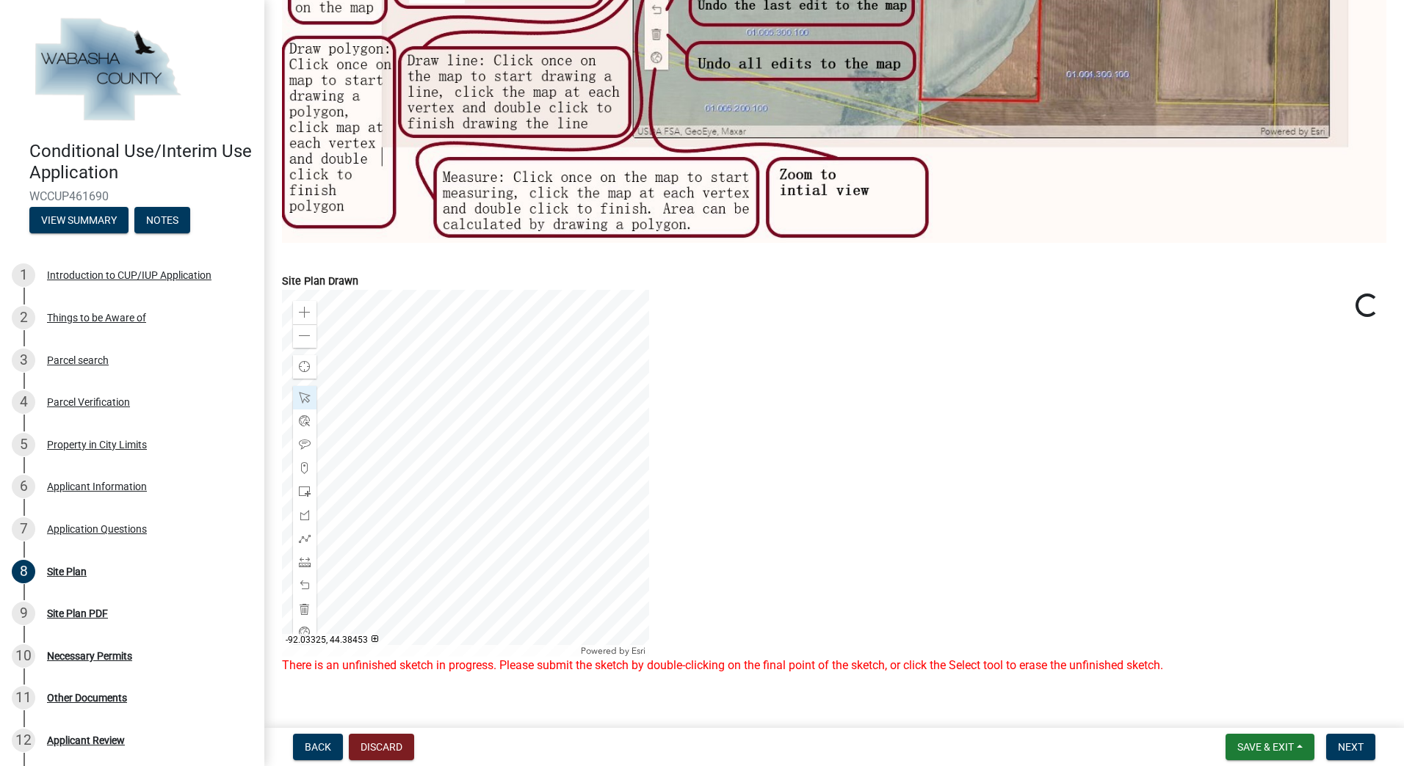
scroll to position [523, 0]
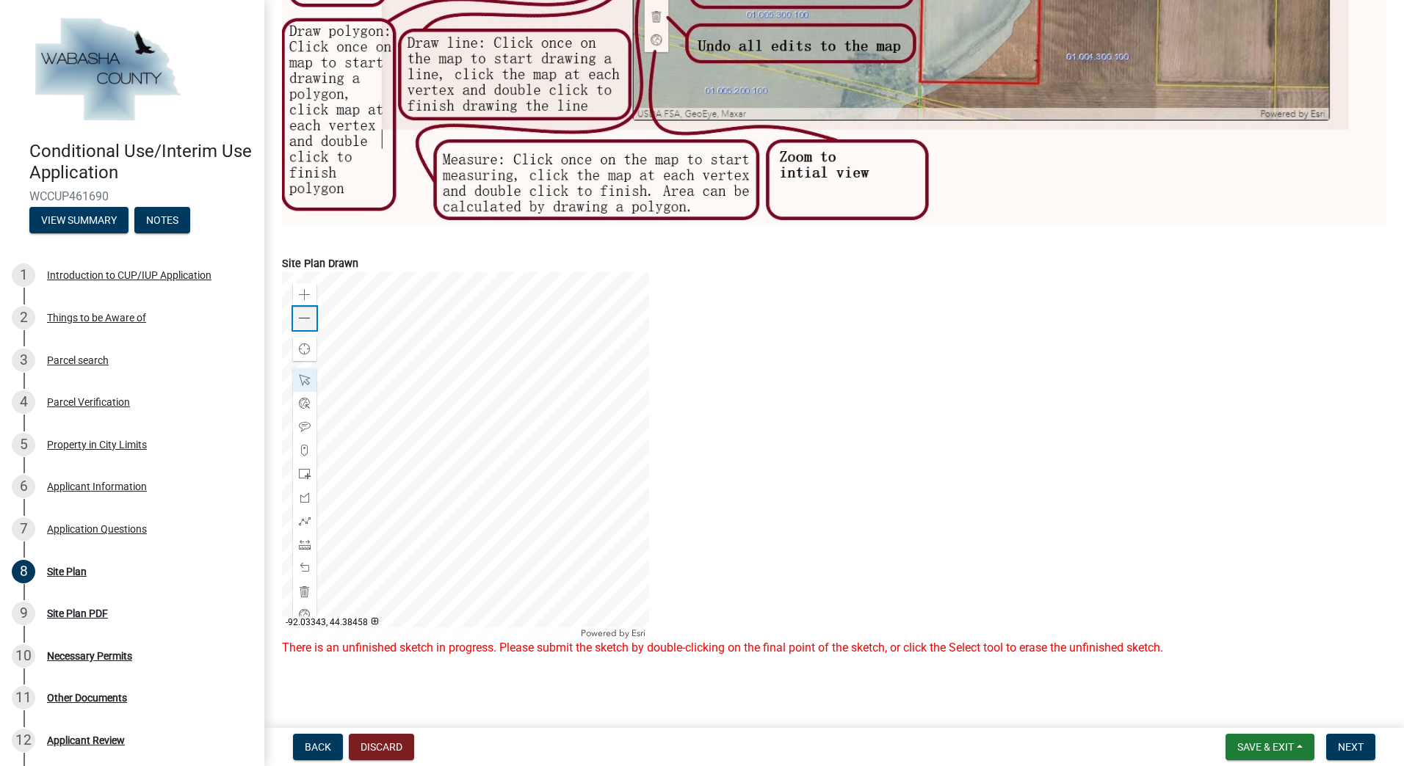
click at [305, 313] on span at bounding box center [305, 319] width 12 height 12
click at [1296, 748] on button "Save & Exit" at bounding box center [1269, 747] width 89 height 26
click at [1200, 671] on button "Save" at bounding box center [1255, 673] width 117 height 35
click at [1351, 745] on span "Next" at bounding box center [1351, 747] width 26 height 12
click at [1022, 639] on div "There is an unfinished sketch in progress. Please submit the sketch by double-c…" at bounding box center [834, 648] width 1104 height 18
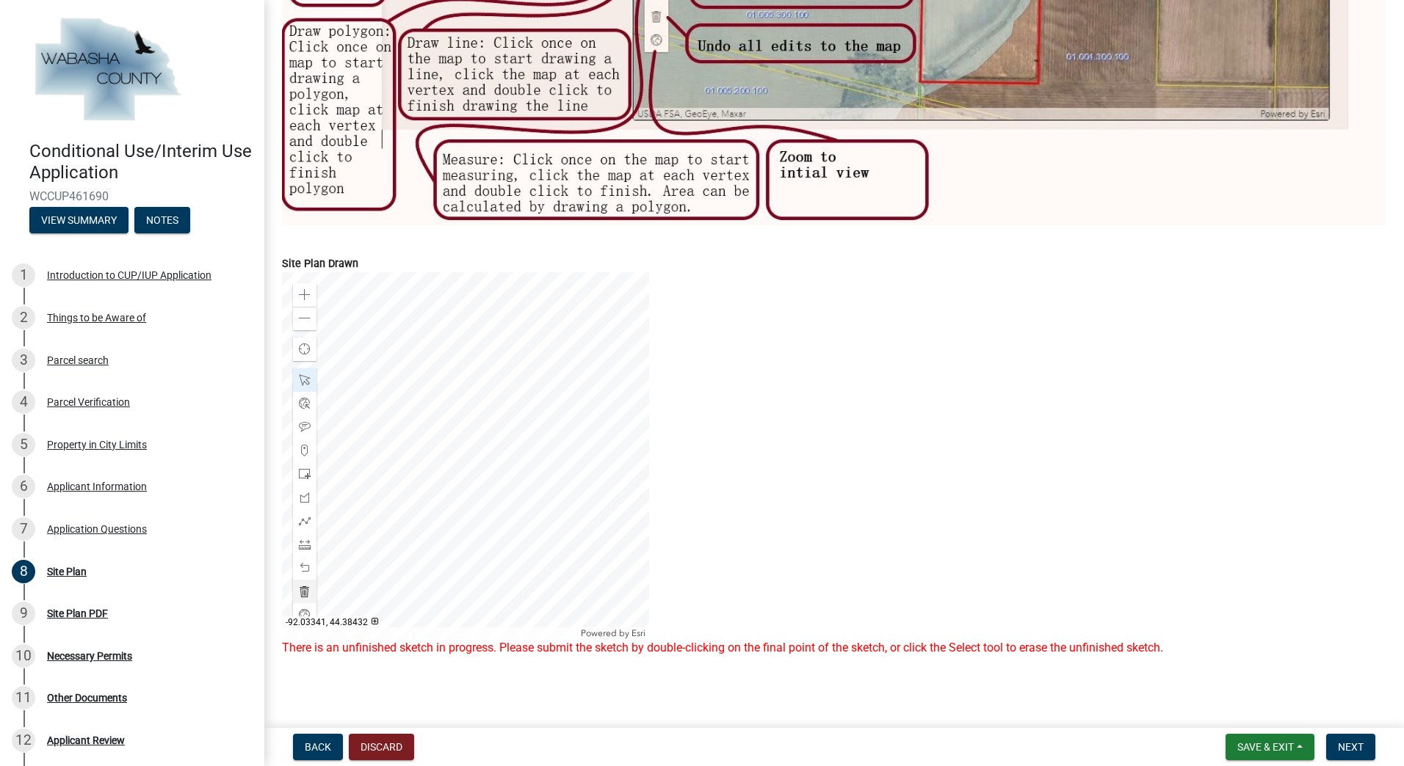
click at [398, 531] on div at bounding box center [465, 455] width 367 height 367
click at [413, 513] on div at bounding box center [465, 455] width 367 height 367
click at [417, 511] on div at bounding box center [465, 455] width 367 height 367
click at [404, 518] on div at bounding box center [465, 455] width 367 height 367
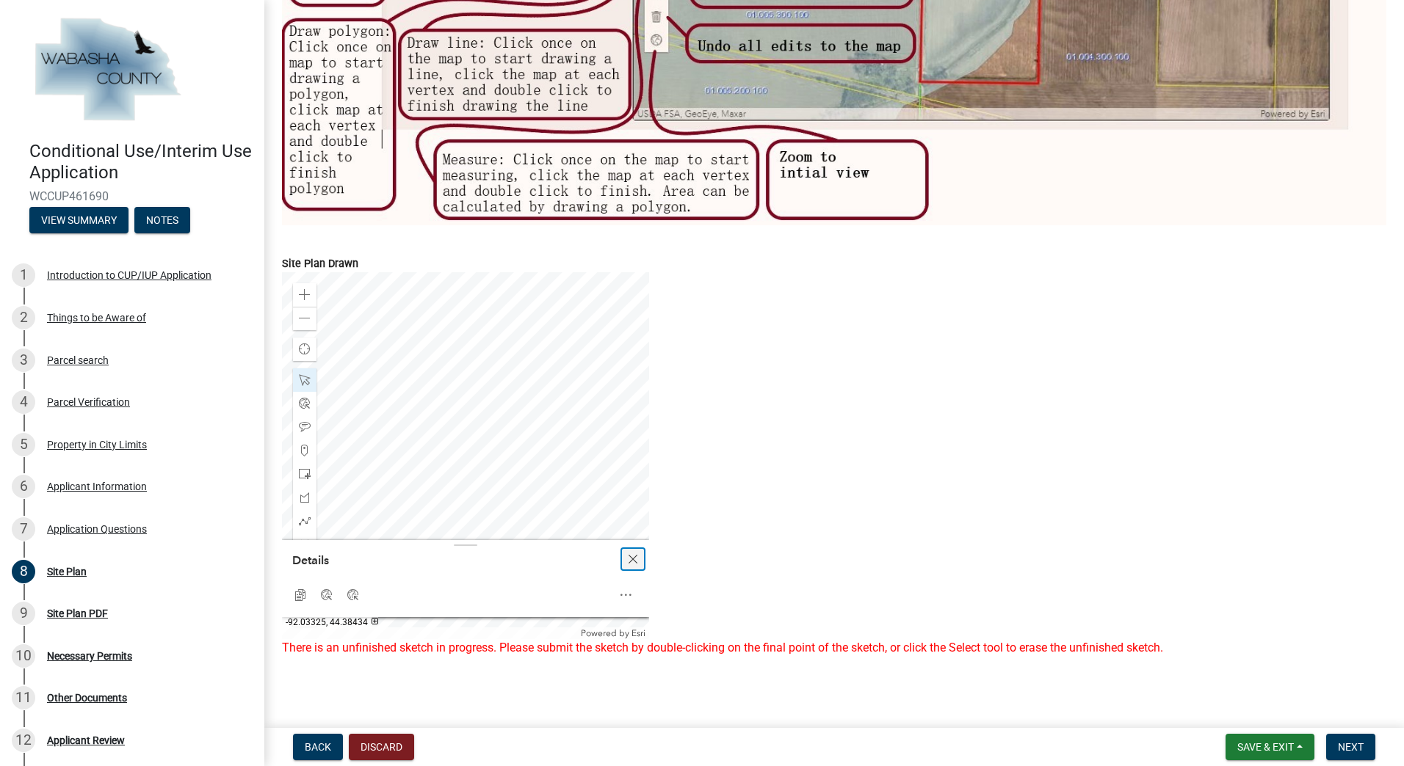
click at [637, 554] on span "Close" at bounding box center [633, 560] width 12 height 12
click at [397, 569] on div at bounding box center [465, 455] width 367 height 367
click at [627, 556] on span "Close" at bounding box center [633, 562] width 12 height 12
click at [550, 479] on div at bounding box center [465, 455] width 367 height 367
click at [543, 438] on div at bounding box center [465, 455] width 367 height 367
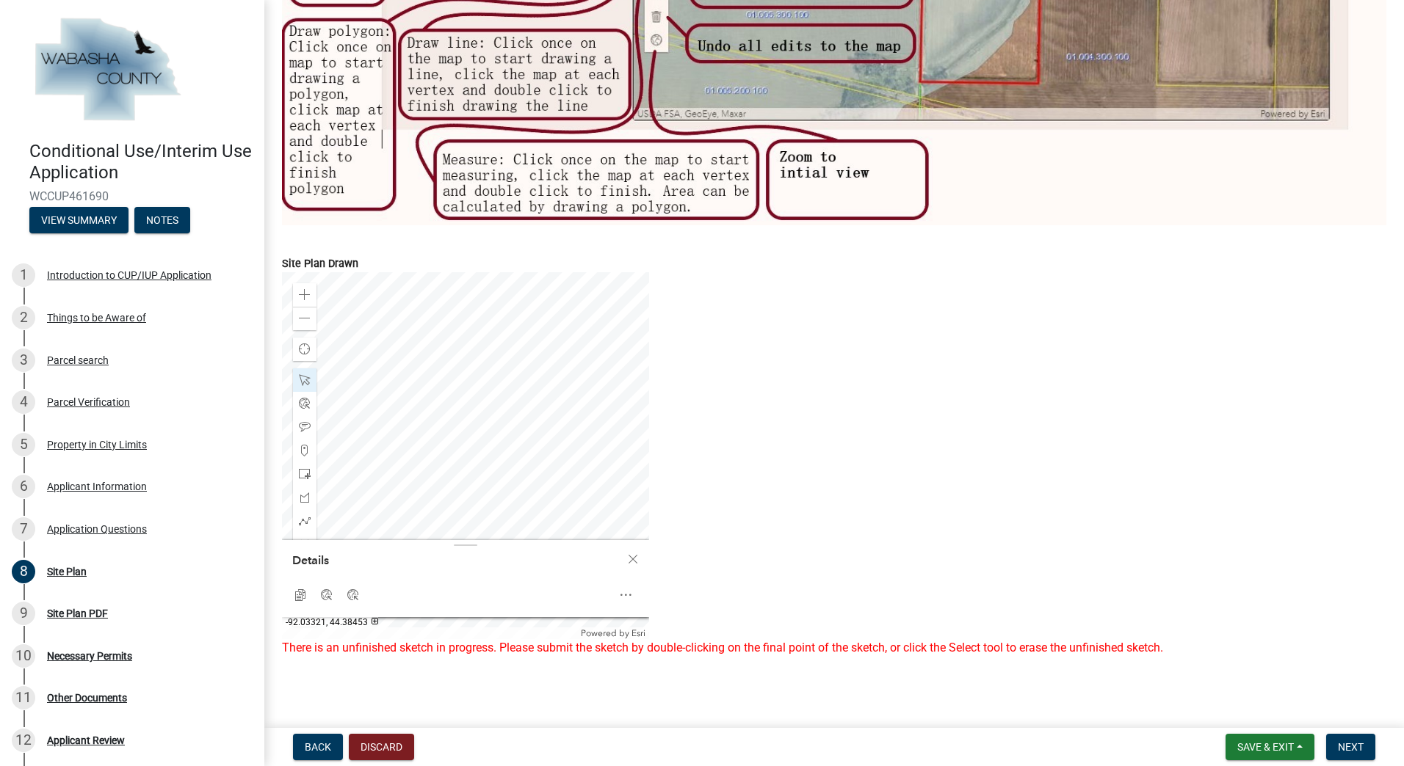
click at [557, 418] on div at bounding box center [465, 455] width 367 height 367
click at [497, 499] on div at bounding box center [465, 455] width 367 height 367
click at [1338, 750] on span "Next" at bounding box center [1351, 747] width 26 height 12
click at [301, 379] on span at bounding box center [305, 380] width 12 height 12
click at [467, 409] on div at bounding box center [465, 455] width 367 height 367
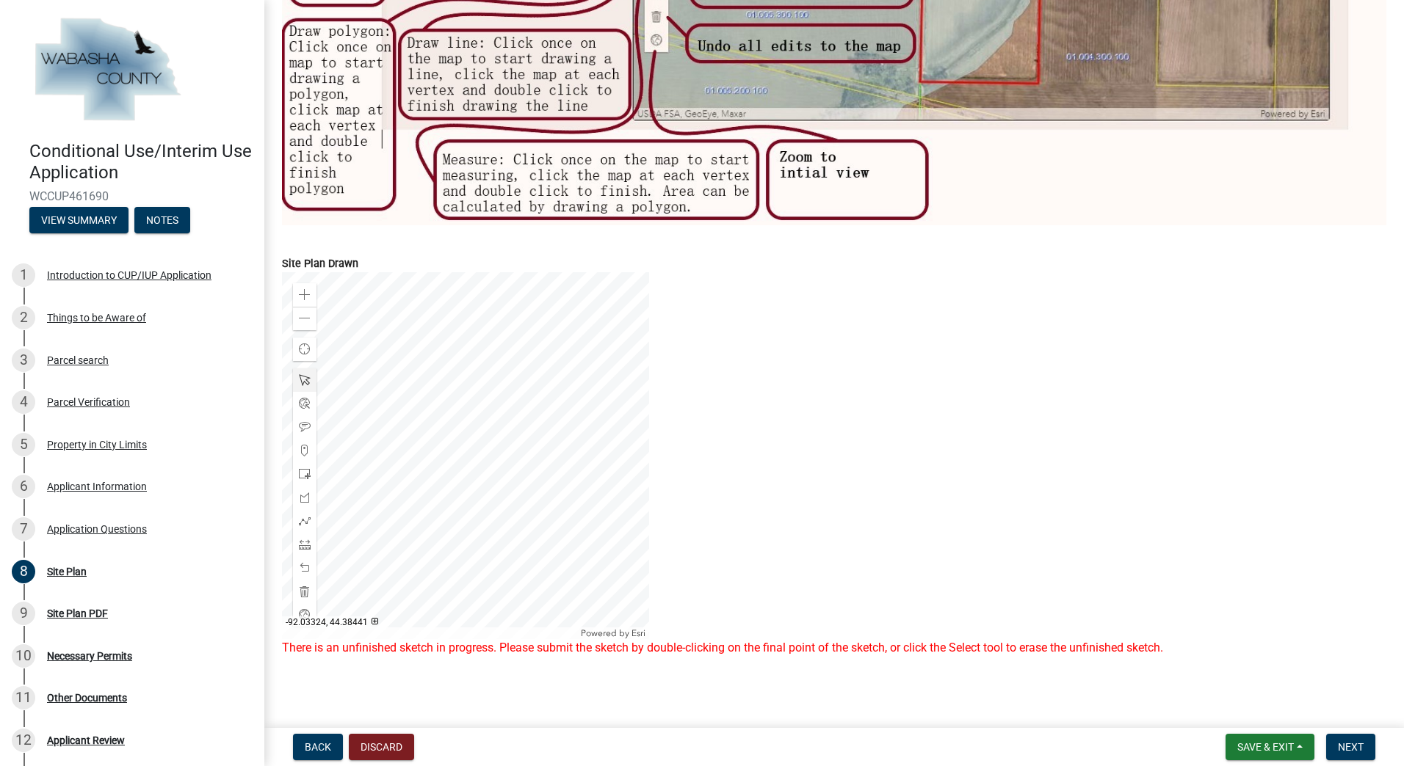
click at [468, 416] on div at bounding box center [465, 455] width 367 height 367
click at [636, 559] on span "Close" at bounding box center [633, 562] width 12 height 12
click at [542, 348] on div at bounding box center [465, 455] width 367 height 367
click at [539, 348] on div at bounding box center [465, 455] width 367 height 367
click at [490, 422] on div at bounding box center [465, 455] width 367 height 367
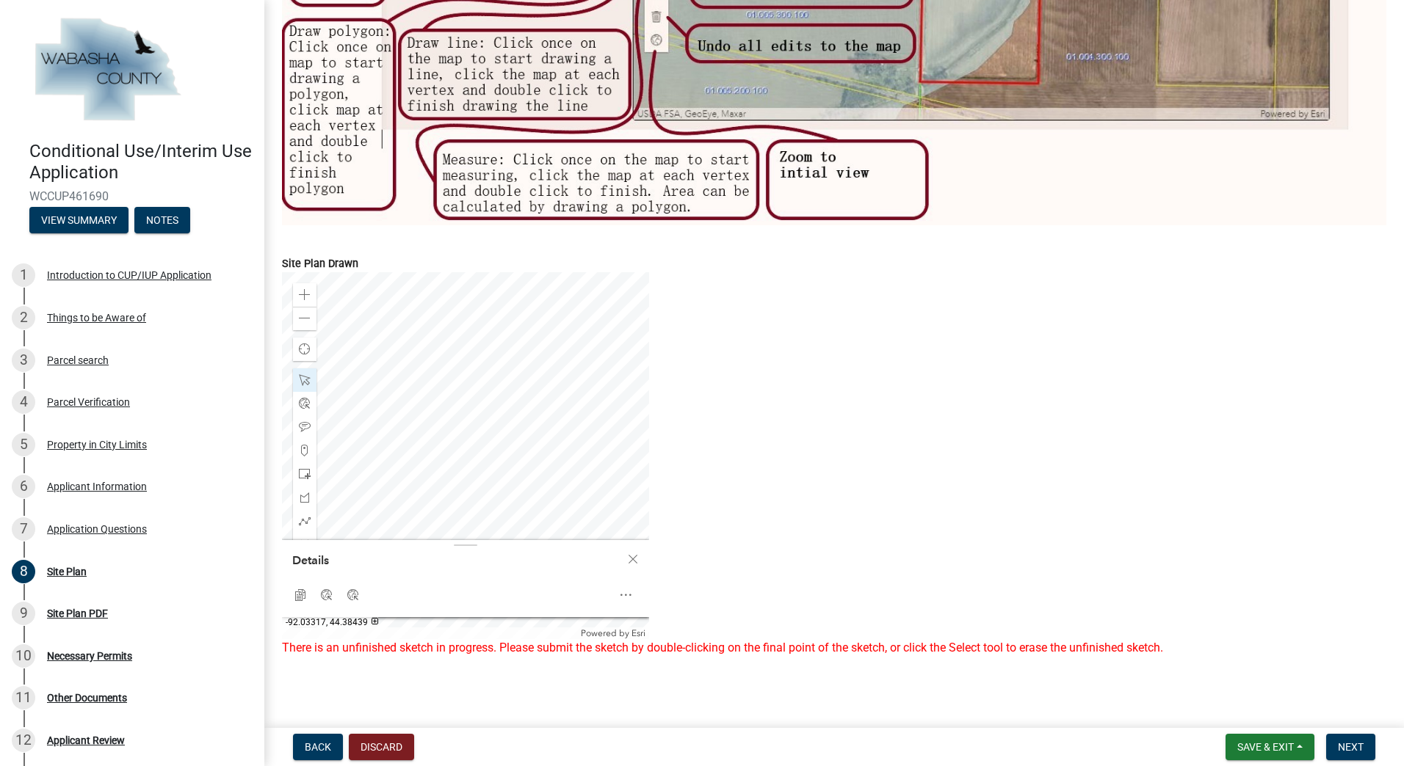
click at [487, 426] on div at bounding box center [465, 455] width 367 height 367
click at [490, 421] on div at bounding box center [465, 455] width 367 height 367
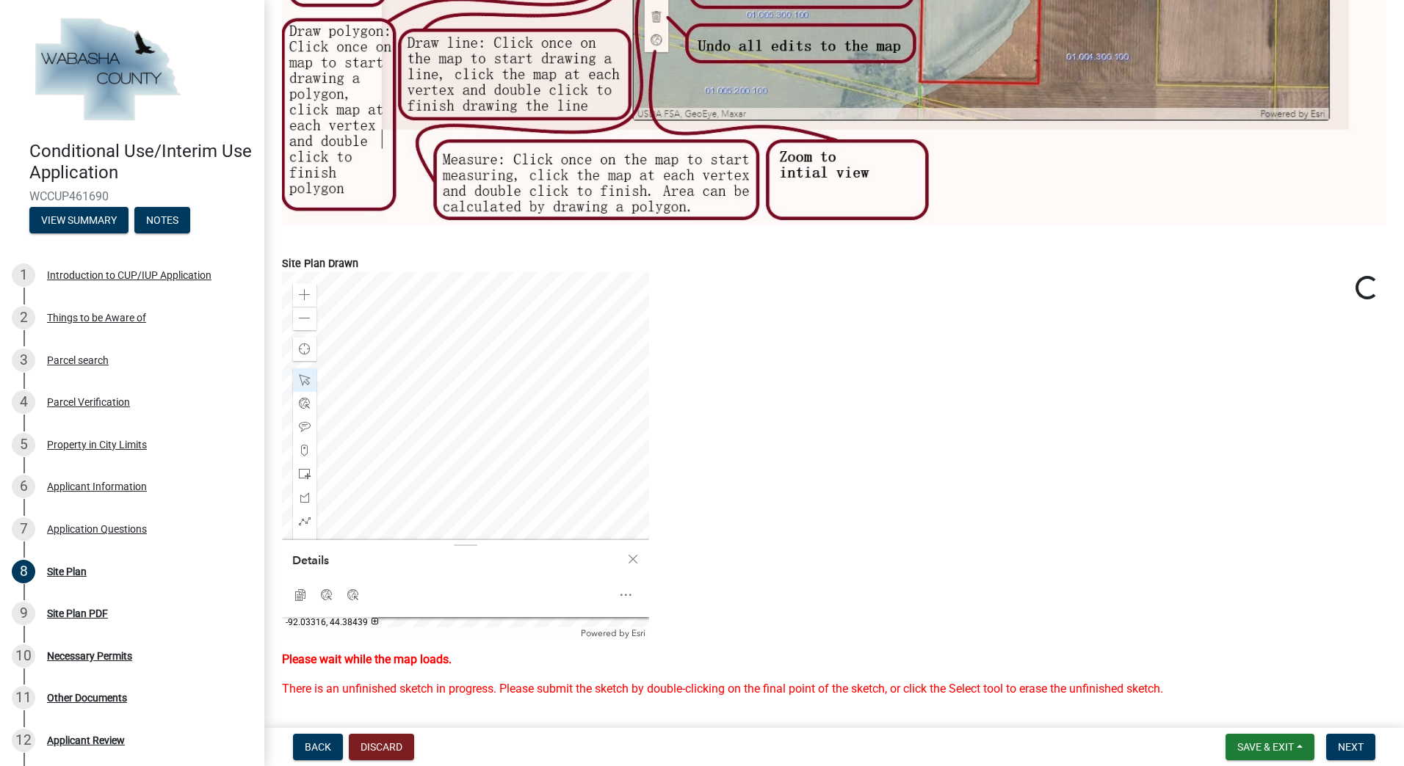
click at [495, 424] on div at bounding box center [465, 455] width 367 height 367
click at [459, 452] on div at bounding box center [465, 455] width 367 height 367
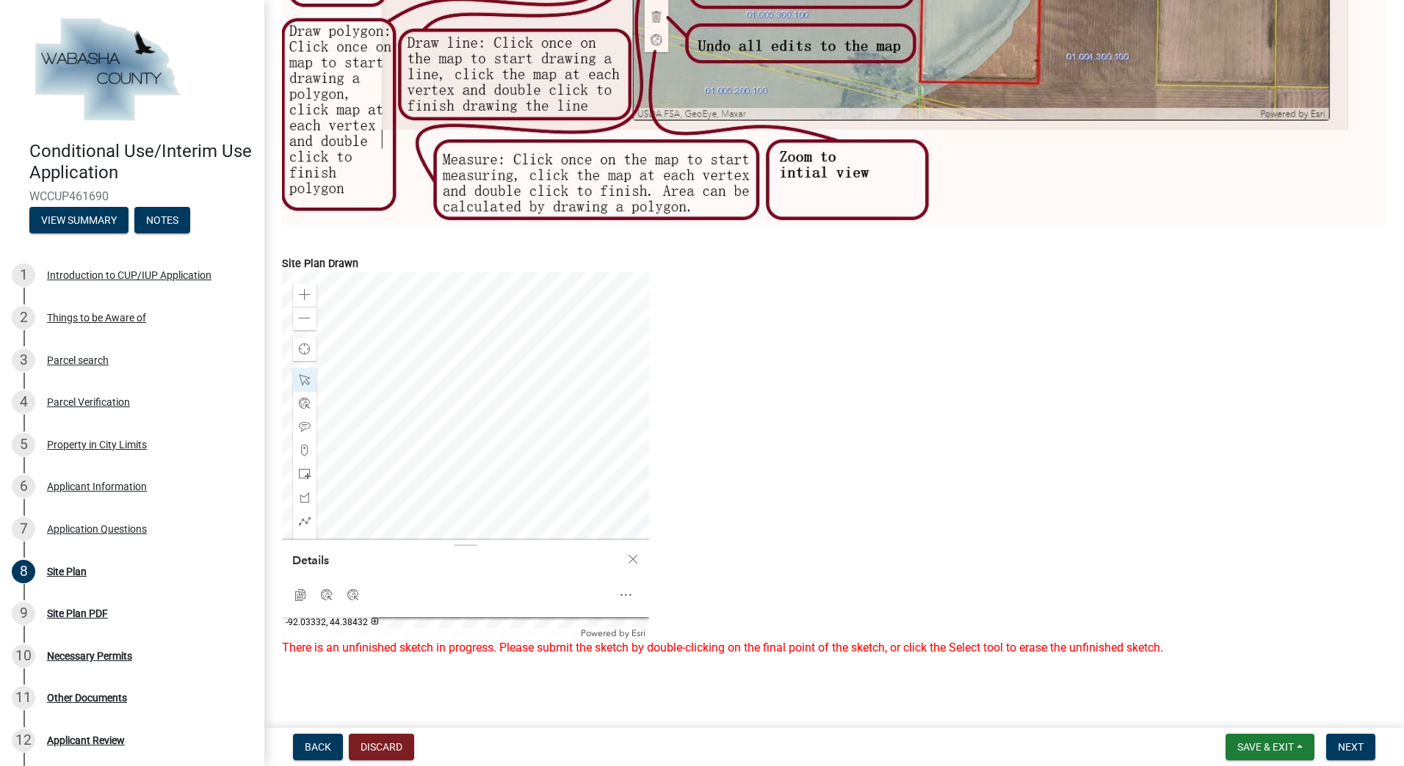
click at [444, 451] on div at bounding box center [465, 455] width 367 height 367
click at [421, 451] on div at bounding box center [465, 455] width 367 height 367
click at [449, 460] on div at bounding box center [465, 455] width 367 height 367
click at [457, 450] on div at bounding box center [465, 455] width 367 height 367
click at [461, 455] on div at bounding box center [465, 455] width 367 height 367
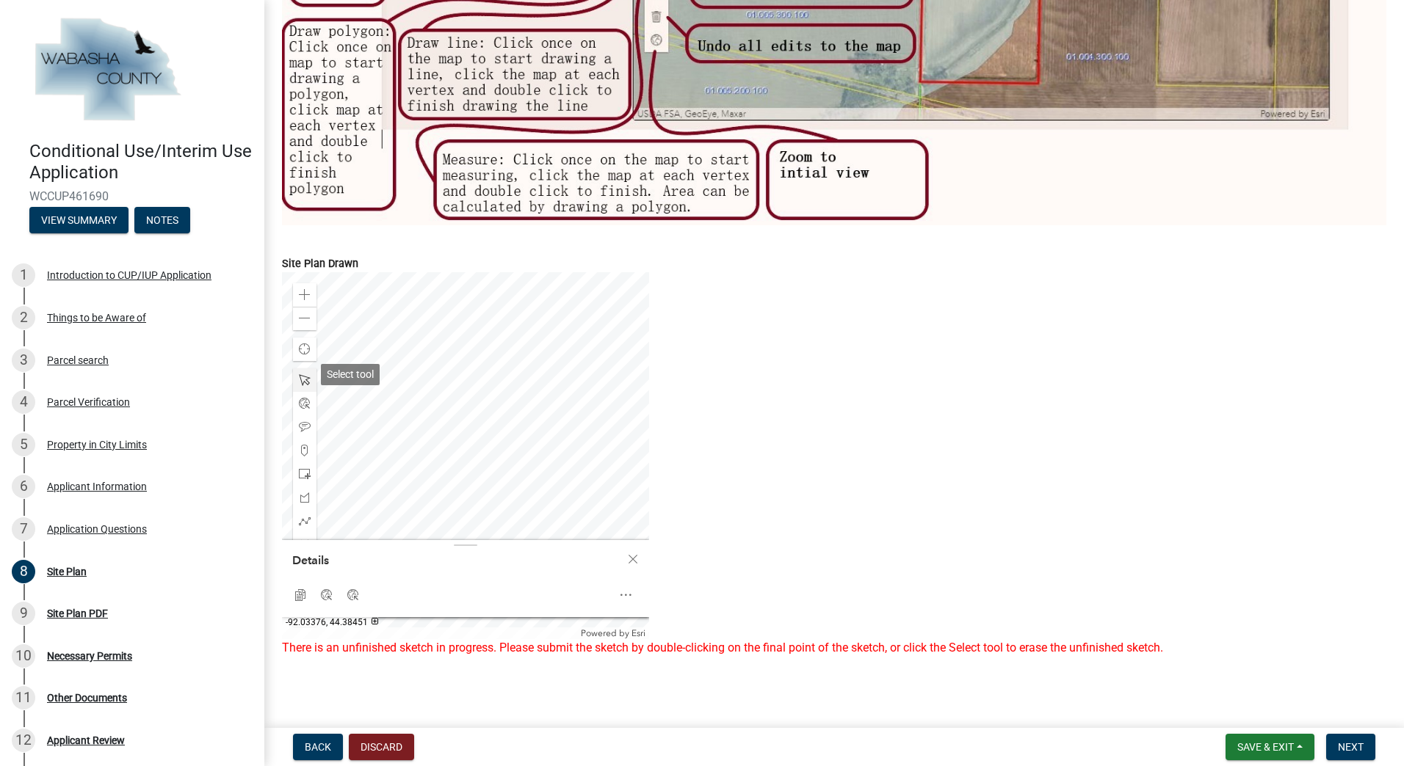
click at [308, 376] on span at bounding box center [305, 380] width 12 height 12
click at [365, 453] on div at bounding box center [465, 455] width 367 height 367
click at [349, 451] on div at bounding box center [465, 455] width 367 height 367
click at [460, 418] on div at bounding box center [465, 455] width 367 height 367
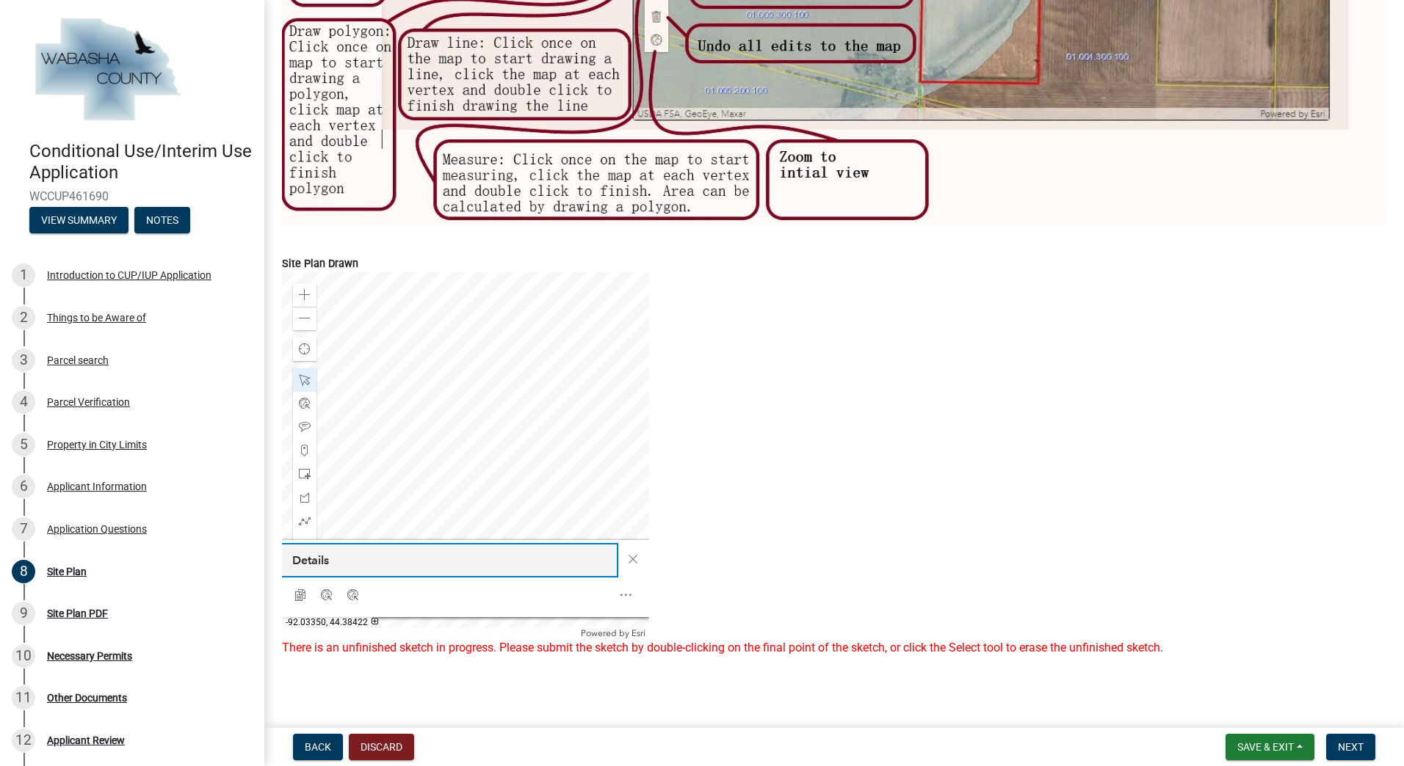
click at [427, 551] on button "Details" at bounding box center [449, 561] width 335 height 32
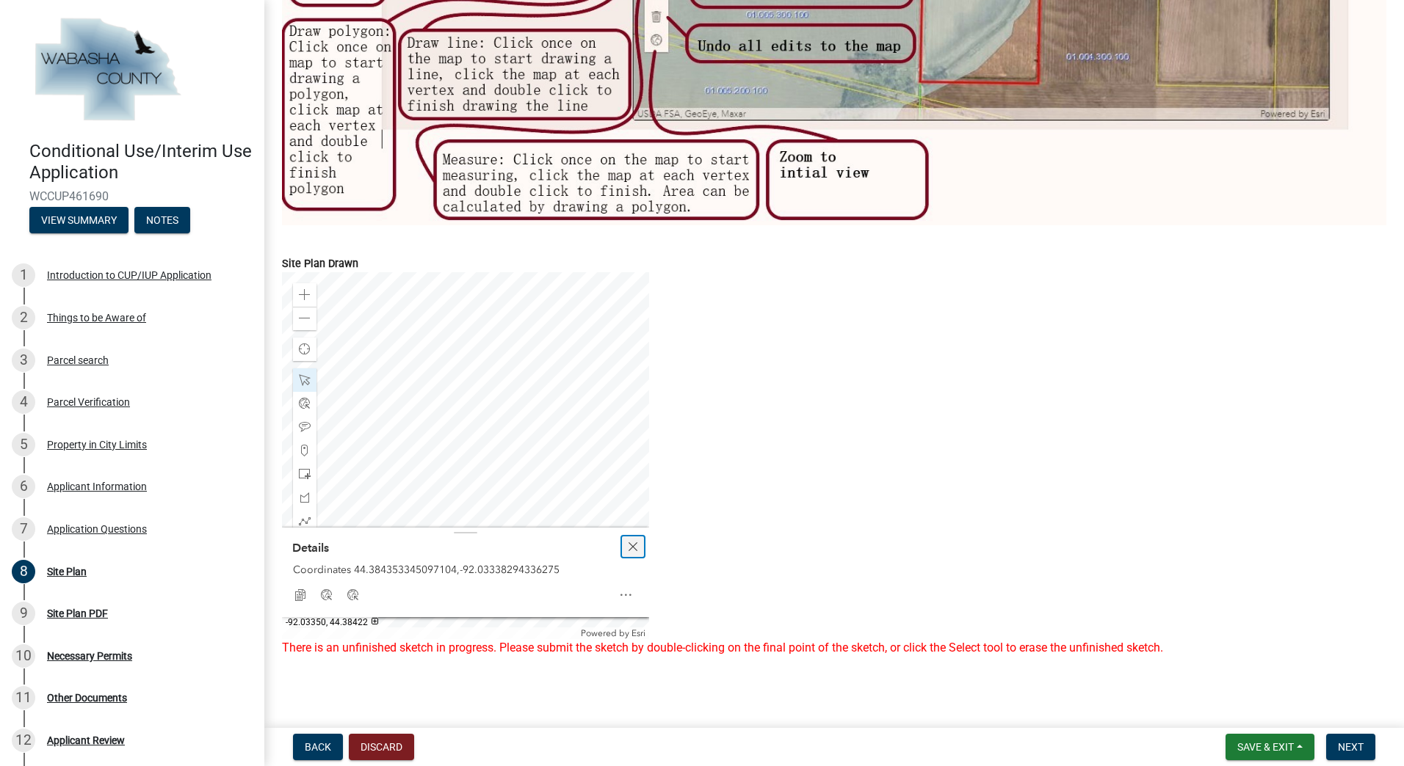
click at [639, 537] on div "Close" at bounding box center [633, 547] width 22 height 21
click at [407, 488] on div at bounding box center [465, 455] width 367 height 367
click at [432, 444] on div at bounding box center [465, 455] width 367 height 367
click at [474, 453] on div at bounding box center [465, 455] width 367 height 367
click at [1341, 747] on span "Next" at bounding box center [1351, 747] width 26 height 12
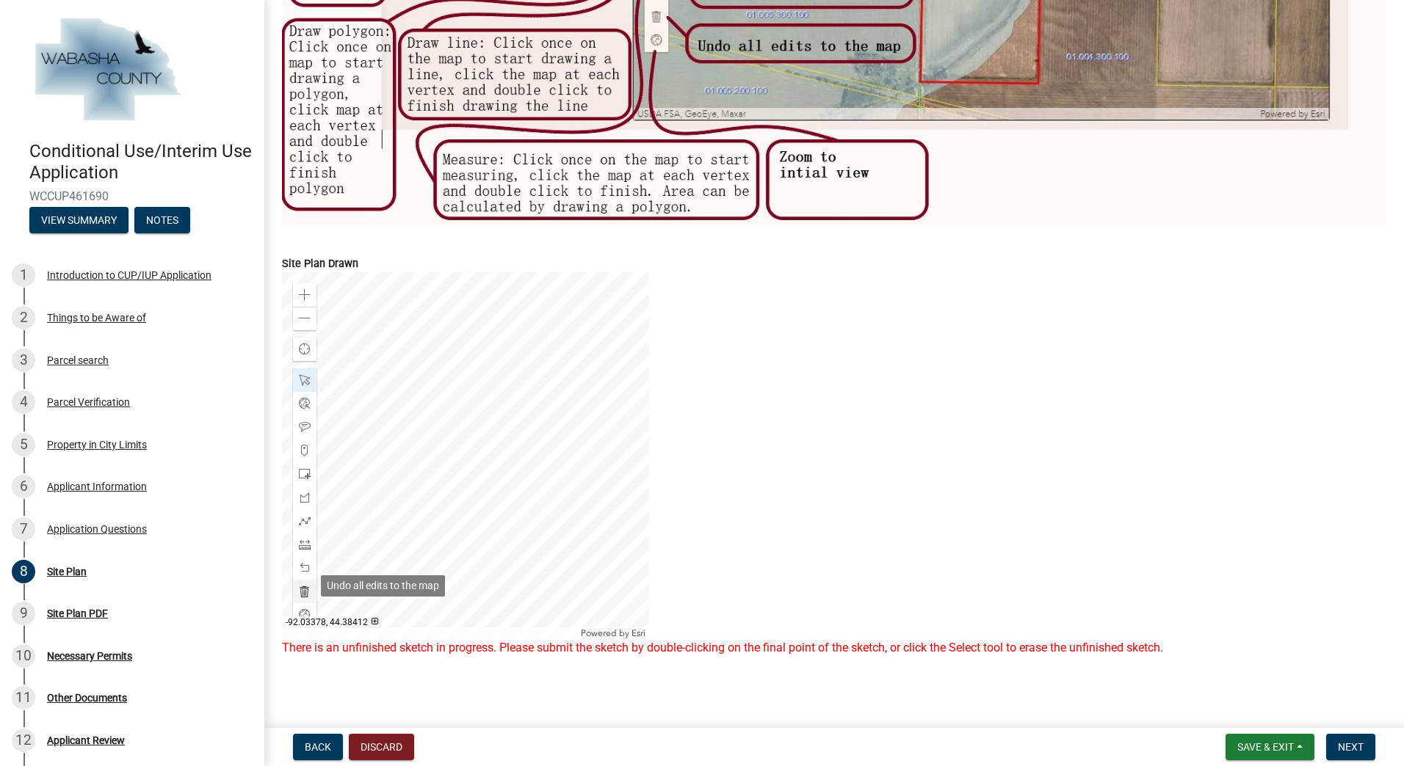
click at [304, 587] on span at bounding box center [305, 592] width 12 height 12
click at [410, 498] on div at bounding box center [465, 455] width 367 height 367
click at [366, 507] on div at bounding box center [465, 455] width 367 height 367
click at [1348, 752] on span "Next" at bounding box center [1351, 747] width 26 height 12
click at [332, 740] on button "Back" at bounding box center [318, 747] width 50 height 26
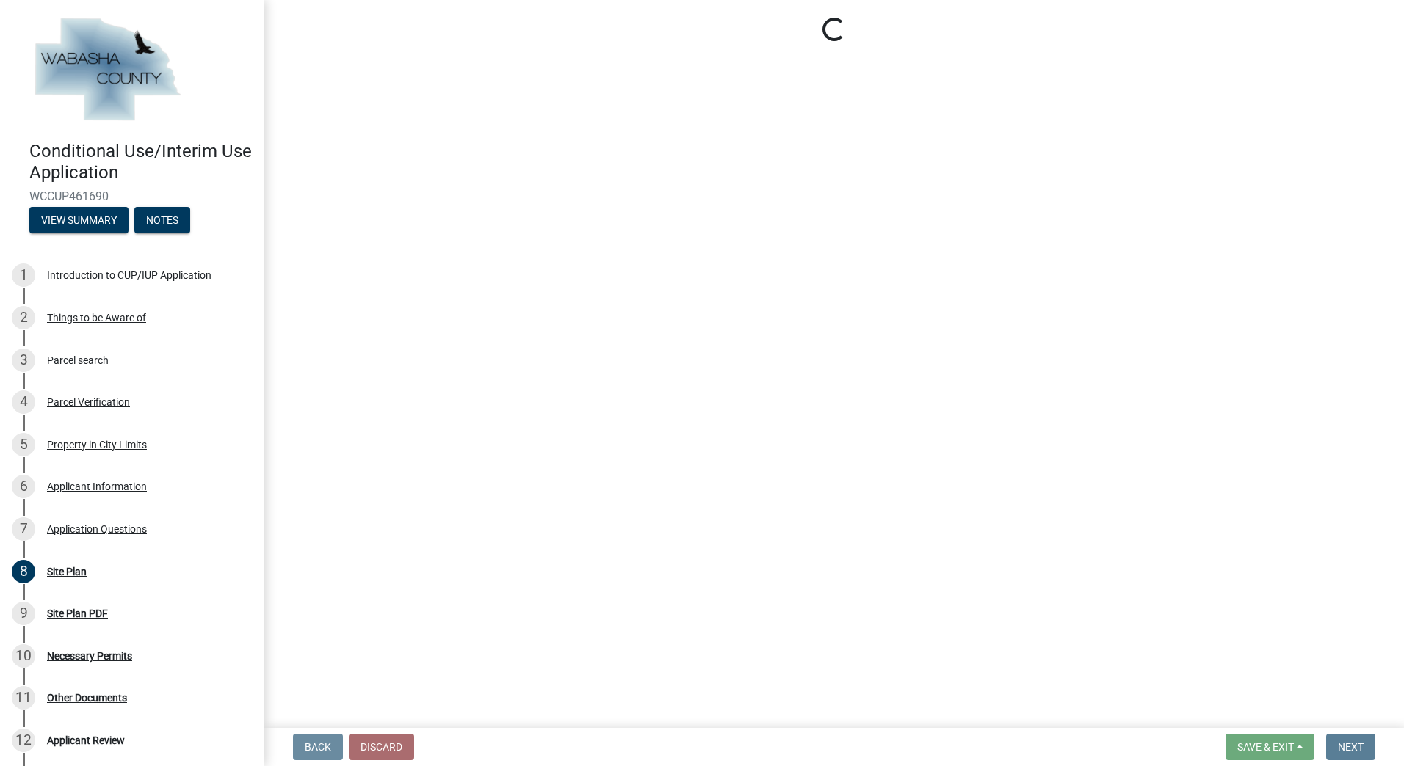
scroll to position [0, 0]
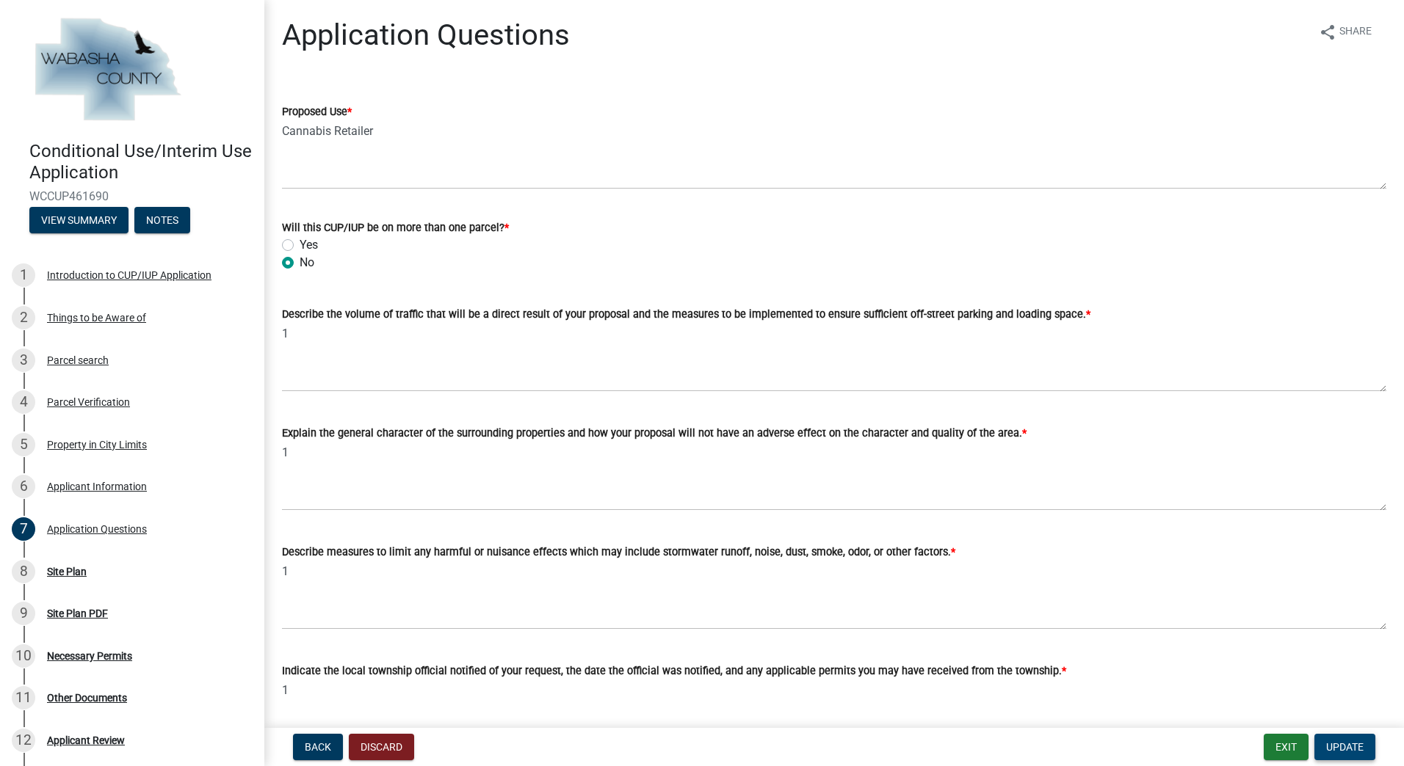
click at [1355, 744] on span "Update" at bounding box center [1344, 747] width 37 height 12
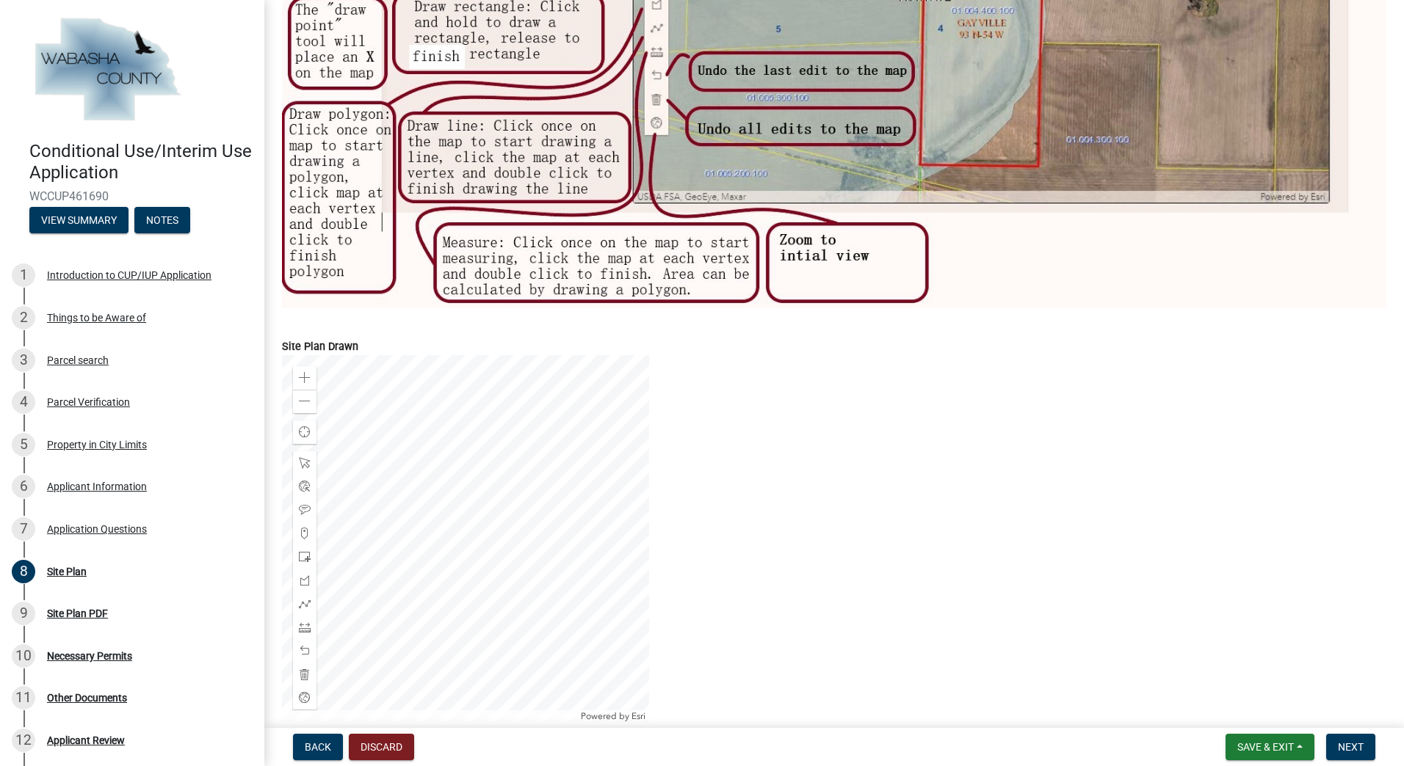
scroll to position [506, 0]
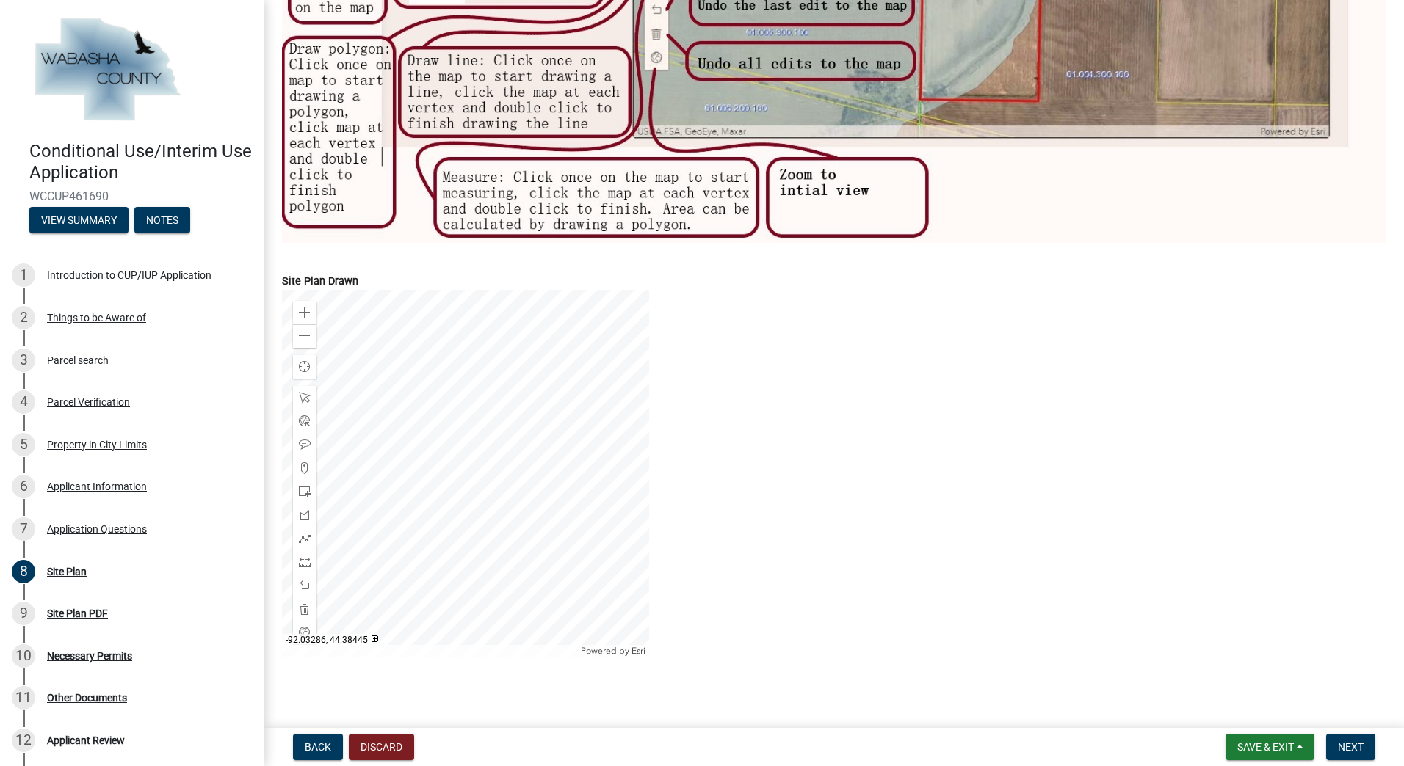
click at [577, 482] on div at bounding box center [465, 473] width 367 height 367
click at [306, 462] on span at bounding box center [305, 468] width 12 height 12
click at [515, 403] on div at bounding box center [465, 473] width 367 height 367
click at [449, 526] on div at bounding box center [465, 473] width 367 height 367
click at [305, 442] on span at bounding box center [305, 445] width 12 height 12
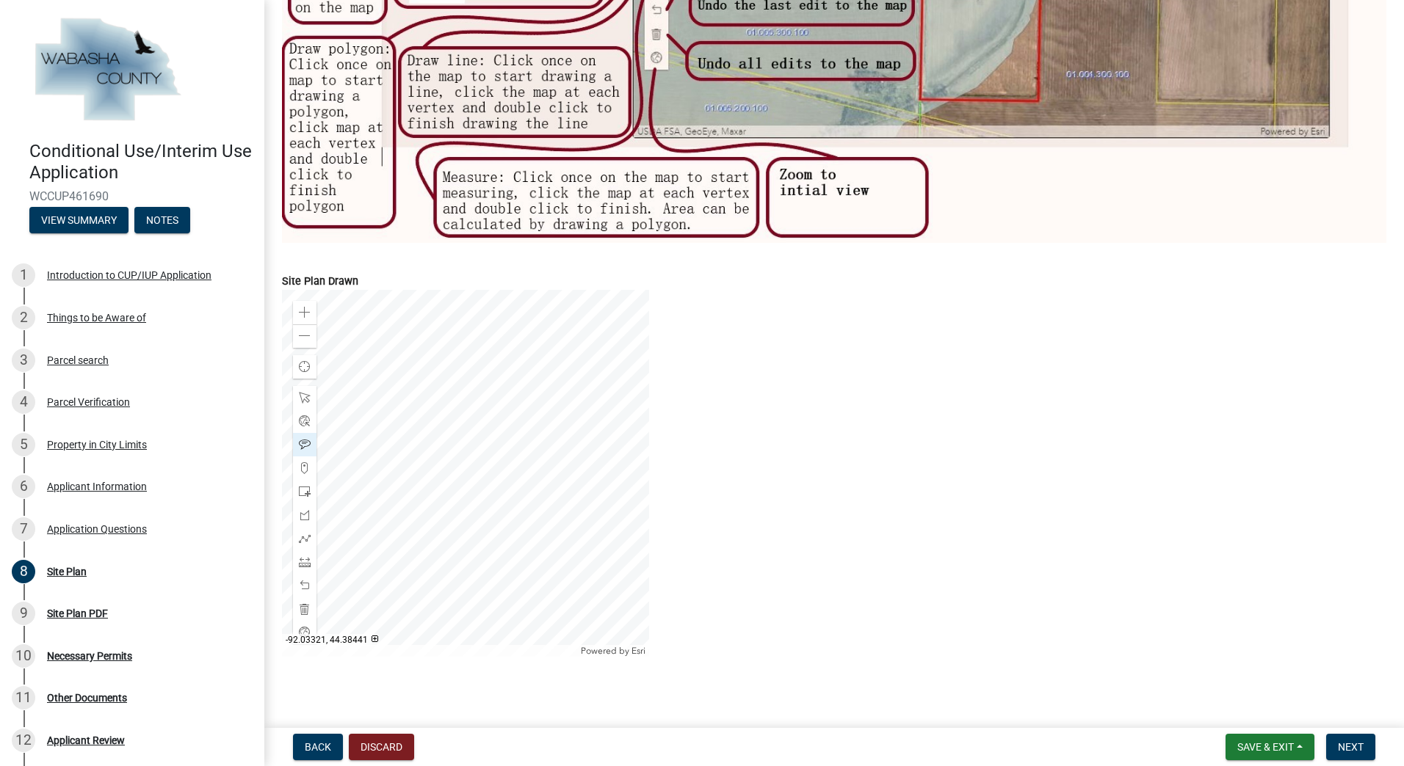
click at [427, 507] on div at bounding box center [465, 473] width 367 height 367
click at [429, 540] on div at bounding box center [465, 473] width 367 height 367
click at [496, 377] on div at bounding box center [465, 473] width 367 height 367
click at [309, 392] on span at bounding box center [305, 398] width 12 height 12
click at [518, 369] on div at bounding box center [465, 473] width 367 height 367
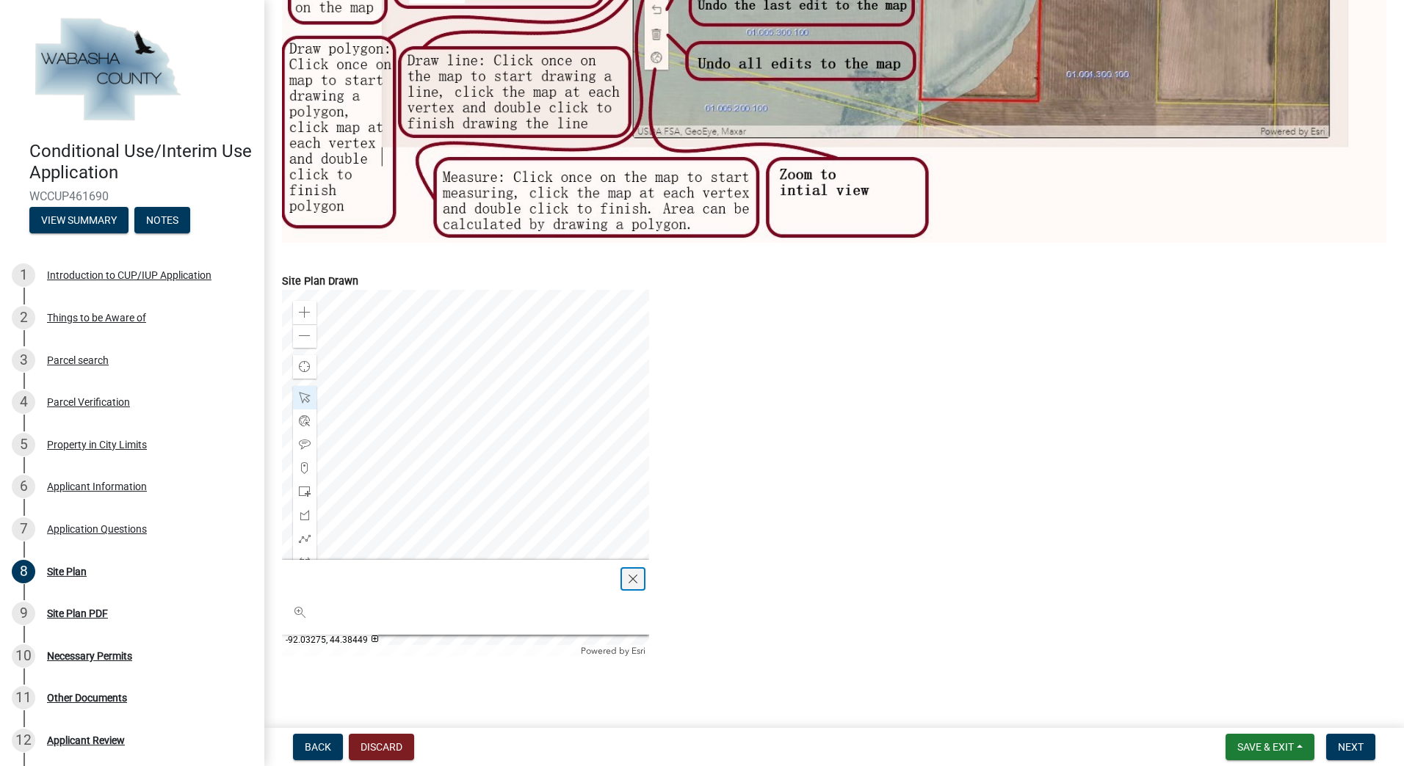
click at [632, 573] on span "Close" at bounding box center [633, 579] width 12 height 12
click at [587, 435] on div at bounding box center [465, 473] width 367 height 367
click at [303, 439] on span at bounding box center [305, 445] width 12 height 12
click at [359, 537] on div at bounding box center [465, 473] width 367 height 367
click at [1354, 744] on span "Next" at bounding box center [1351, 747] width 26 height 12
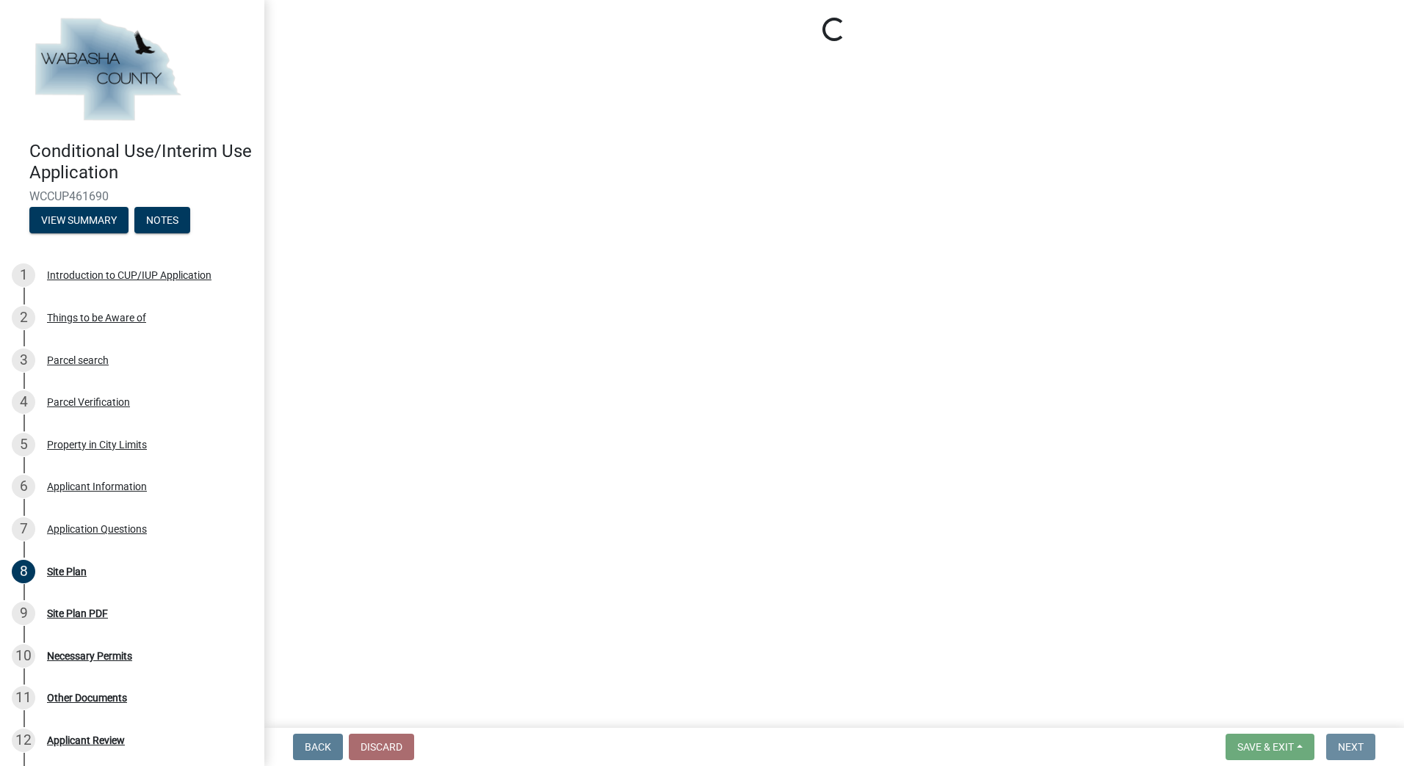
scroll to position [0, 0]
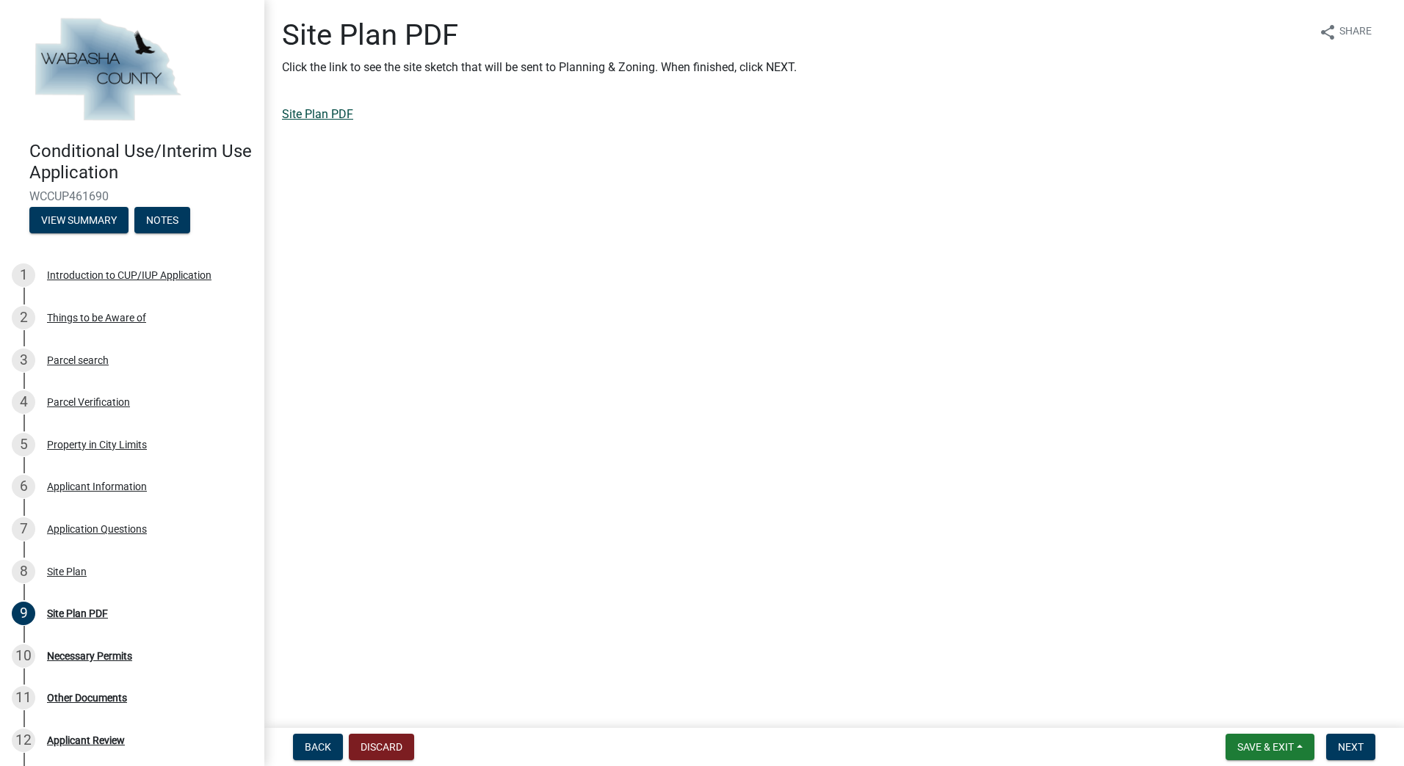
click at [321, 113] on link "Site Plan PDF" at bounding box center [317, 114] width 71 height 14
click at [324, 752] on span "Back" at bounding box center [318, 747] width 26 height 12
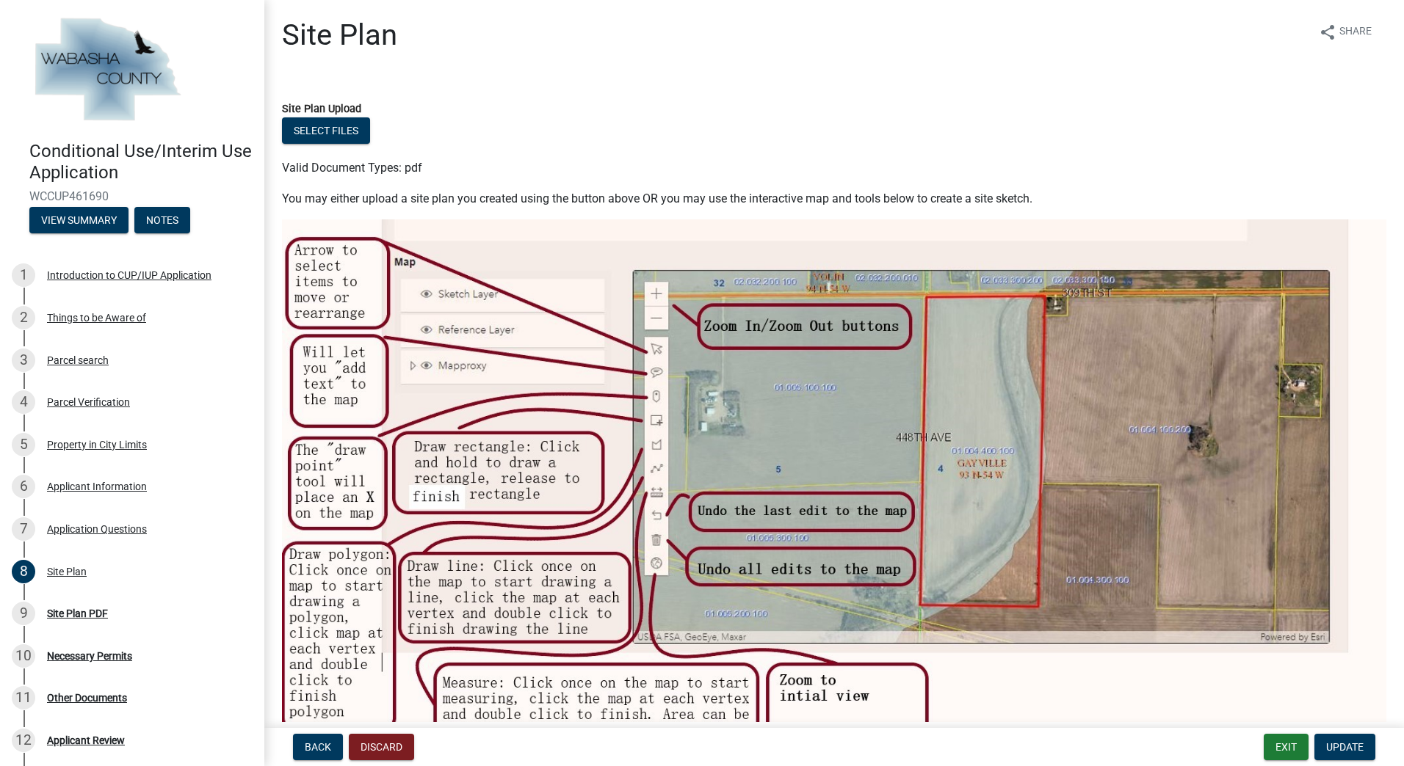
scroll to position [506, 0]
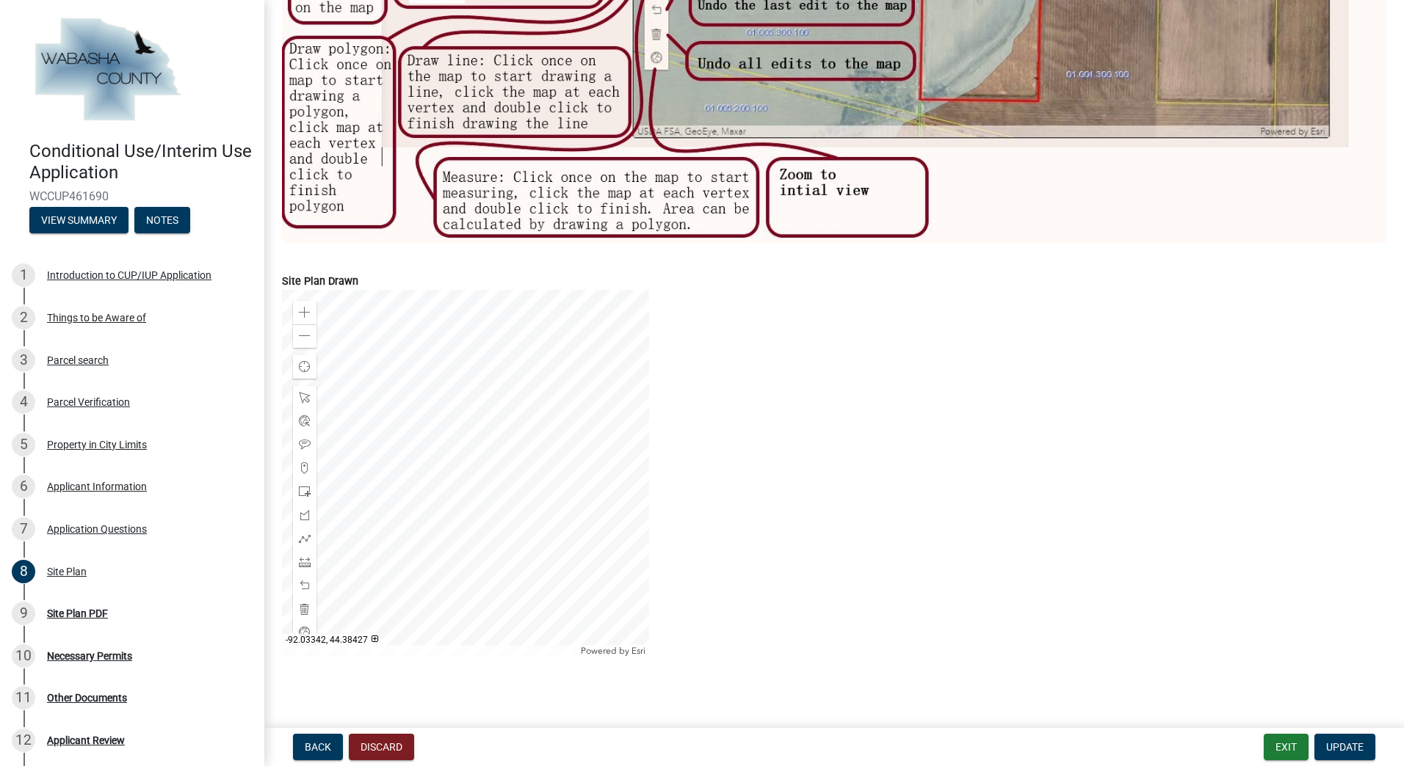
click at [383, 562] on div at bounding box center [465, 473] width 367 height 367
click at [302, 397] on span at bounding box center [305, 398] width 12 height 12
click at [366, 460] on div at bounding box center [465, 473] width 367 height 367
click at [391, 462] on div at bounding box center [465, 473] width 367 height 367
click at [451, 468] on div at bounding box center [465, 473] width 367 height 367
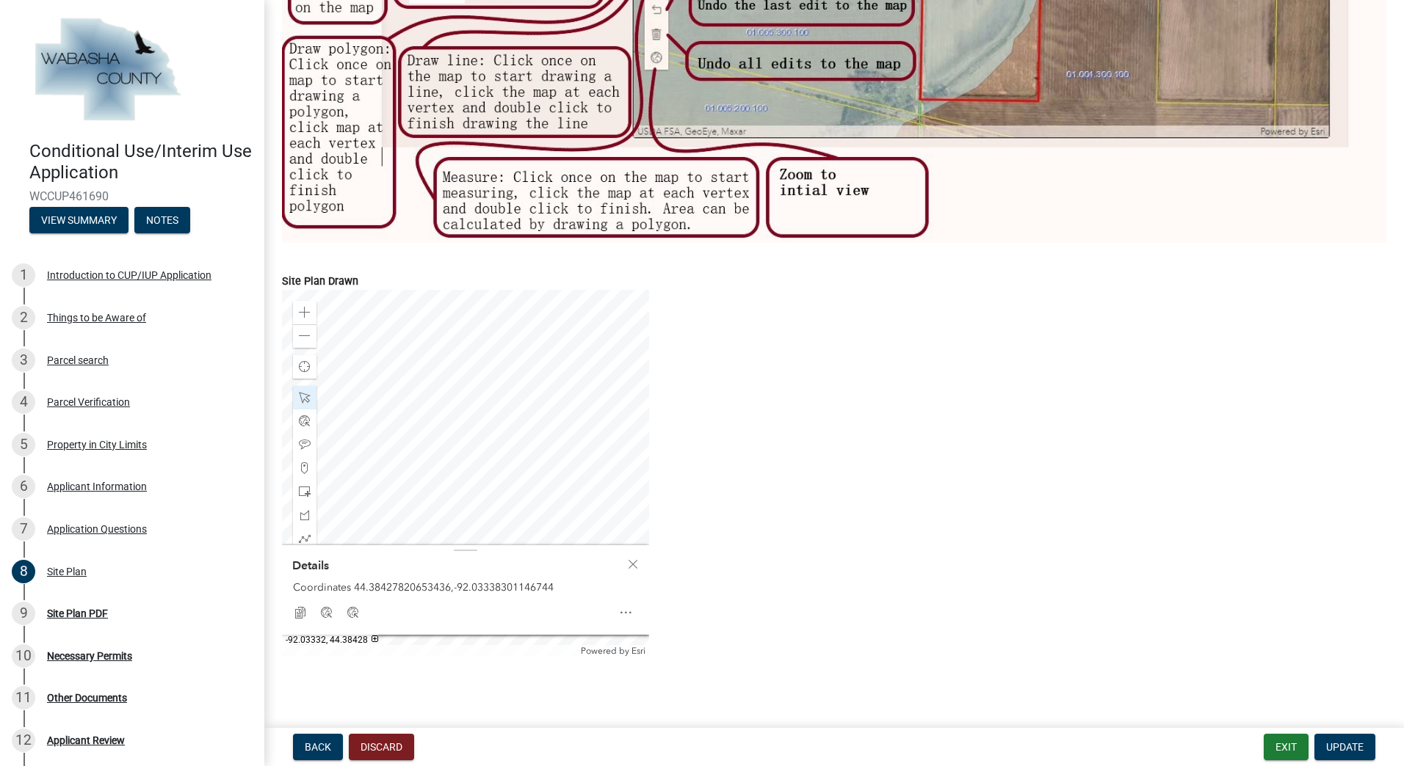
click at [501, 463] on div at bounding box center [465, 473] width 367 height 367
click at [477, 464] on div at bounding box center [465, 473] width 367 height 367
click at [626, 611] on span "Open" at bounding box center [626, 613] width 12 height 12
click at [633, 559] on span "Close" at bounding box center [633, 565] width 12 height 12
click at [474, 465] on div at bounding box center [465, 473] width 367 height 367
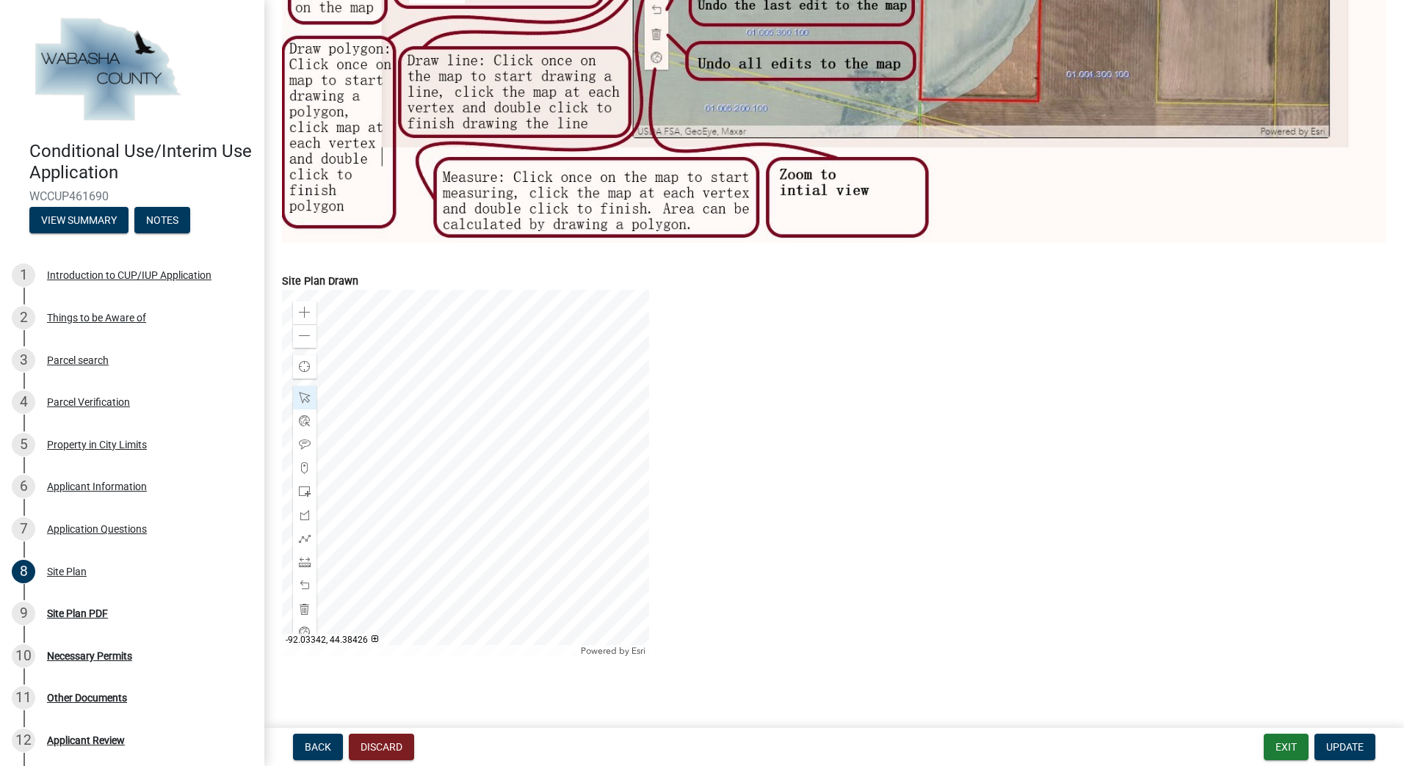
click at [462, 470] on div at bounding box center [465, 473] width 367 height 367
click at [644, 612] on div "Copy Coordinates Google Bing" at bounding box center [465, 613] width 367 height 38
click at [628, 609] on span "Open" at bounding box center [626, 613] width 12 height 12
click at [623, 617] on div "Close" at bounding box center [625, 613] width 26 height 21
click at [636, 550] on div at bounding box center [633, 564] width 32 height 29
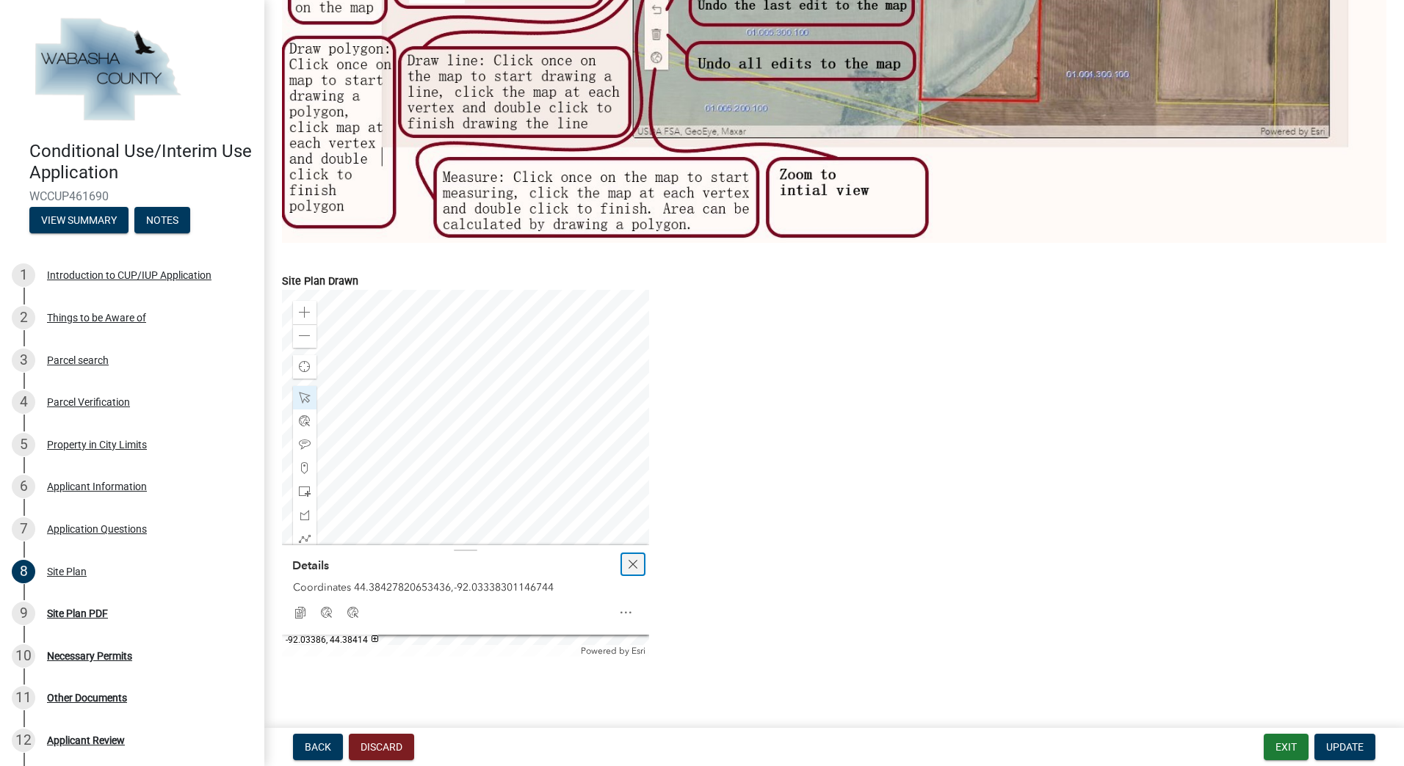
click at [636, 559] on span "Close" at bounding box center [633, 565] width 12 height 12
click at [484, 482] on div at bounding box center [465, 473] width 367 height 367
click at [305, 439] on span at bounding box center [305, 445] width 12 height 12
click at [448, 443] on div at bounding box center [465, 473] width 367 height 367
click at [451, 443] on div at bounding box center [465, 473] width 367 height 367
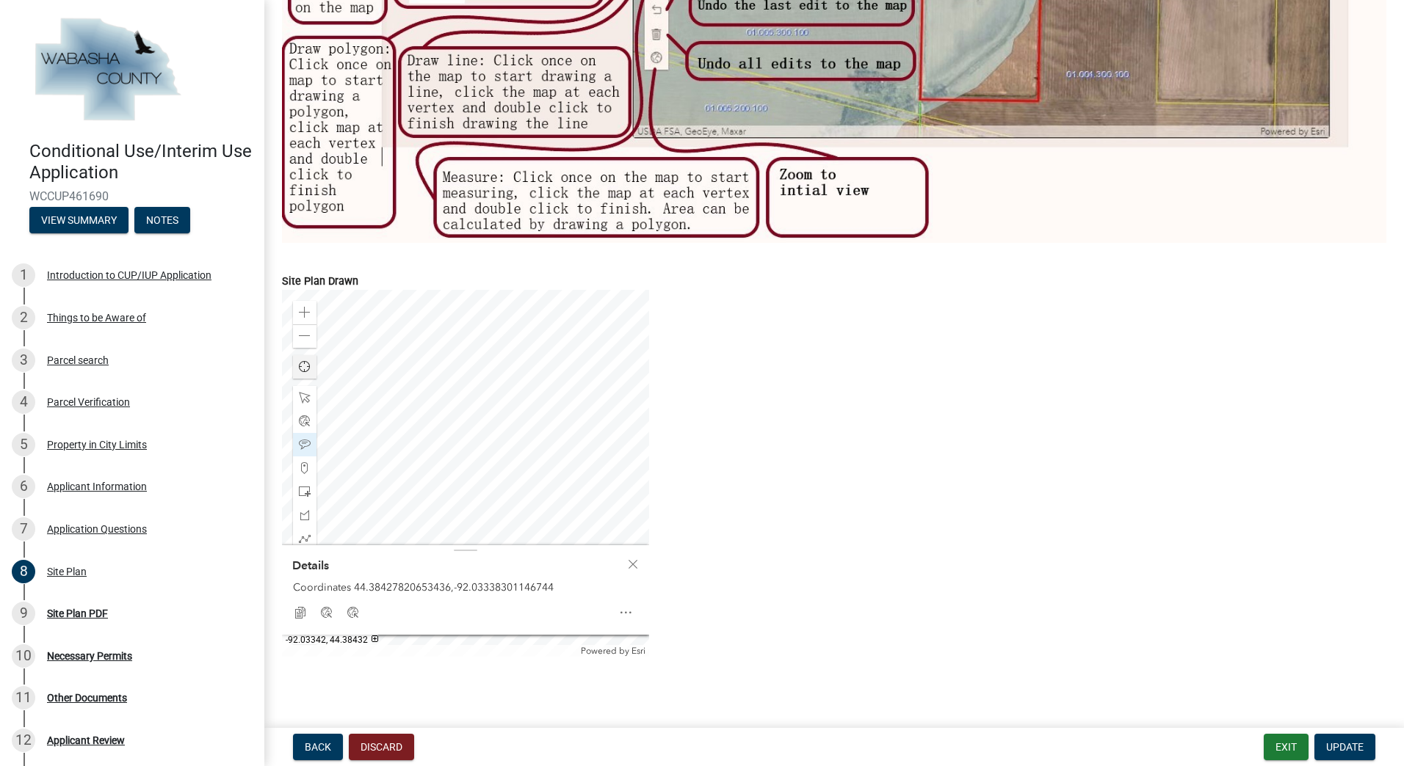
click at [453, 446] on div at bounding box center [465, 473] width 367 height 367
click at [297, 390] on div at bounding box center [304, 397] width 23 height 23
click at [466, 435] on div at bounding box center [465, 473] width 367 height 367
click at [501, 462] on div at bounding box center [465, 473] width 367 height 367
click at [512, 463] on div at bounding box center [465, 473] width 367 height 367
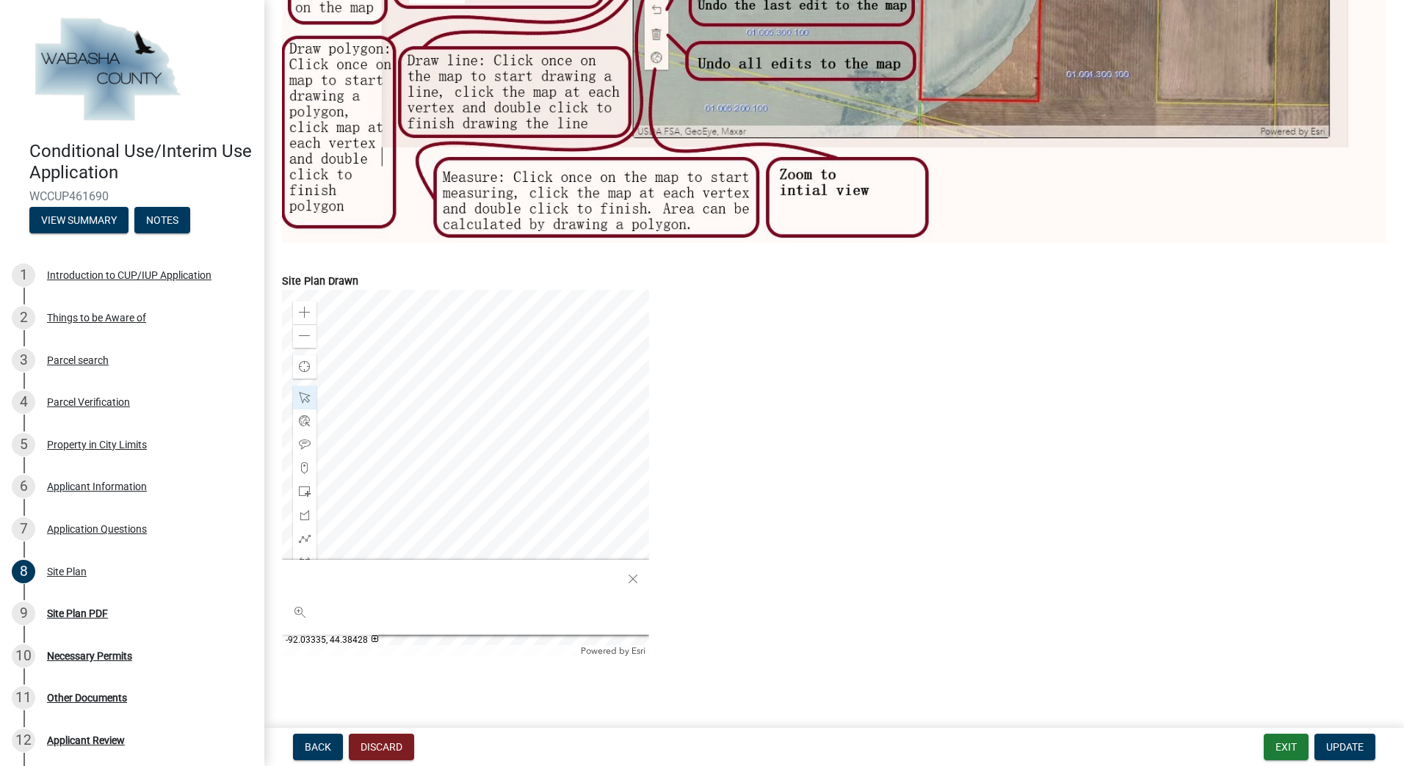
click at [380, 415] on div at bounding box center [465, 473] width 367 height 367
click at [429, 399] on div at bounding box center [465, 473] width 367 height 367
click at [304, 439] on span at bounding box center [305, 445] width 12 height 12
click at [395, 388] on div at bounding box center [465, 473] width 367 height 367
click at [1343, 750] on span "Update" at bounding box center [1344, 747] width 37 height 12
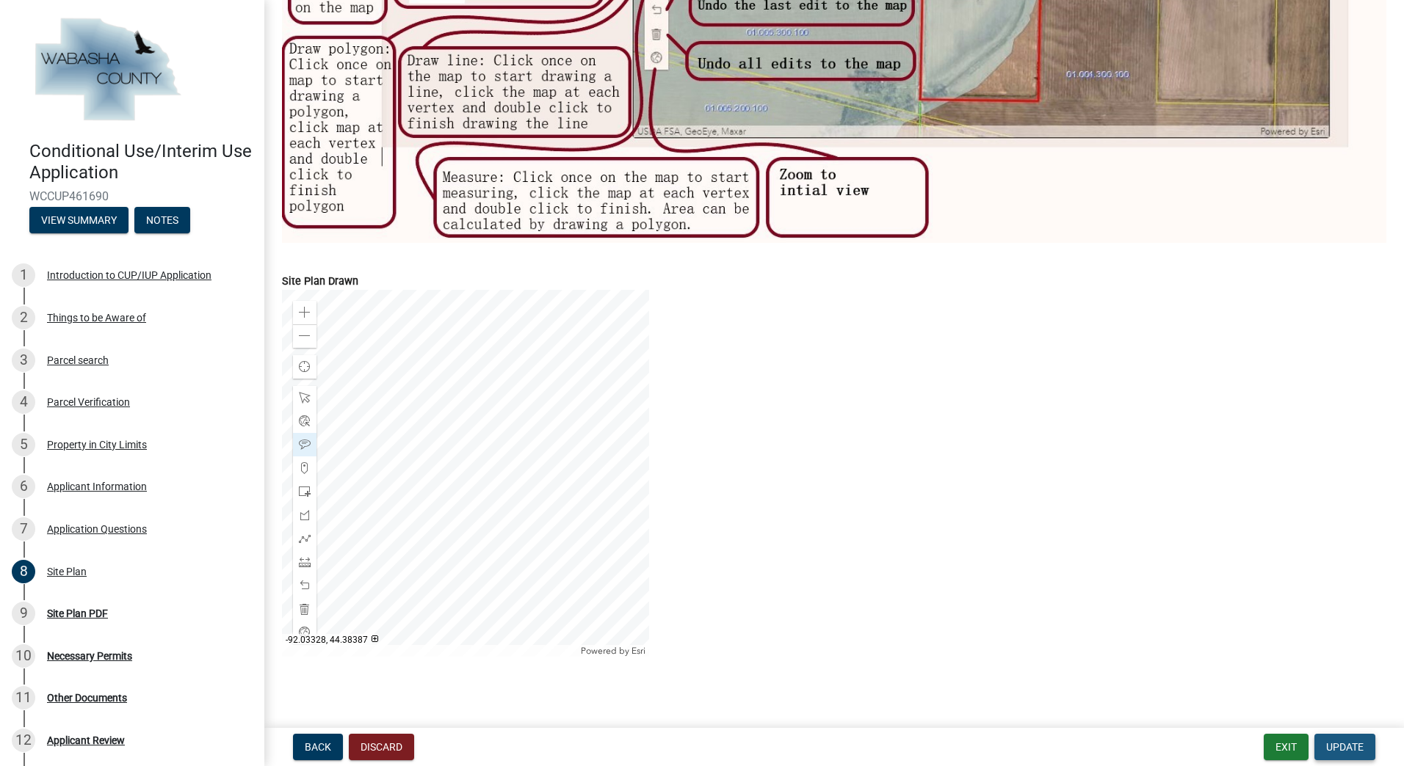
scroll to position [0, 0]
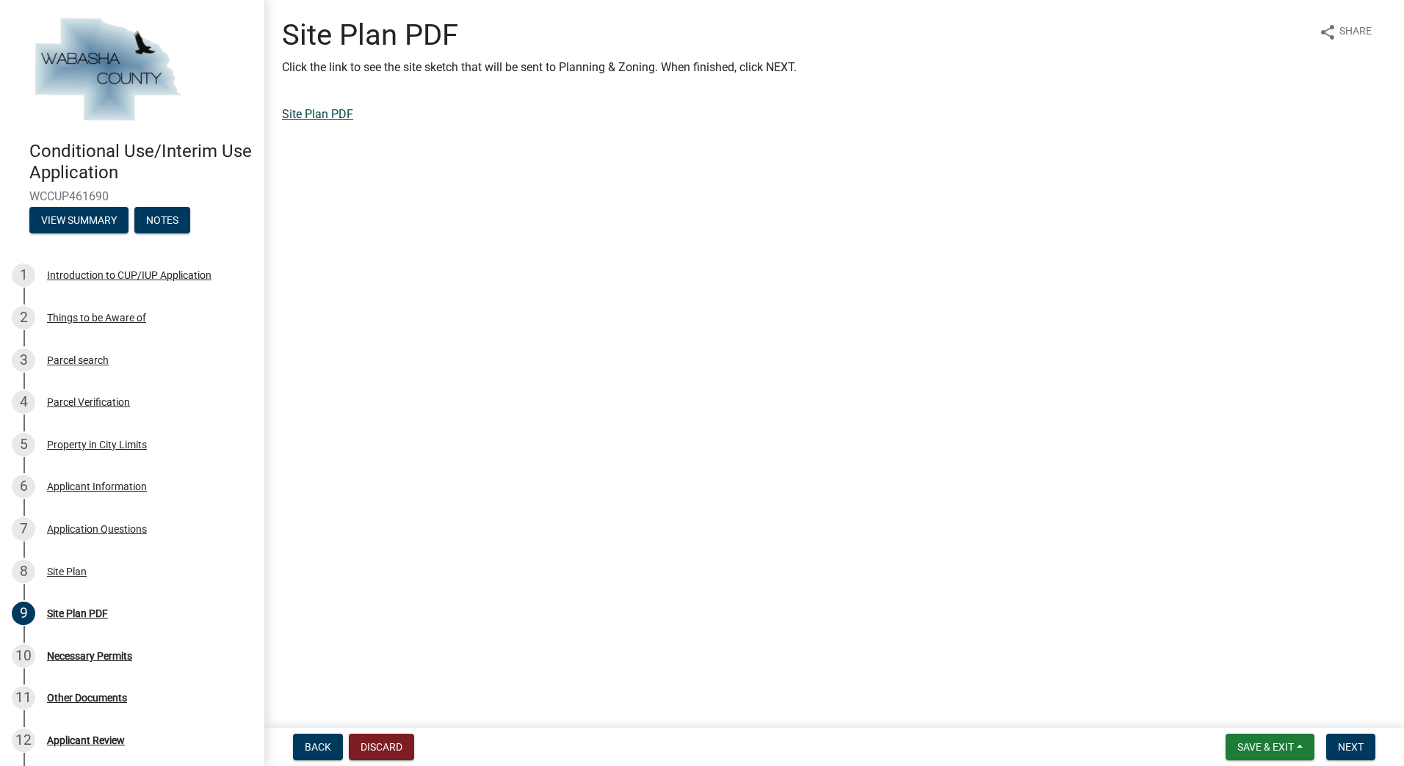
click at [329, 111] on link "Site Plan PDF" at bounding box center [317, 114] width 71 height 14
click at [333, 747] on button "Back" at bounding box center [318, 747] width 50 height 26
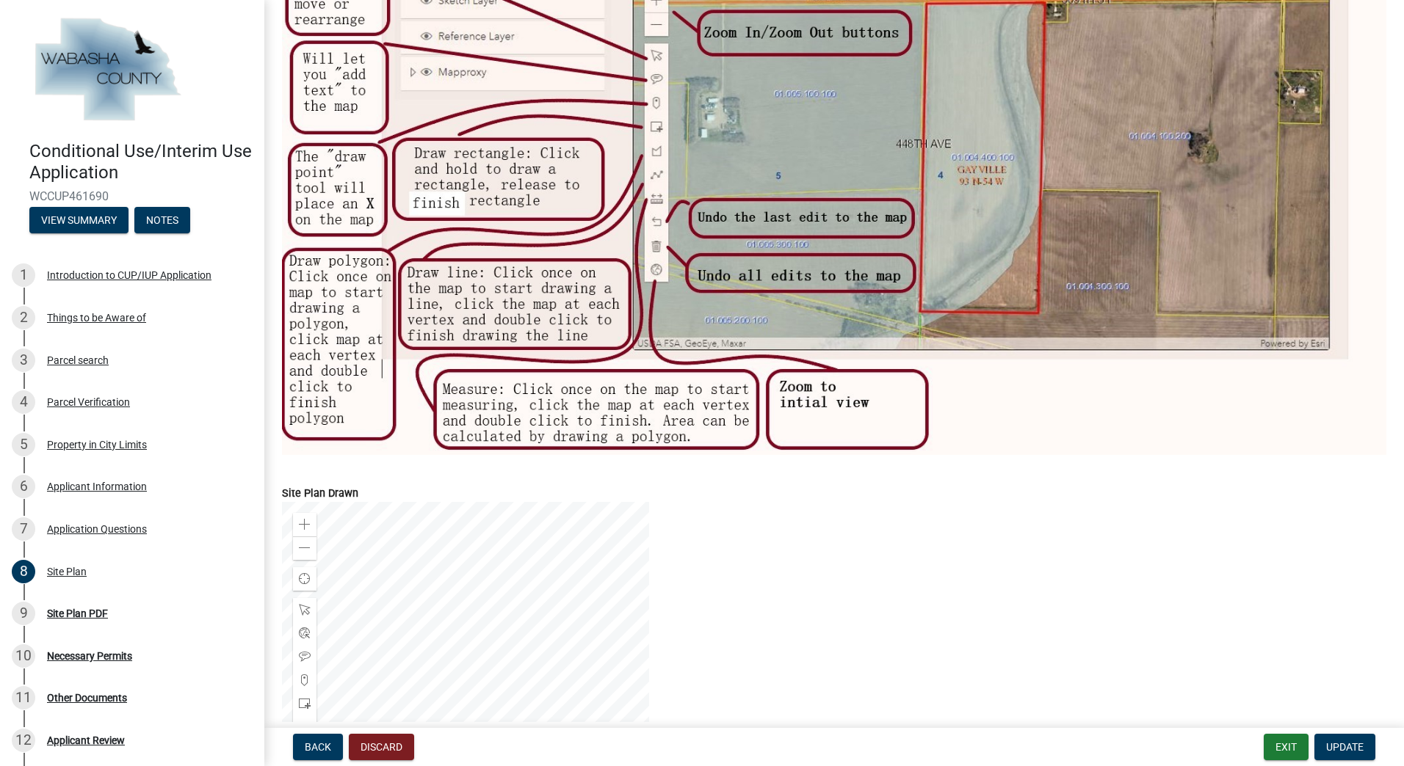
scroll to position [506, 0]
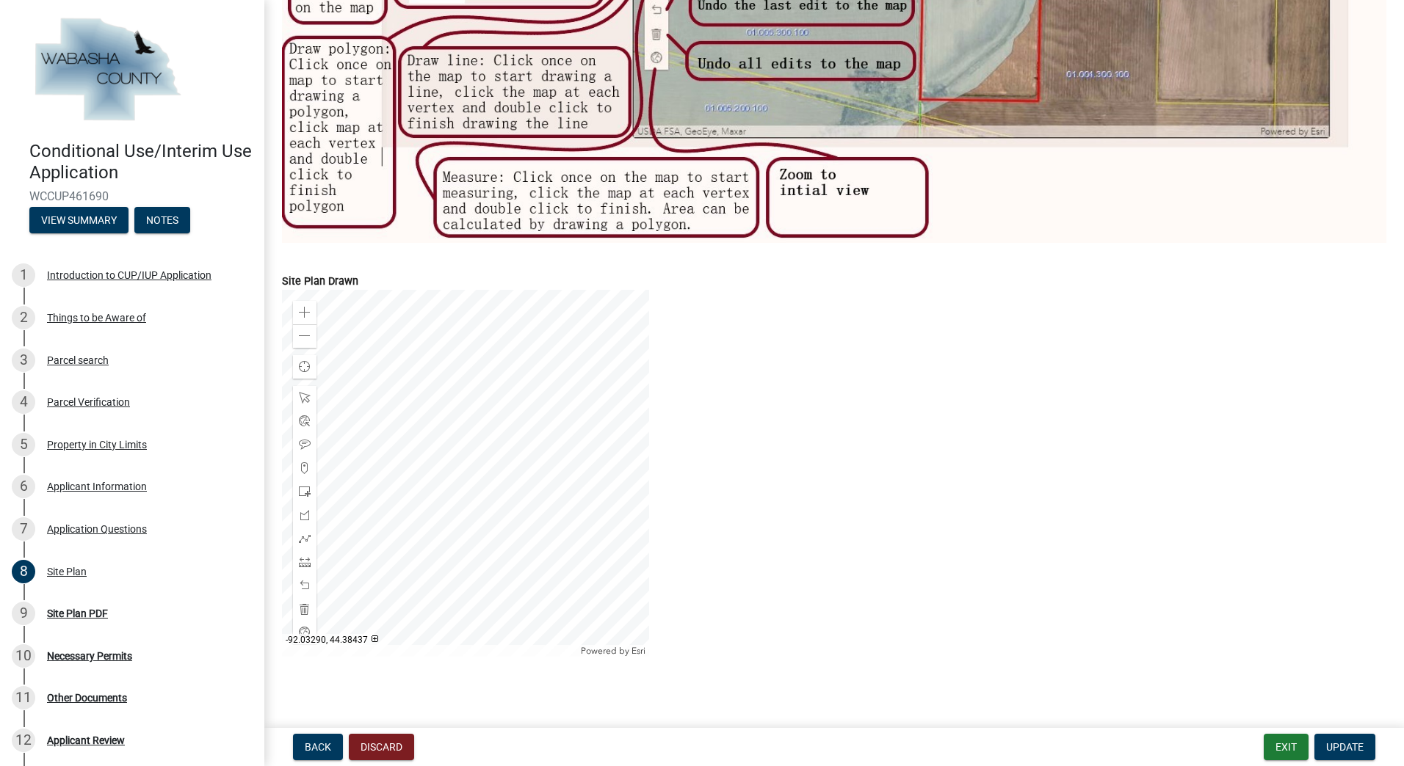
click at [589, 538] on div at bounding box center [465, 473] width 367 height 367
click at [591, 523] on div at bounding box center [465, 473] width 367 height 367
click at [1348, 744] on span "Update" at bounding box center [1344, 747] width 37 height 12
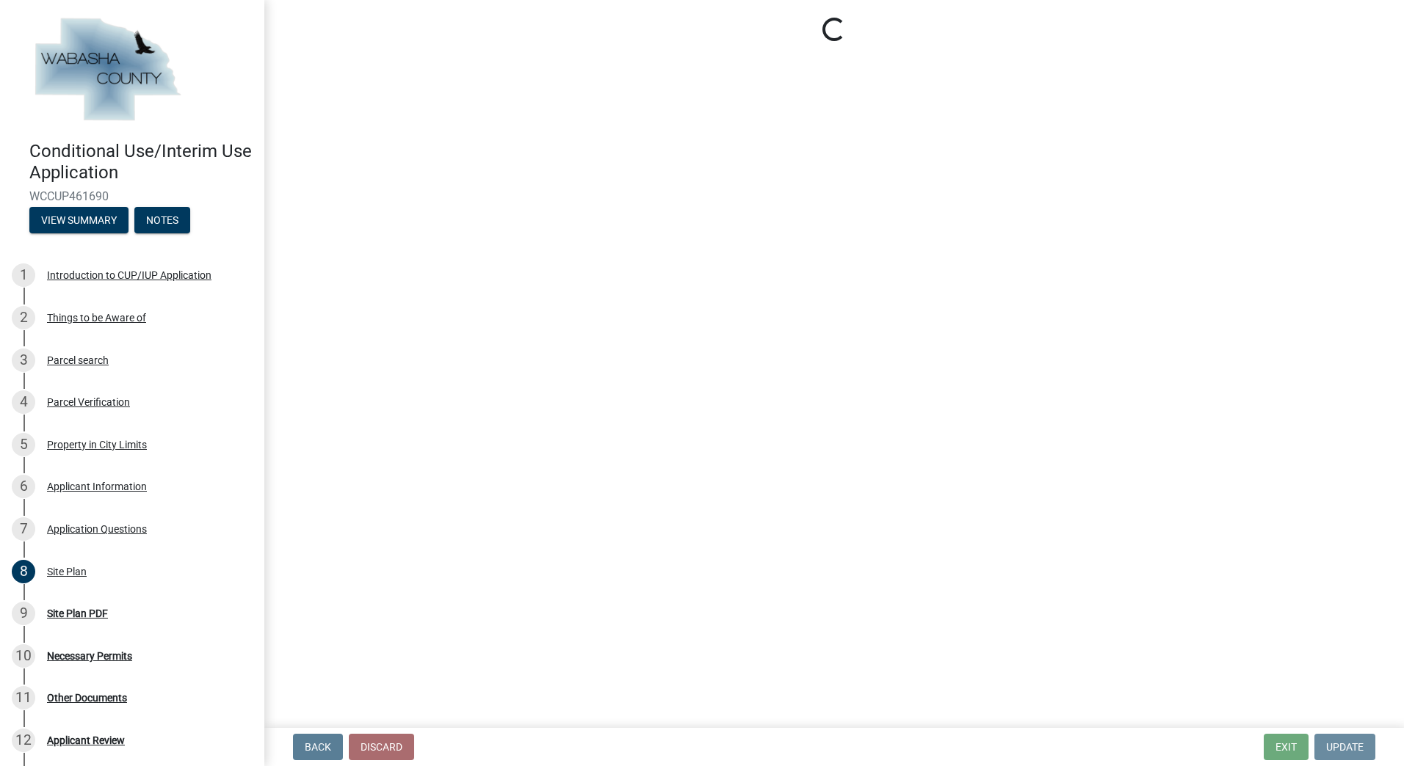
scroll to position [0, 0]
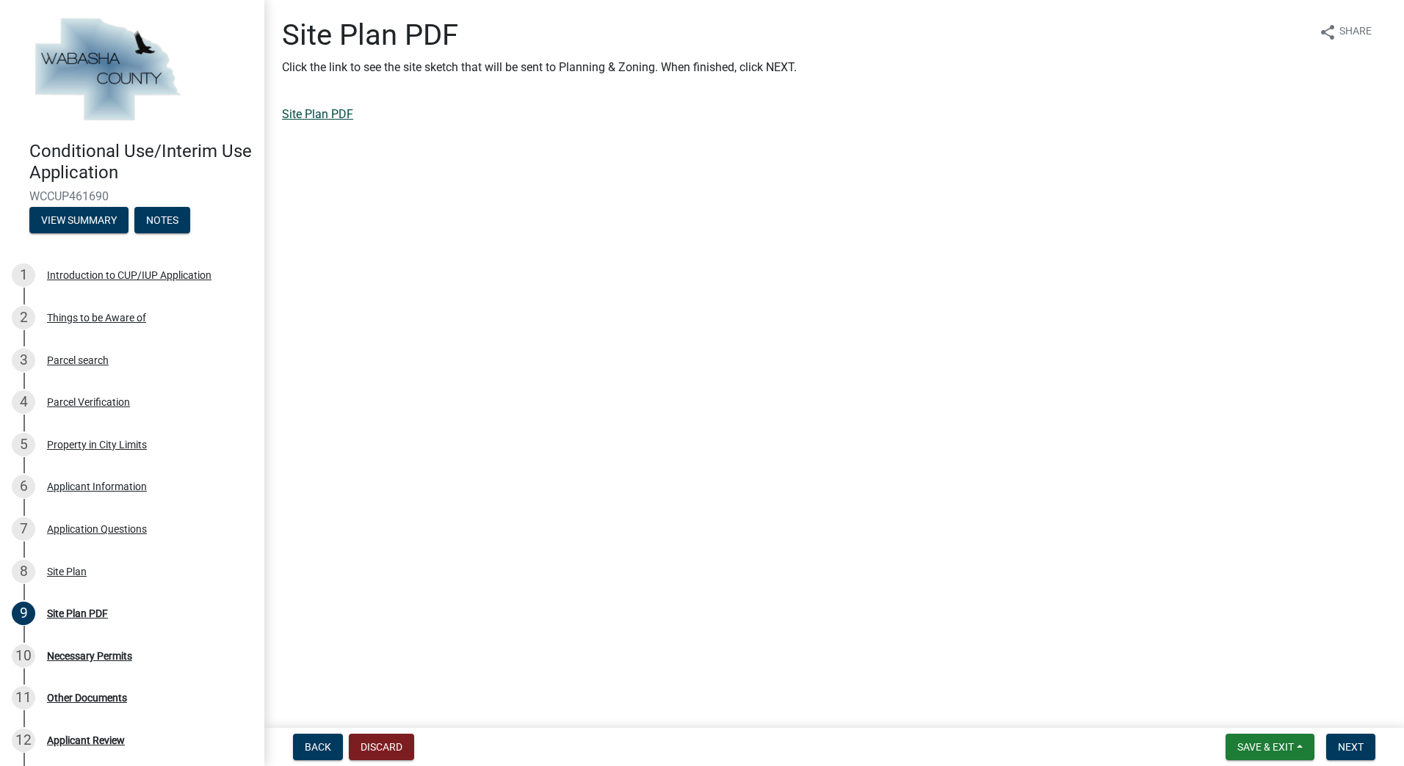
click at [332, 107] on link "Site Plan PDF" at bounding box center [317, 114] width 71 height 14
click at [1350, 756] on button "Next" at bounding box center [1350, 747] width 49 height 26
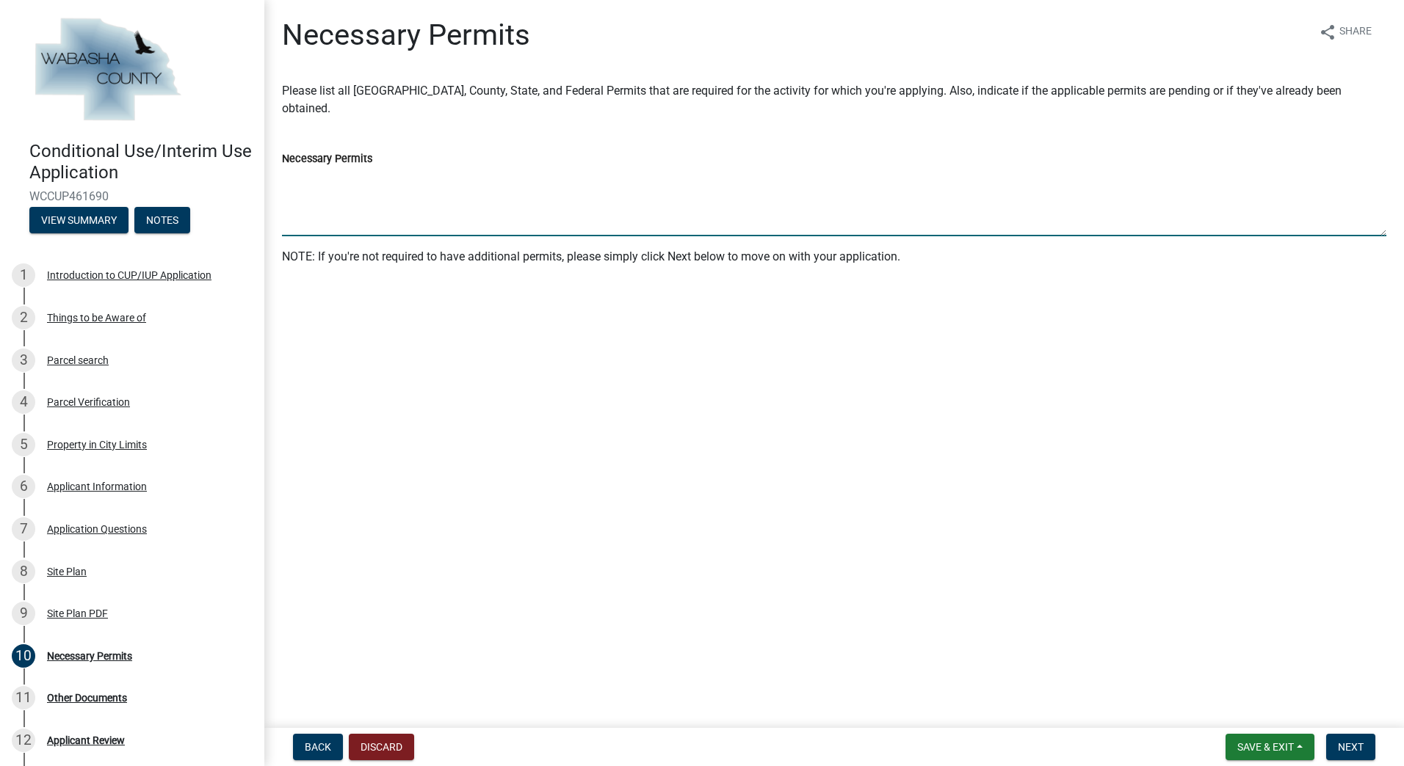
click at [348, 229] on textarea "Necessary Permits" at bounding box center [834, 201] width 1104 height 69
click at [98, 362] on div "Parcel search" at bounding box center [78, 360] width 62 height 10
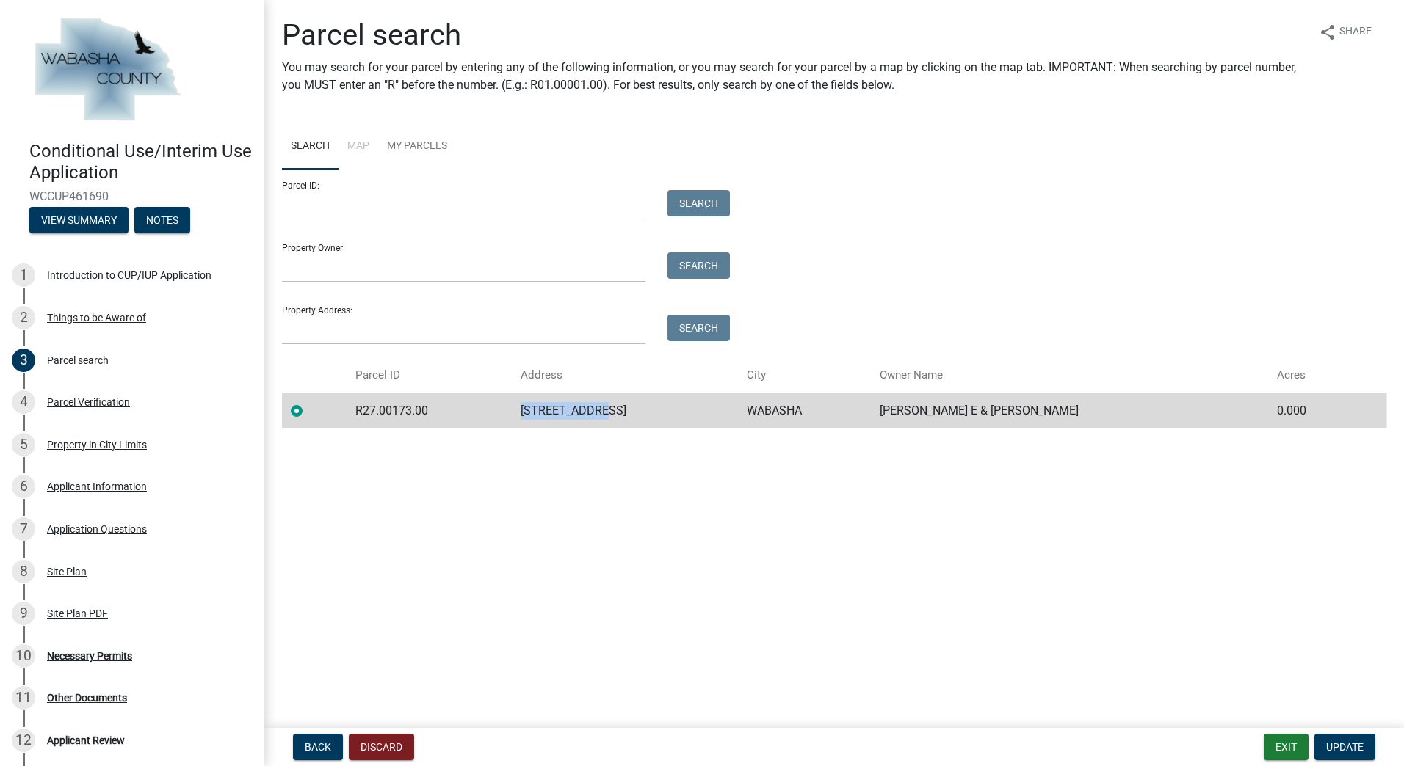
drag, startPoint x: 546, startPoint y: 411, endPoint x: 635, endPoint y: 410, distance: 88.8
click at [635, 410] on td "234 MAIN ST W" at bounding box center [625, 411] width 226 height 36
copy td "234 MAIN ST W"
click at [430, 403] on td "R27.00173.00" at bounding box center [428, 411] width 165 height 36
drag, startPoint x: 437, startPoint y: 413, endPoint x: 360, endPoint y: 415, distance: 77.1
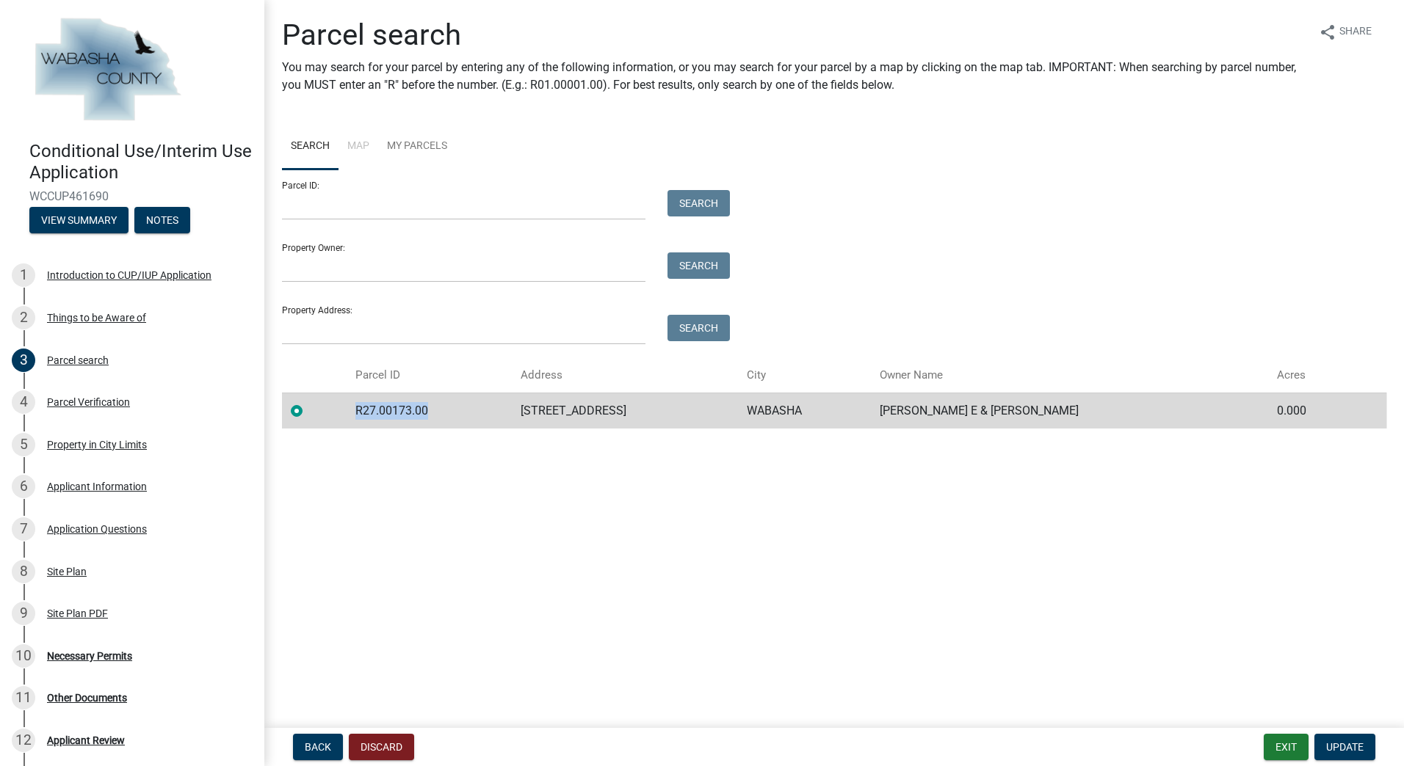
click at [360, 415] on td "R27.00173.00" at bounding box center [428, 411] width 165 height 36
copy td "R27.00173.00"
